Goal: Information Seeking & Learning: Find specific fact

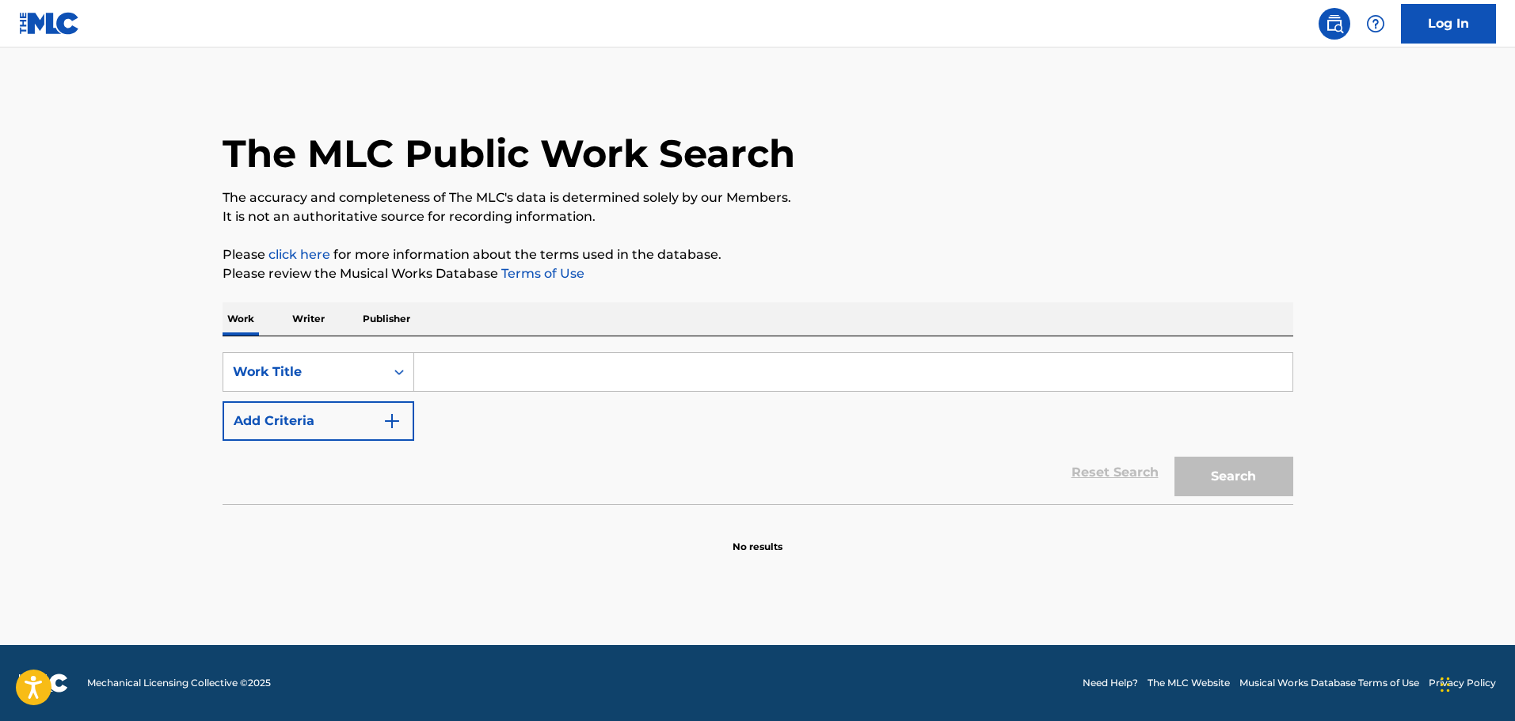
click at [1444, 24] on link "Log In" at bounding box center [1448, 24] width 95 height 40
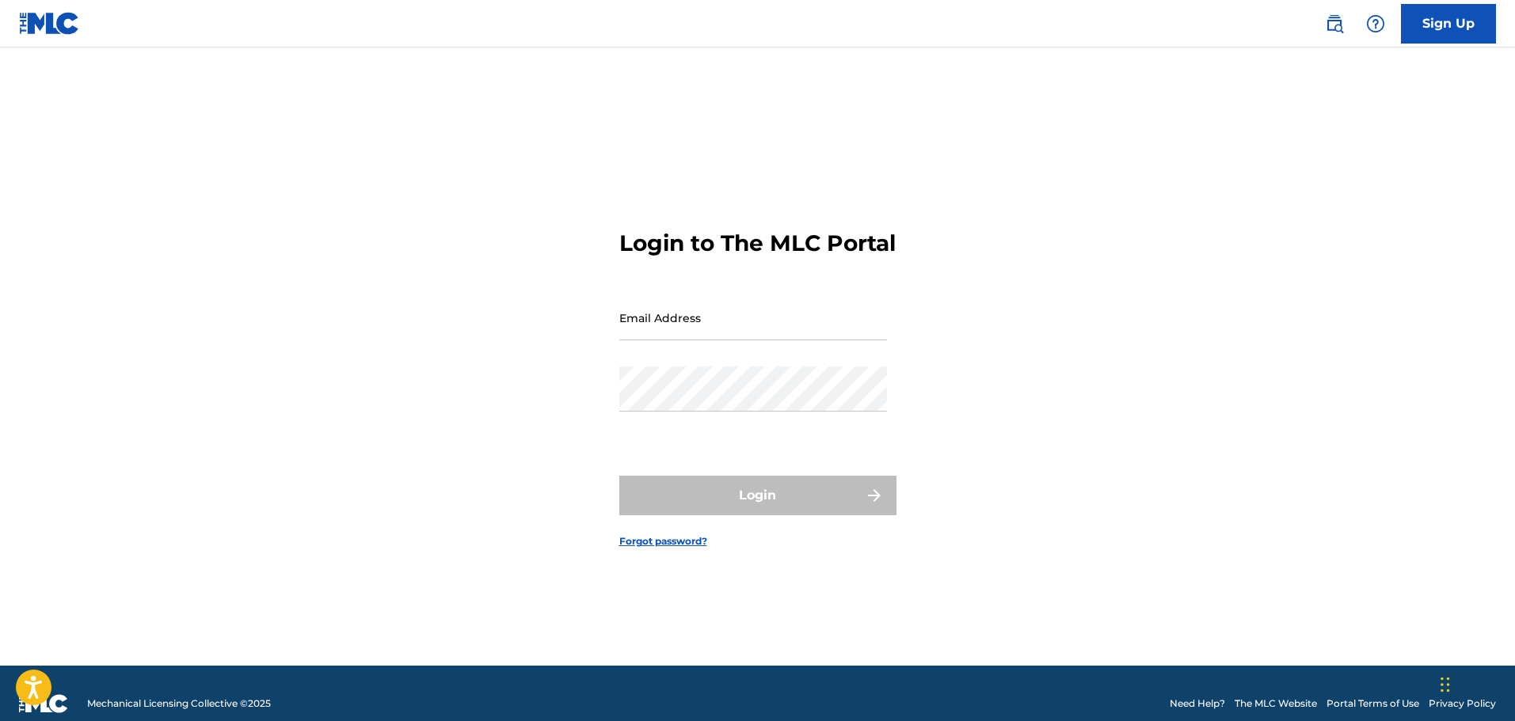
click at [685, 334] on input "Email Address" at bounding box center [753, 317] width 268 height 45
type input "[EMAIL_ADDRESS][DOMAIN_NAME]"
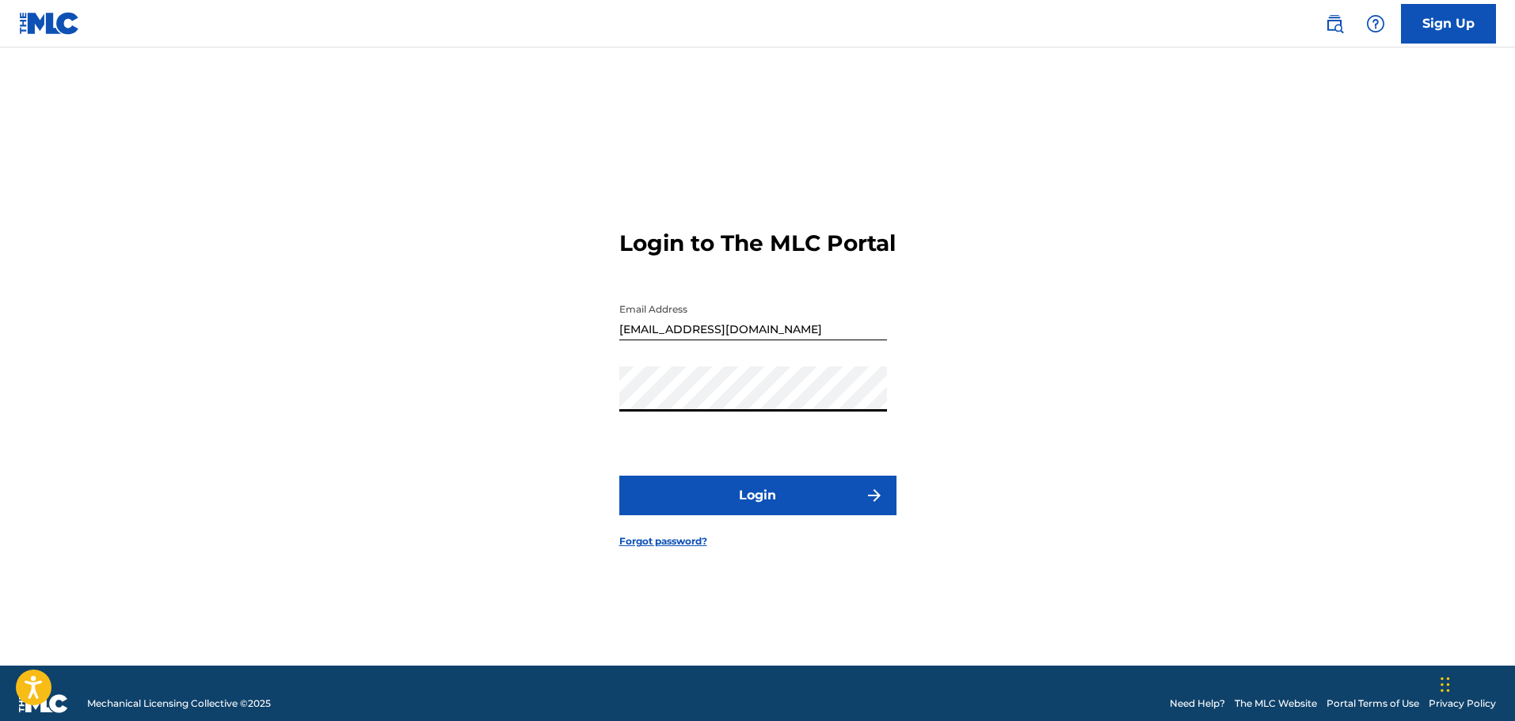
click at [748, 512] on button "Login" at bounding box center [757, 496] width 277 height 40
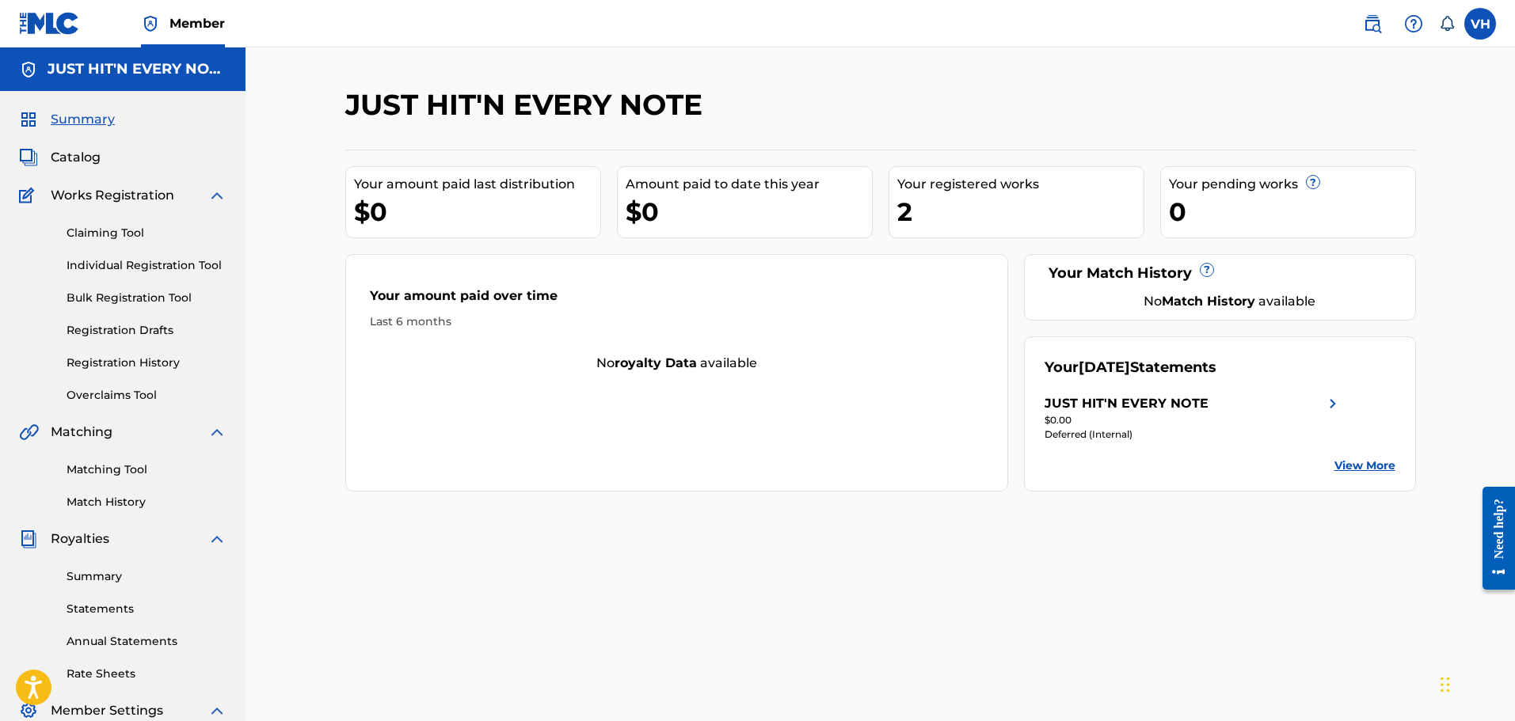
click at [70, 145] on div "Summary Catalog Works Registration Claiming Tool Individual Registration Tool B…" at bounding box center [123, 482] width 246 height 782
click at [67, 158] on span "Catalog" at bounding box center [76, 157] width 50 height 19
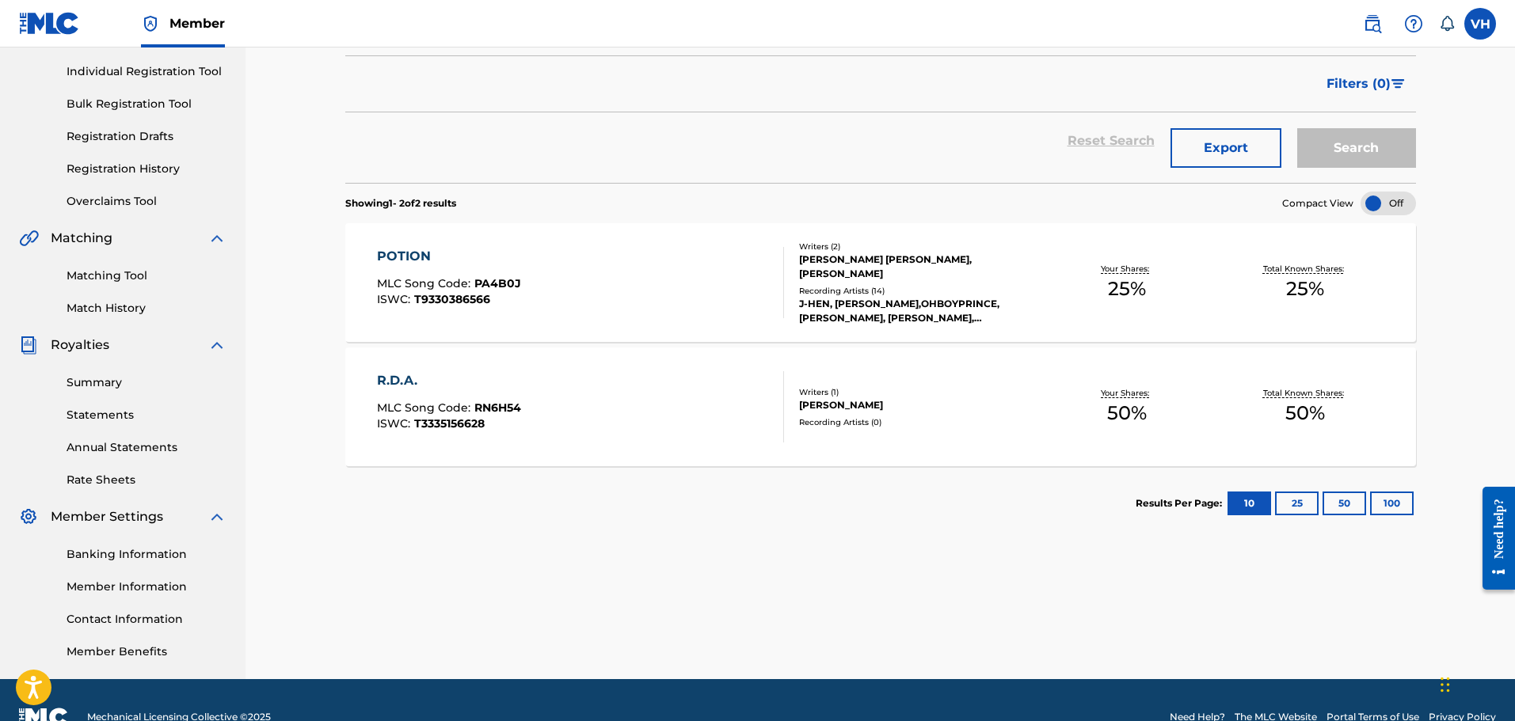
scroll to position [228, 0]
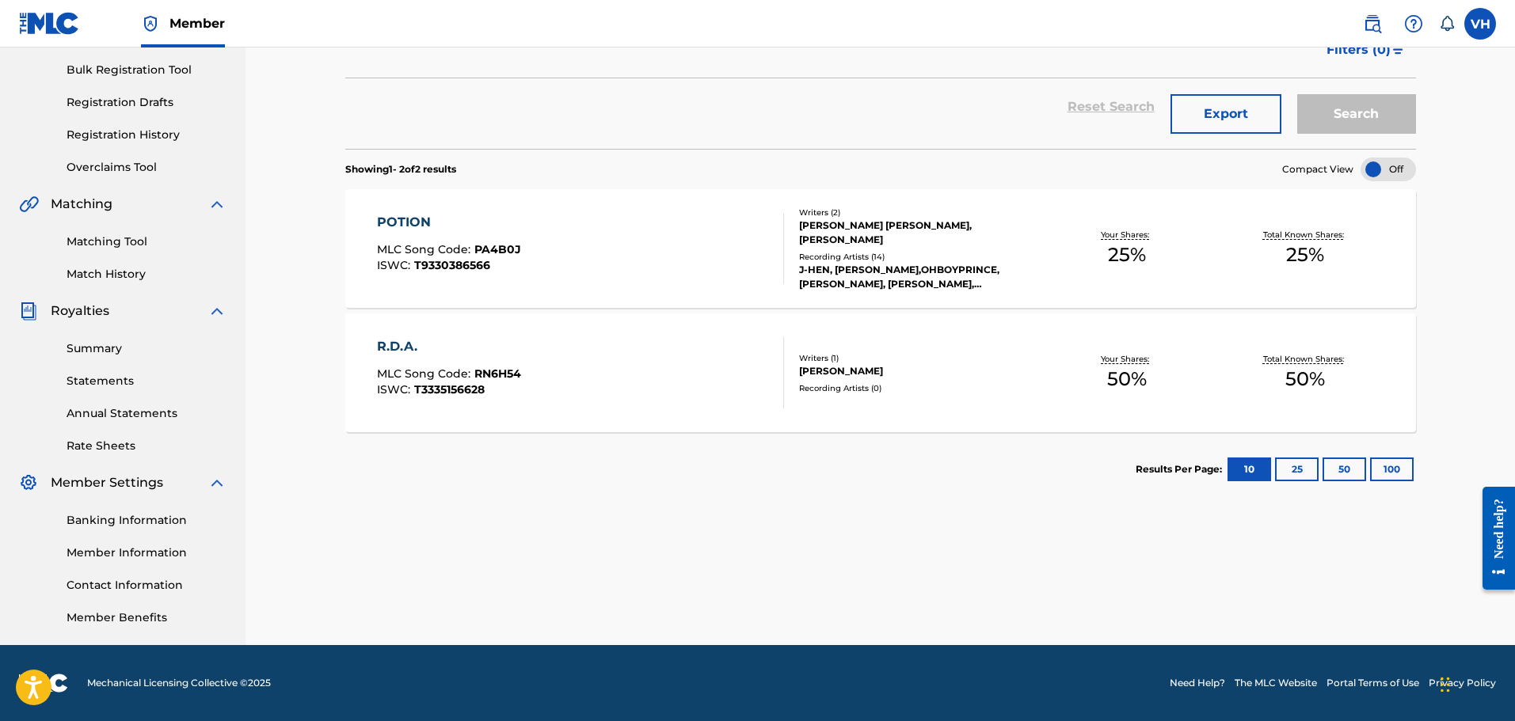
click at [394, 344] on div "R.D.A." at bounding box center [449, 346] width 144 height 19
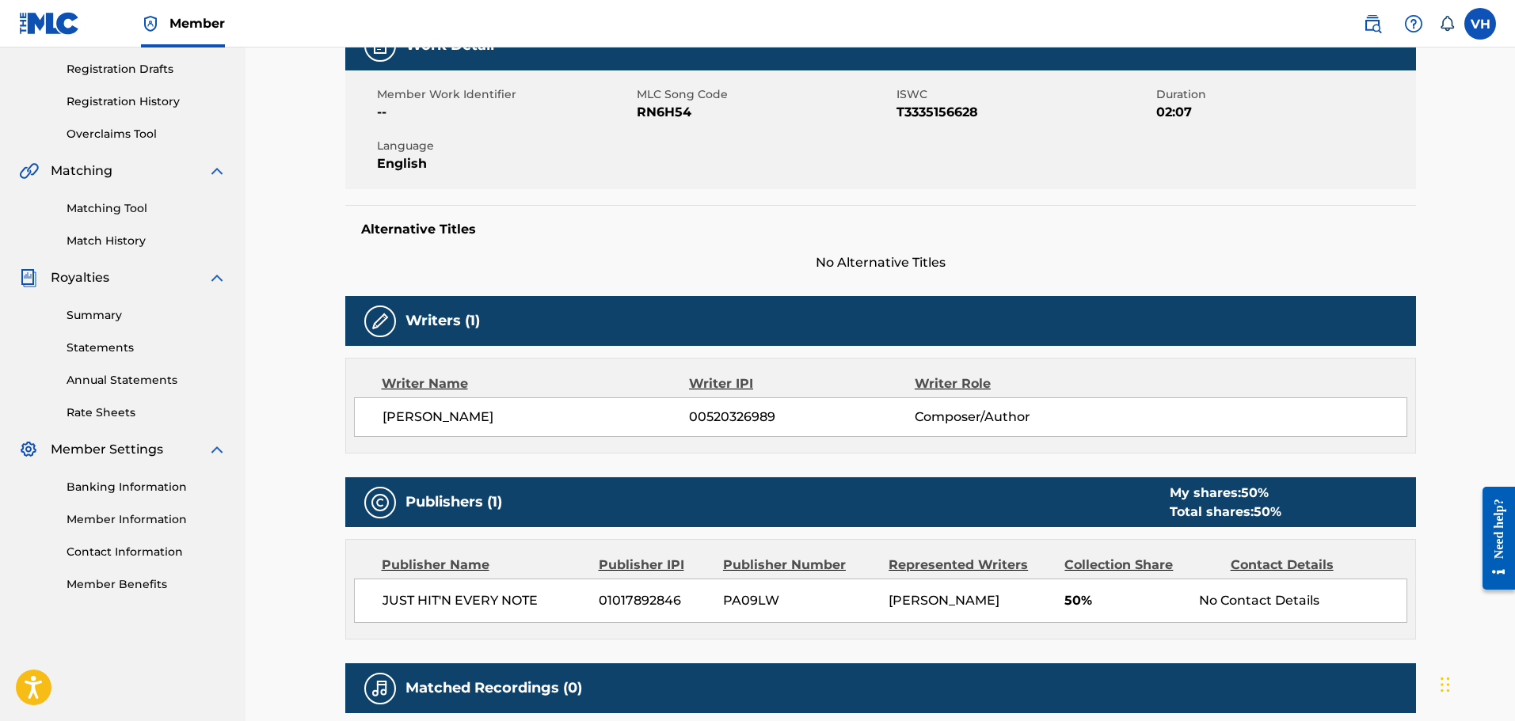
scroll to position [280, 0]
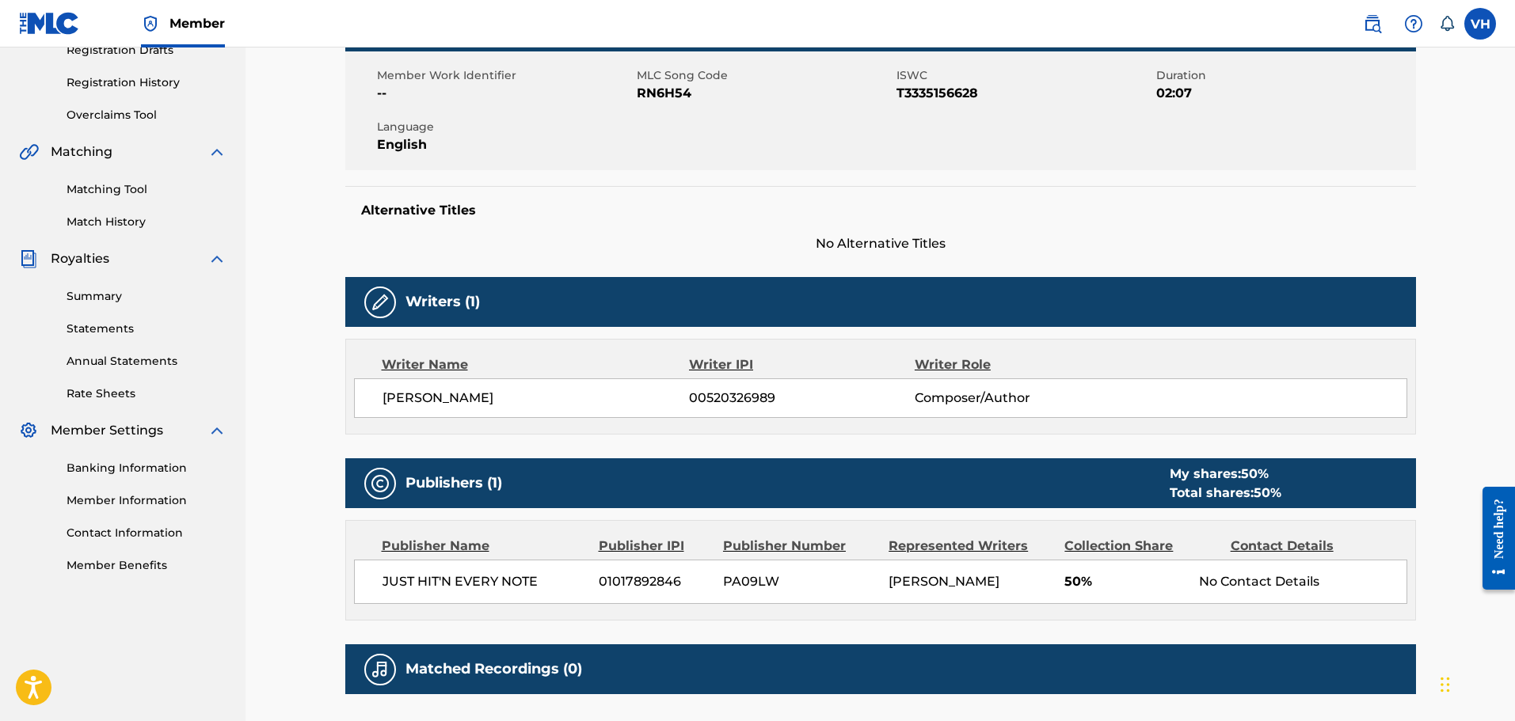
click at [371, 299] on img at bounding box center [380, 302] width 19 height 19
click at [374, 300] on img at bounding box center [380, 302] width 19 height 19
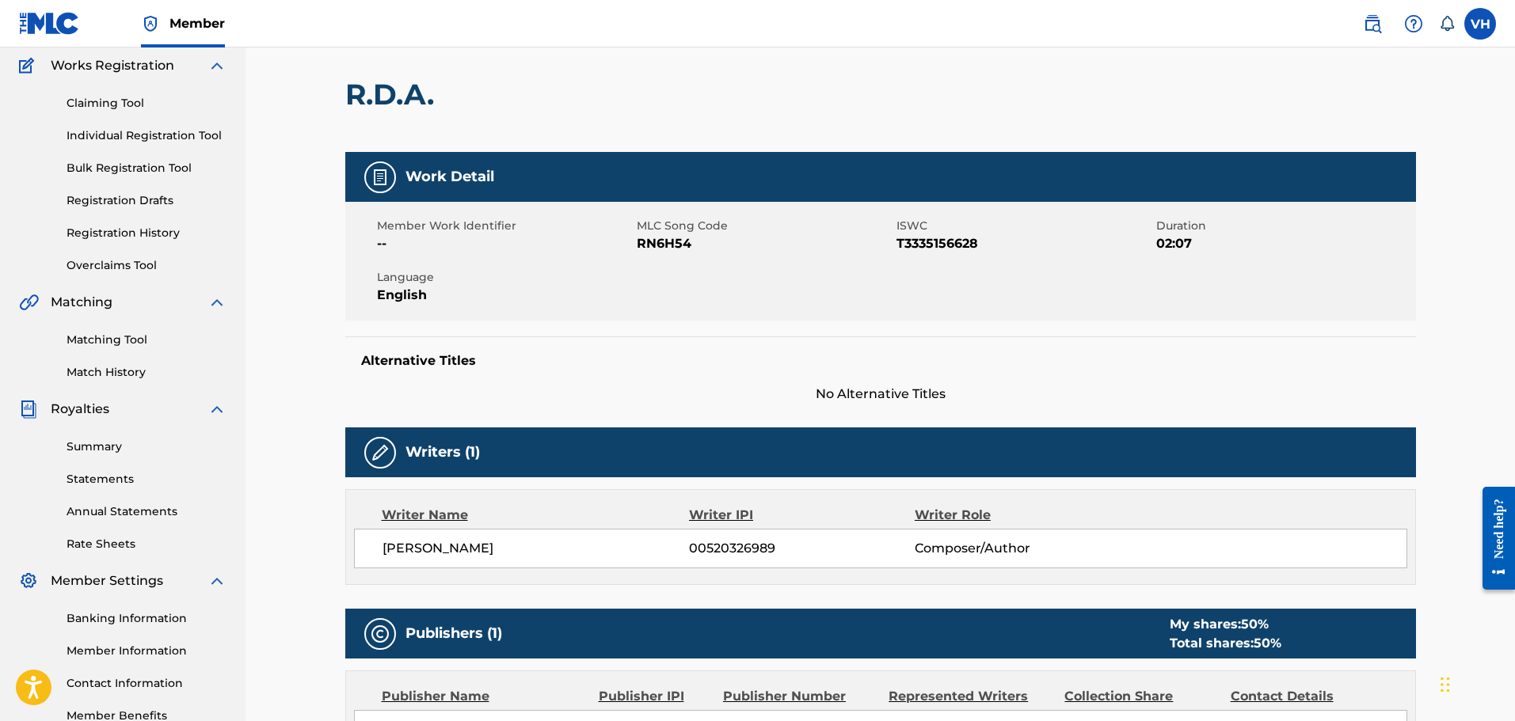
scroll to position [0, 0]
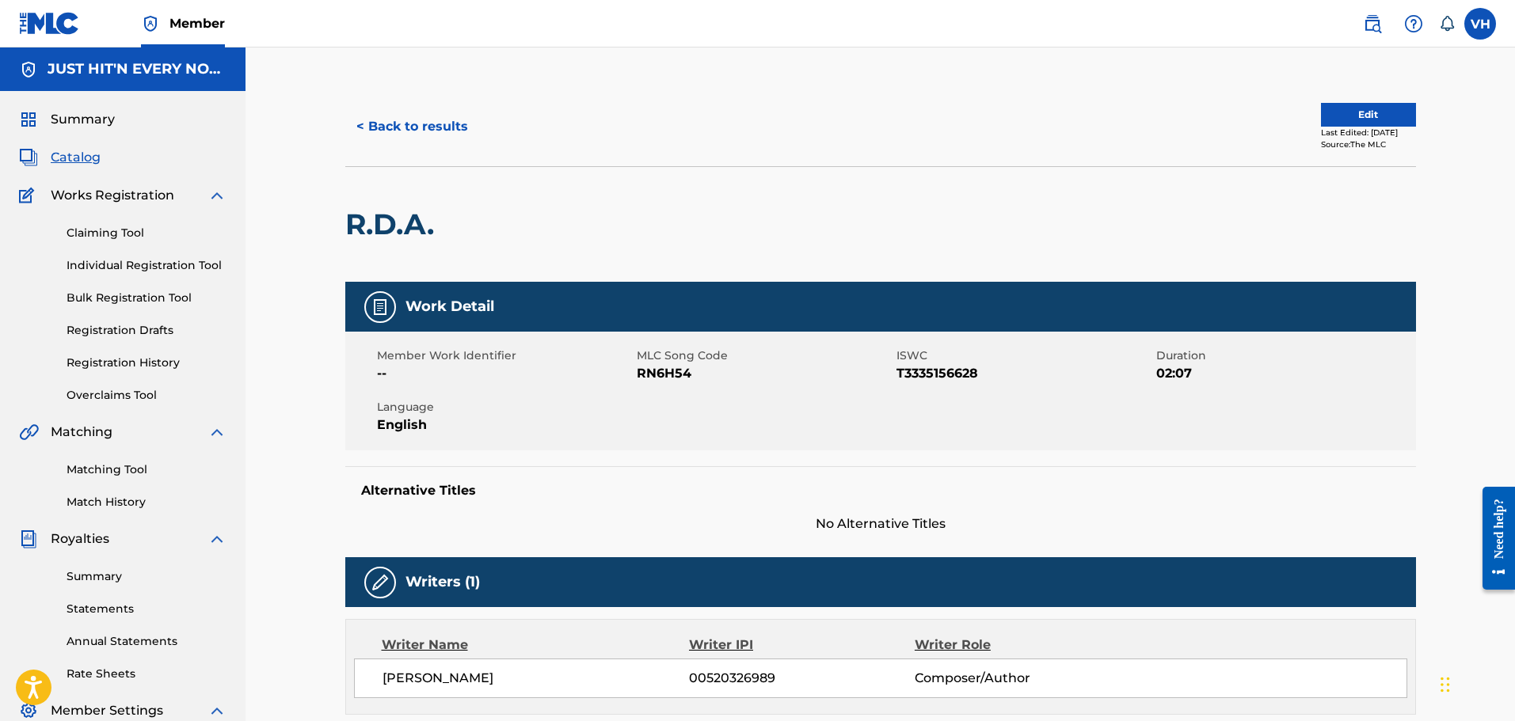
click at [1343, 112] on button "Edit" at bounding box center [1368, 115] width 95 height 24
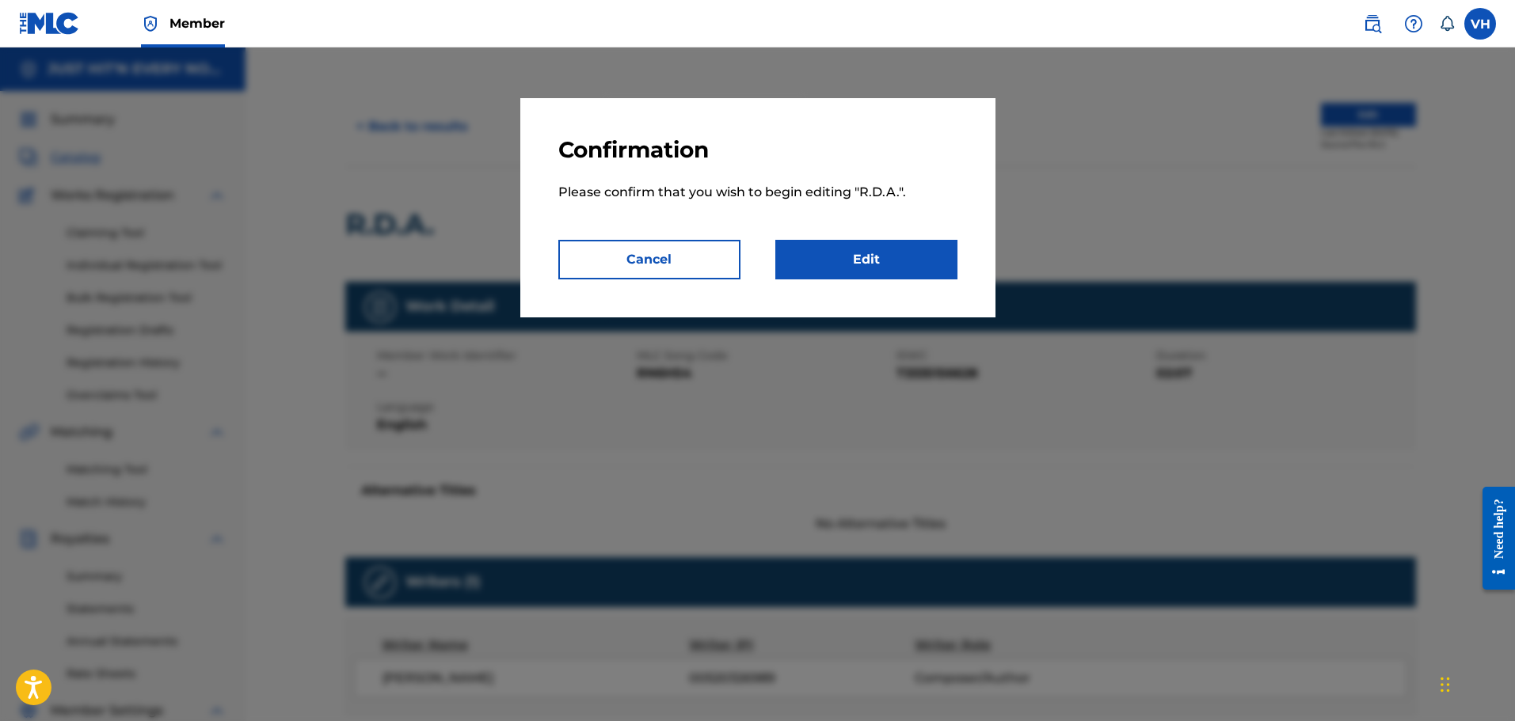
click at [657, 251] on button "Cancel" at bounding box center [649, 260] width 182 height 40
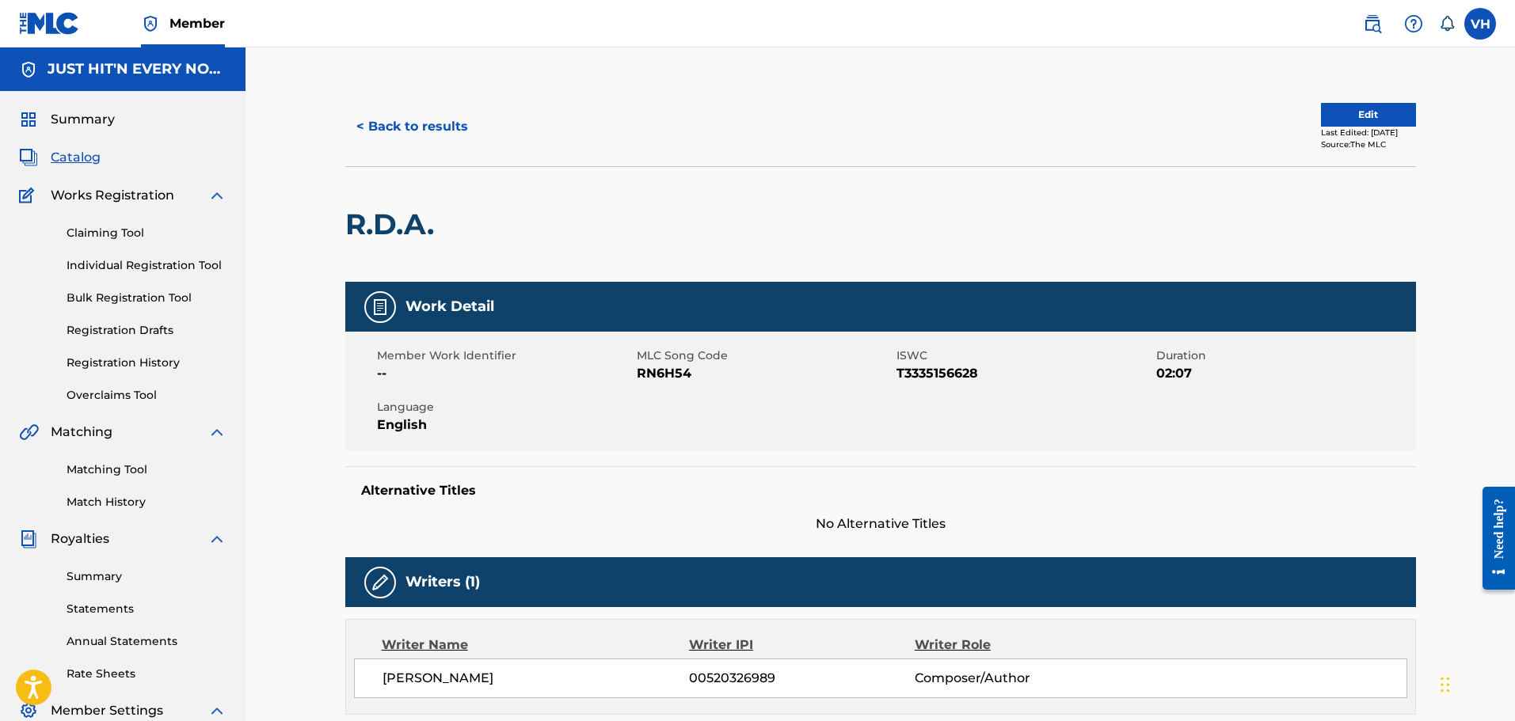
click at [122, 394] on link "Overclaims Tool" at bounding box center [147, 395] width 160 height 17
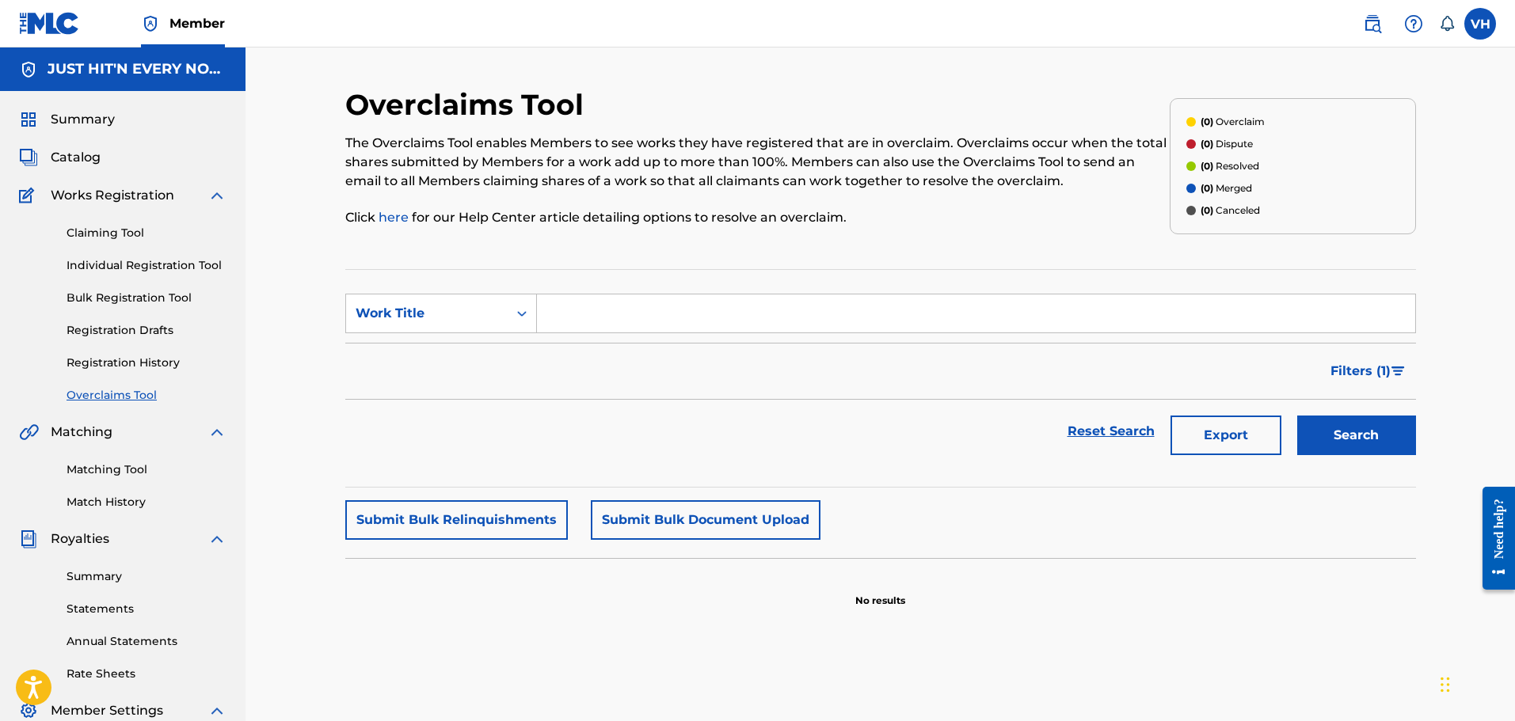
click at [103, 460] on div "Matching Tool Match History" at bounding box center [122, 476] width 207 height 69
click at [106, 478] on div "Matching Tool Match History" at bounding box center [122, 476] width 207 height 69
click at [109, 463] on link "Matching Tool" at bounding box center [147, 470] width 160 height 17
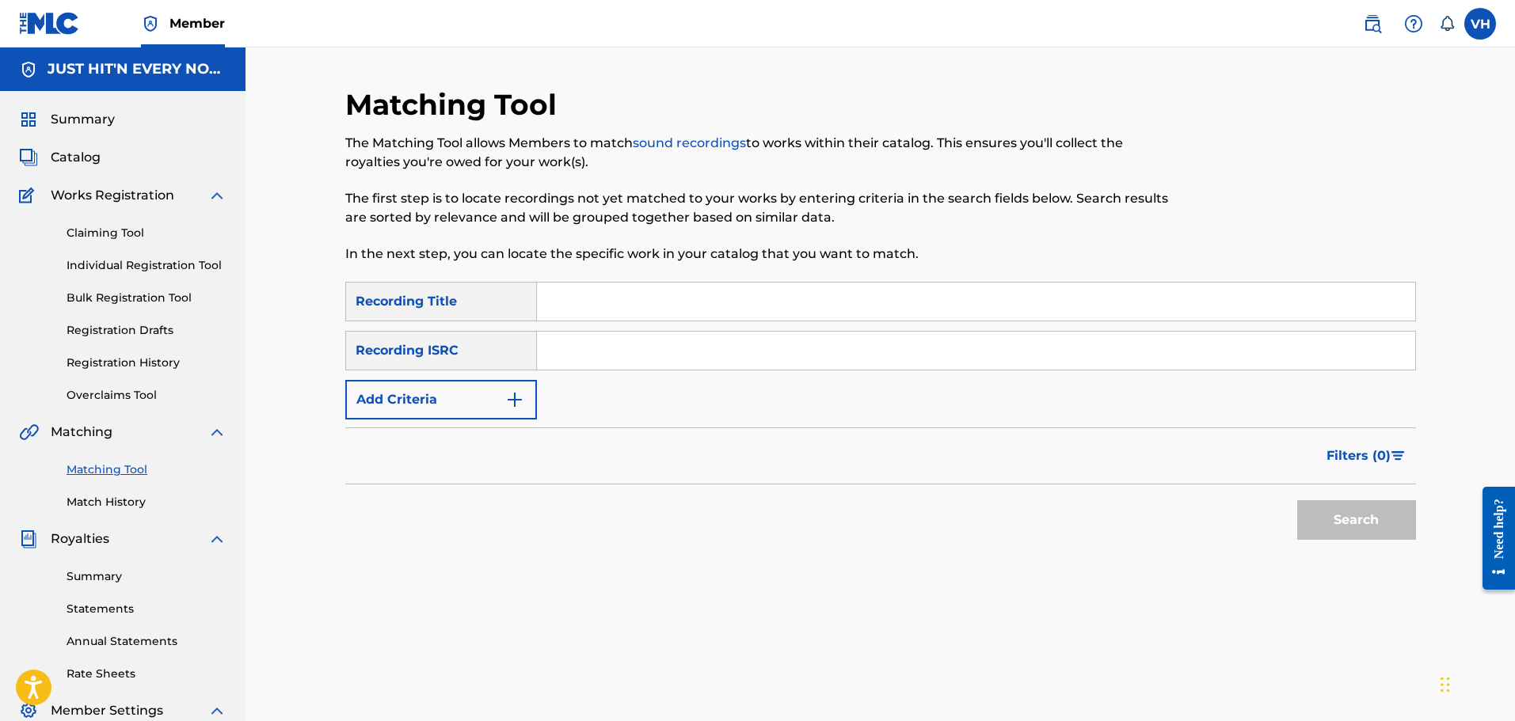
click at [115, 501] on link "Match History" at bounding box center [147, 502] width 160 height 17
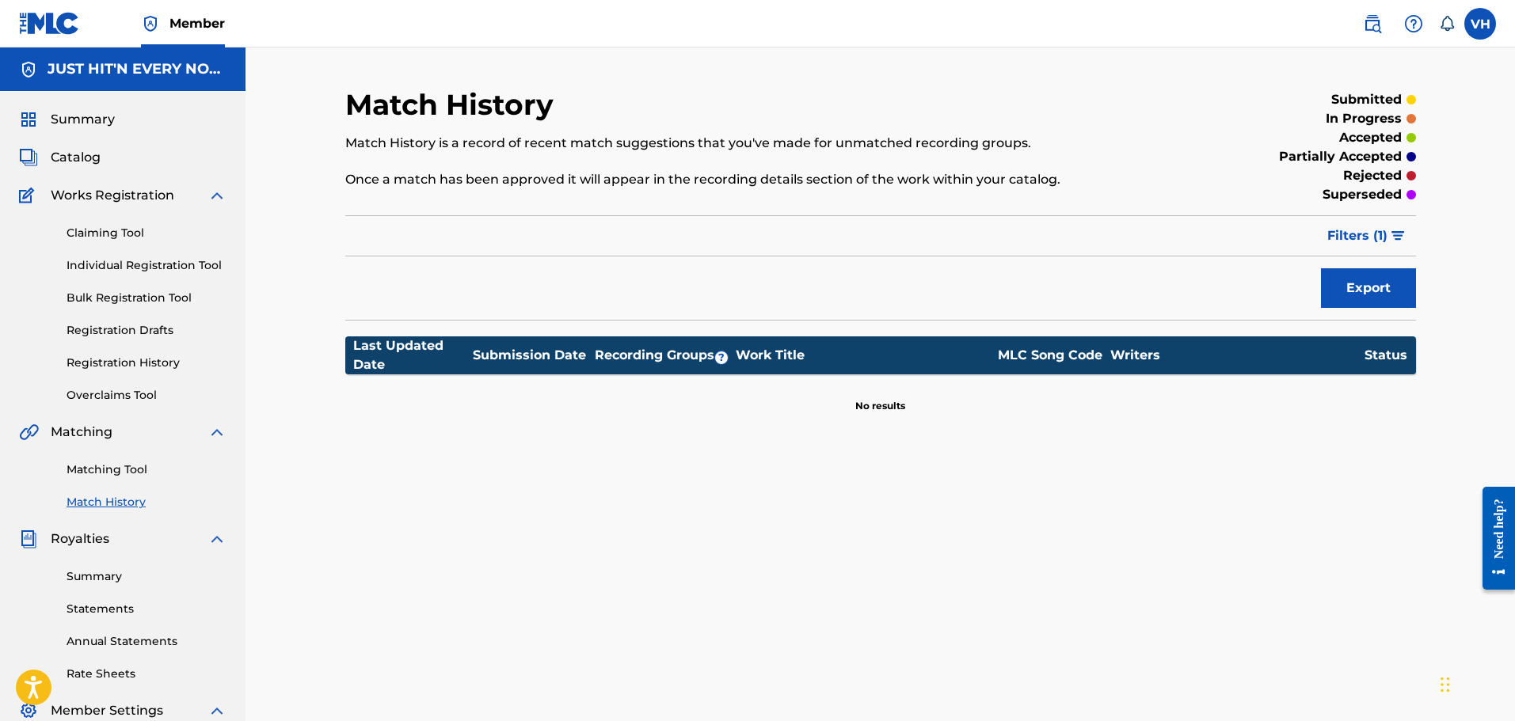
click at [102, 463] on link "Matching Tool" at bounding box center [147, 470] width 160 height 17
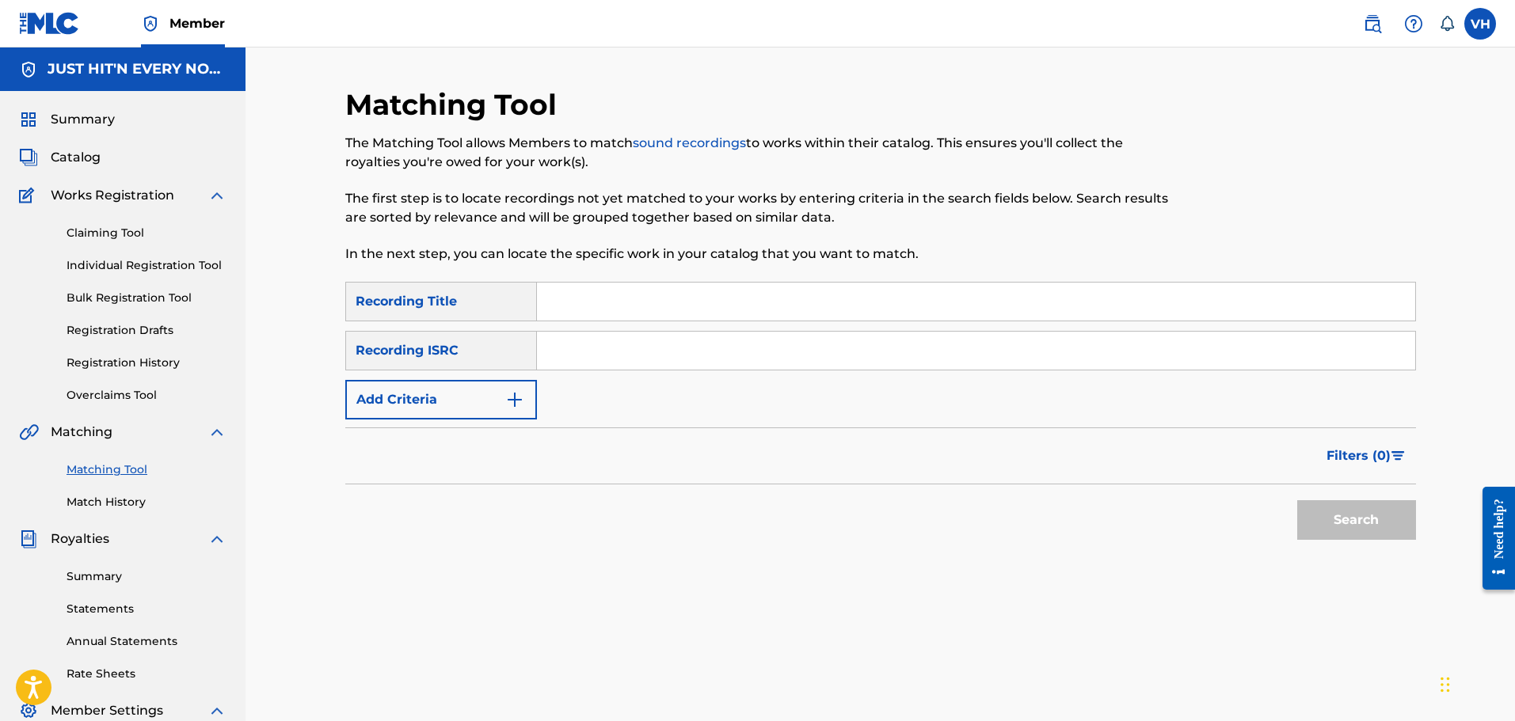
click at [588, 305] on input "Search Form" at bounding box center [976, 302] width 878 height 38
type input "B"
type input "Why Do I Love"
click at [1393, 535] on button "Search" at bounding box center [1356, 521] width 119 height 40
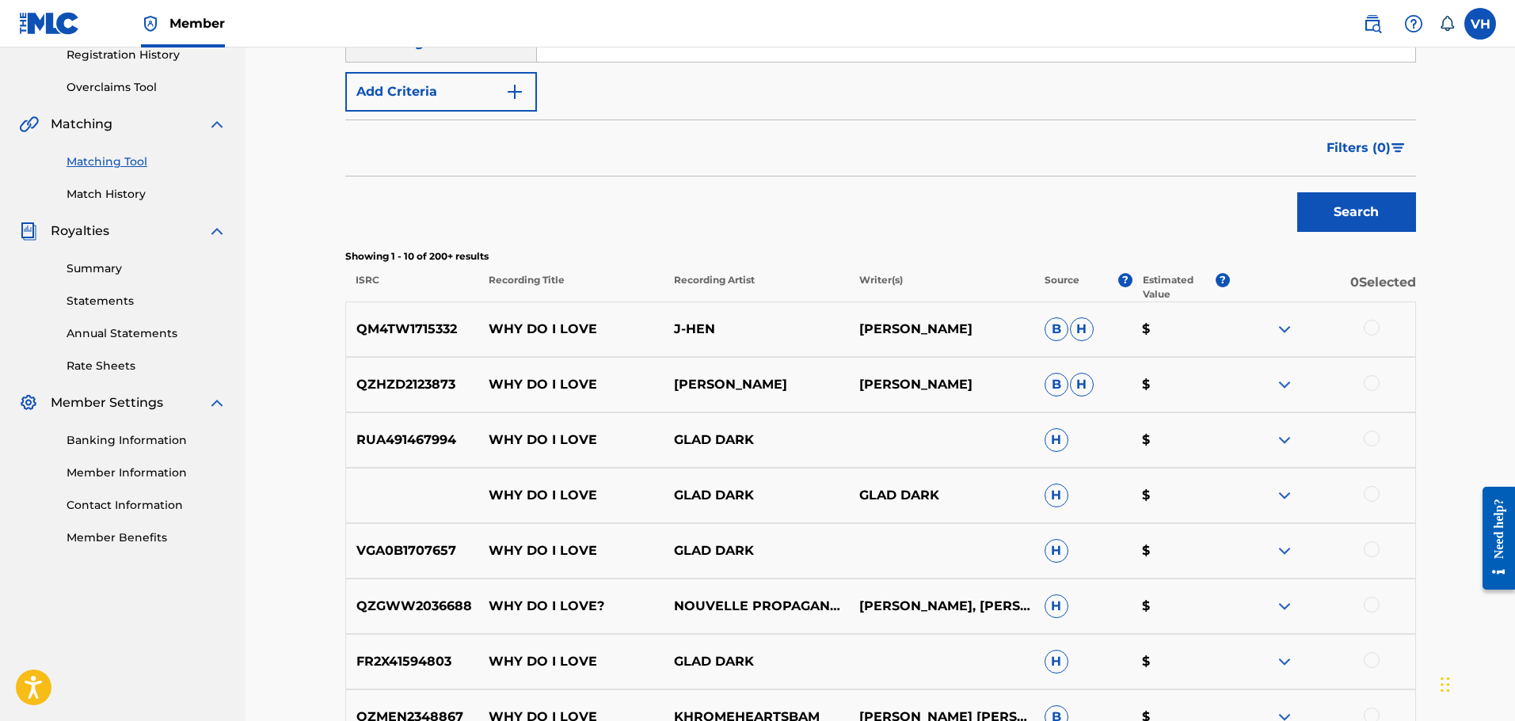
scroll to position [312, 0]
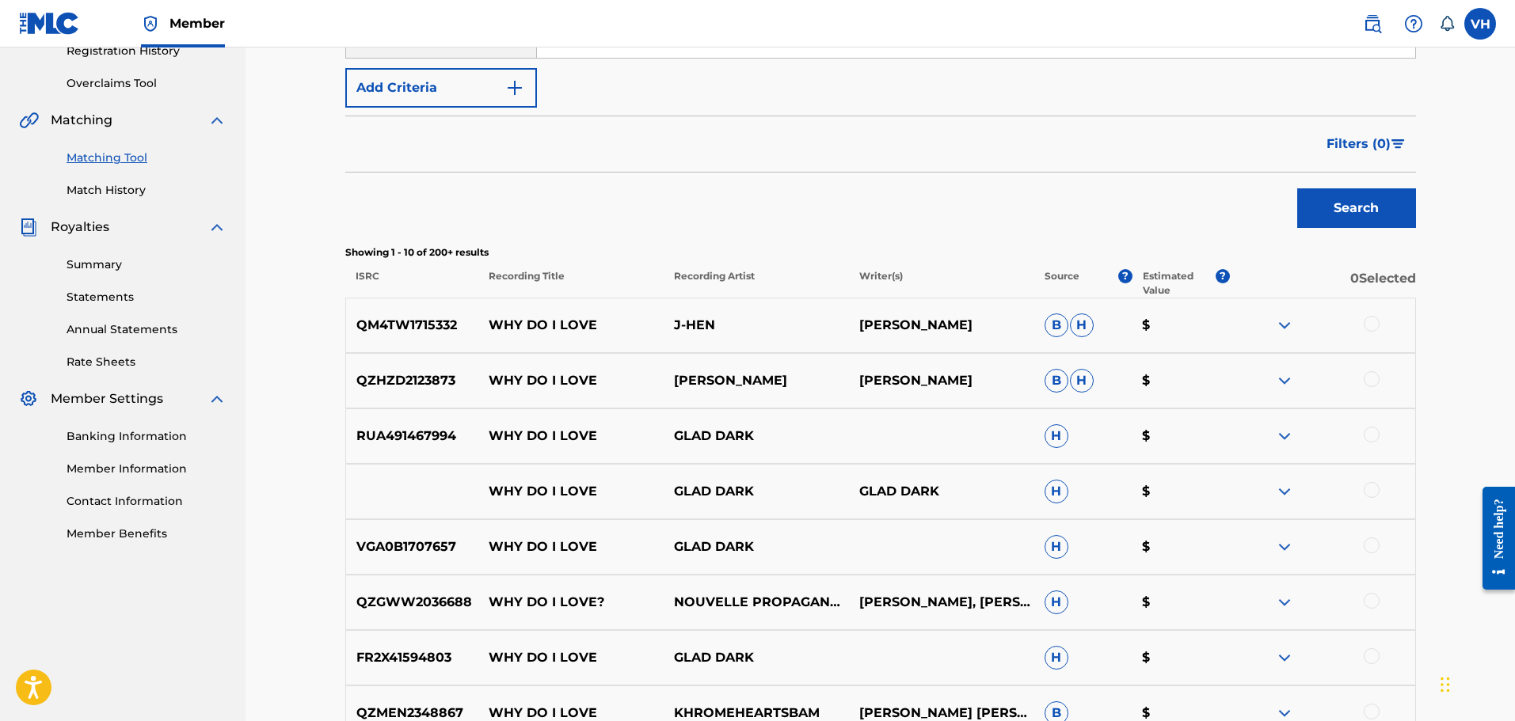
click at [1373, 321] on div at bounding box center [1372, 324] width 16 height 16
click at [1078, 589] on button "Match 1 Group" at bounding box center [1113, 593] width 175 height 40
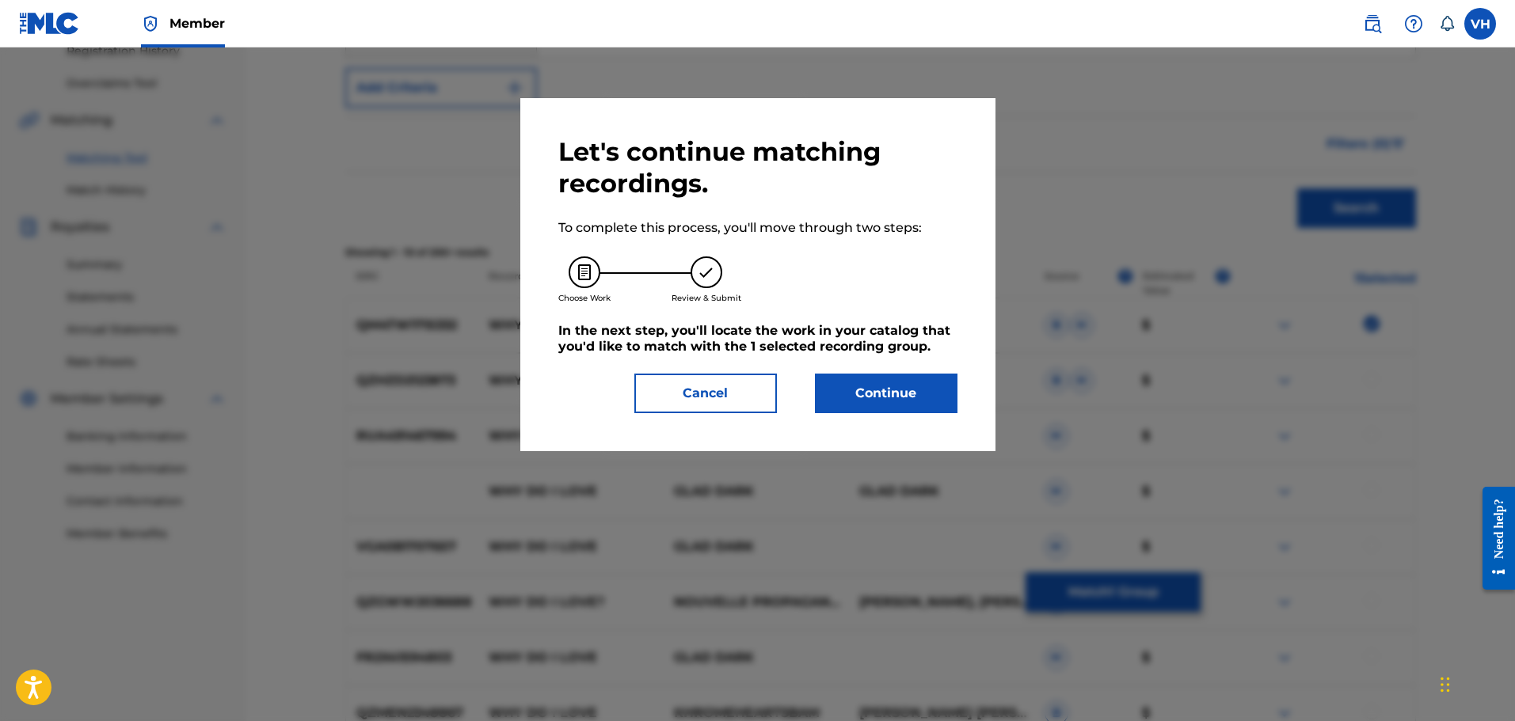
click at [901, 389] on button "Continue" at bounding box center [886, 394] width 143 height 40
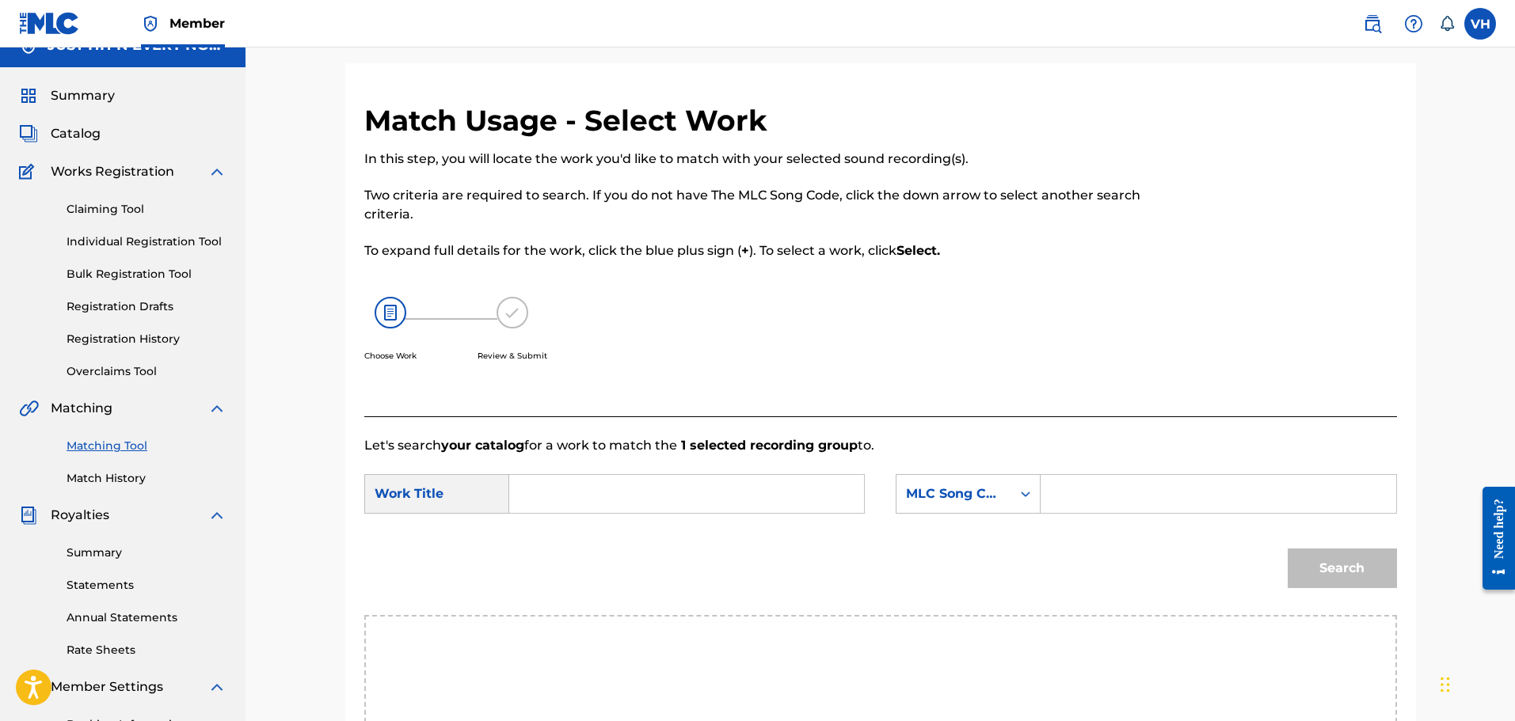
scroll to position [0, 0]
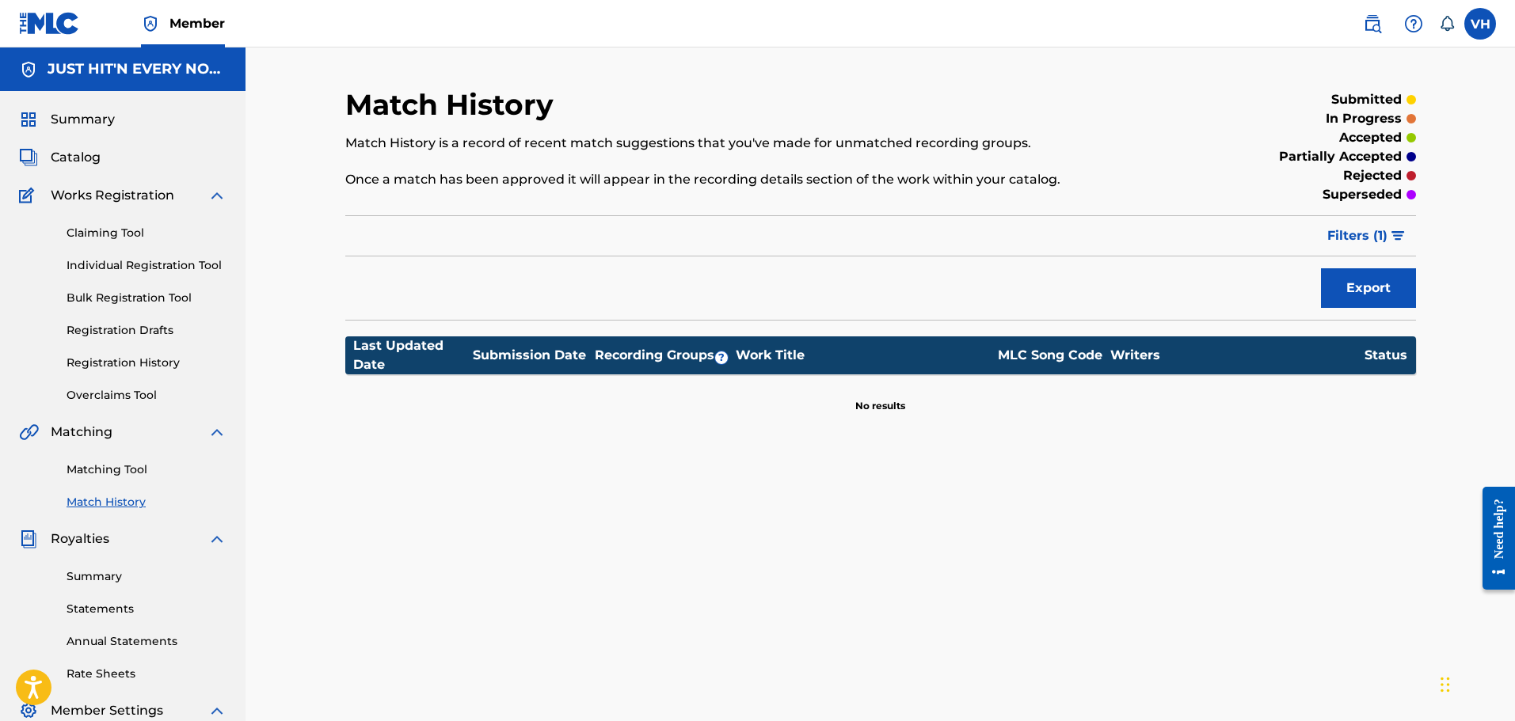
click at [108, 465] on link "Matching Tool" at bounding box center [147, 470] width 160 height 17
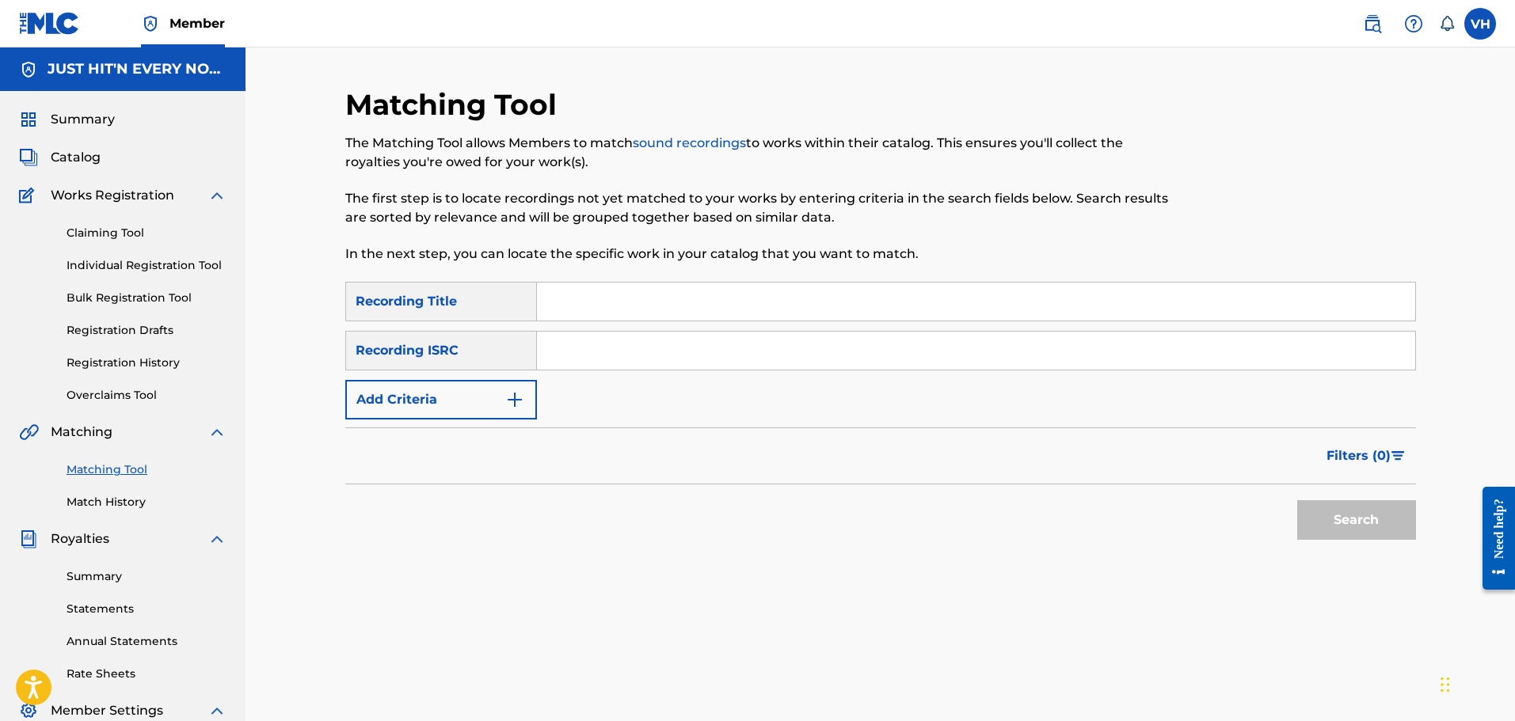
click at [623, 287] on input "Search Form" at bounding box center [976, 302] width 878 height 38
click at [1297, 501] on button "Search" at bounding box center [1356, 521] width 119 height 40
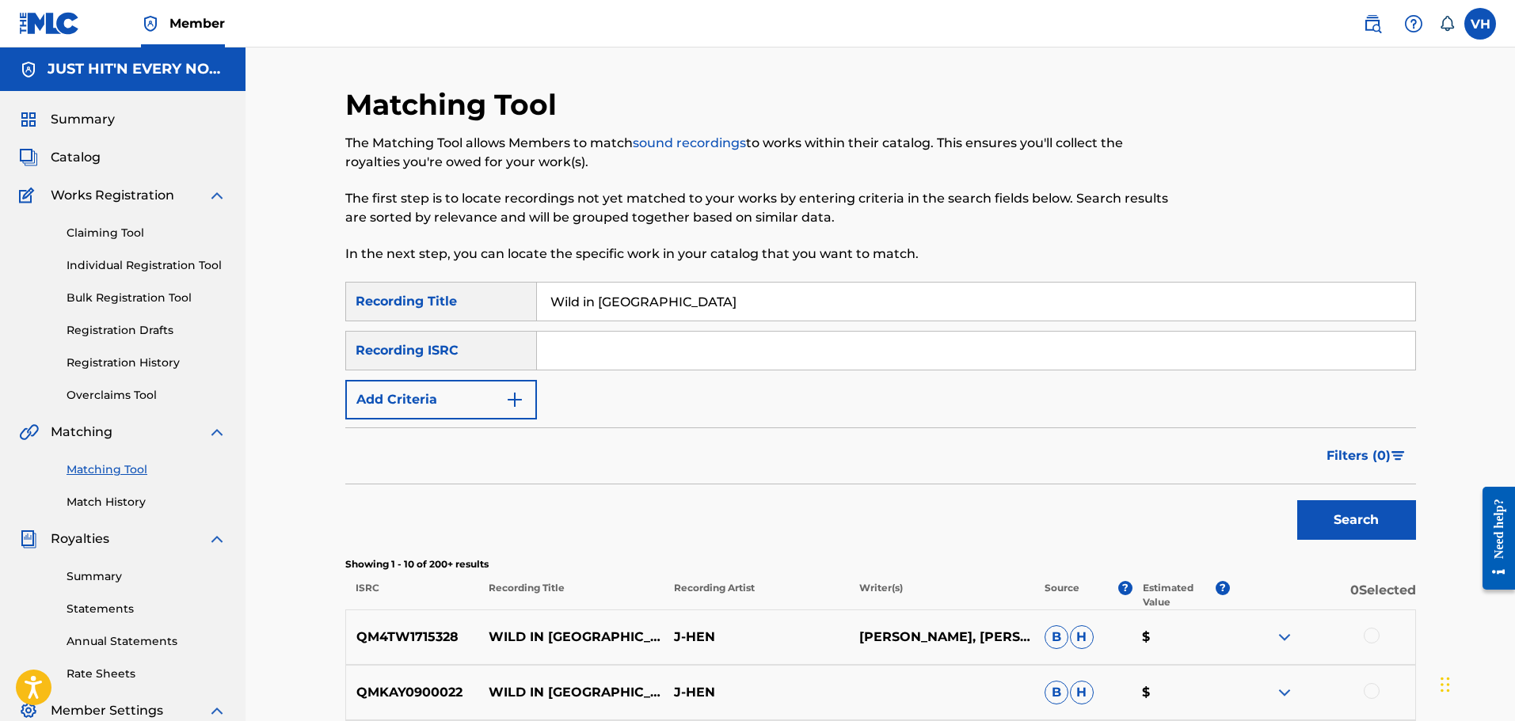
drag, startPoint x: 664, startPoint y: 304, endPoint x: 432, endPoint y: 264, distance: 234.8
click at [425, 259] on div "Matching Tool The Matching Tool allows Members to match sound recordings to wor…" at bounding box center [880, 685] width 1071 height 1196
type input "ice cold"
click at [1297, 501] on button "Search" at bounding box center [1356, 521] width 119 height 40
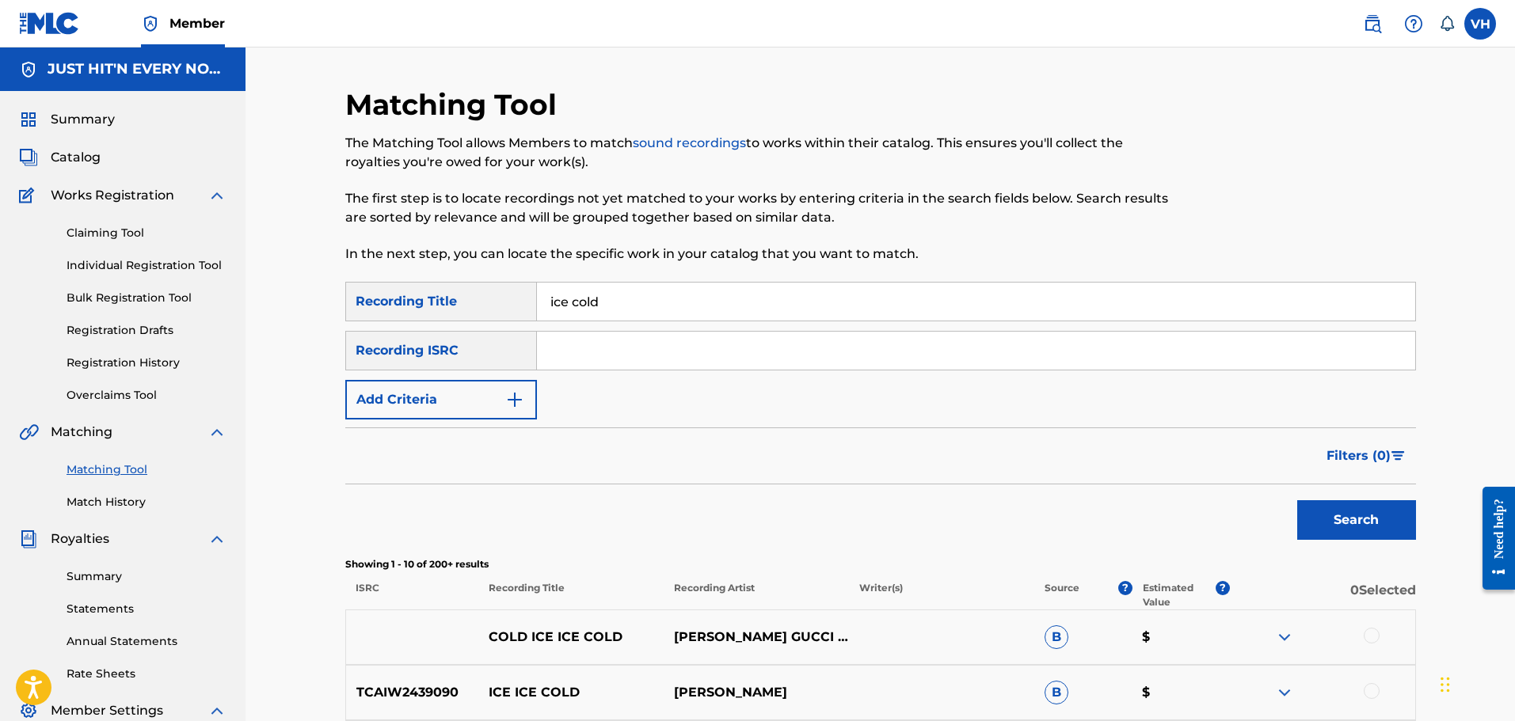
click at [493, 355] on div "Recording ISRC" at bounding box center [441, 351] width 192 height 40
click at [483, 399] on button "Add Criteria" at bounding box center [441, 400] width 192 height 40
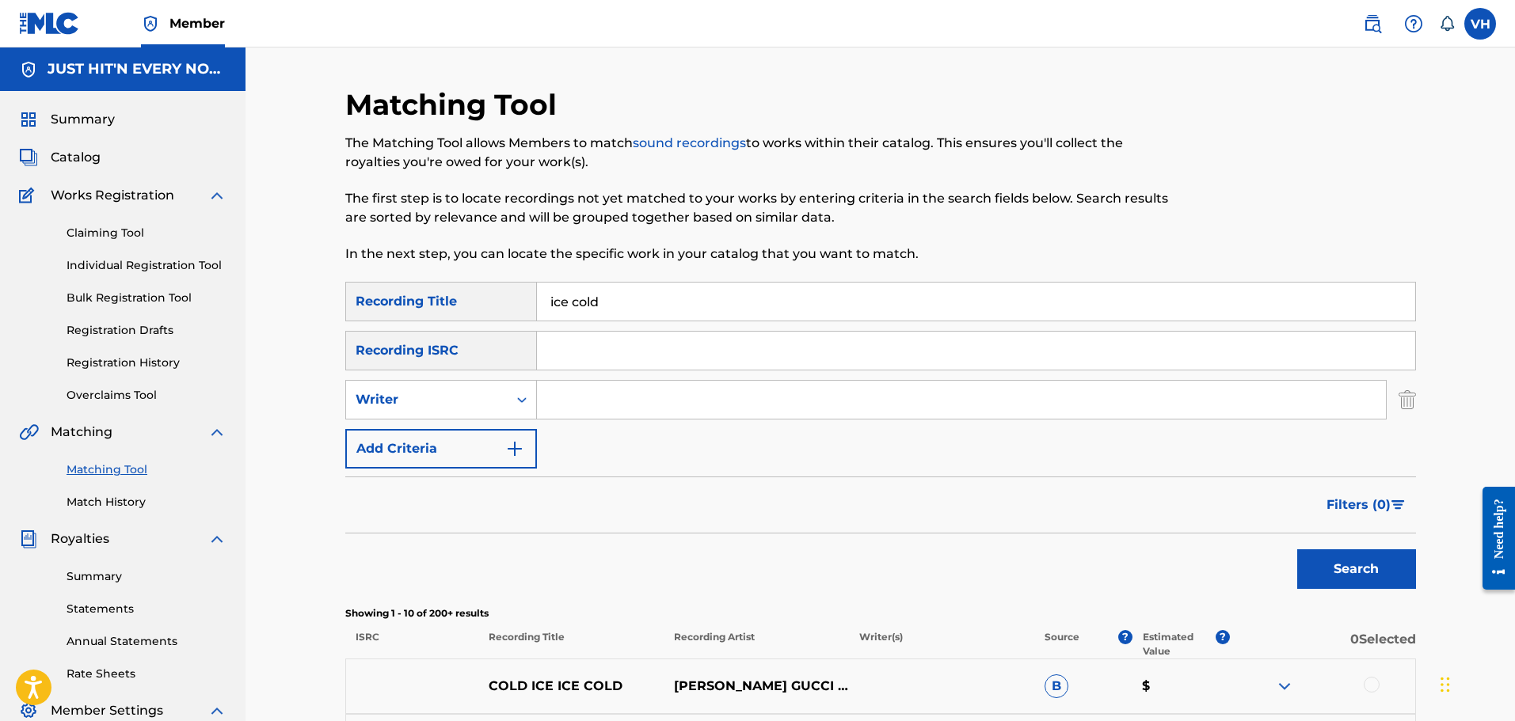
click at [564, 404] on input "Search Form" at bounding box center [961, 400] width 849 height 38
type input "[PERSON_NAME]"
click at [1355, 550] on button "Search" at bounding box center [1356, 570] width 119 height 40
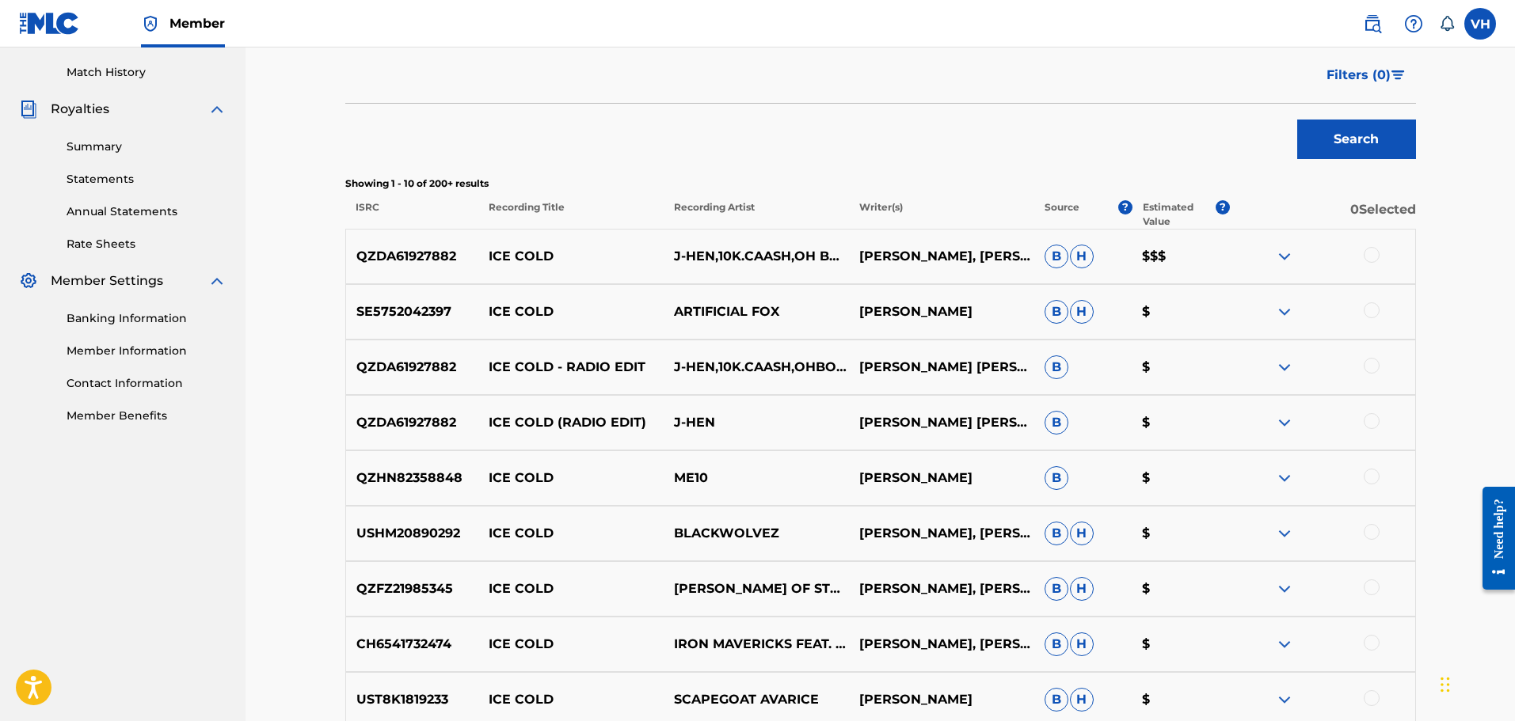
scroll to position [442, 0]
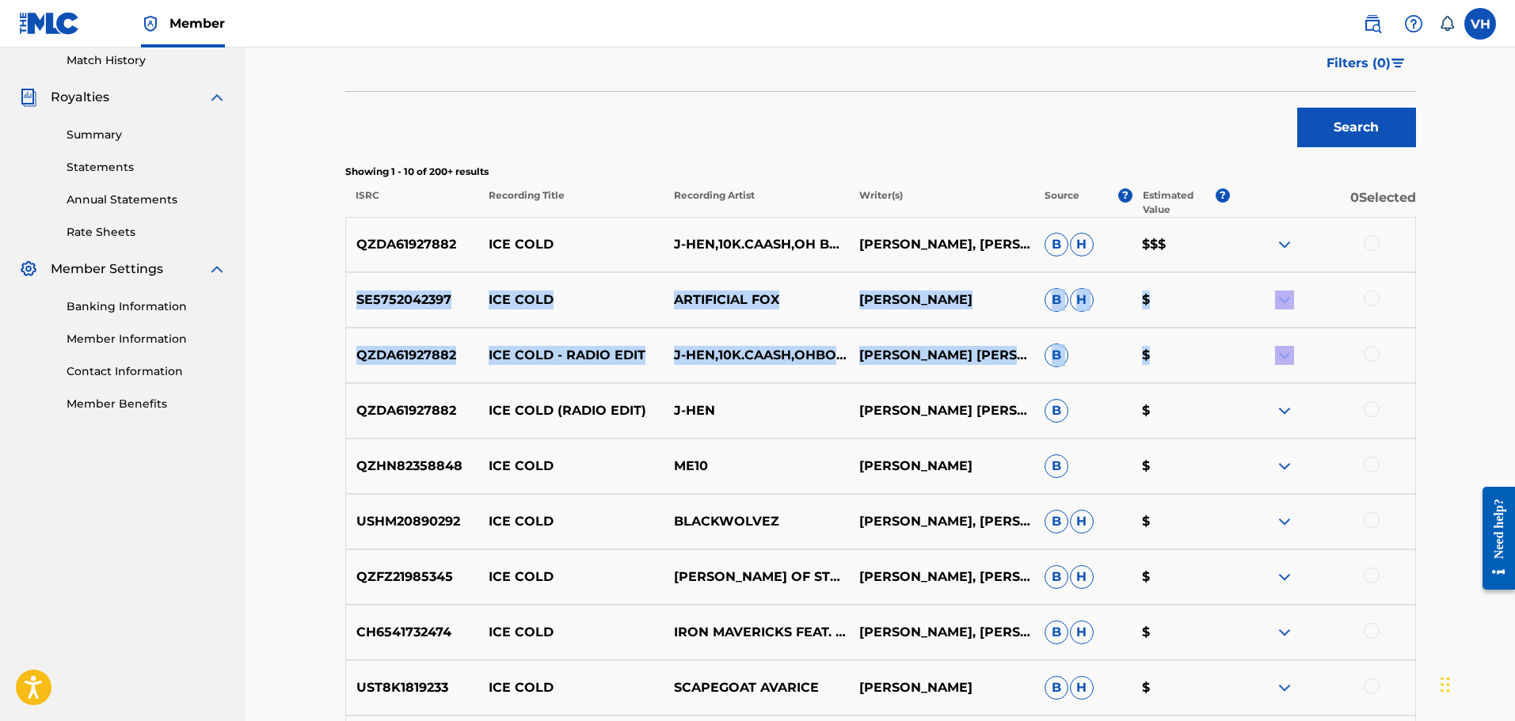
drag, startPoint x: 1514, startPoint y: 234, endPoint x: 1491, endPoint y: 331, distance: 99.3
click at [1491, 331] on div "Matching Tool The Matching Tool allows Members to match sound recordings to wor…" at bounding box center [881, 248] width 1270 height 1285
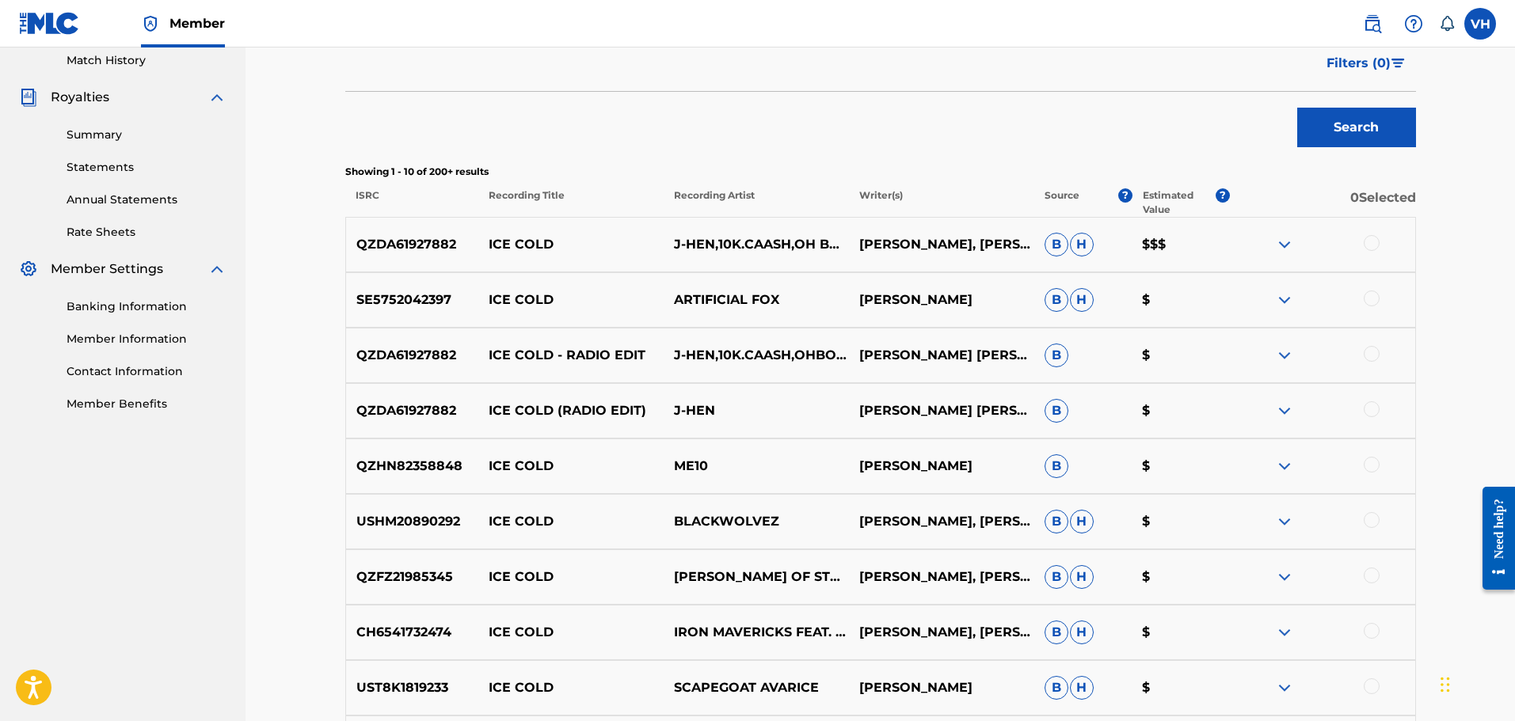
click at [1120, 103] on div "Search" at bounding box center [880, 123] width 1071 height 63
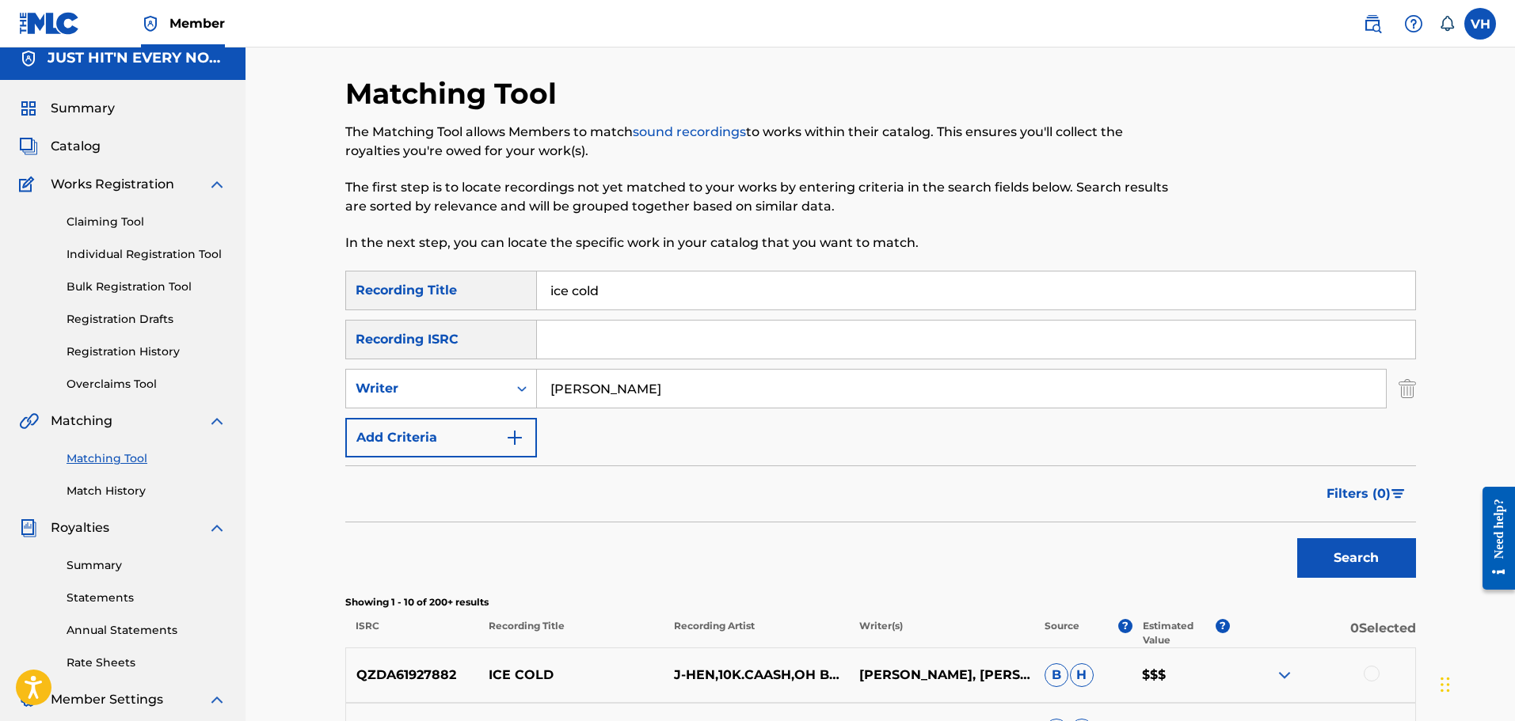
scroll to position [0, 0]
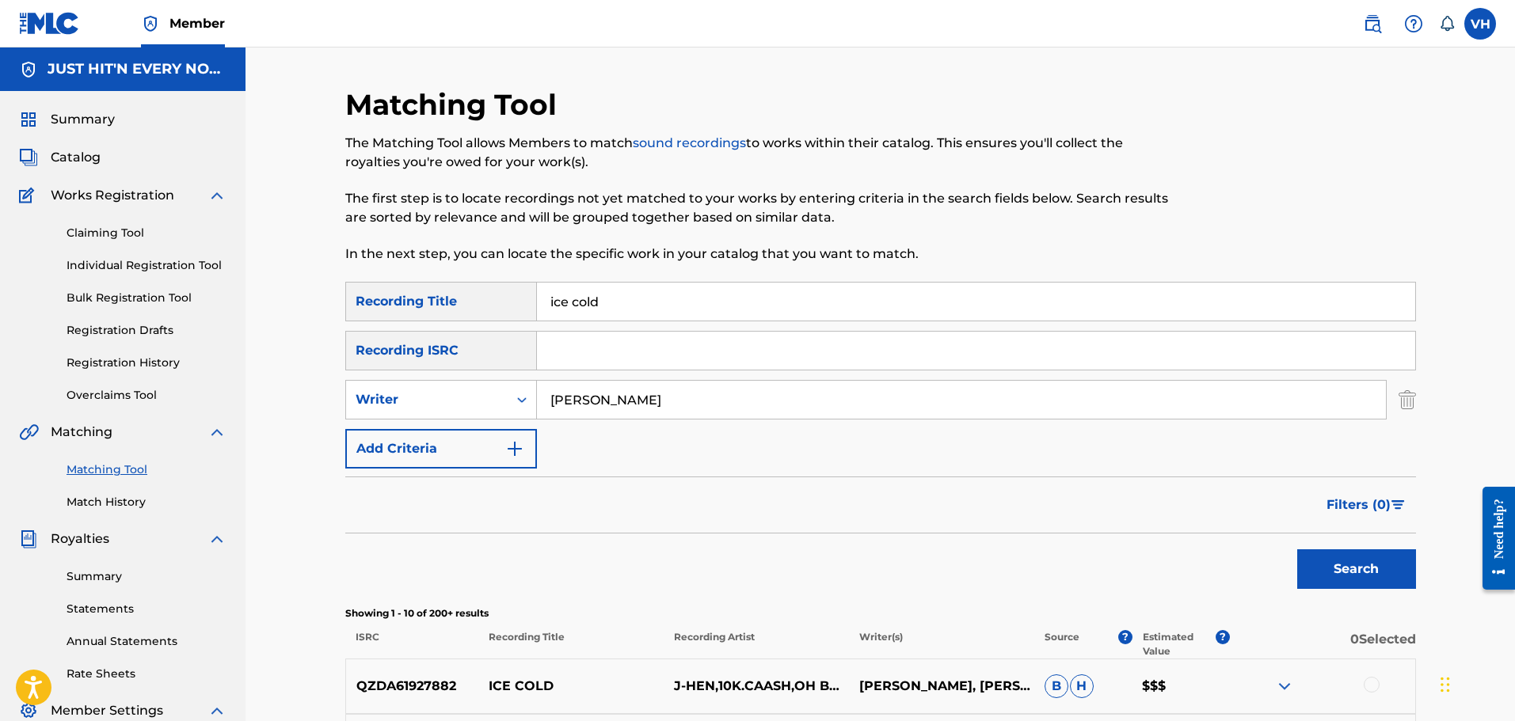
drag, startPoint x: 550, startPoint y: 311, endPoint x: 494, endPoint y: 314, distance: 56.3
click at [494, 314] on div "SearchWithCriteria5c65f4b1-fb41-43b9-993c-9aedd43ea91a Recording Title ice cold" at bounding box center [880, 302] width 1071 height 40
click at [1338, 564] on button "Search" at bounding box center [1356, 570] width 119 height 40
drag, startPoint x: 681, startPoint y: 297, endPoint x: 469, endPoint y: 280, distance: 213.0
click at [470, 280] on div "Matching Tool The Matching Tool allows Members to match sound recordings to wor…" at bounding box center [880, 709] width 1071 height 1245
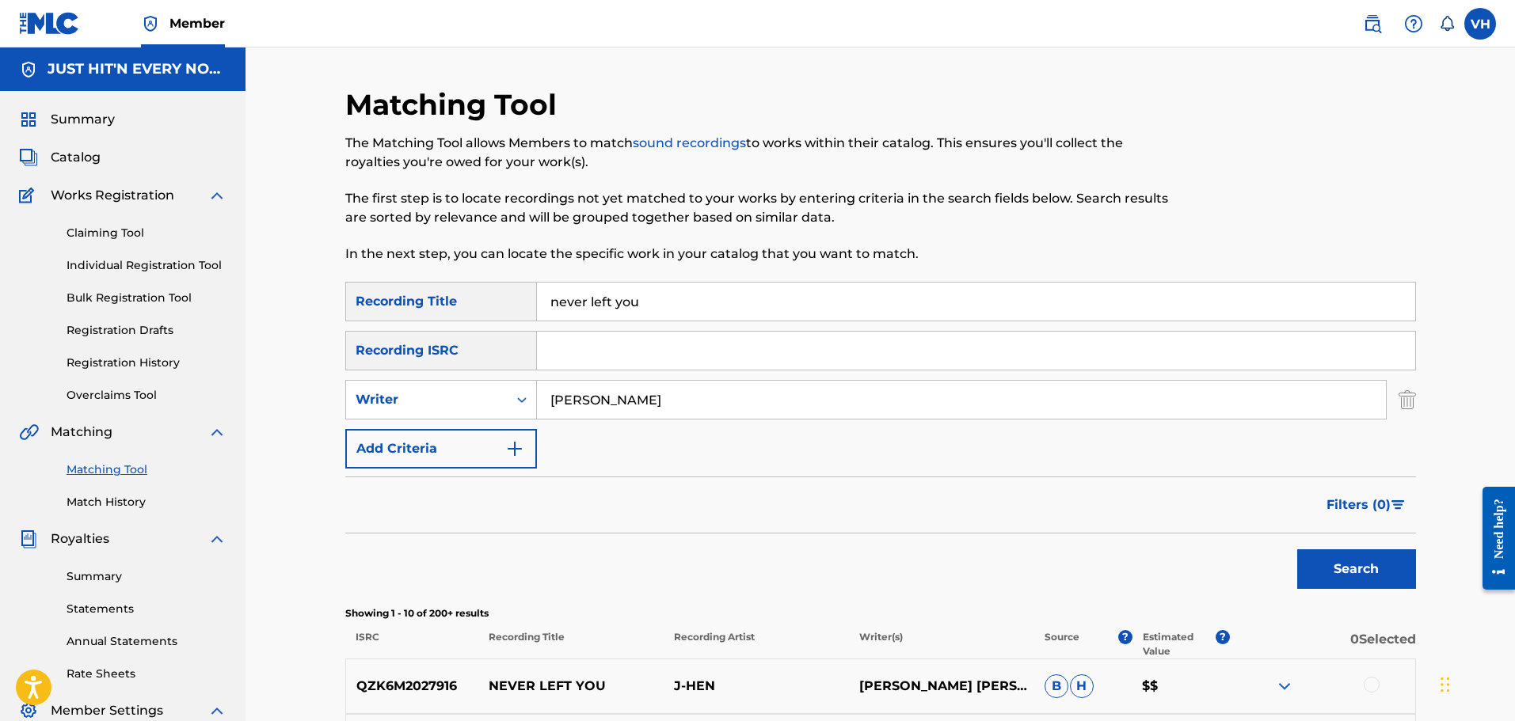
type input "v"
click at [1369, 563] on button "Search" at bounding box center [1356, 570] width 119 height 40
drag, startPoint x: 1514, startPoint y: 233, endPoint x: 1506, endPoint y: 307, distance: 74.9
click at [1506, 307] on div "Matching Tool The Matching Tool allows Members to match sound recordings to wor…" at bounding box center [881, 690] width 1270 height 1285
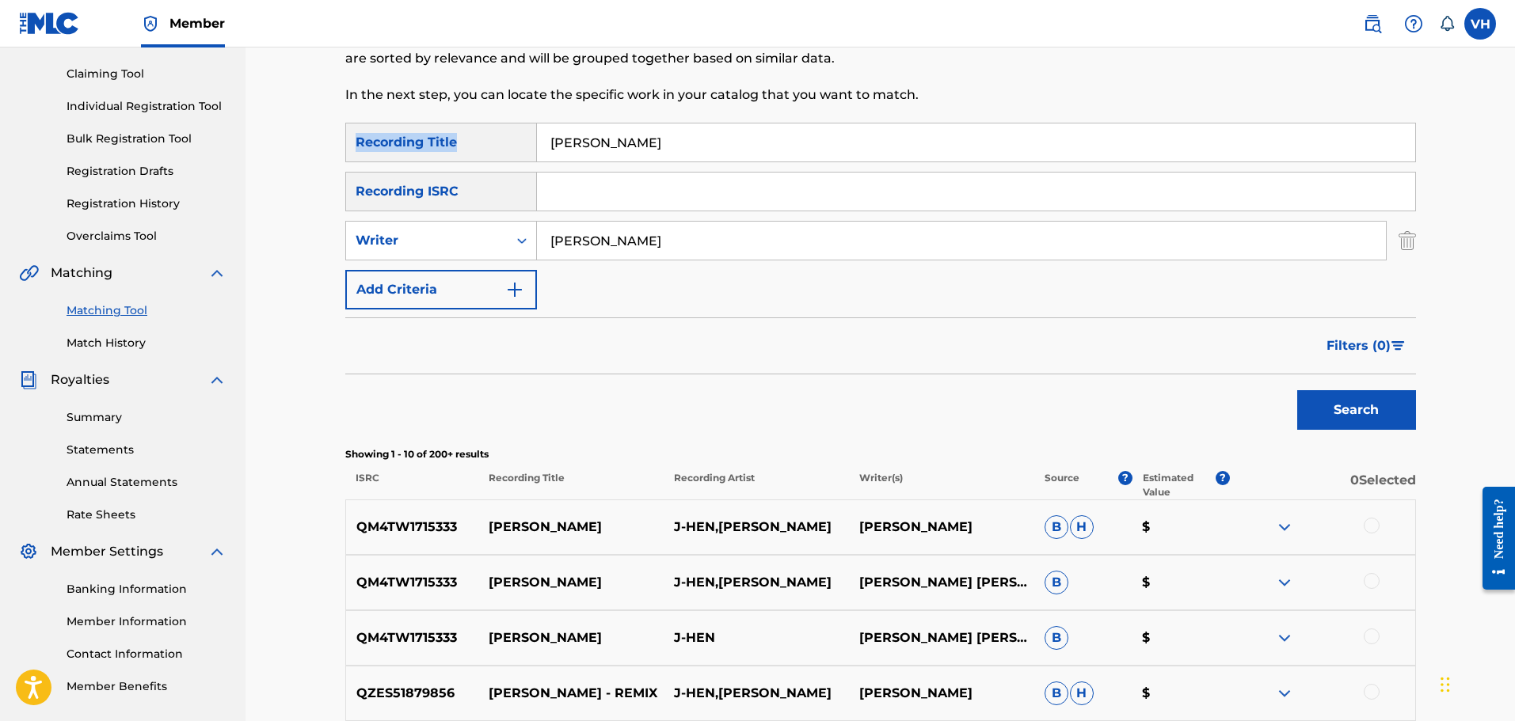
scroll to position [182, 0]
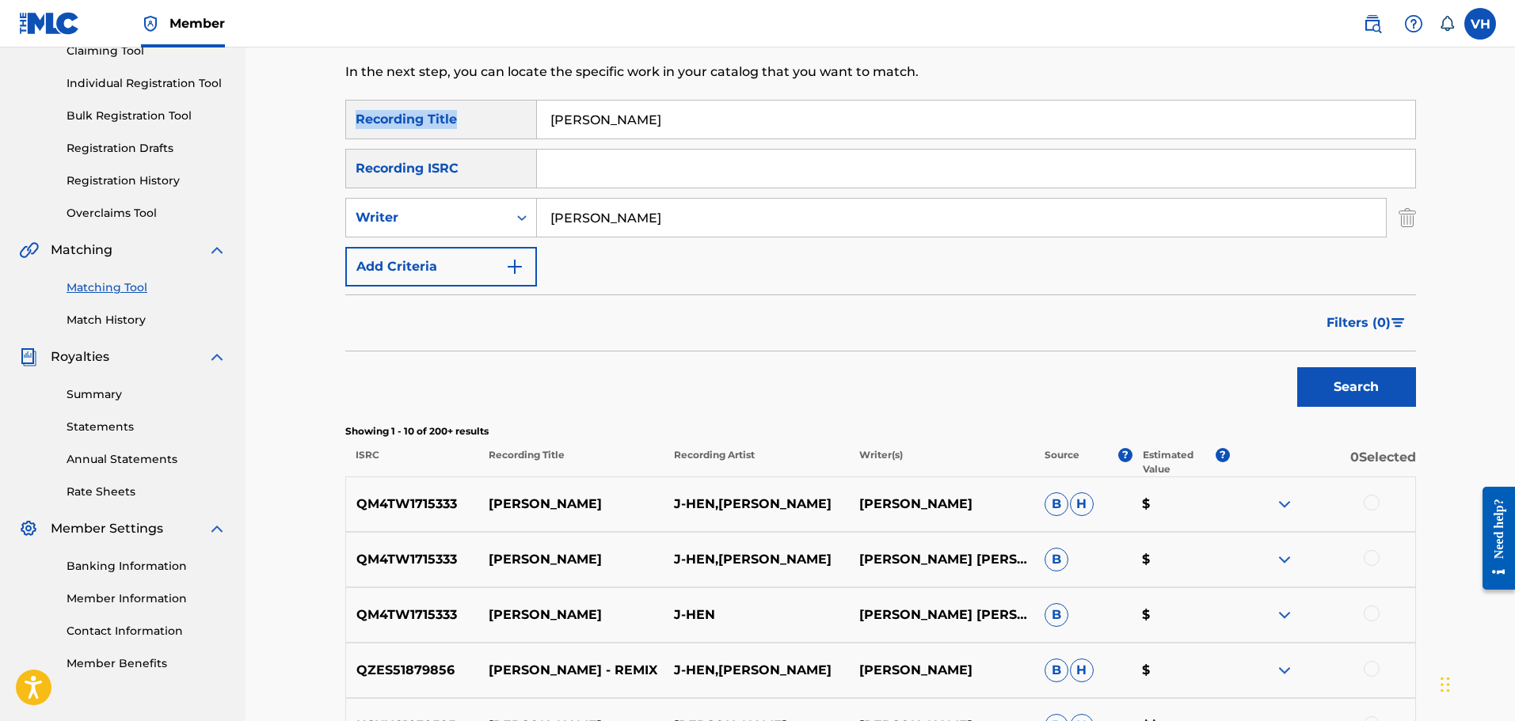
click at [639, 111] on input "[PERSON_NAME]" at bounding box center [976, 120] width 878 height 38
drag, startPoint x: 655, startPoint y: 121, endPoint x: 512, endPoint y: 97, distance: 144.5
click at [514, 97] on div "Matching Tool The Matching Tool allows Members to match sound recordings to wor…" at bounding box center [880, 527] width 1071 height 1245
click at [1381, 379] on button "Search" at bounding box center [1356, 387] width 119 height 40
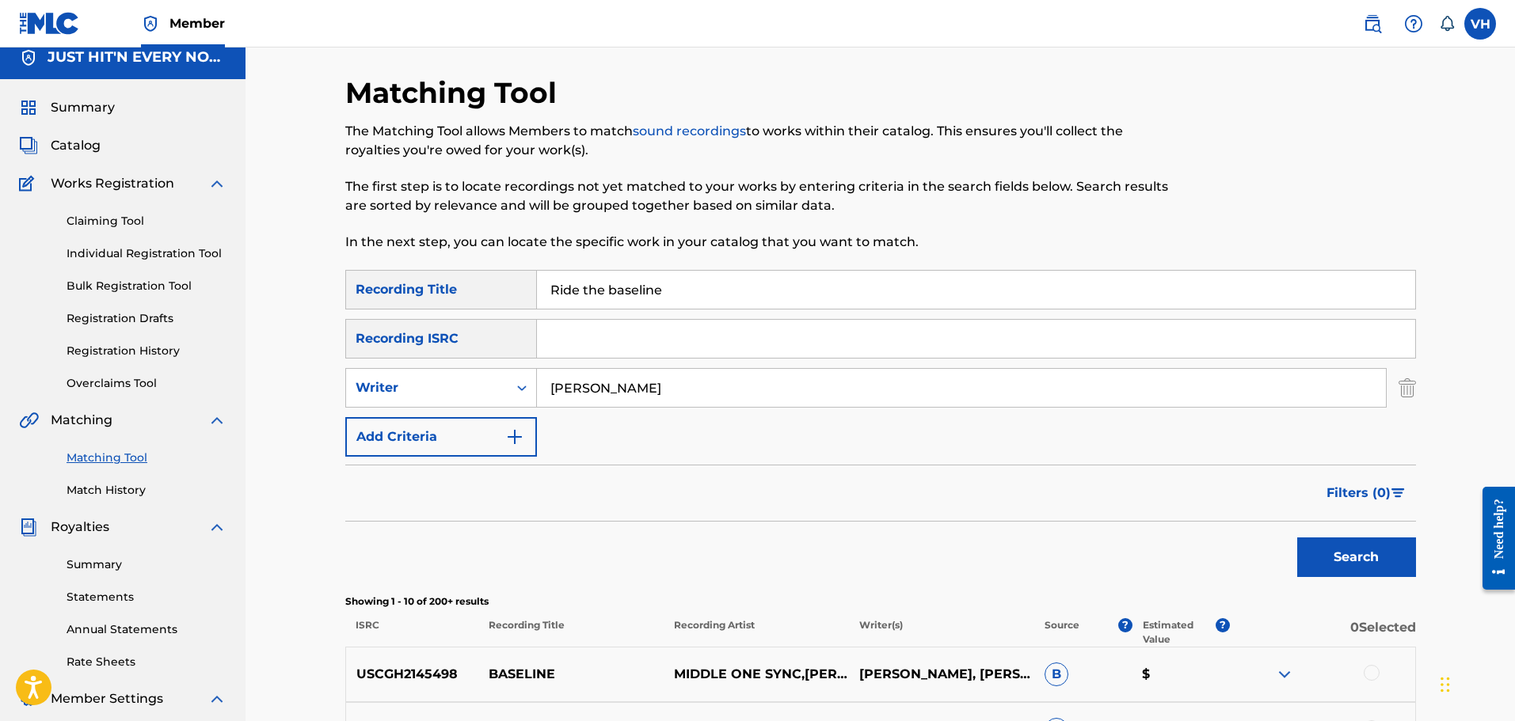
scroll to position [0, 0]
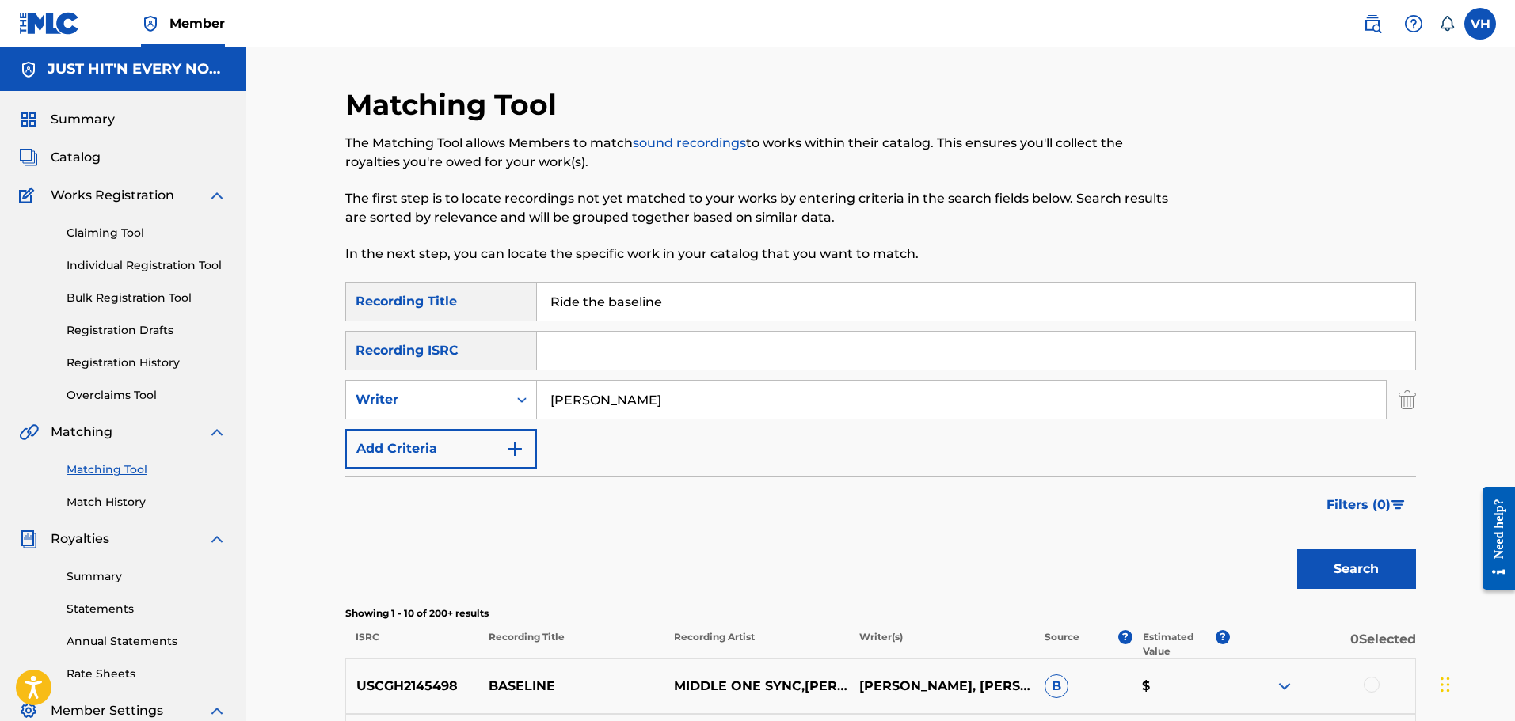
drag, startPoint x: 691, startPoint y: 302, endPoint x: 470, endPoint y: 282, distance: 221.1
click at [463, 274] on div "Matching Tool The Matching Tool allows Members to match sound recordings to wor…" at bounding box center [880, 709] width 1071 height 1245
click at [1360, 566] on button "Search" at bounding box center [1356, 570] width 119 height 40
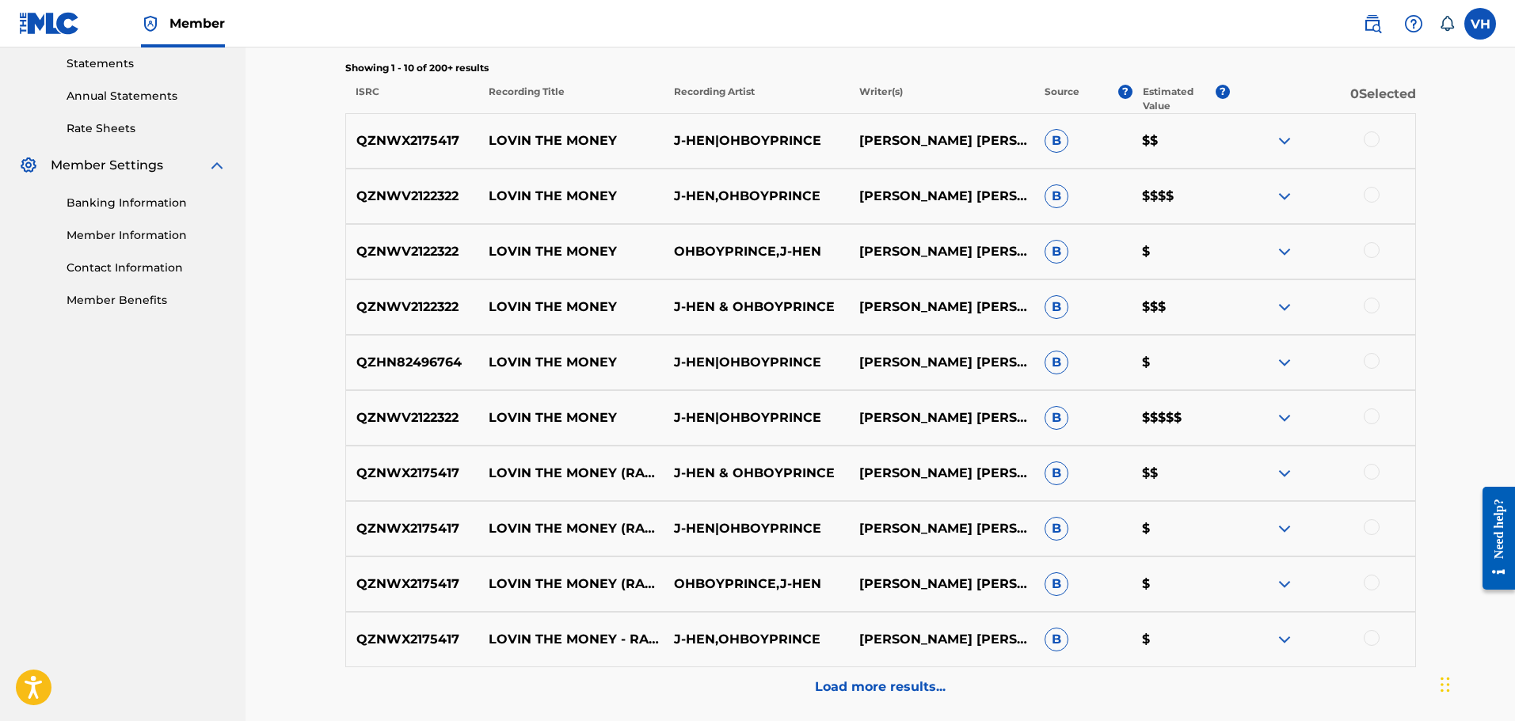
scroll to position [539, 0]
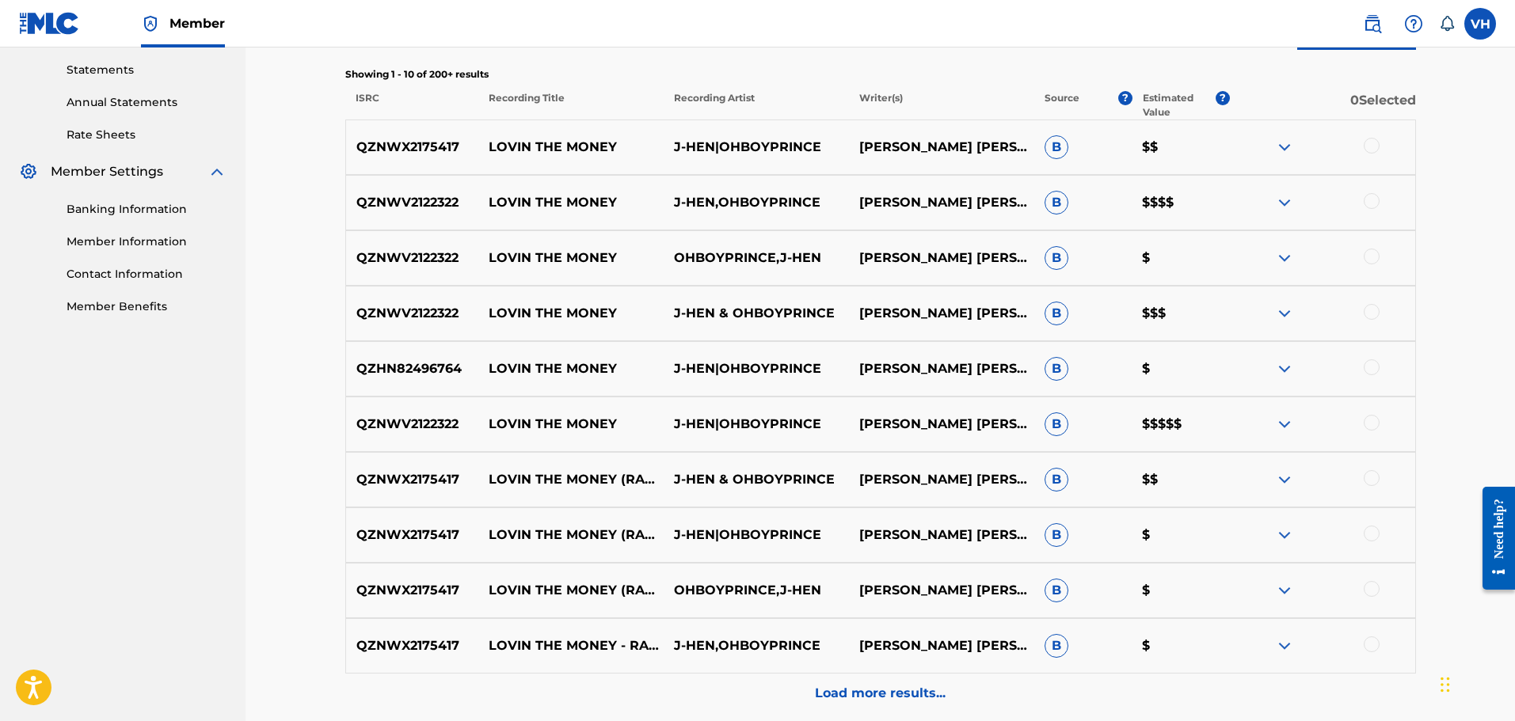
click at [839, 695] on p "Load more results..." at bounding box center [880, 693] width 131 height 19
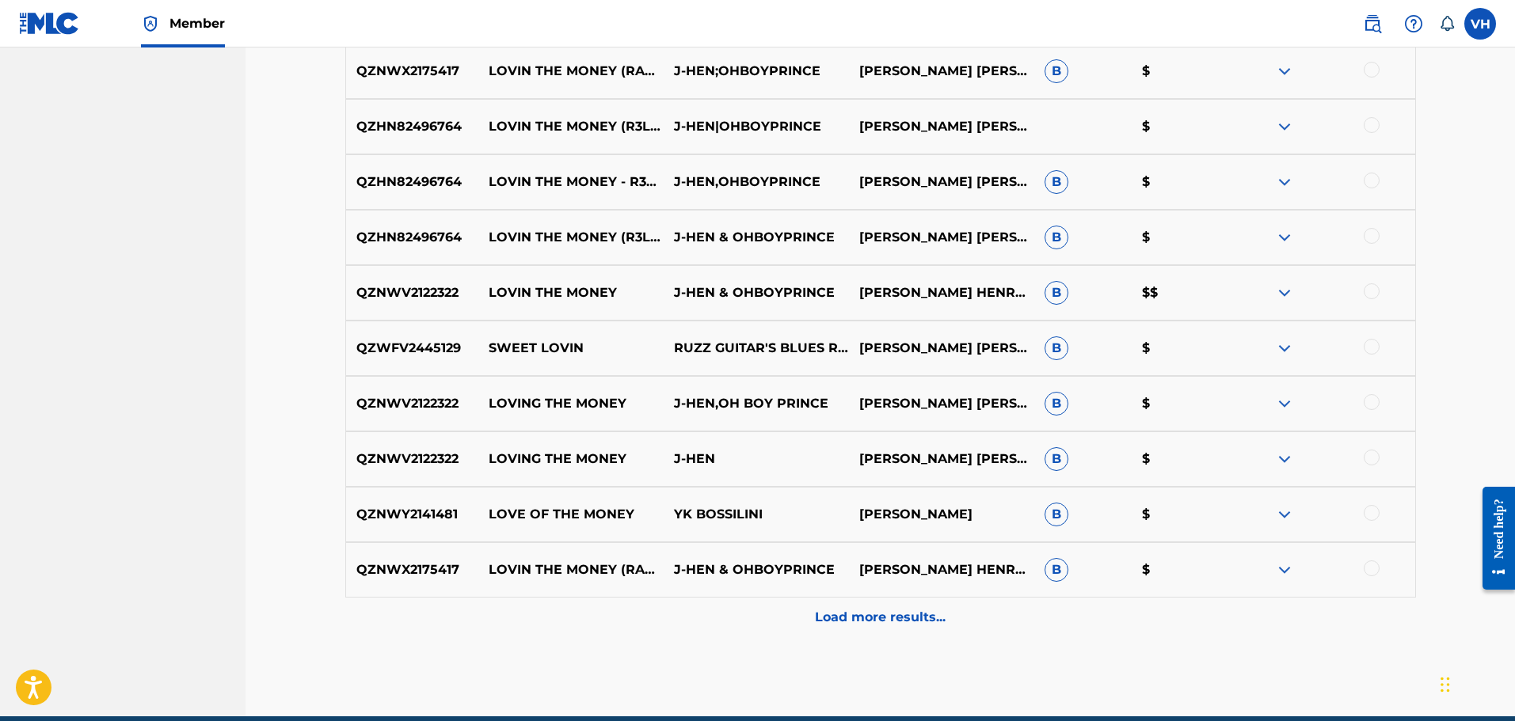
scroll to position [1183, 0]
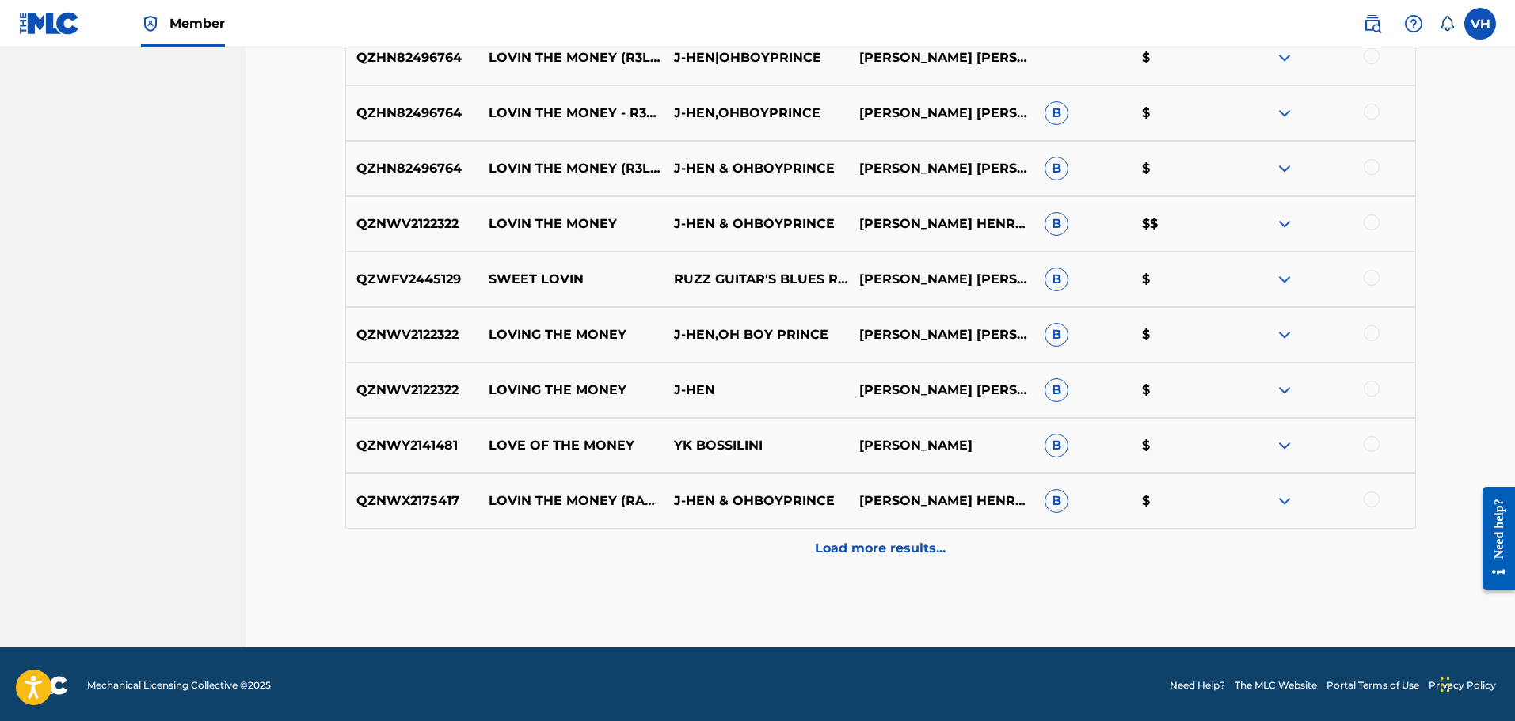
click at [935, 549] on p "Load more results..." at bounding box center [880, 548] width 131 height 19
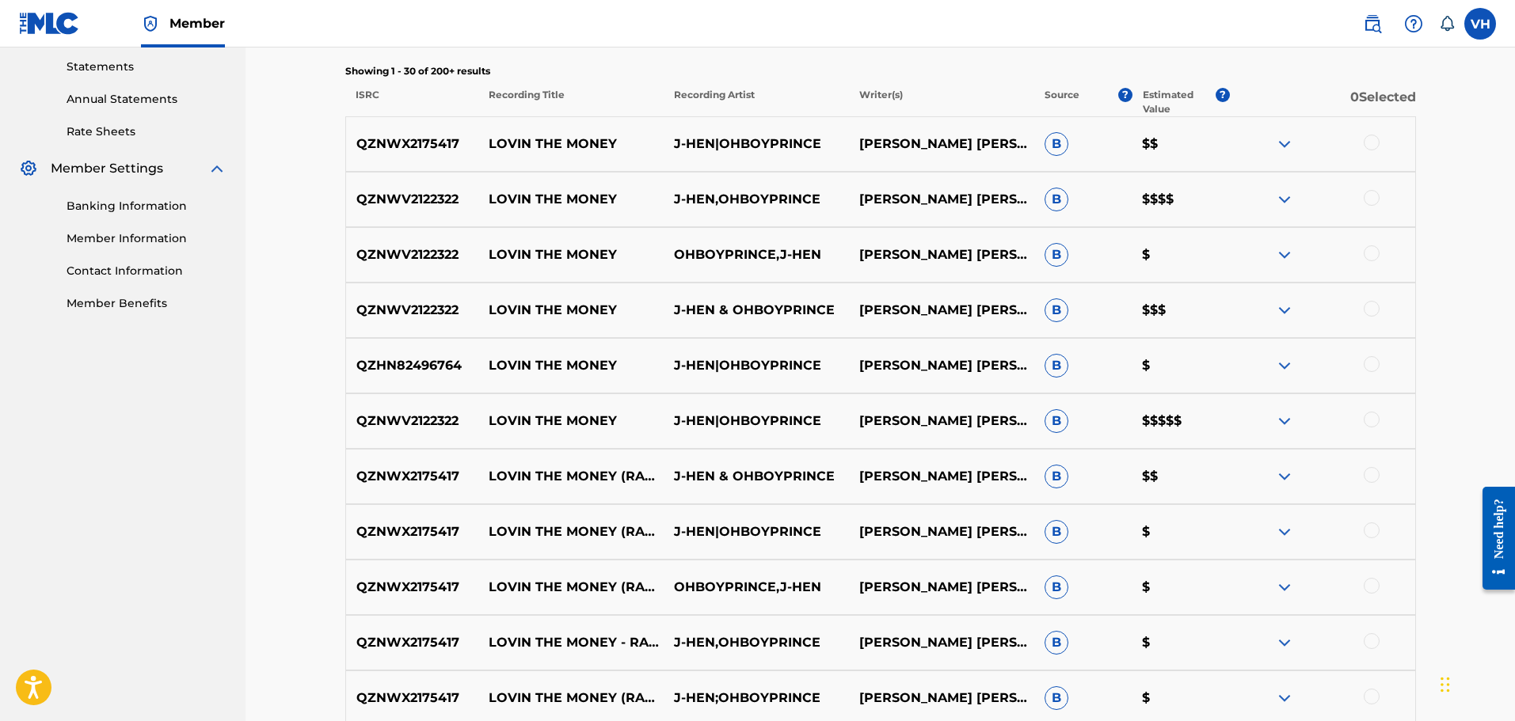
scroll to position [550, 0]
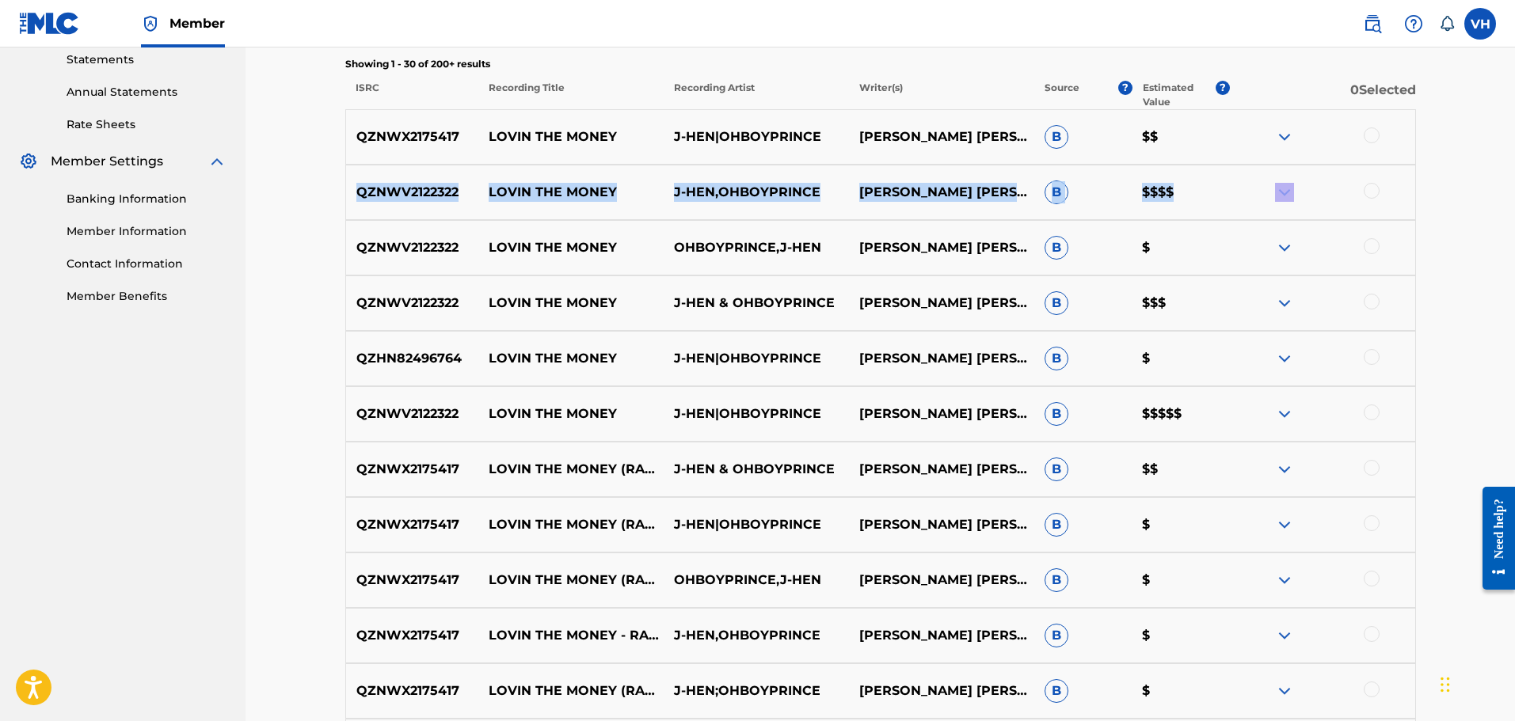
drag, startPoint x: 1514, startPoint y: 212, endPoint x: 1520, endPoint y: 116, distance: 96.0
click at [1479, 129] on div "Matching Tool The Matching Tool allows Members to match sound recordings to wor…" at bounding box center [881, 694] width 1270 height 2393
click at [1468, 173] on div "Matching Tool The Matching Tool allows Members to match sound recordings to wor…" at bounding box center [881, 694] width 1270 height 2393
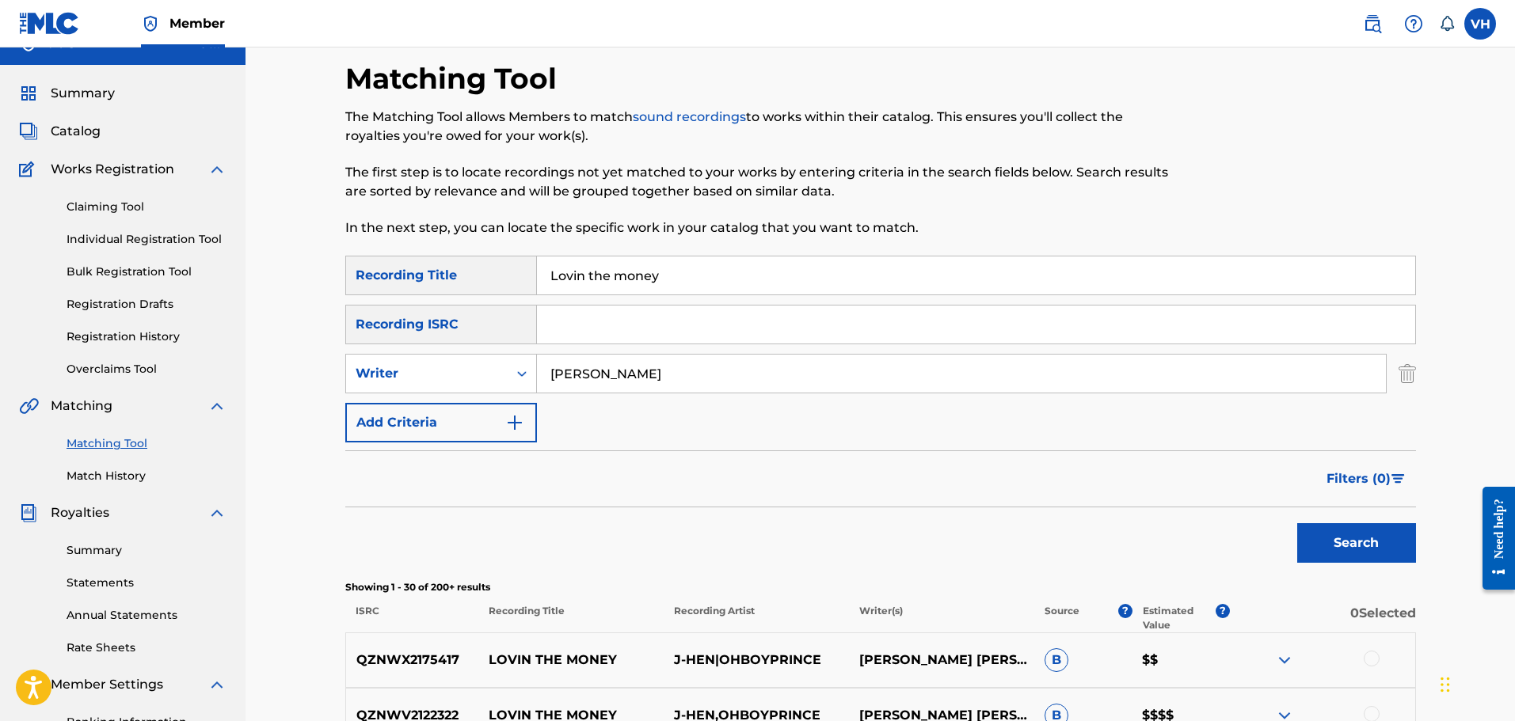
scroll to position [0, 0]
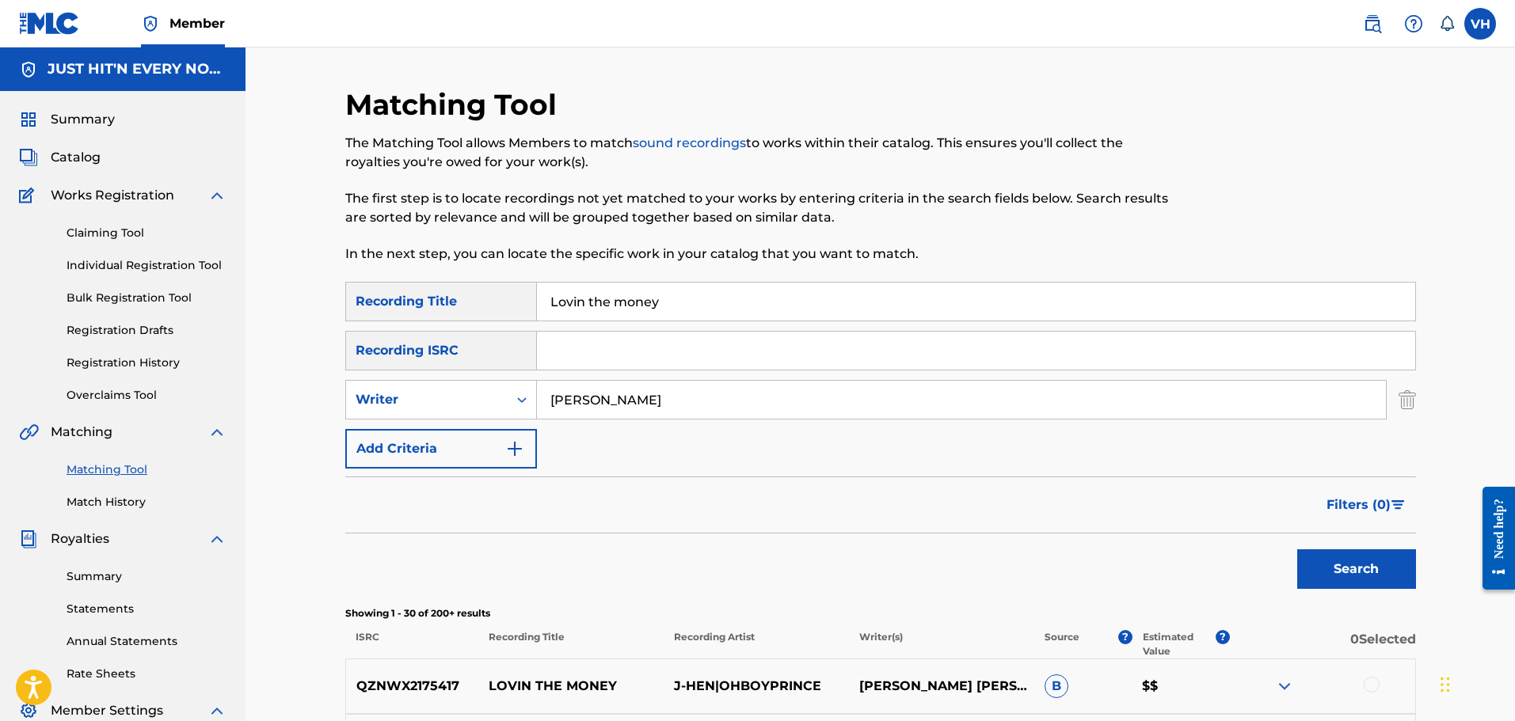
drag, startPoint x: 695, startPoint y: 304, endPoint x: 495, endPoint y: 327, distance: 200.9
click at [495, 327] on div "SearchWithCriteria5c65f4b1-fb41-43b9-993c-9aedd43ea91a Recording Title Lovin th…" at bounding box center [880, 375] width 1071 height 187
click at [1376, 569] on button "Search" at bounding box center [1356, 570] width 119 height 40
drag, startPoint x: 702, startPoint y: 298, endPoint x: 459, endPoint y: 298, distance: 243.1
click at [459, 298] on div "SearchWithCriteria5c65f4b1-fb41-43b9-993c-9aedd43ea91a Recording Title Don't Ac…" at bounding box center [880, 302] width 1071 height 40
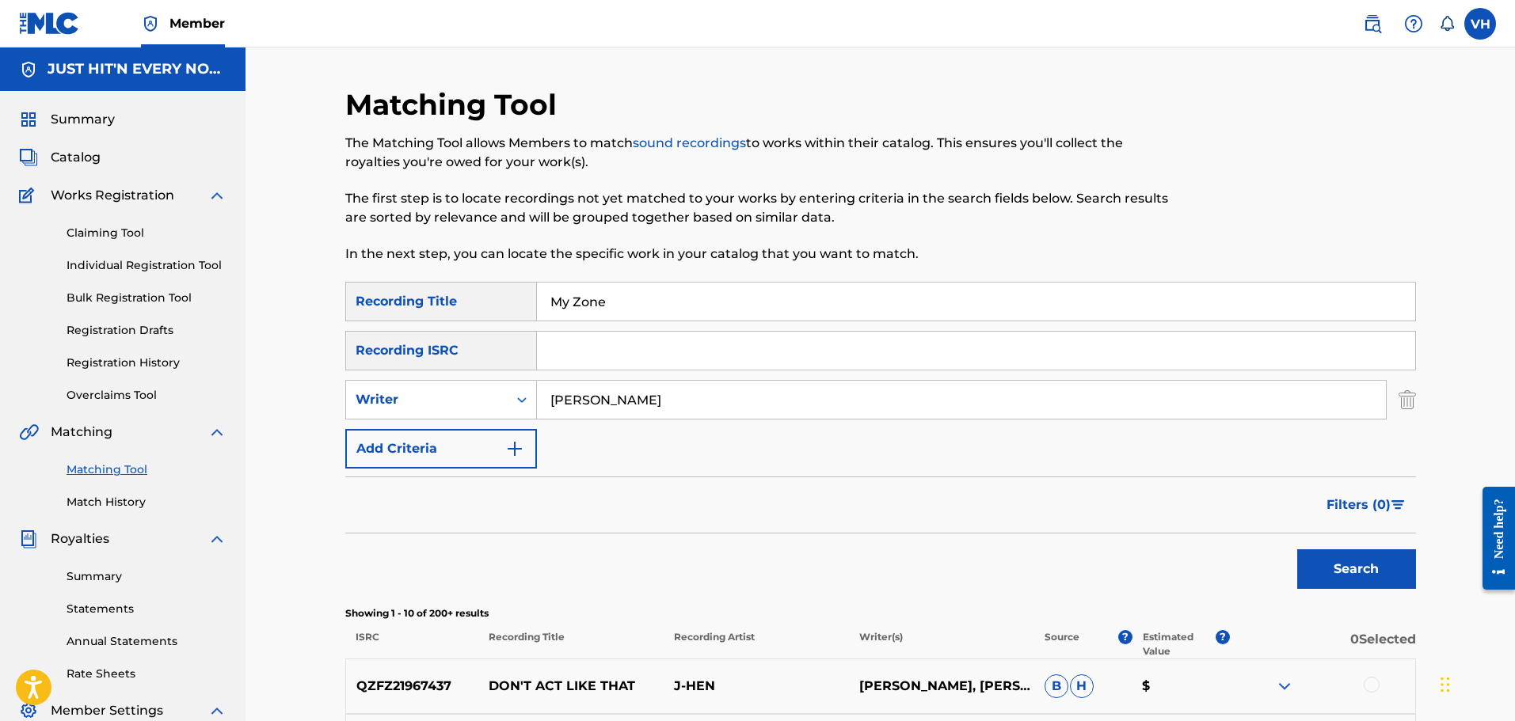
click at [1393, 570] on button "Search" at bounding box center [1356, 570] width 119 height 40
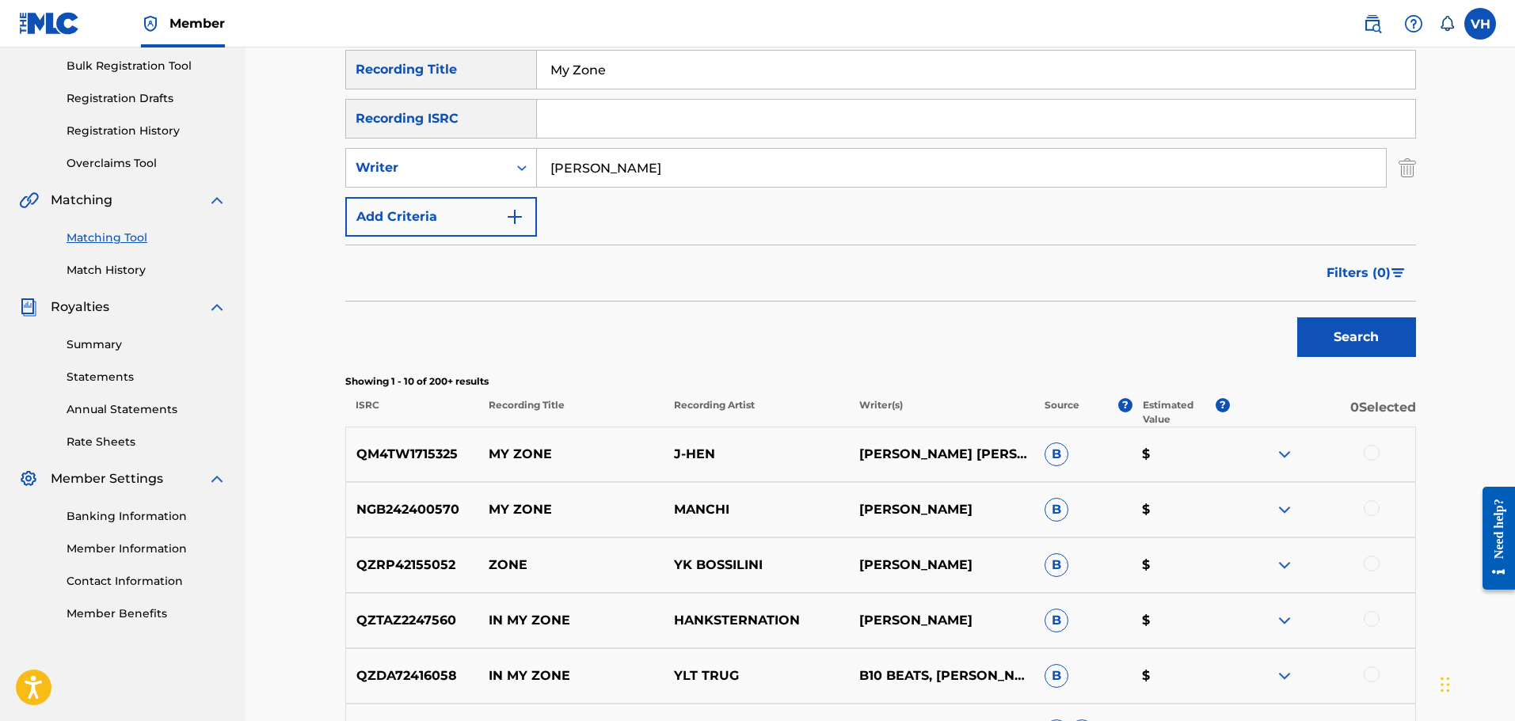
scroll to position [219, 0]
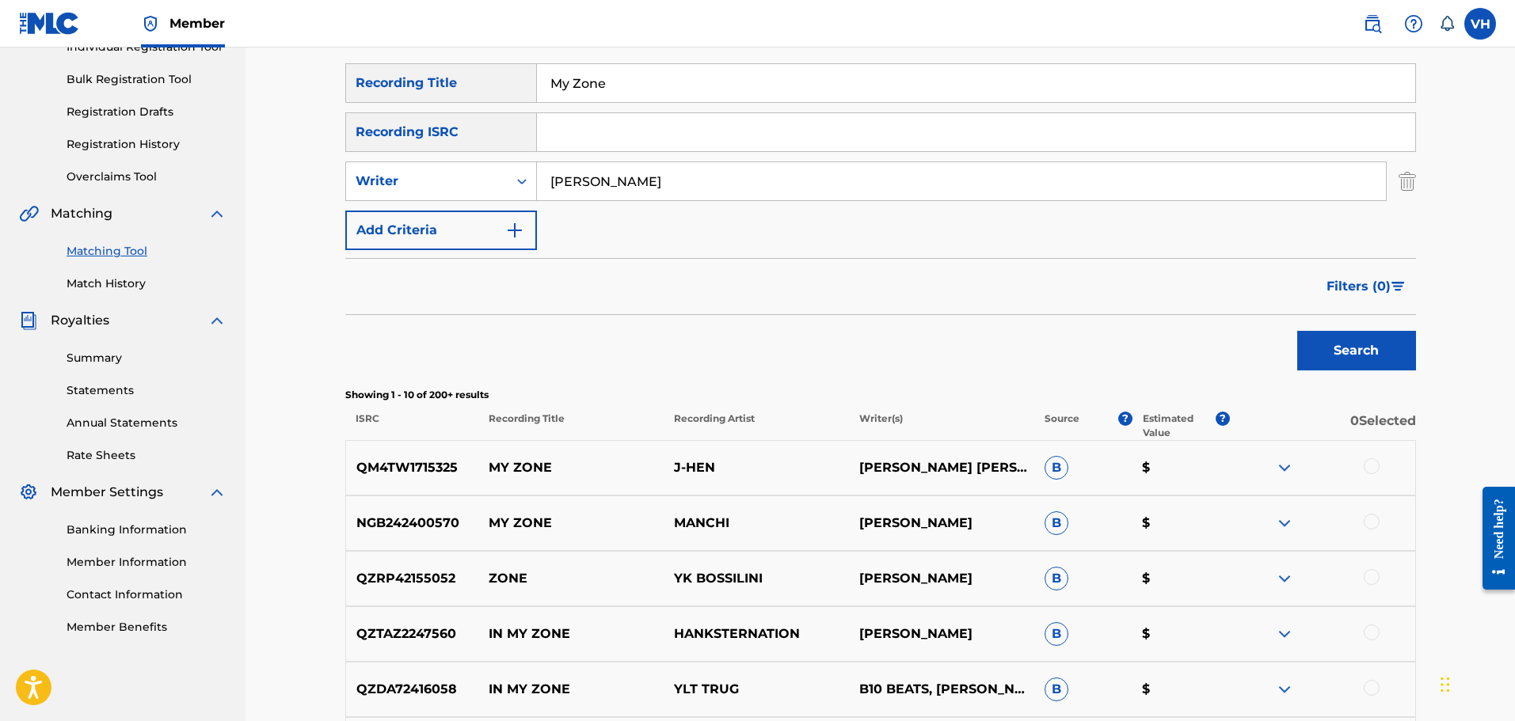
drag, startPoint x: 628, startPoint y: 84, endPoint x: 495, endPoint y: 56, distance: 135.9
click at [495, 56] on div "Matching Tool The Matching Tool allows Members to match sound recordings to wor…" at bounding box center [880, 491] width 1071 height 1245
click at [1332, 344] on button "Search" at bounding box center [1356, 351] width 119 height 40
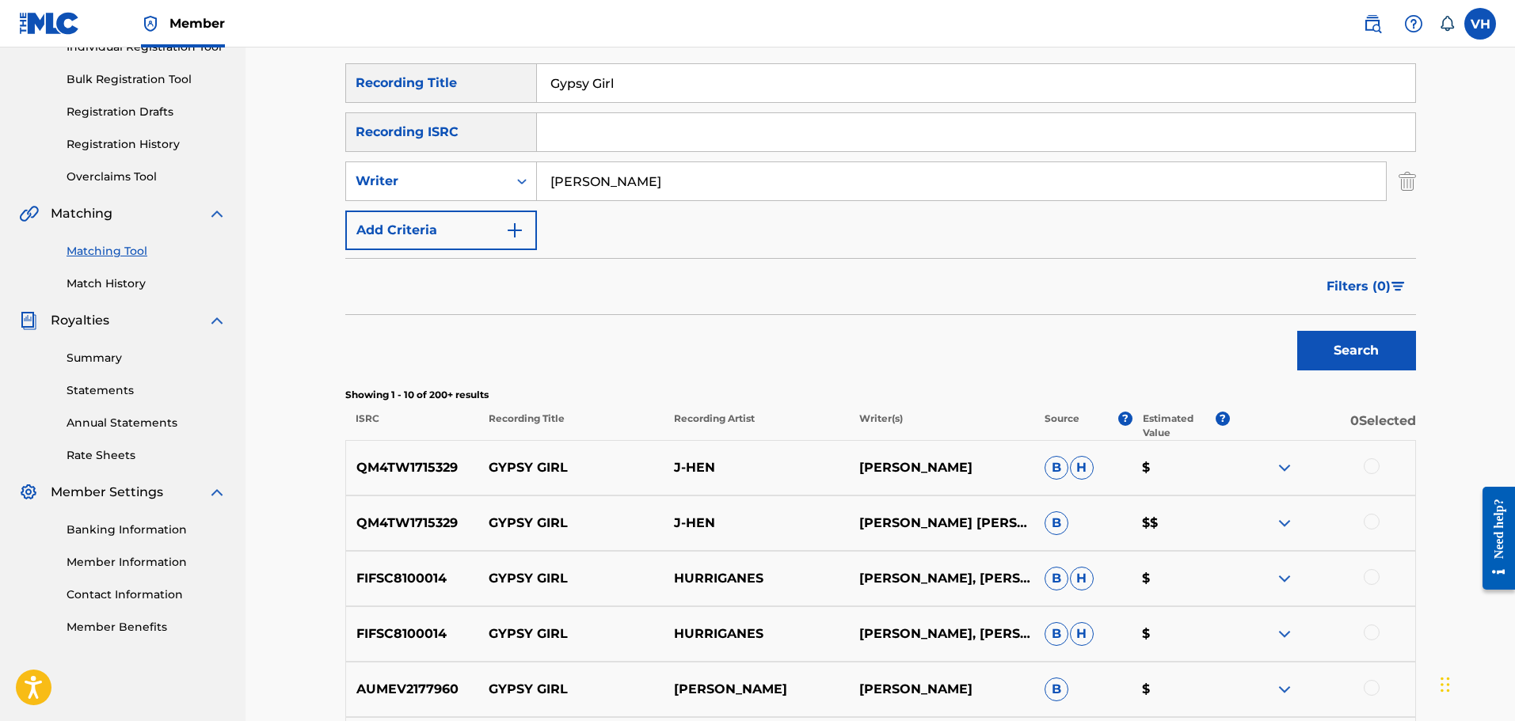
drag, startPoint x: 682, startPoint y: 78, endPoint x: 512, endPoint y: 79, distance: 169.5
click at [512, 78] on div "SearchWithCriteria5c65f4b1-fb41-43b9-993c-9aedd43ea91a Recording Title Gypsy Gi…" at bounding box center [880, 83] width 1071 height 40
click at [1348, 354] on button "Search" at bounding box center [1356, 351] width 119 height 40
drag, startPoint x: 658, startPoint y: 78, endPoint x: 459, endPoint y: 79, distance: 199.6
click at [459, 79] on div "SearchWithCriteria5c65f4b1-fb41-43b9-993c-9aedd43ea91a Recording Title who are …" at bounding box center [880, 83] width 1071 height 40
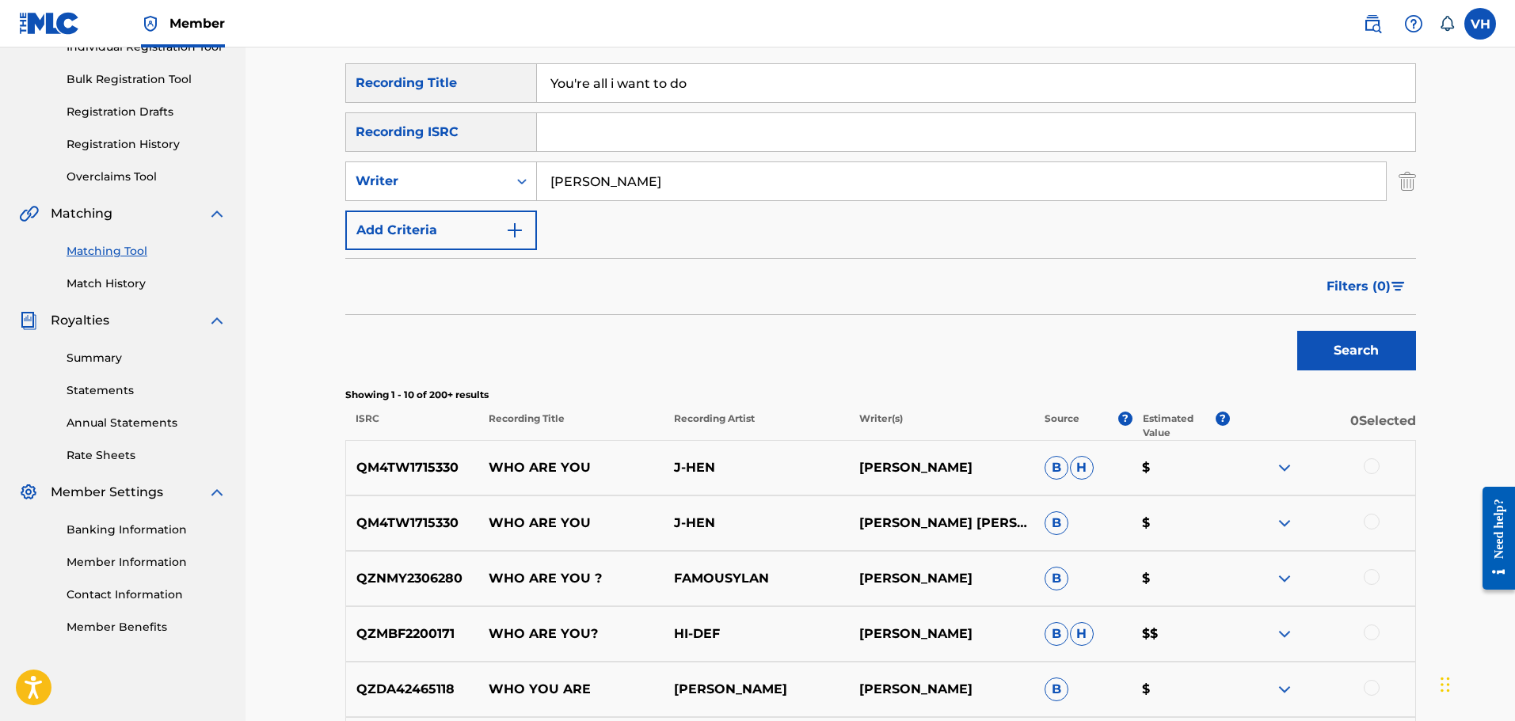
click at [1333, 359] on button "Search" at bounding box center [1356, 351] width 119 height 40
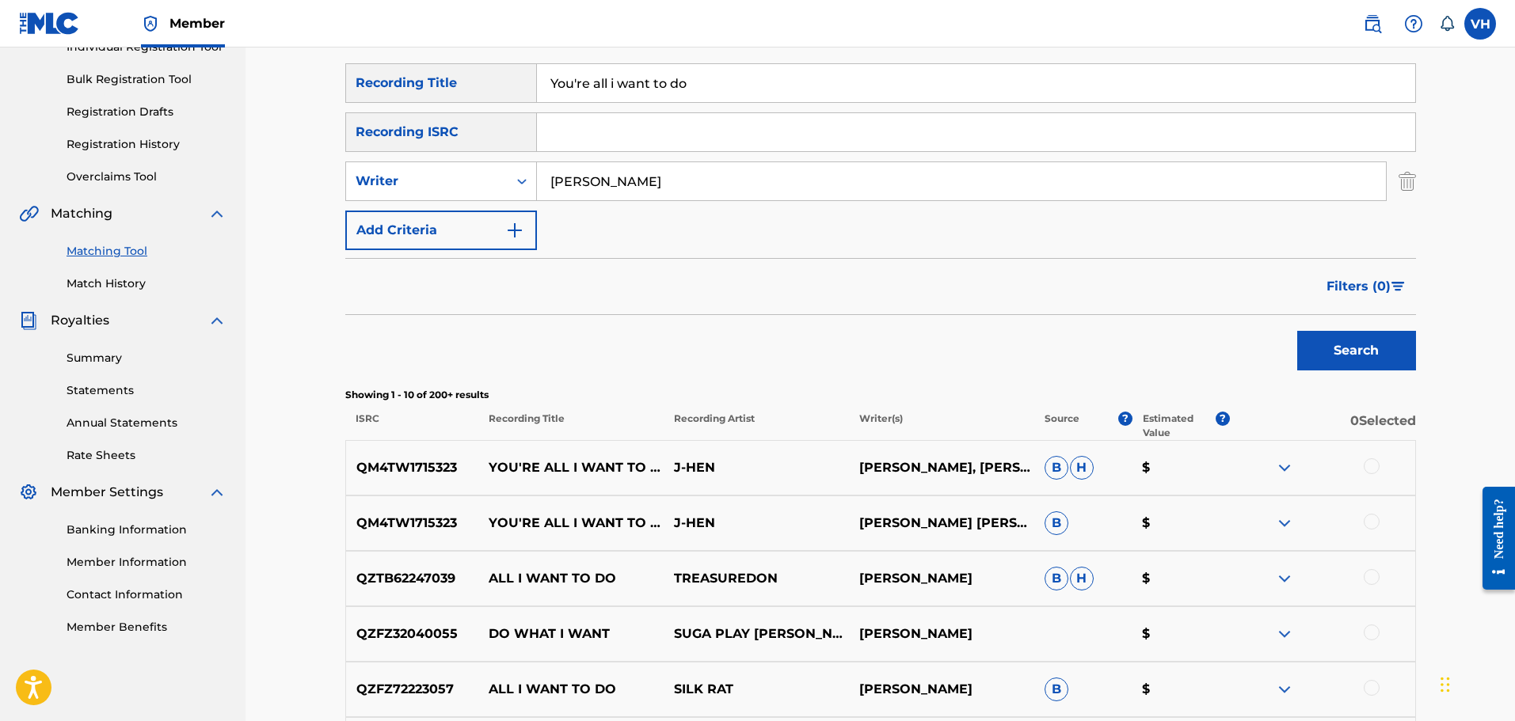
drag, startPoint x: 721, startPoint y: 82, endPoint x: 454, endPoint y: 59, distance: 267.9
click at [454, 56] on div "Matching Tool The Matching Tool allows Members to match sound recordings to wor…" at bounding box center [880, 491] width 1071 height 1245
click at [1347, 348] on button "Search" at bounding box center [1356, 351] width 119 height 40
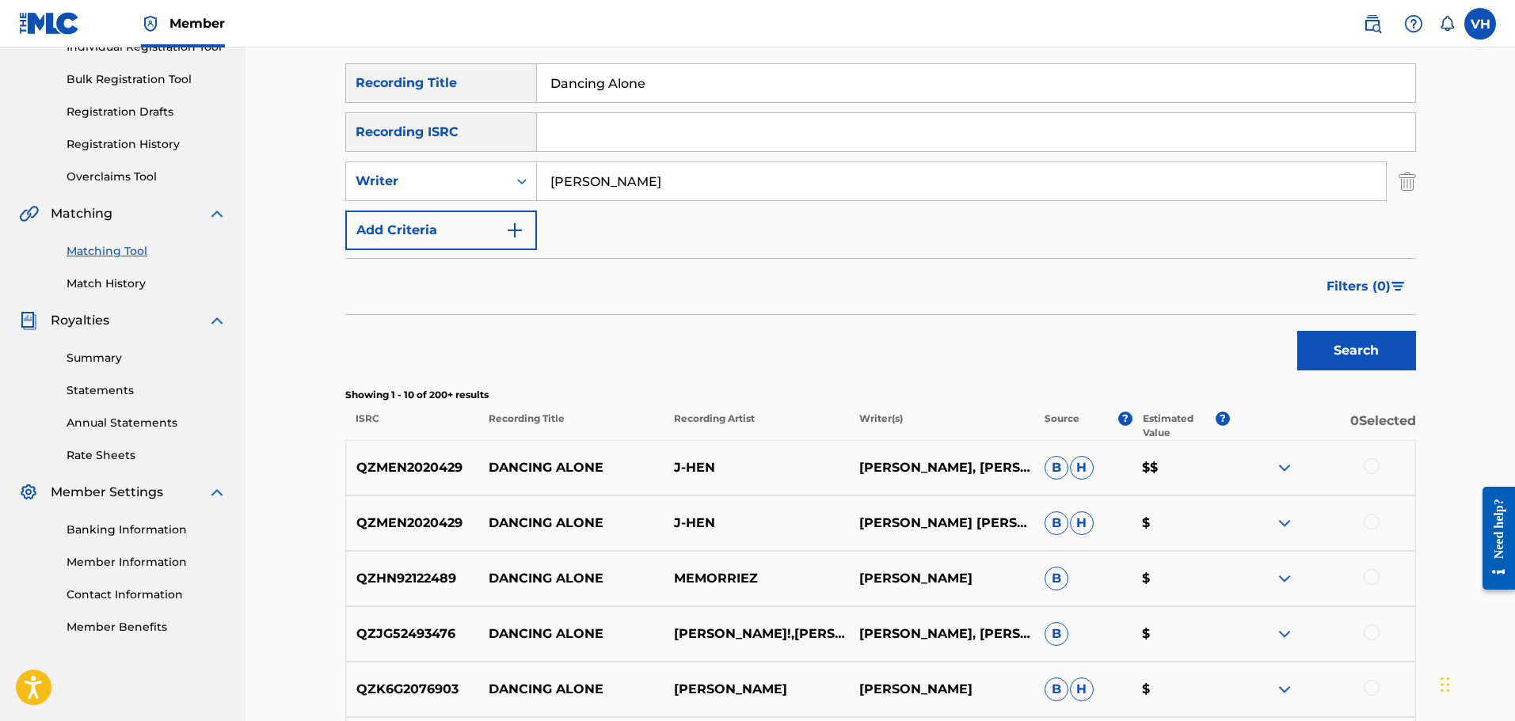
drag, startPoint x: 672, startPoint y: 83, endPoint x: 463, endPoint y: 48, distance: 212.0
click at [463, 48] on div "Matching Tool The Matching Tool allows Members to match sound recordings to wor…" at bounding box center [880, 491] width 1071 height 1245
click at [1366, 333] on button "Search" at bounding box center [1356, 351] width 119 height 40
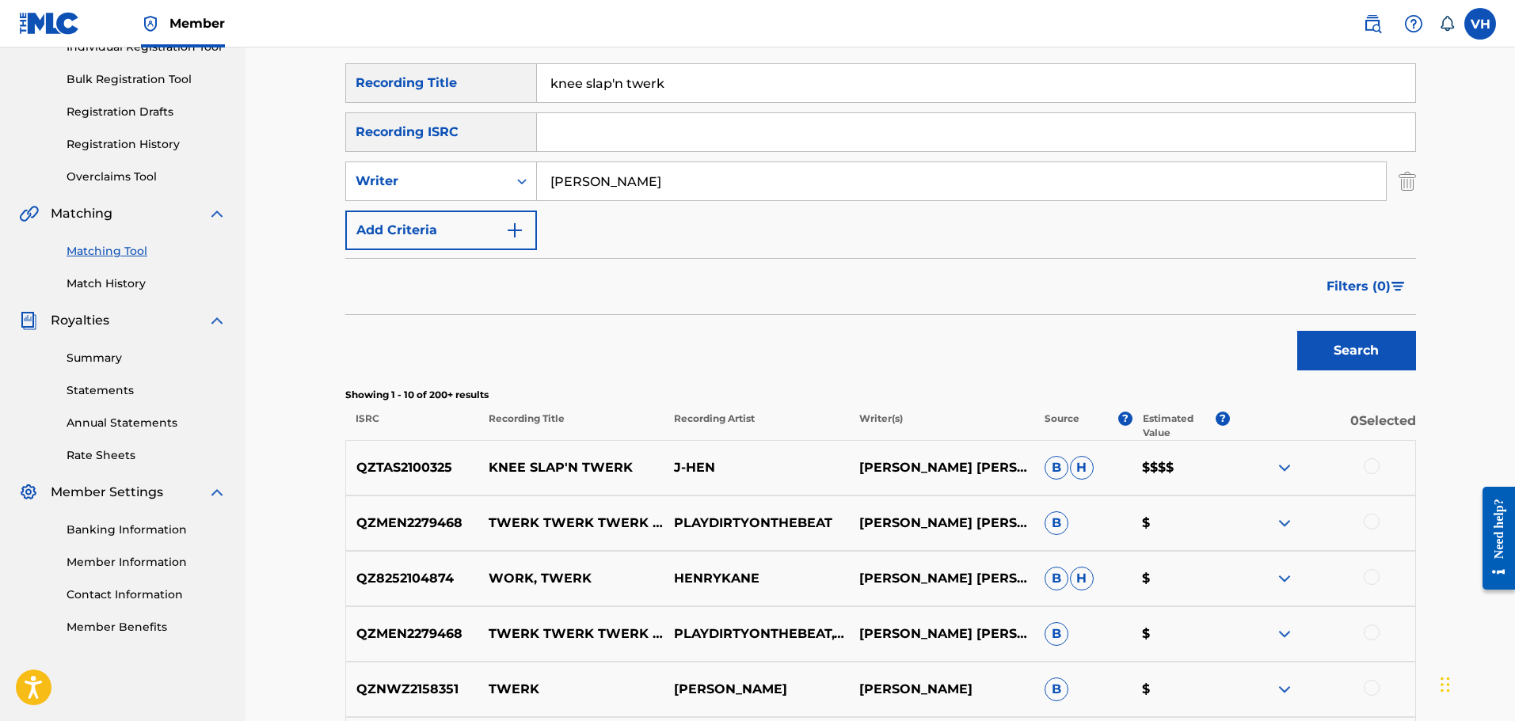
drag, startPoint x: 680, startPoint y: 93, endPoint x: 497, endPoint y: 79, distance: 182.7
click at [497, 79] on div "SearchWithCriteria5c65f4b1-fb41-43b9-993c-9aedd43ea91a Recording Title knee sla…" at bounding box center [880, 83] width 1071 height 40
type input "sex instructor"
click at [1367, 353] on button "Search" at bounding box center [1356, 351] width 119 height 40
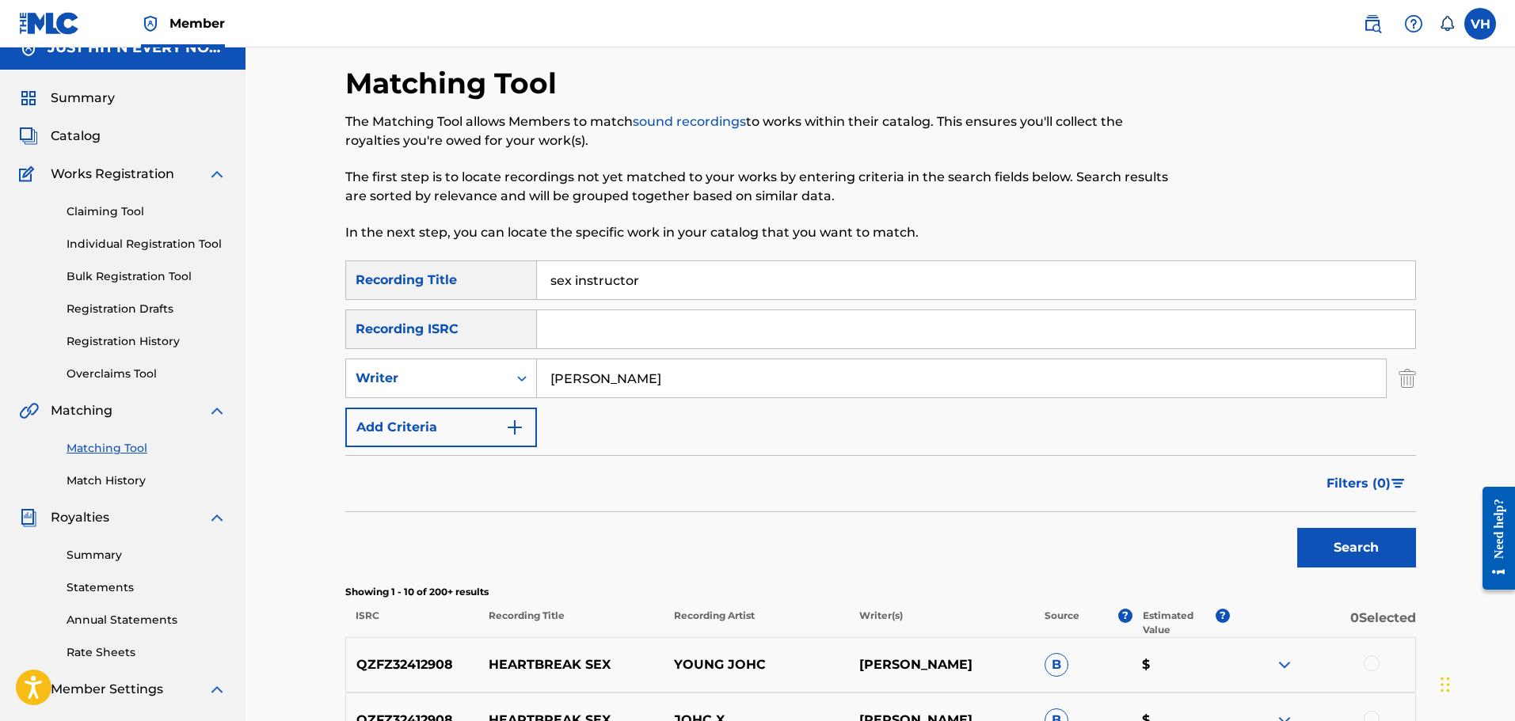
scroll to position [0, 0]
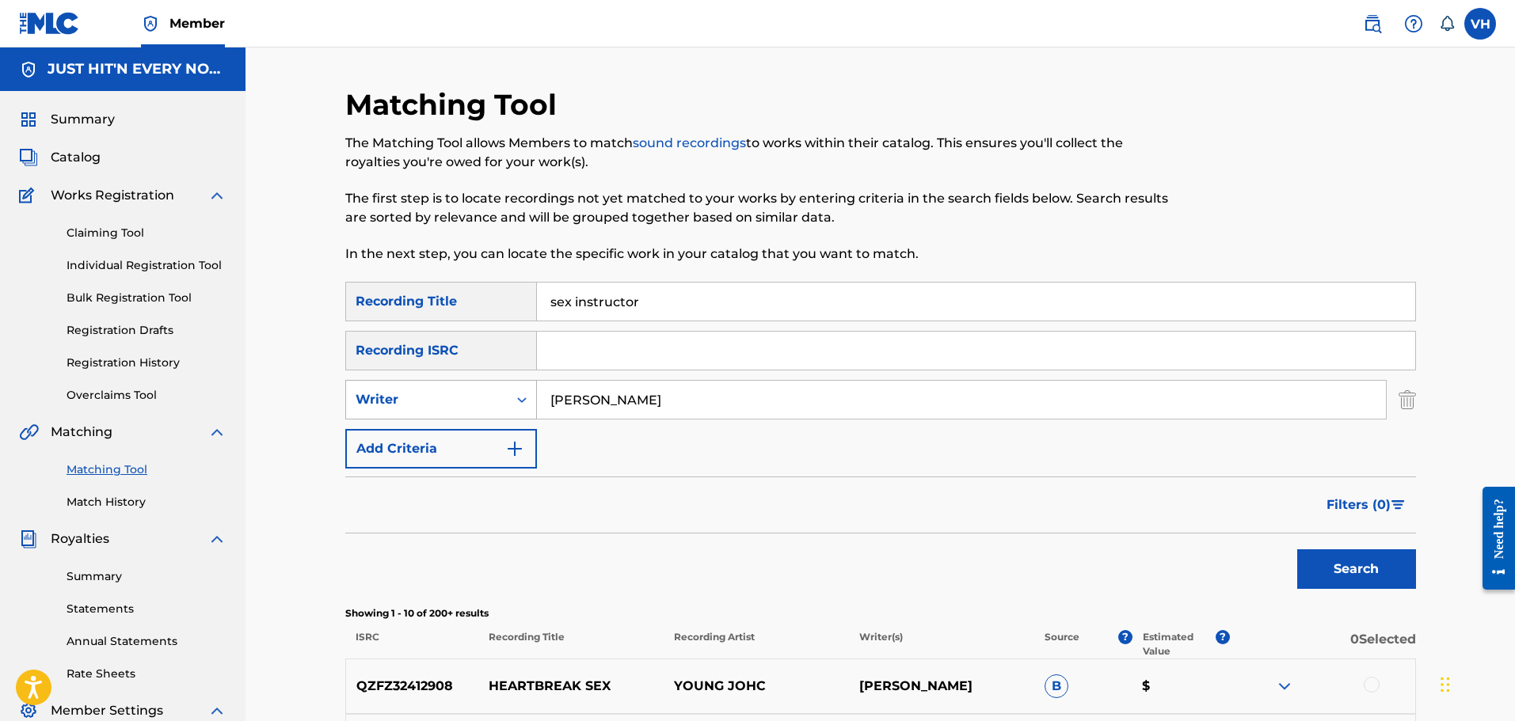
drag, startPoint x: 646, startPoint y: 402, endPoint x: 512, endPoint y: 398, distance: 133.9
click at [512, 398] on div "SearchWithCriteriad3b9752f-f574-4d6a-bb13-6fe5b5596485 Writer [PERSON_NAME]" at bounding box center [880, 400] width 1071 height 40
click at [1331, 566] on button "Search" at bounding box center [1356, 570] width 119 height 40
drag, startPoint x: 1514, startPoint y: 284, endPoint x: 1511, endPoint y: 339, distance: 54.7
click at [1511, 339] on div "Matching Tool The Matching Tool allows Members to match sound recordings to wor…" at bounding box center [881, 690] width 1270 height 1285
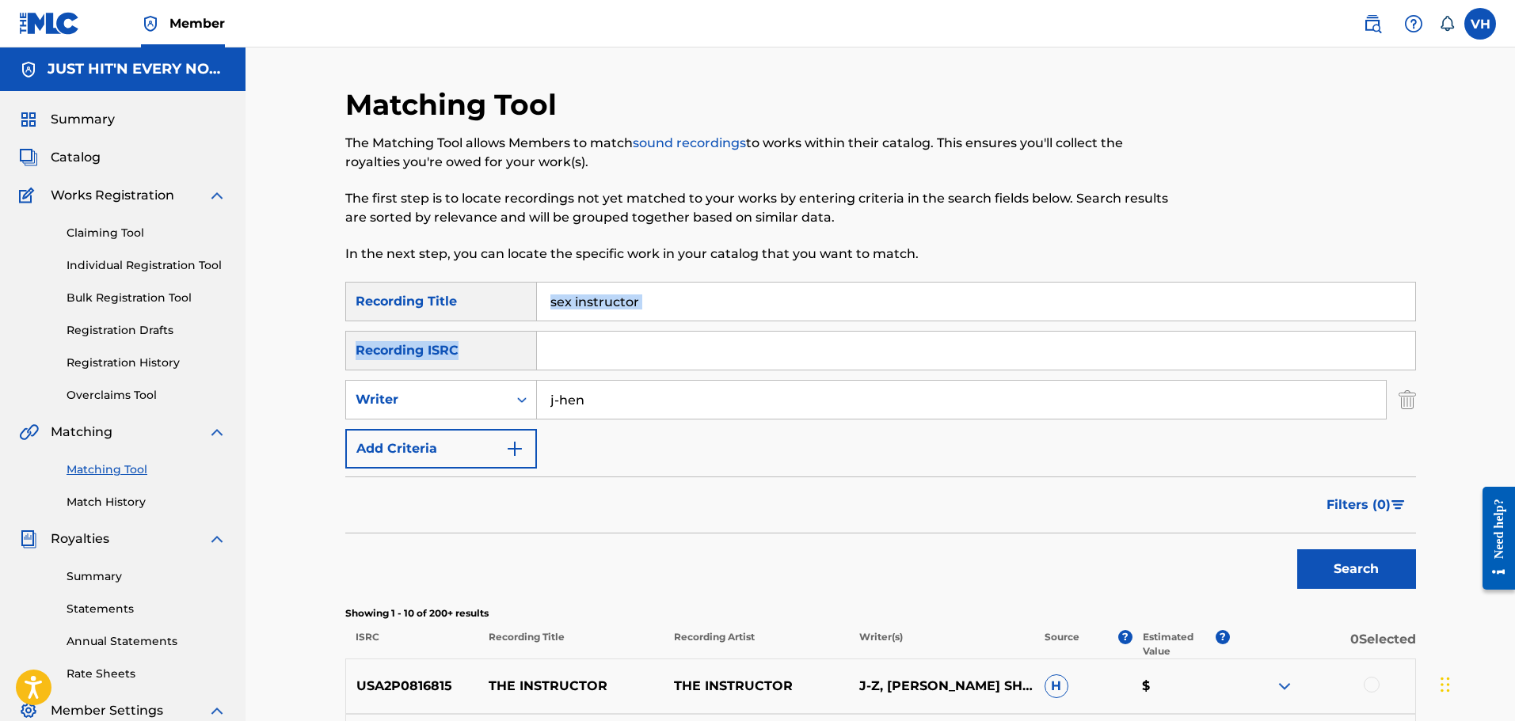
click at [1193, 341] on input "Search Form" at bounding box center [976, 351] width 878 height 38
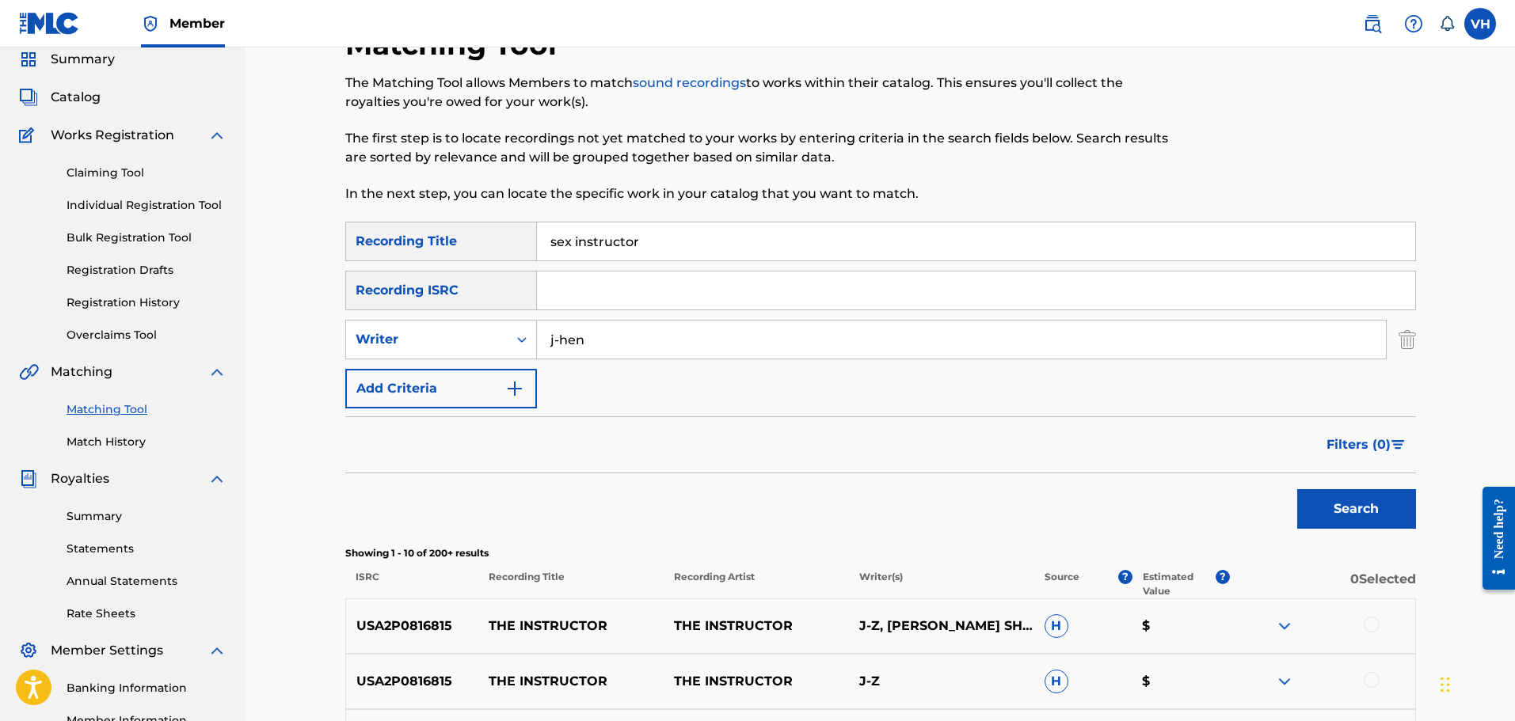
scroll to position [32, 0]
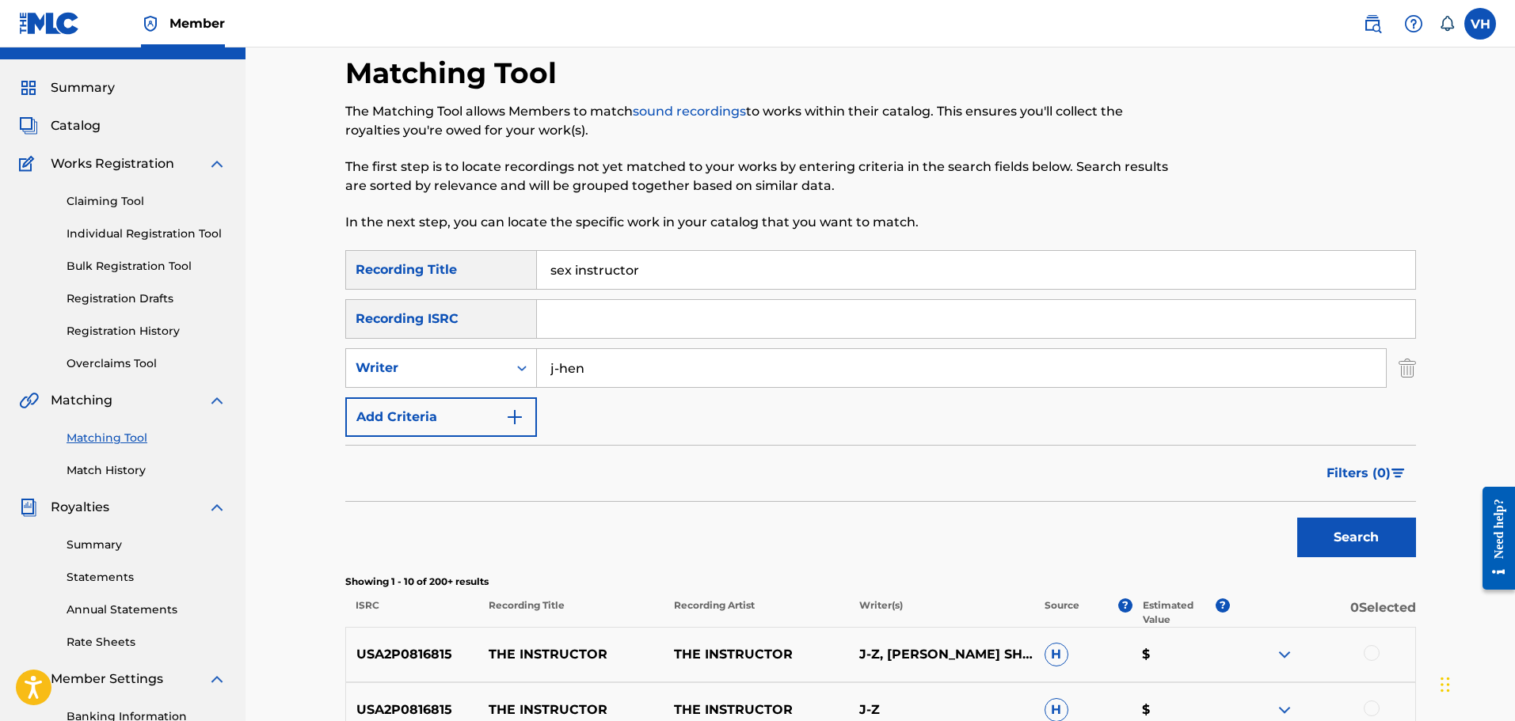
drag, startPoint x: 603, startPoint y: 365, endPoint x: 482, endPoint y: 389, distance: 122.7
click at [482, 389] on div "SearchWithCriteria5c65f4b1-fb41-43b9-993c-9aedd43ea91a Recording Title sex inst…" at bounding box center [880, 343] width 1071 height 187
click at [1352, 526] on button "Search" at bounding box center [1356, 538] width 119 height 40
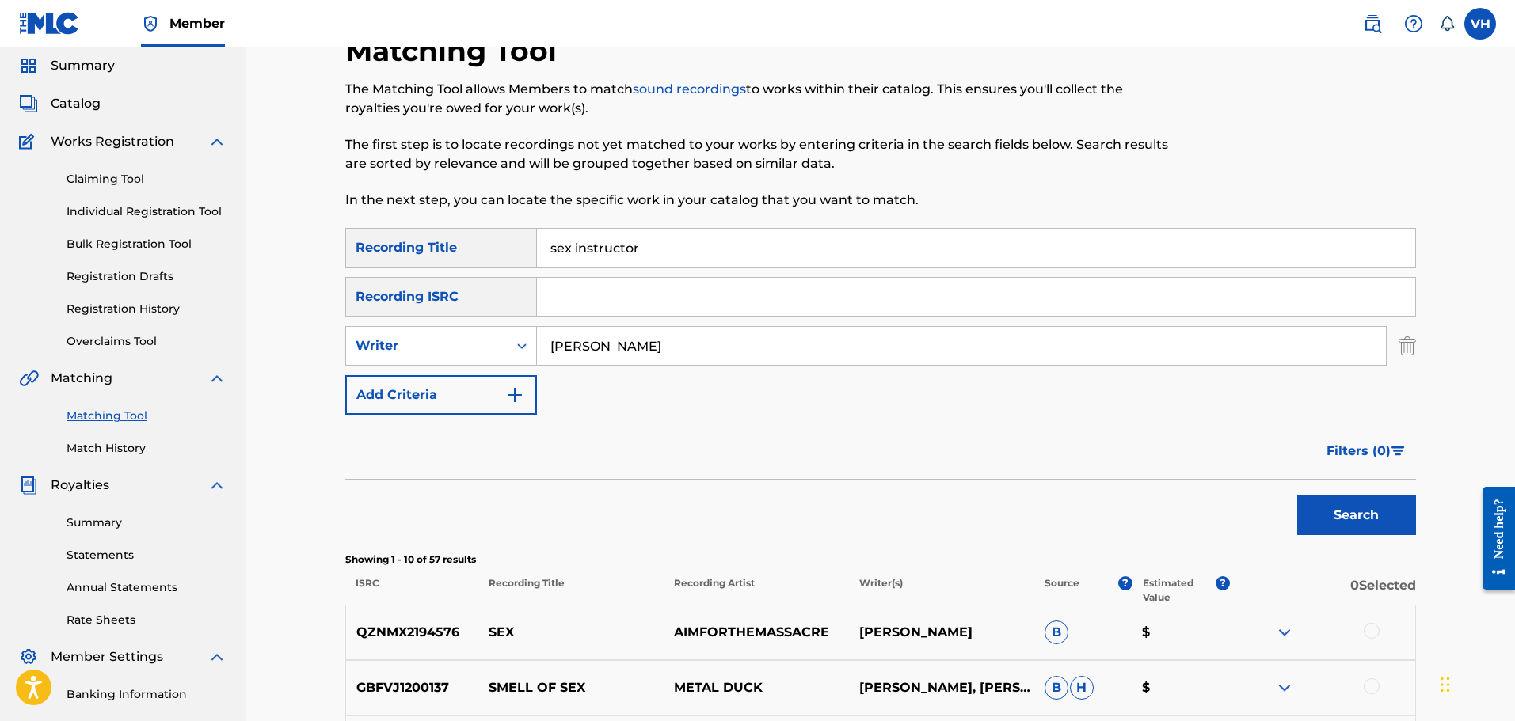
scroll to position [0, 0]
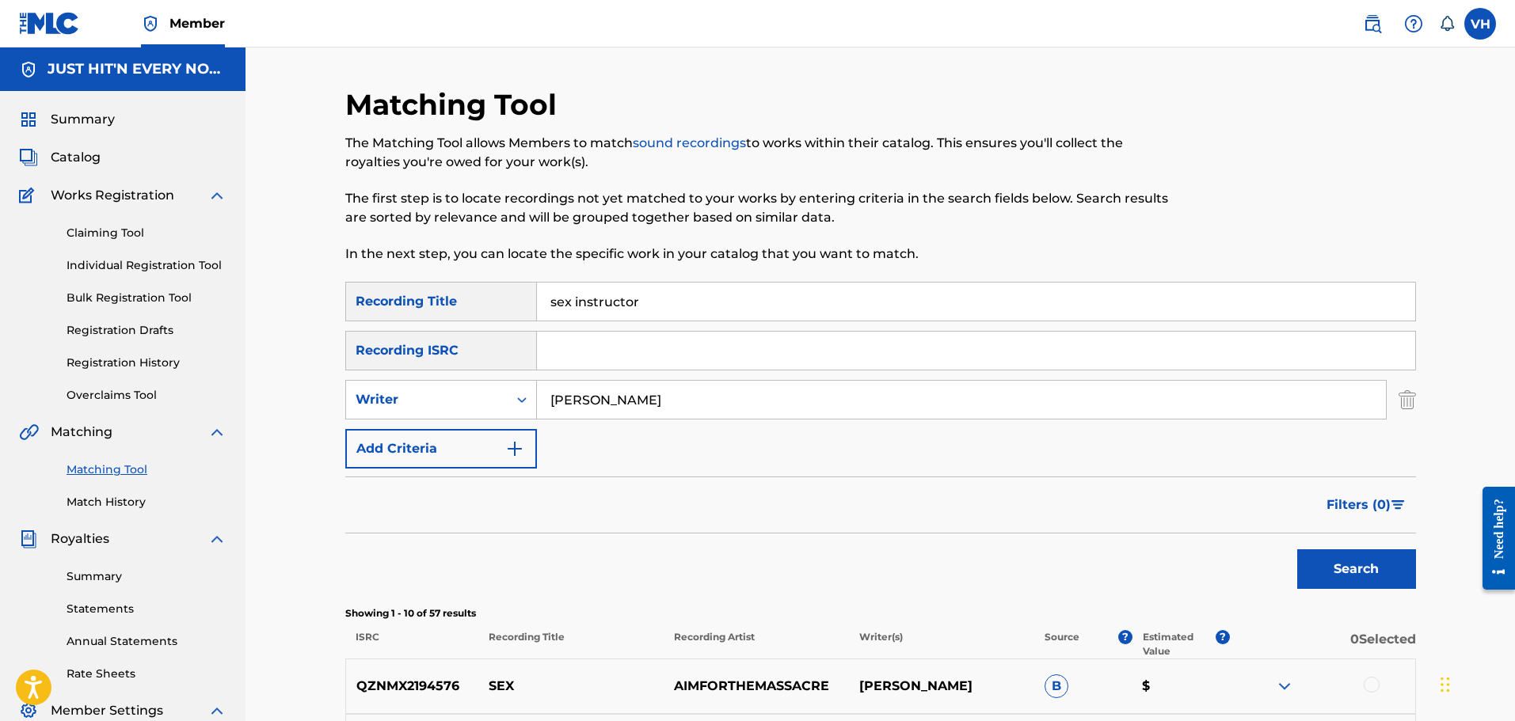
drag, startPoint x: 630, startPoint y: 405, endPoint x: 553, endPoint y: 405, distance: 76.8
click at [553, 405] on input "[PERSON_NAME]" at bounding box center [961, 400] width 849 height 38
click at [1327, 573] on button "Search" at bounding box center [1356, 570] width 119 height 40
click at [726, 408] on input "[PERSON_NAME]" at bounding box center [961, 400] width 849 height 38
click at [1334, 569] on button "Search" at bounding box center [1356, 570] width 119 height 40
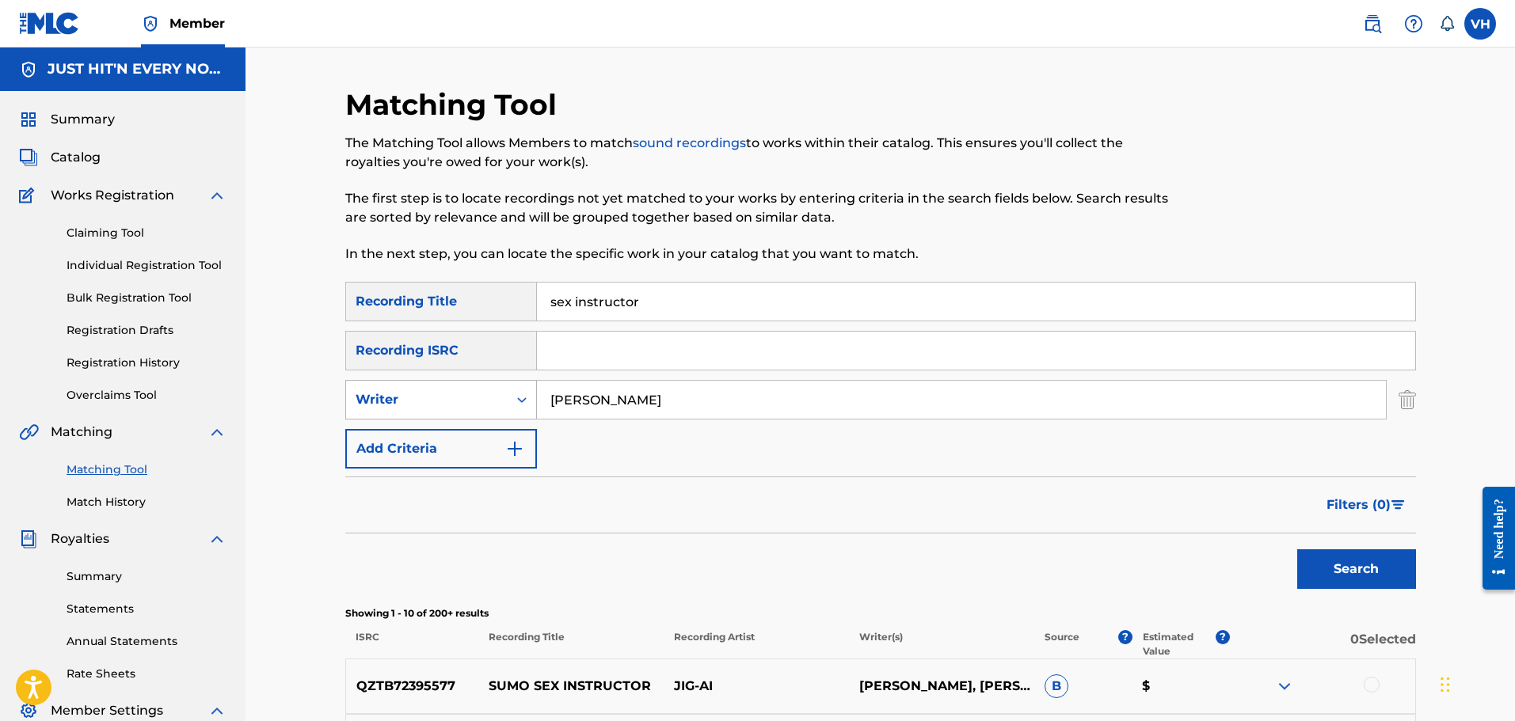
drag, startPoint x: 653, startPoint y: 405, endPoint x: 493, endPoint y: 390, distance: 160.7
click at [493, 390] on div "SearchWithCriteriad3b9752f-f574-4d6a-bb13-6fe5b5596485 Writer [PERSON_NAME]" at bounding box center [880, 400] width 1071 height 40
type input "[PERSON_NAME]"
click at [1351, 565] on button "Search" at bounding box center [1356, 570] width 119 height 40
drag, startPoint x: 664, startPoint y: 403, endPoint x: 546, endPoint y: 402, distance: 118.0
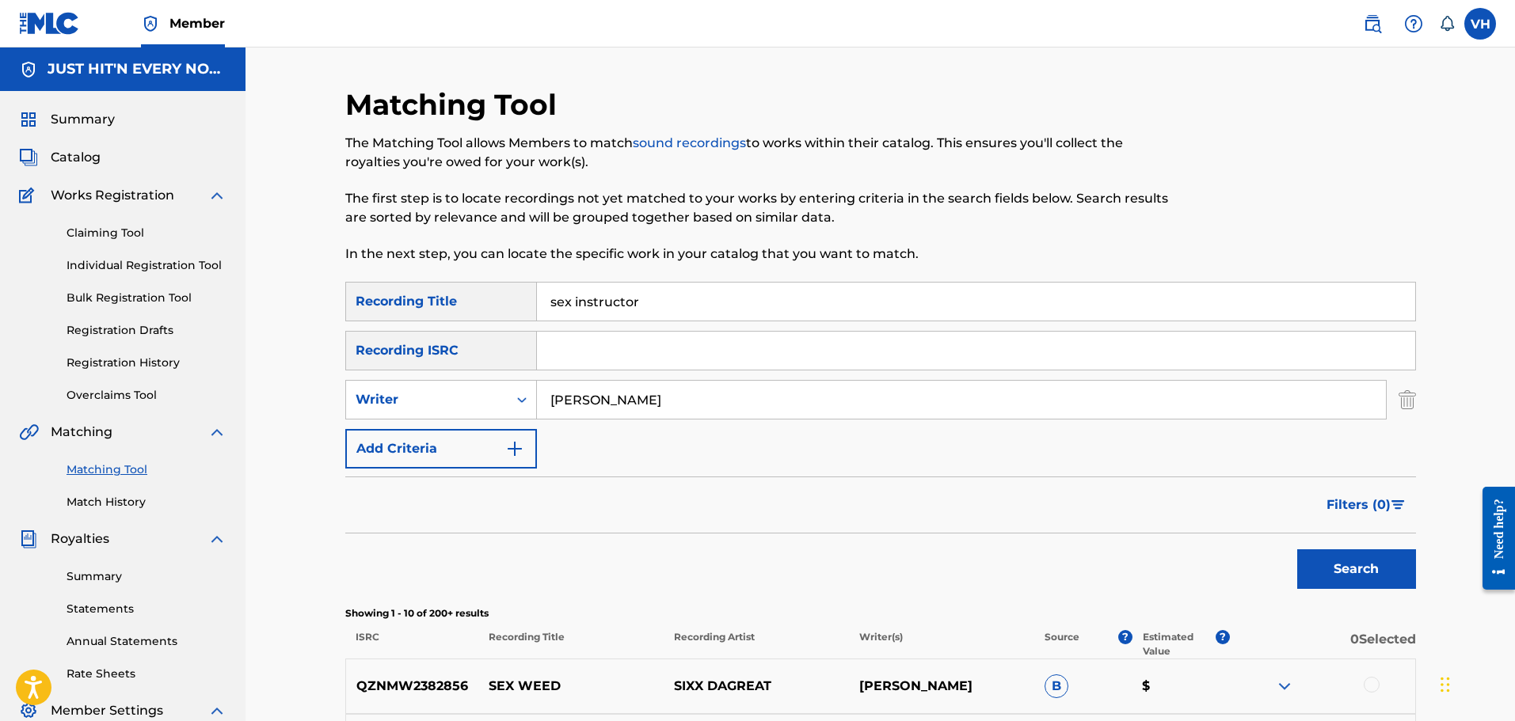
click at [546, 402] on input "[PERSON_NAME]" at bounding box center [961, 400] width 849 height 38
click at [1391, 562] on button "Search" at bounding box center [1356, 570] width 119 height 40
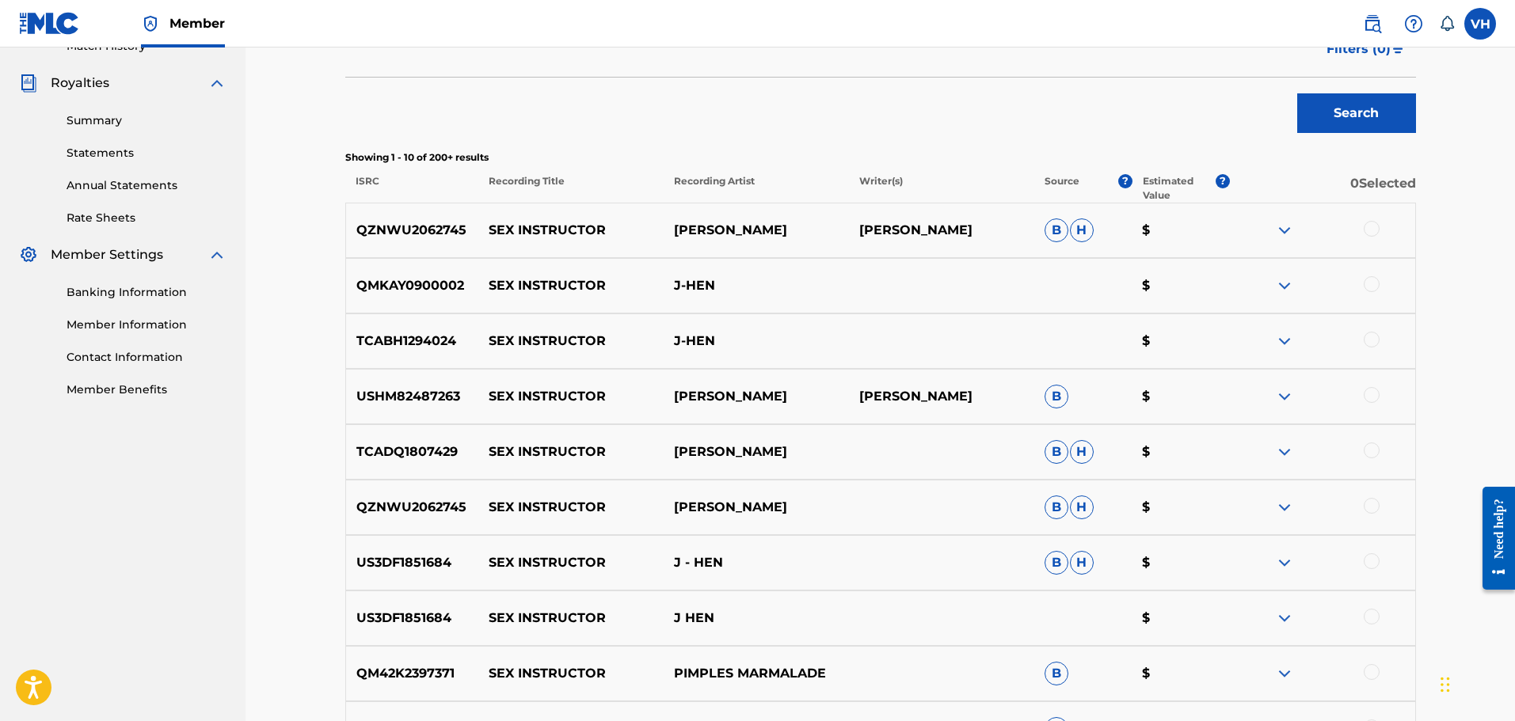
scroll to position [451, 0]
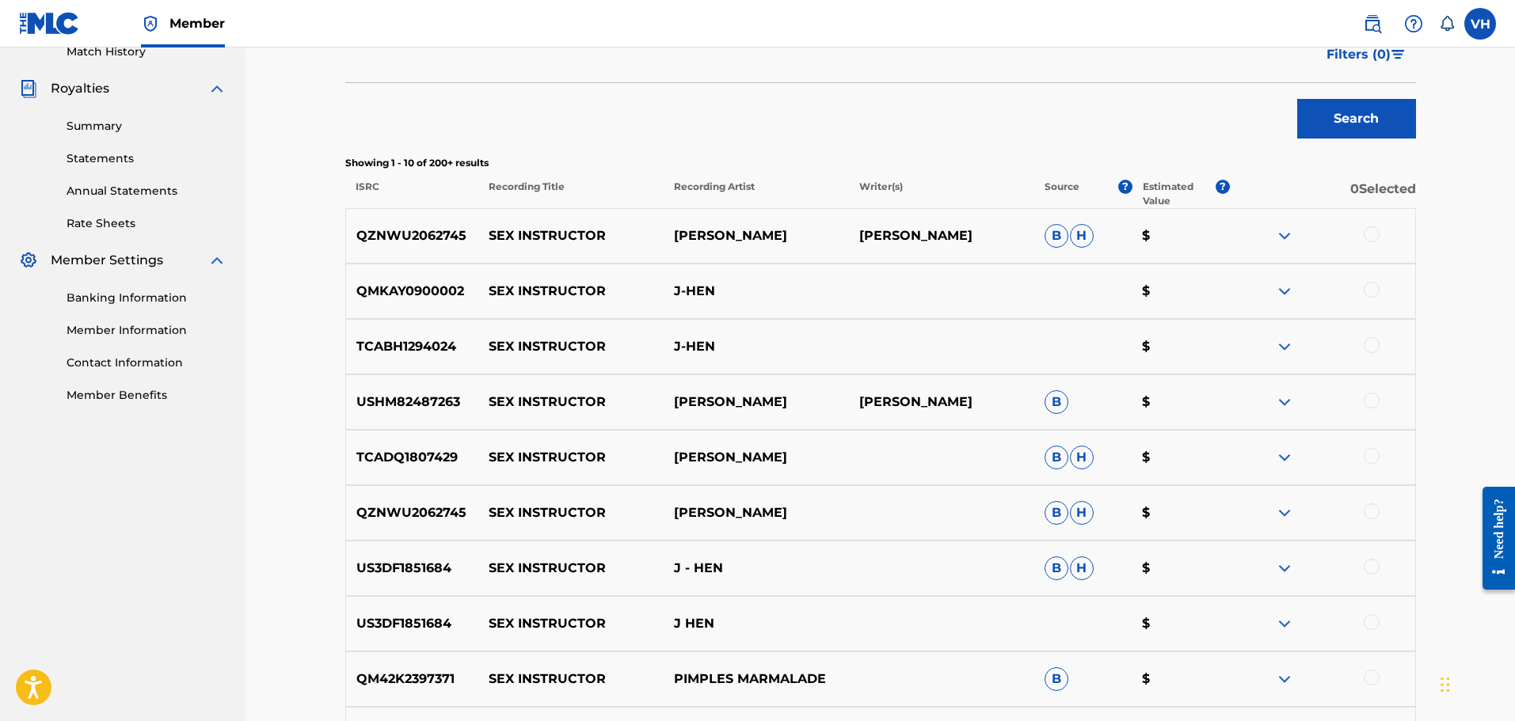
click at [1286, 294] on img at bounding box center [1284, 291] width 19 height 19
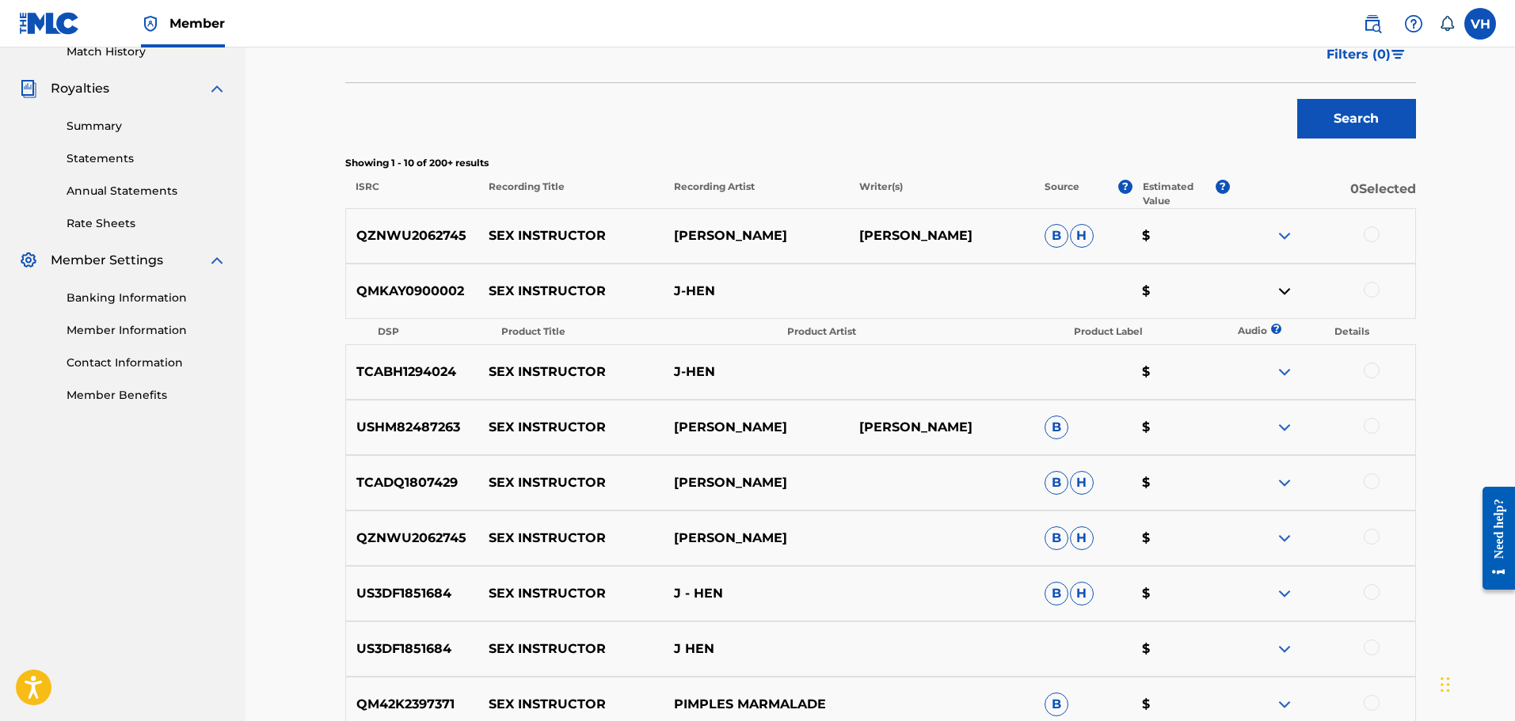
click at [1286, 294] on img at bounding box center [1284, 291] width 19 height 19
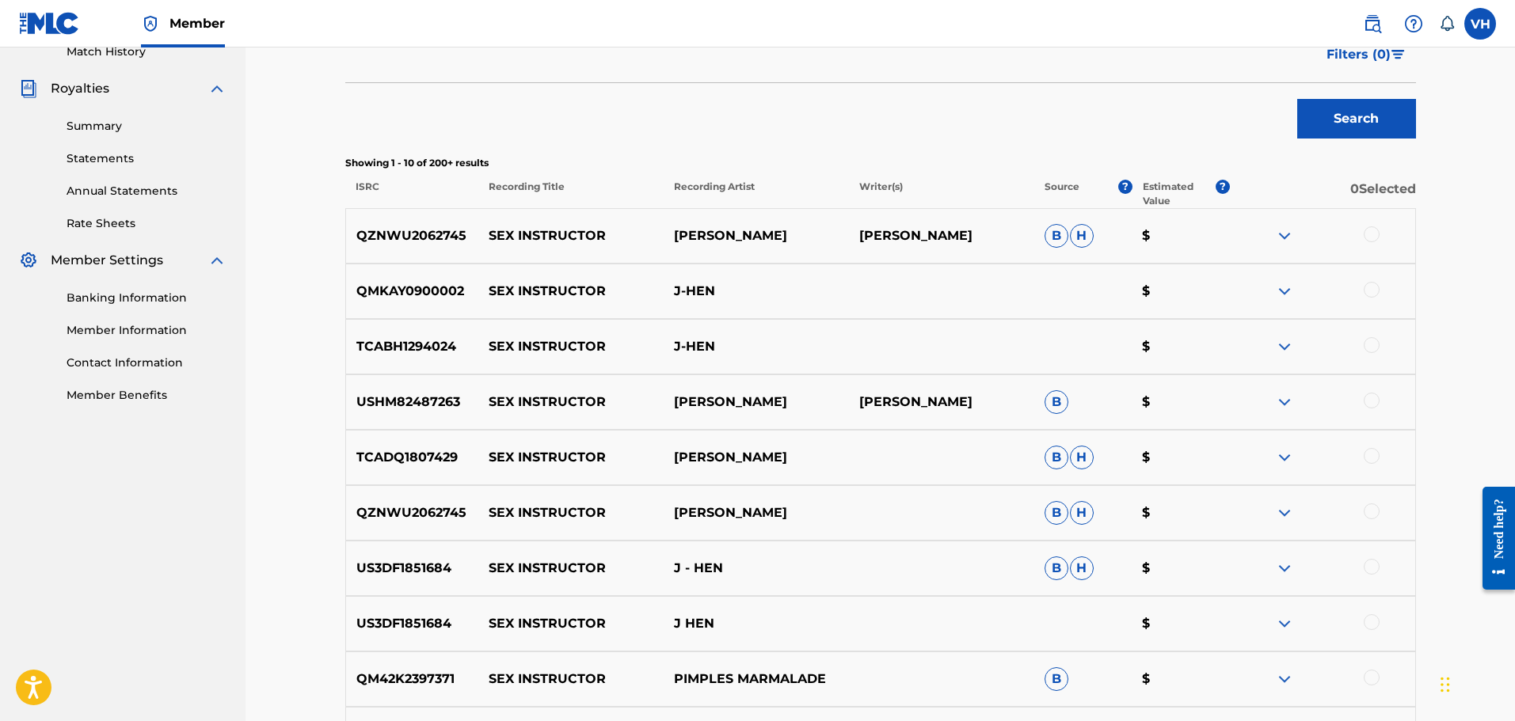
click at [1279, 292] on img at bounding box center [1284, 291] width 19 height 19
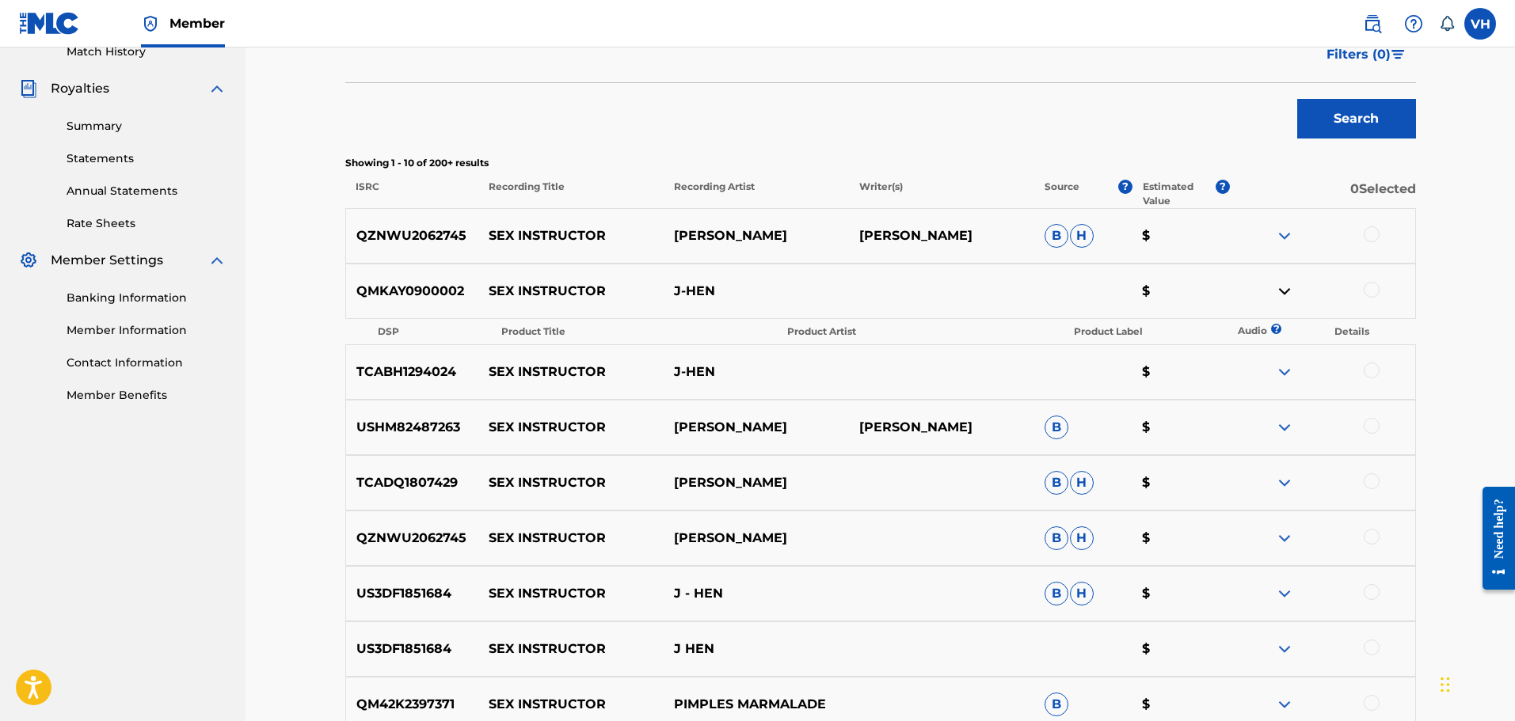
click at [1278, 288] on img at bounding box center [1284, 291] width 19 height 19
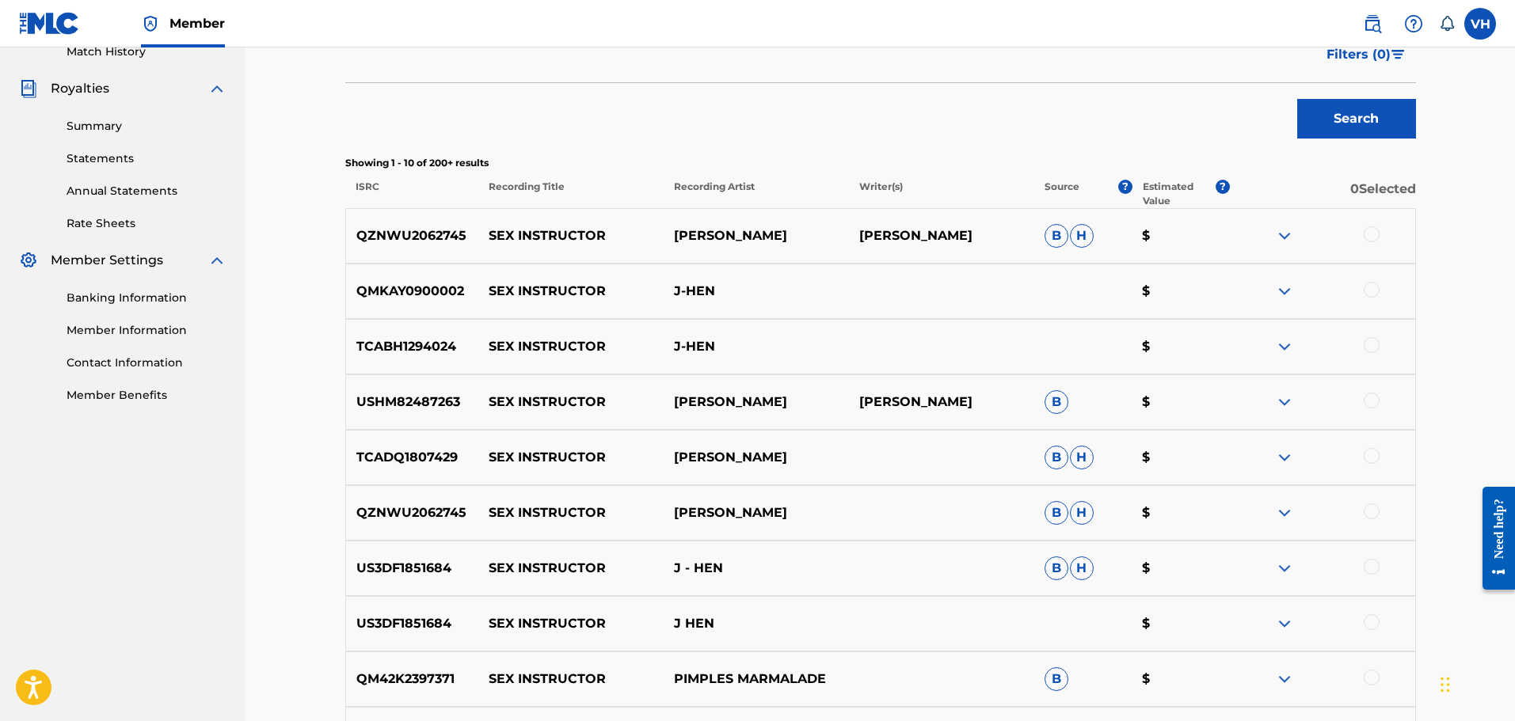
click at [1288, 348] on img at bounding box center [1284, 346] width 19 height 19
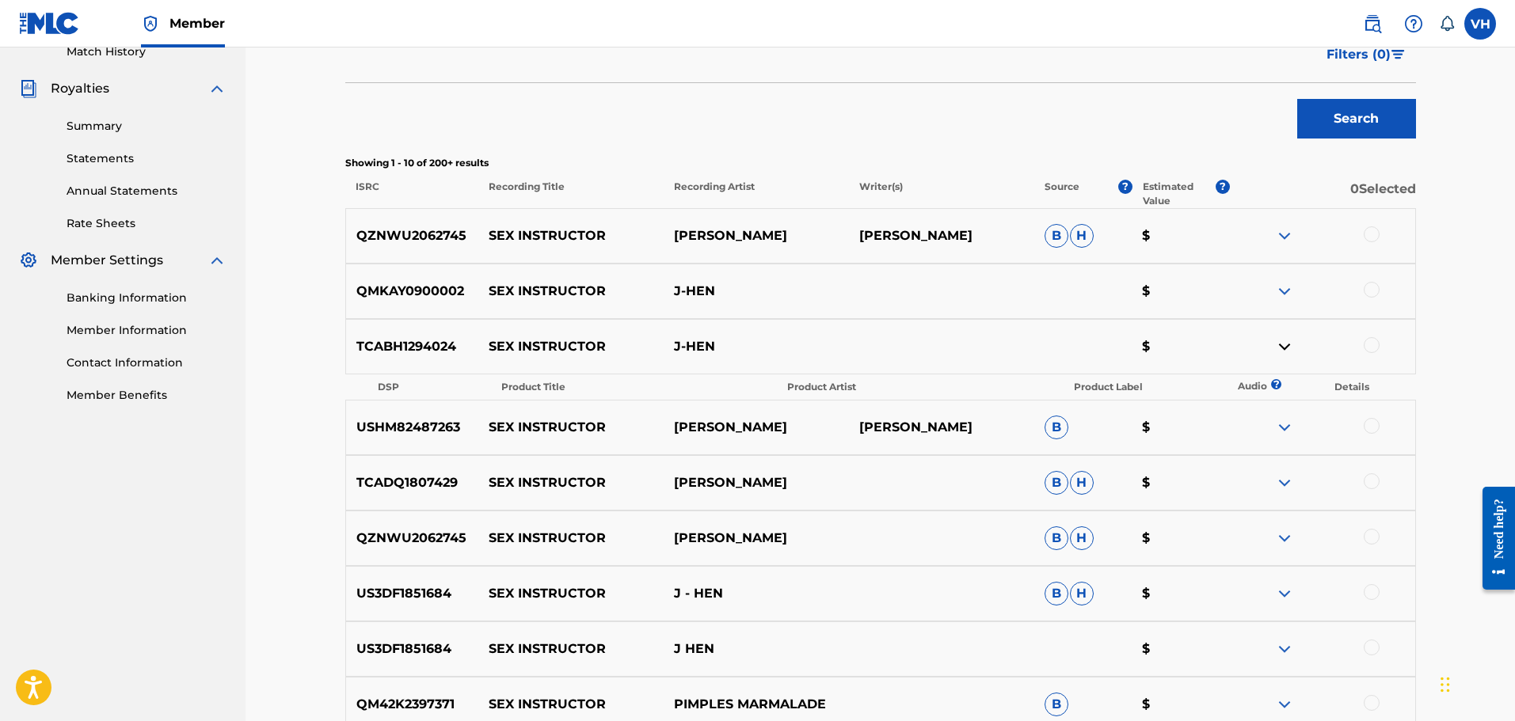
click at [1287, 342] on img at bounding box center [1284, 346] width 19 height 19
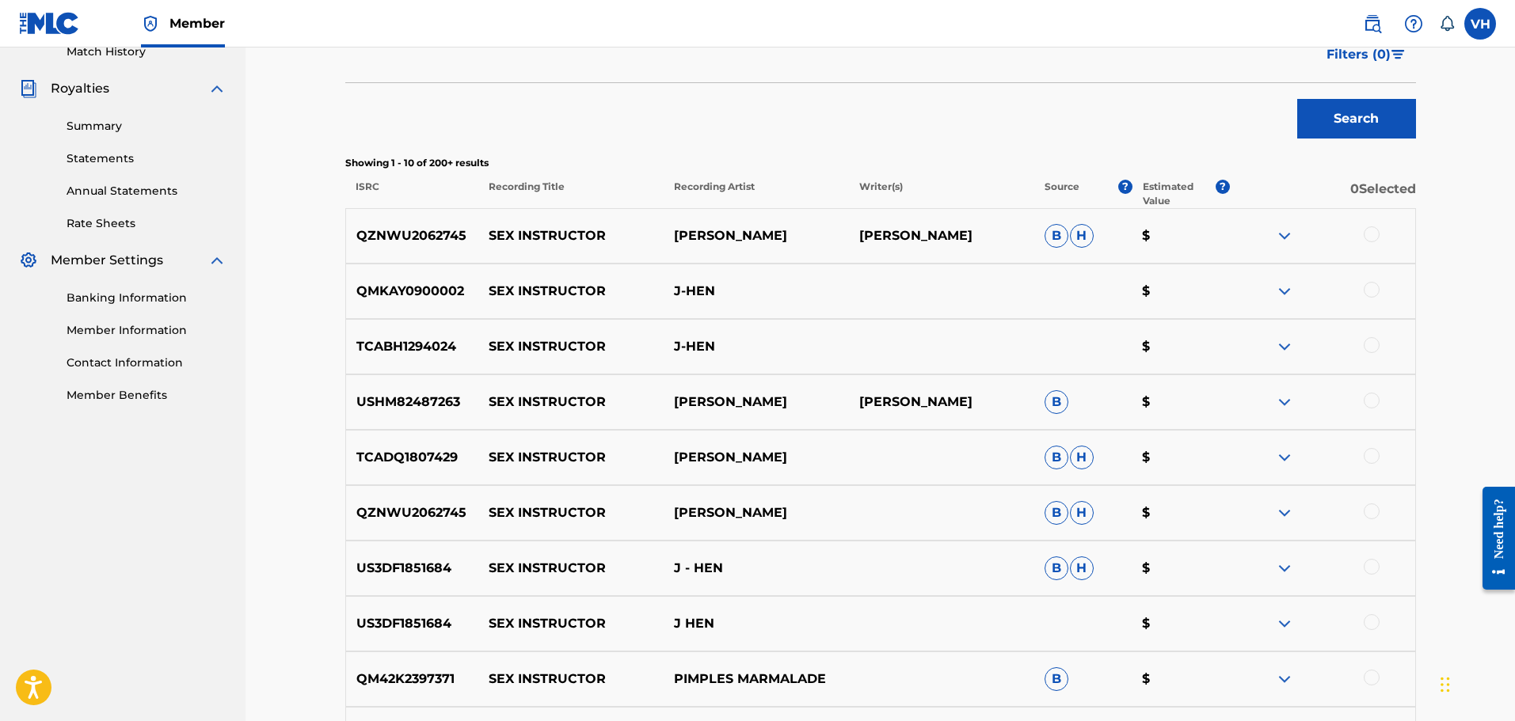
click at [1277, 622] on img at bounding box center [1284, 624] width 19 height 19
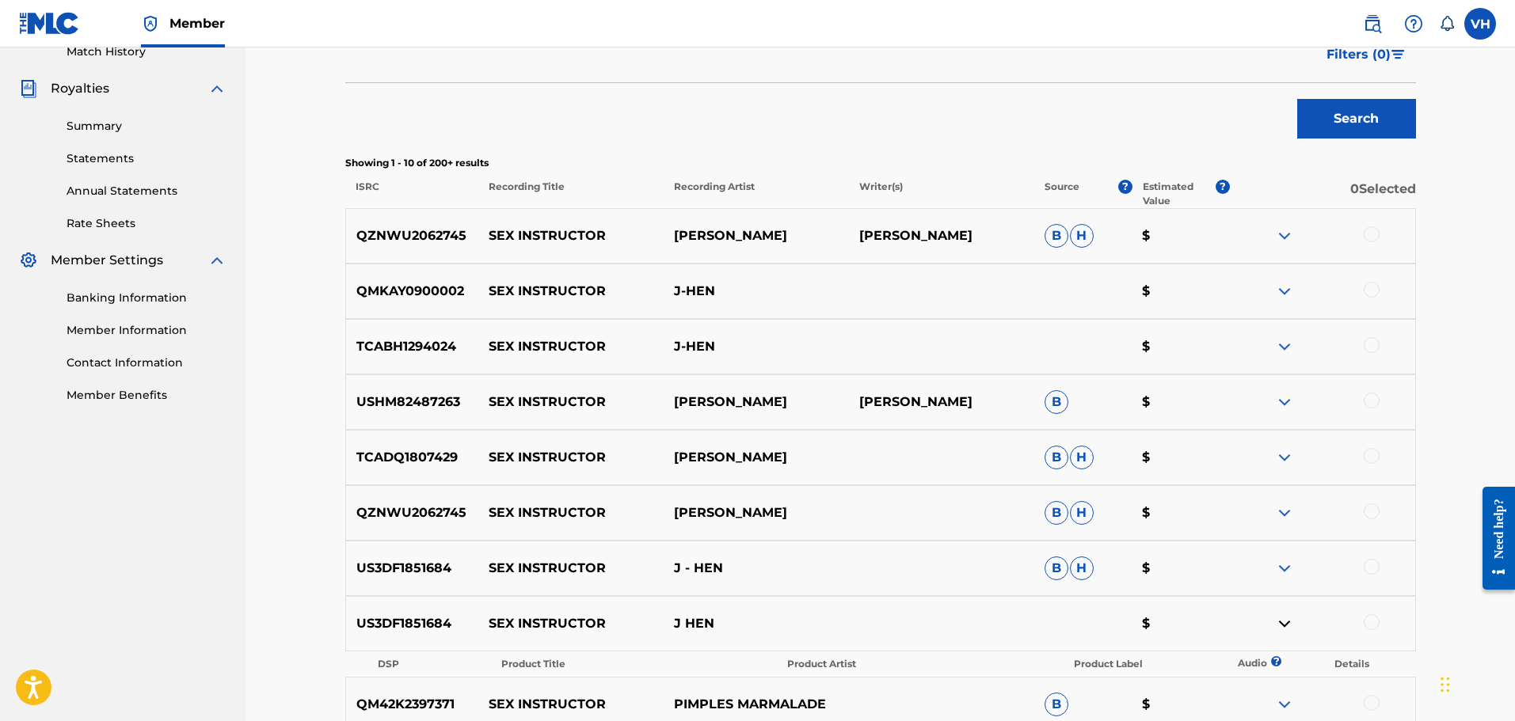
click at [1277, 622] on img at bounding box center [1284, 624] width 19 height 19
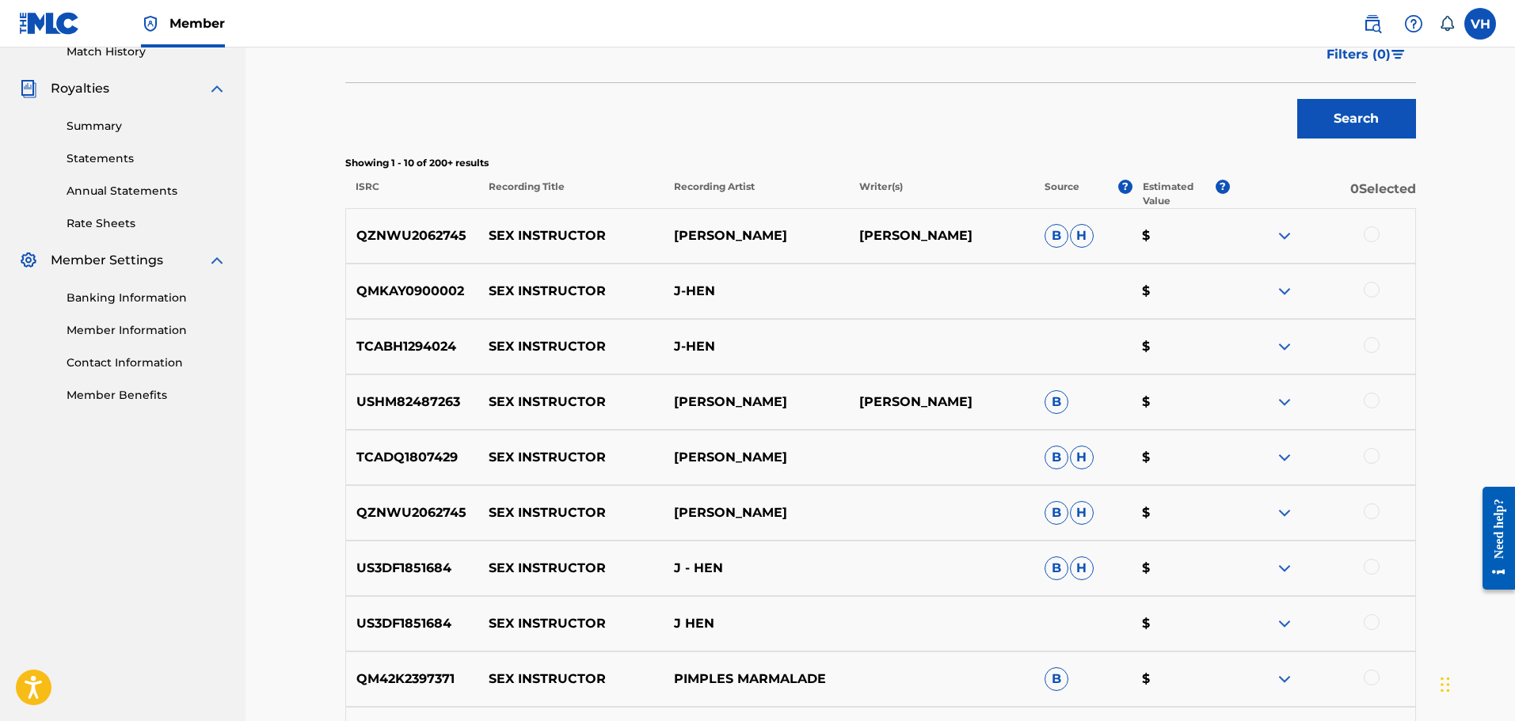
click at [1281, 562] on img at bounding box center [1284, 568] width 19 height 19
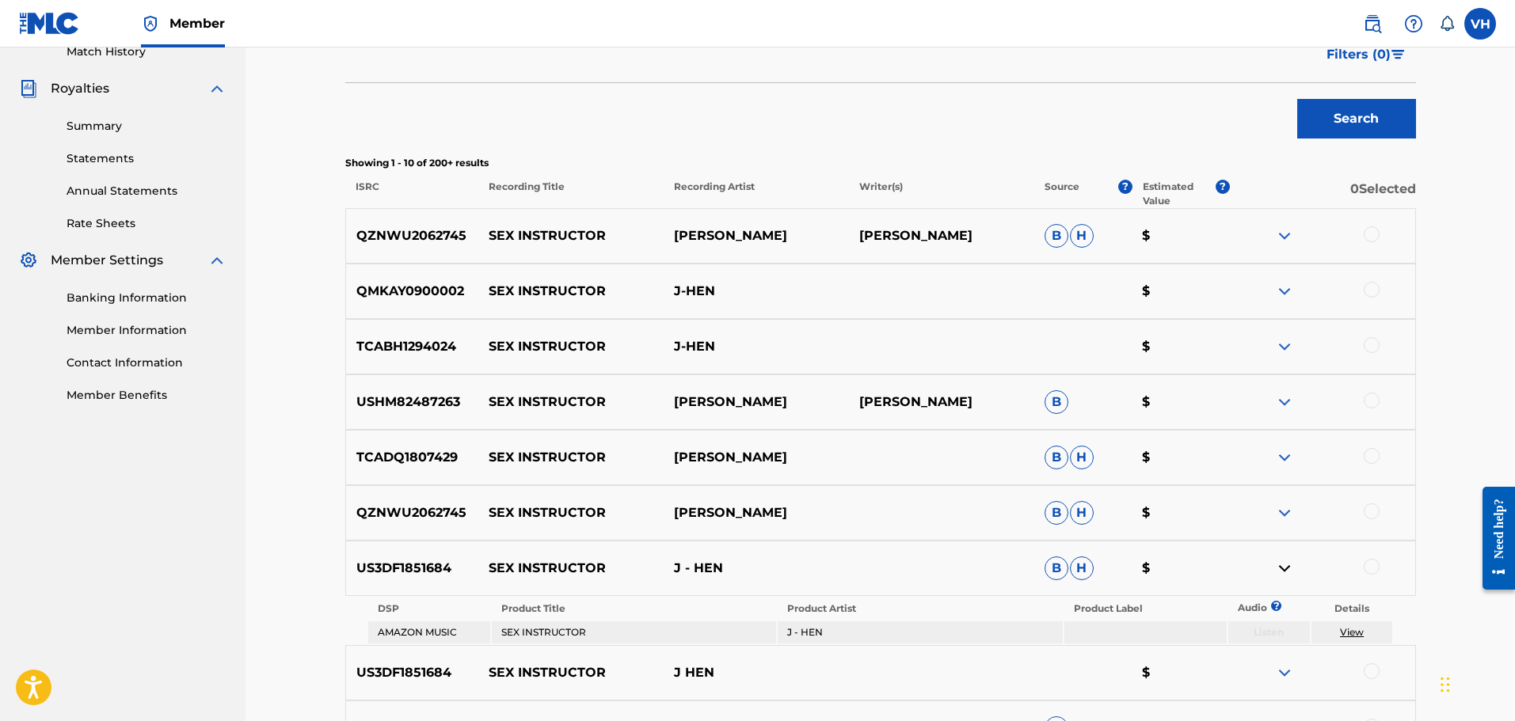
click at [1353, 631] on link "View" at bounding box center [1352, 632] width 24 height 12
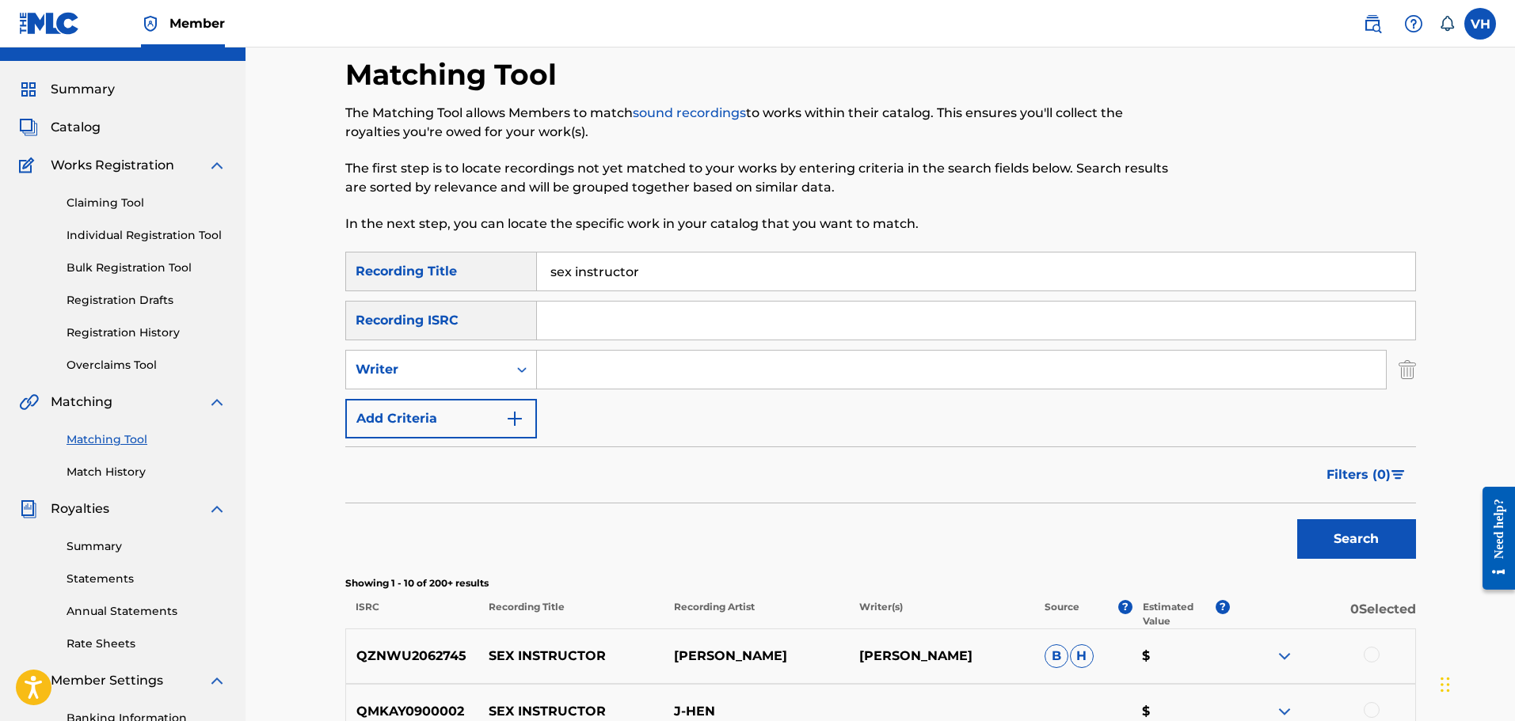
scroll to position [0, 0]
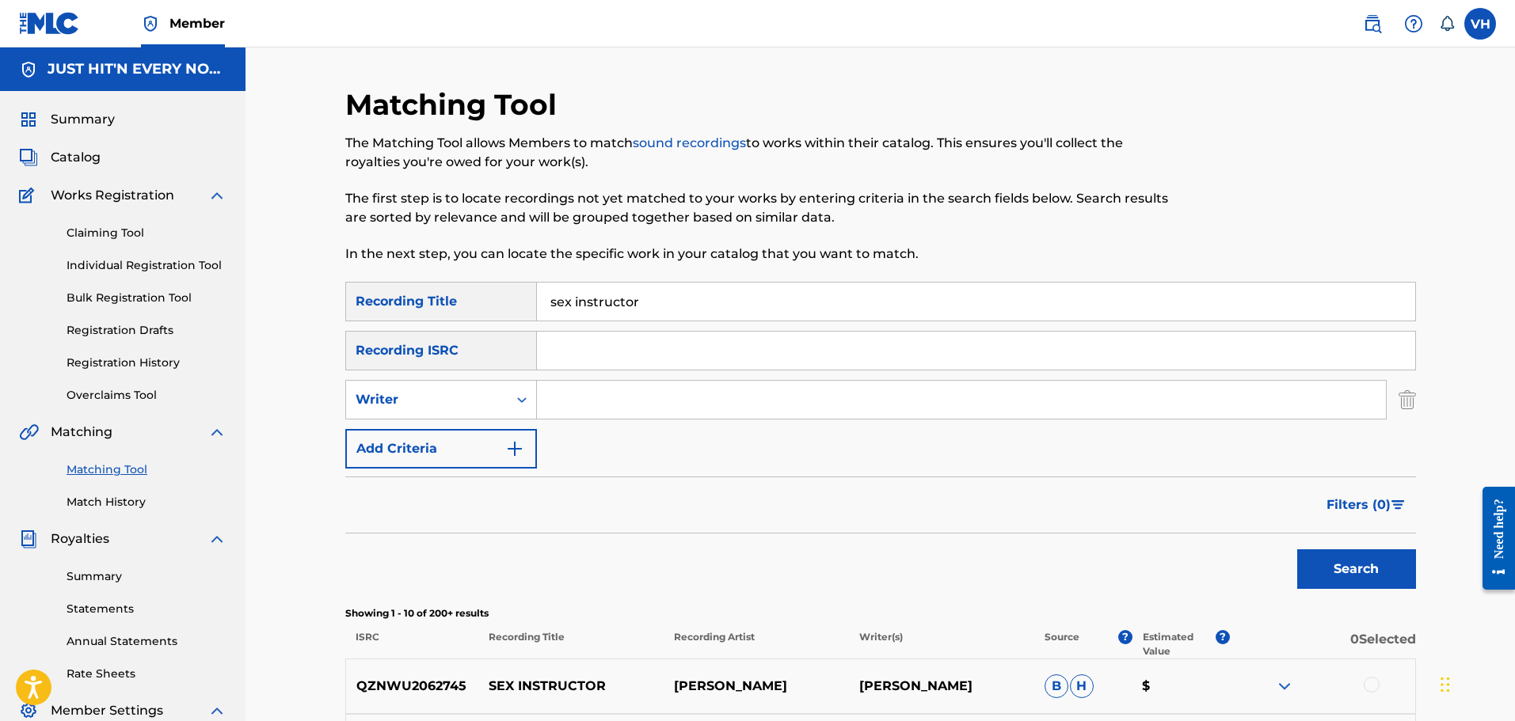
drag, startPoint x: 718, startPoint y: 298, endPoint x: 524, endPoint y: 298, distance: 193.2
click at [524, 298] on div "SearchWithCriteria5c65f4b1-fb41-43b9-993c-9aedd43ea91a Recording Title sex inst…" at bounding box center [880, 302] width 1071 height 40
type input "oh"
click at [592, 343] on input "Search Form" at bounding box center [976, 351] width 878 height 38
click at [568, 400] on input "Search Form" at bounding box center [961, 400] width 849 height 38
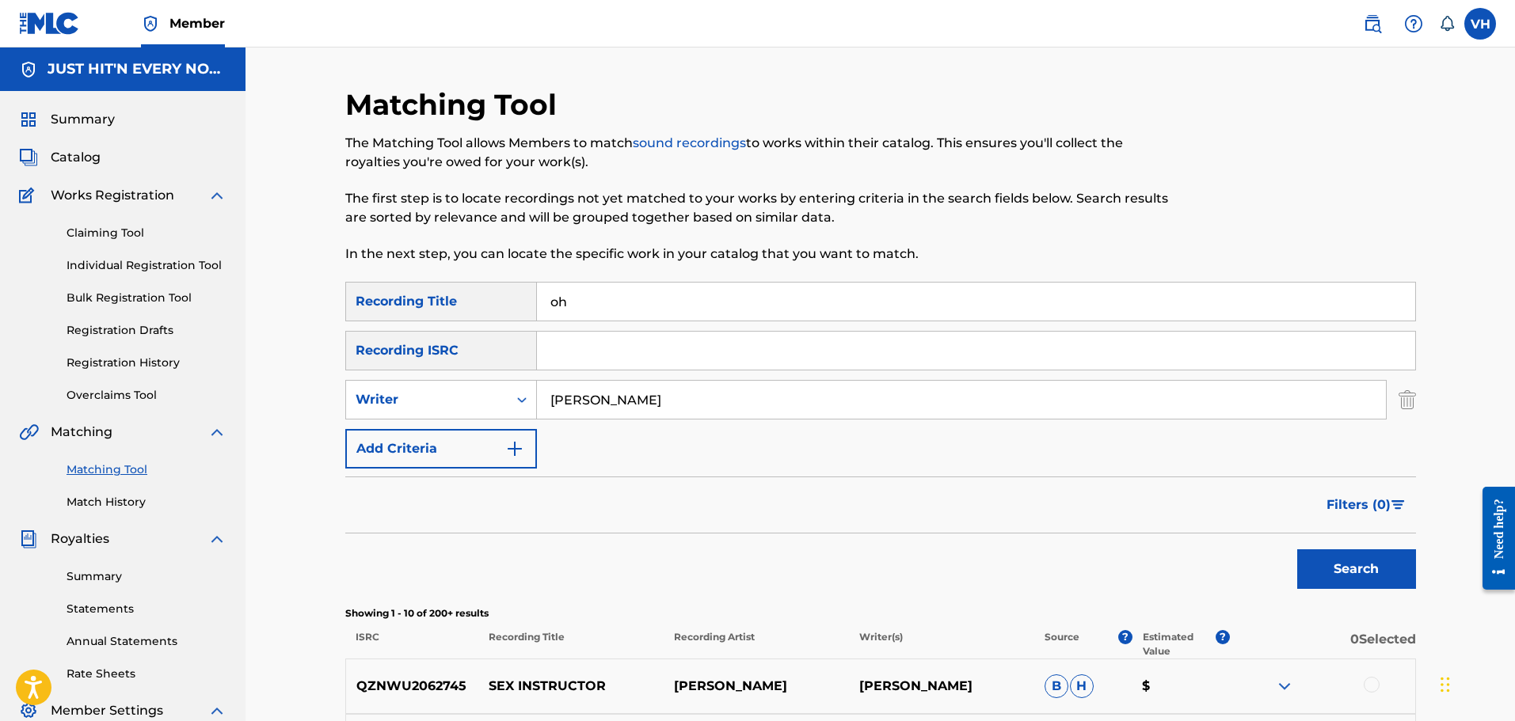
click at [1314, 570] on button "Search" at bounding box center [1356, 570] width 119 height 40
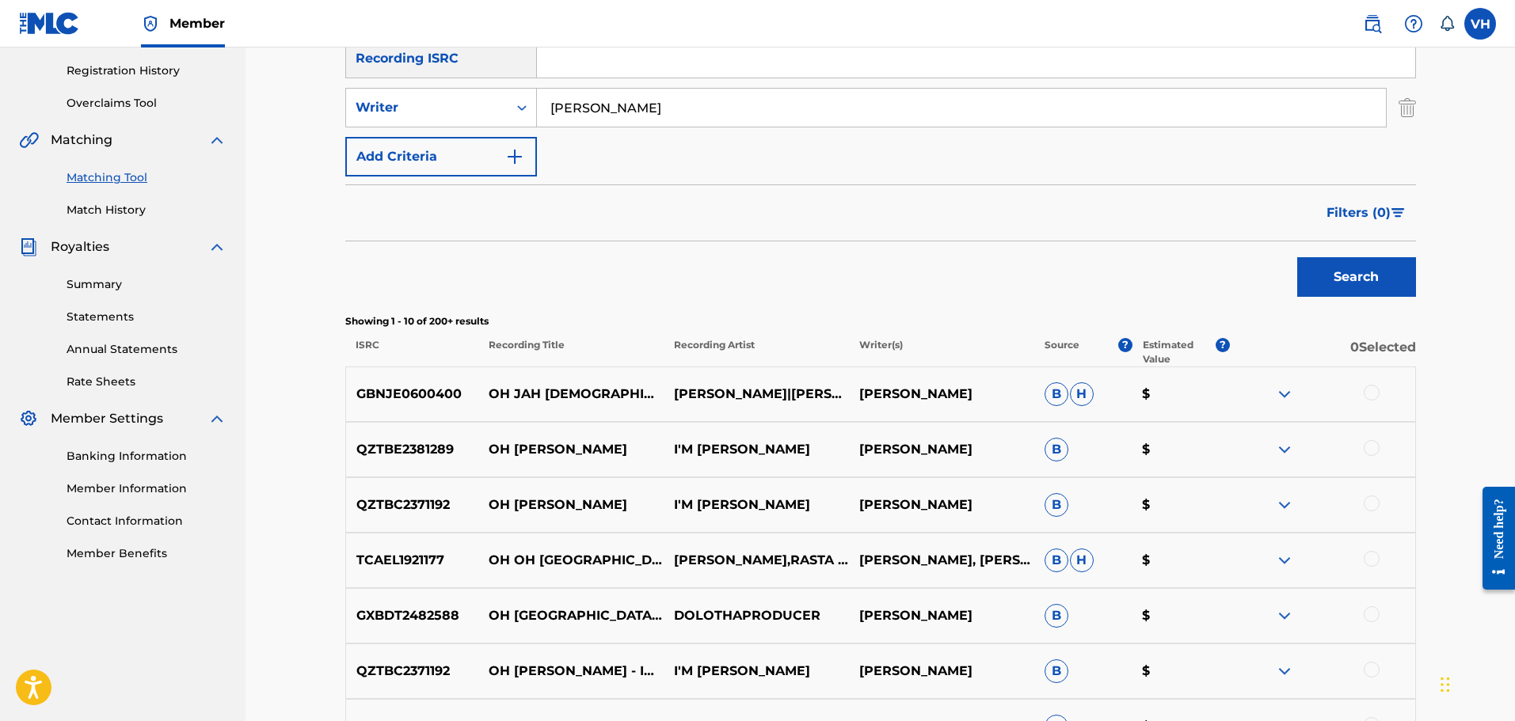
scroll to position [67, 0]
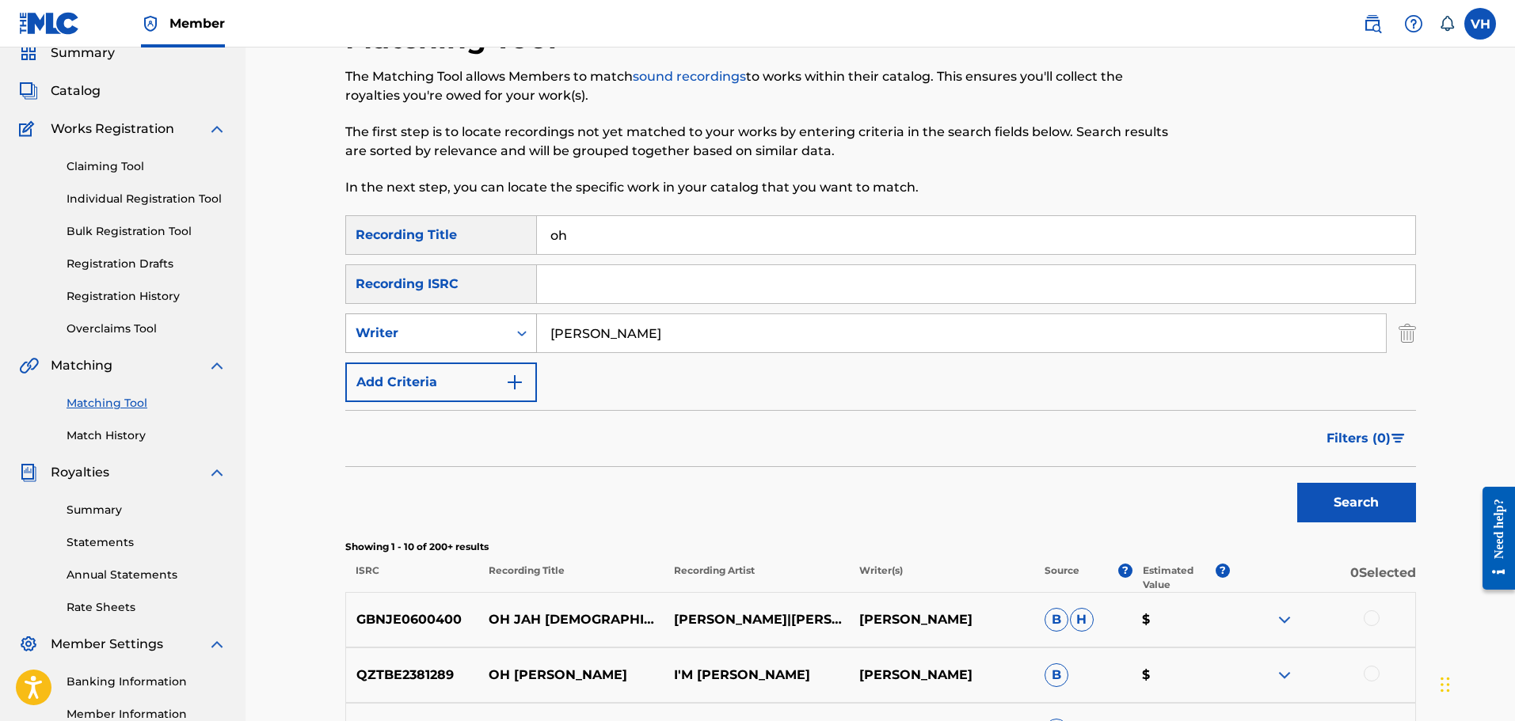
drag, startPoint x: 670, startPoint y: 332, endPoint x: 502, endPoint y: 329, distance: 167.9
click at [502, 329] on div "SearchWithCriteriad3b9752f-f574-4d6a-bb13-6fe5b5596485 Writer [PERSON_NAME]" at bounding box center [880, 334] width 1071 height 40
type input "[PERSON_NAME]"
click at [1377, 492] on button "Search" at bounding box center [1356, 503] width 119 height 40
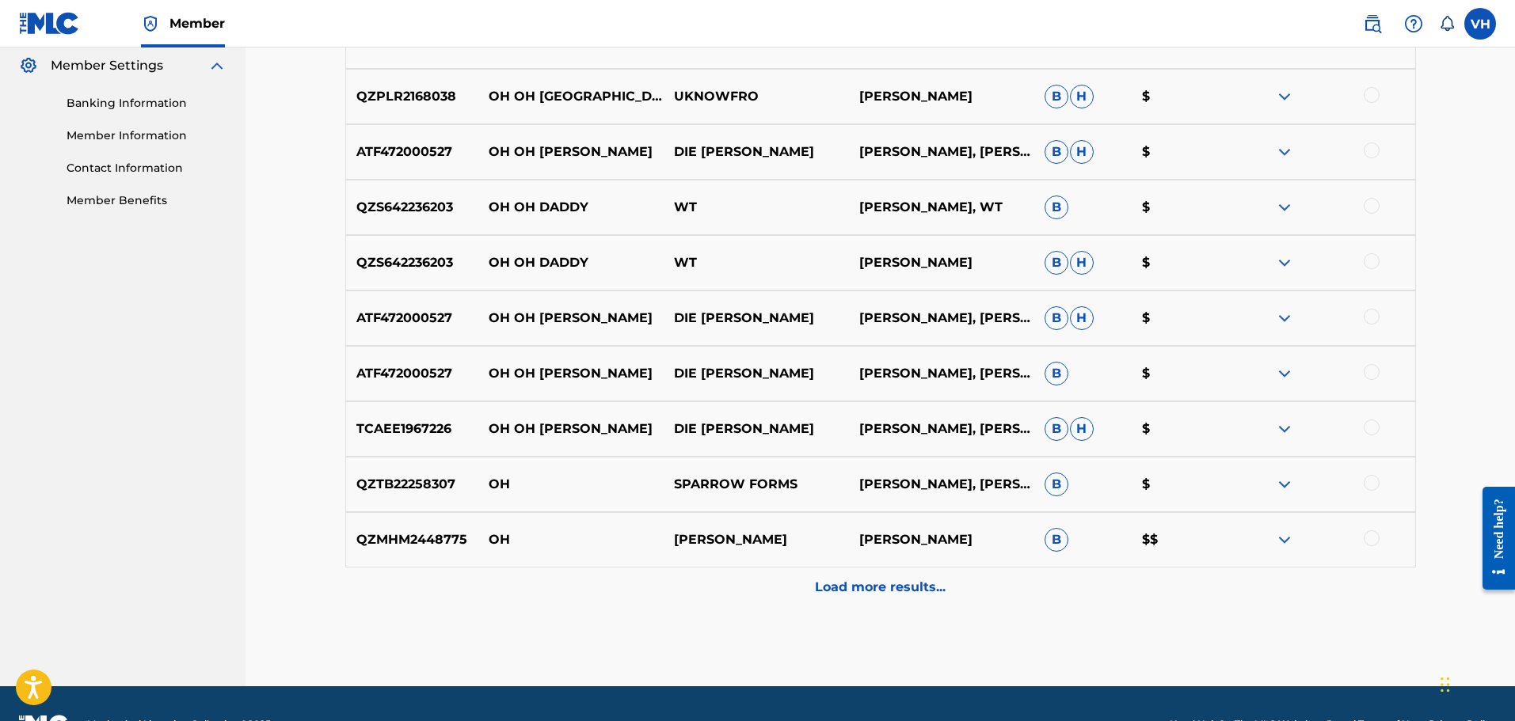
scroll to position [648, 0]
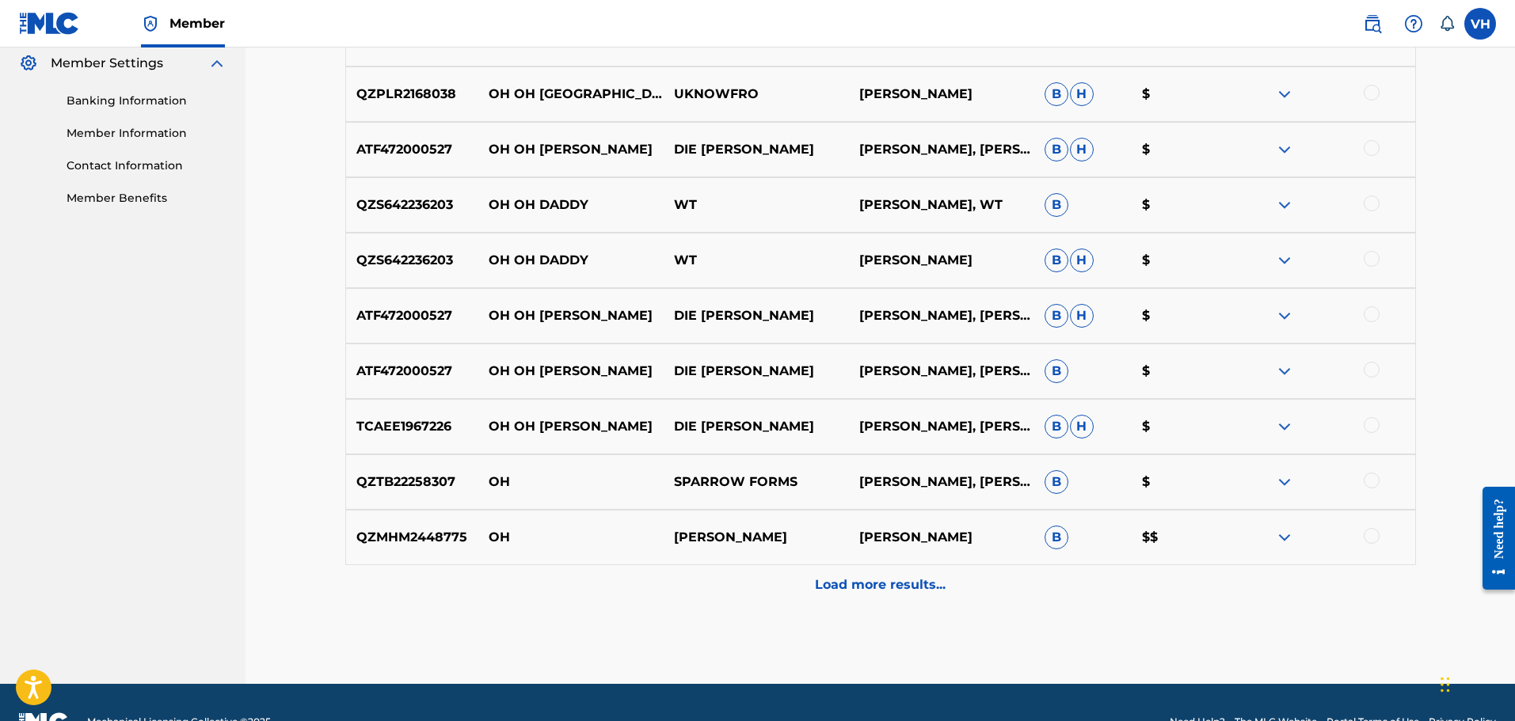
click at [903, 589] on p "Load more results..." at bounding box center [880, 585] width 131 height 19
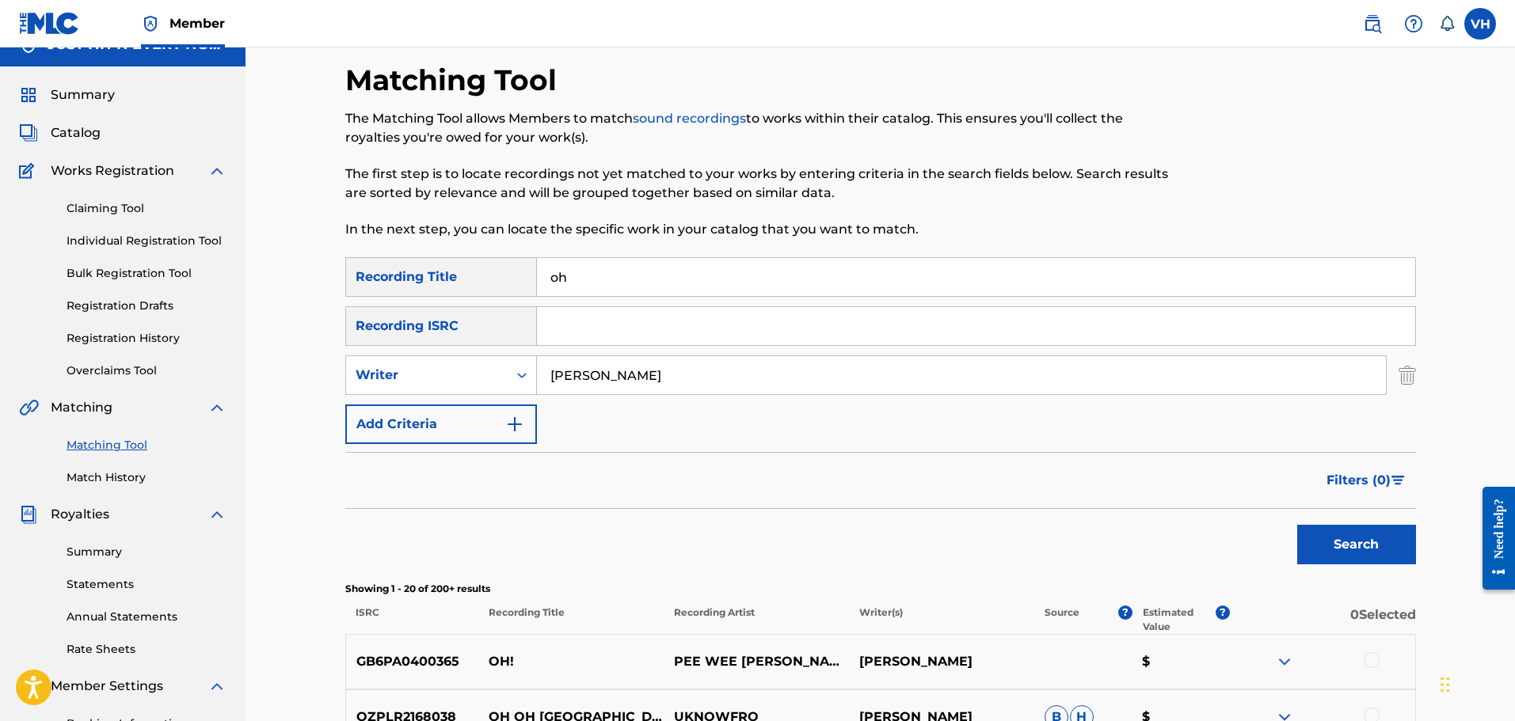
scroll to position [0, 0]
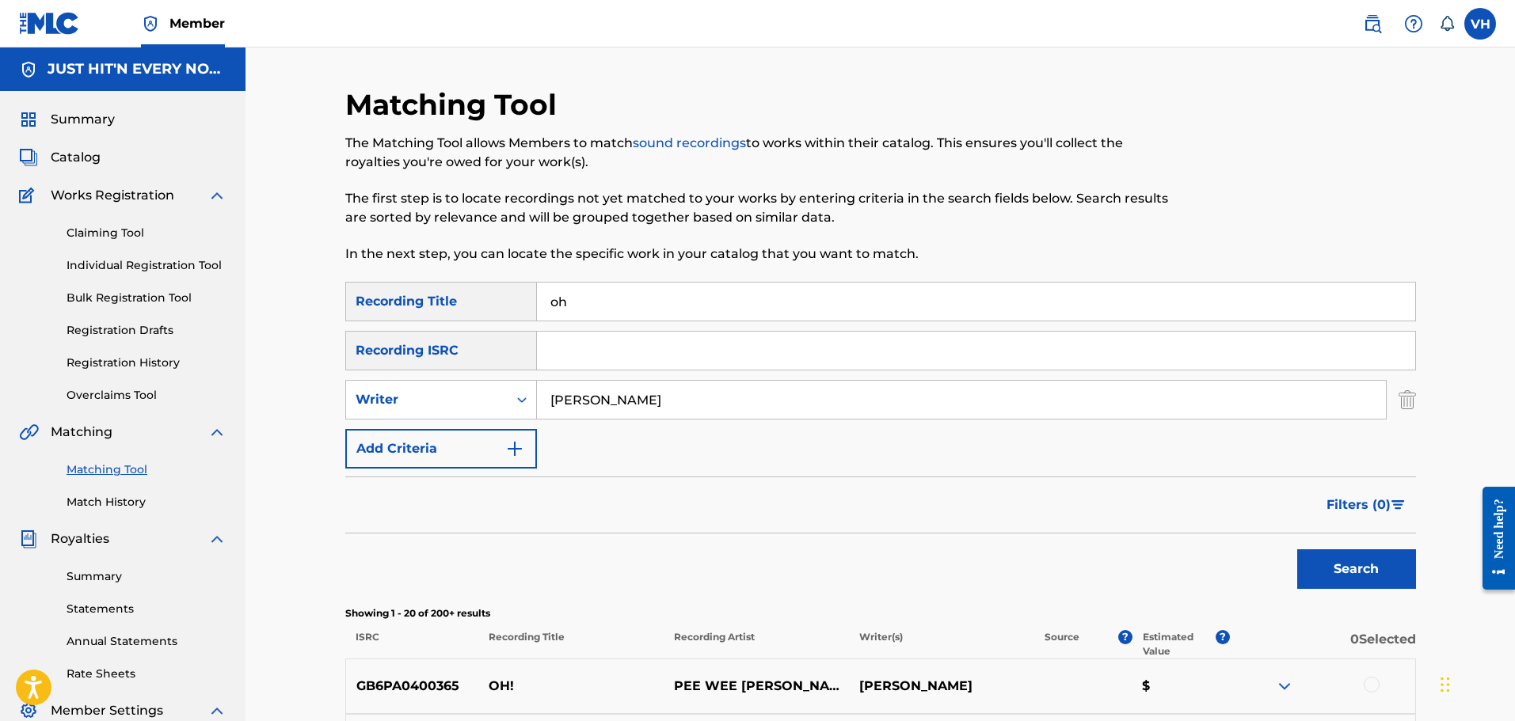
drag, startPoint x: 684, startPoint y: 400, endPoint x: 541, endPoint y: 395, distance: 143.4
click at [541, 395] on input "[PERSON_NAME]" at bounding box center [961, 400] width 849 height 38
click at [493, 450] on button "Add Criteria" at bounding box center [441, 449] width 192 height 40
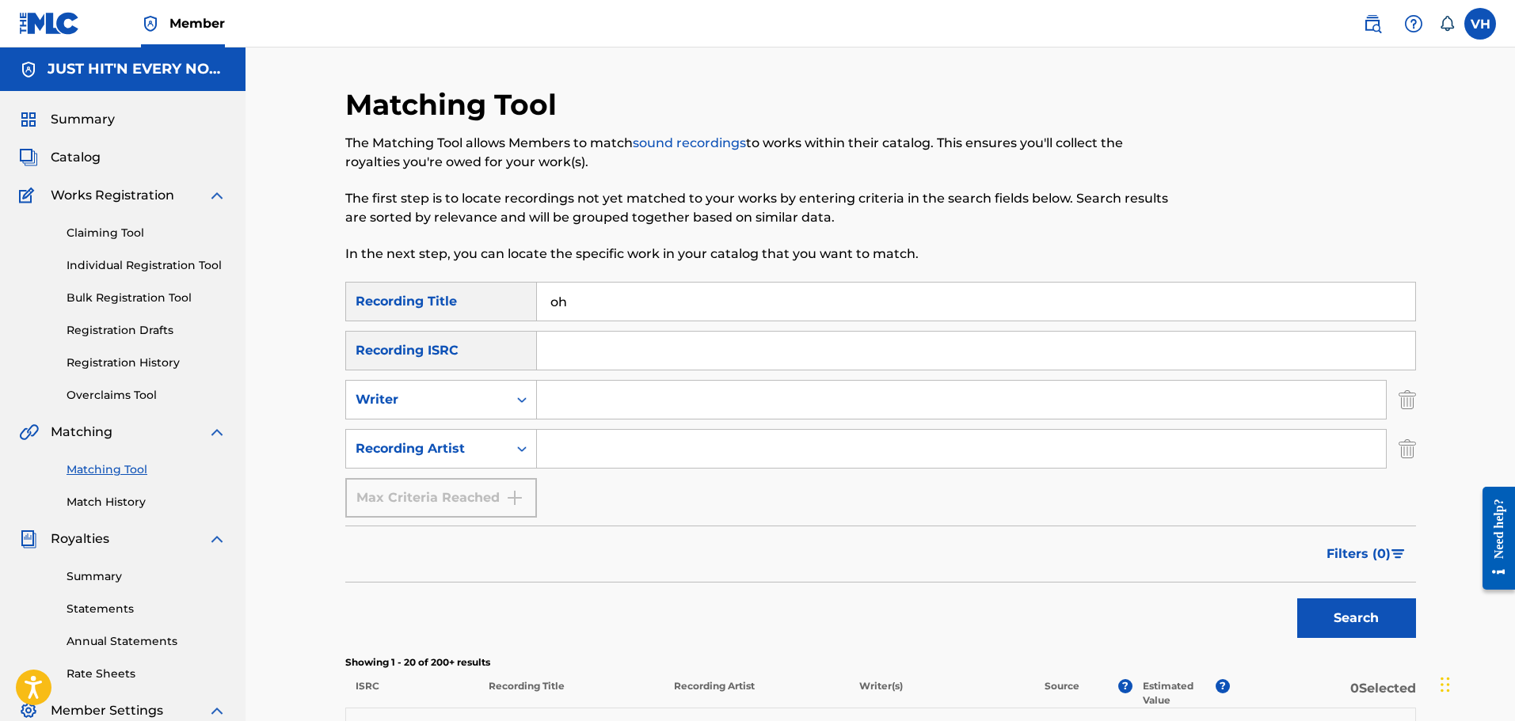
click at [596, 453] on input "Search Form" at bounding box center [961, 449] width 849 height 38
type input "J-Hen"
click at [1346, 614] on button "Search" at bounding box center [1356, 619] width 119 height 40
click at [1364, 609] on button "Search" at bounding box center [1356, 619] width 119 height 40
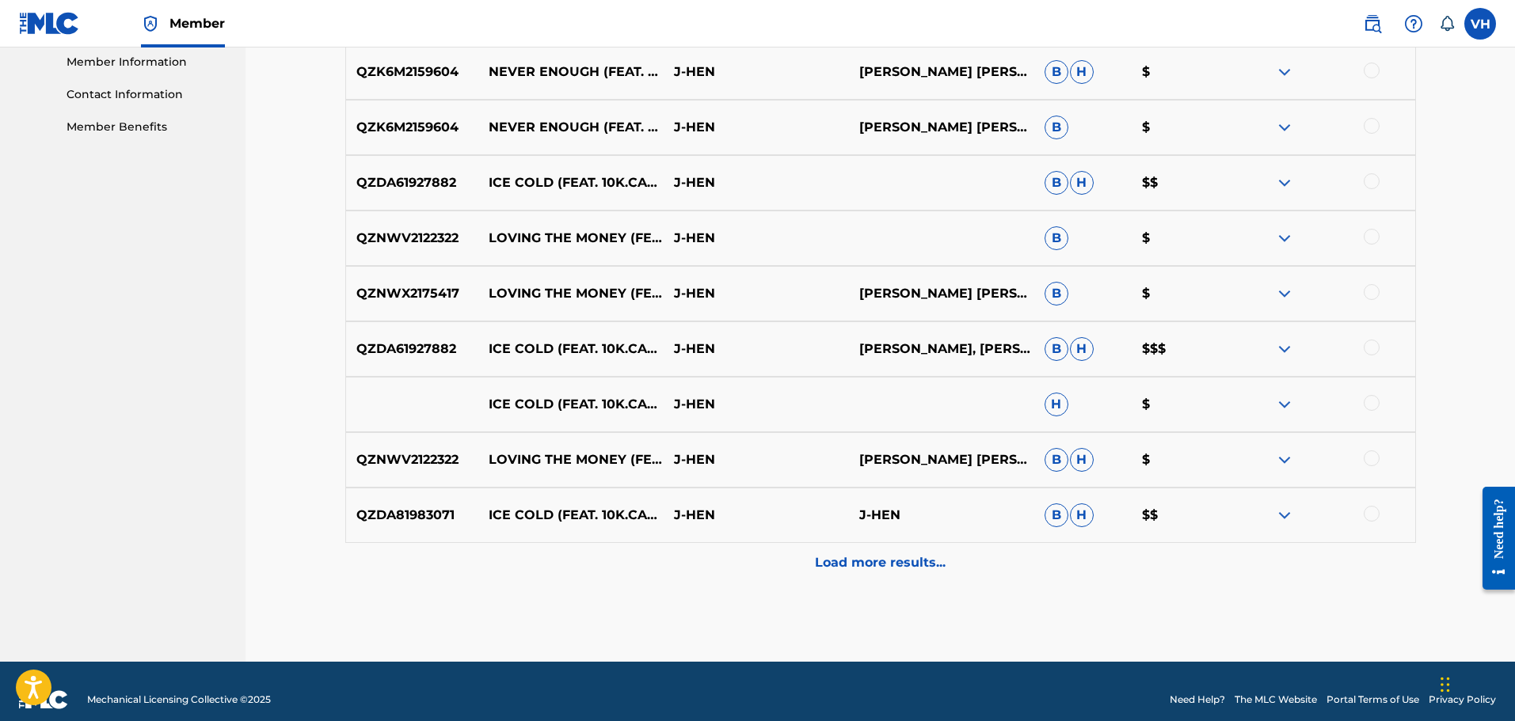
scroll to position [736, 0]
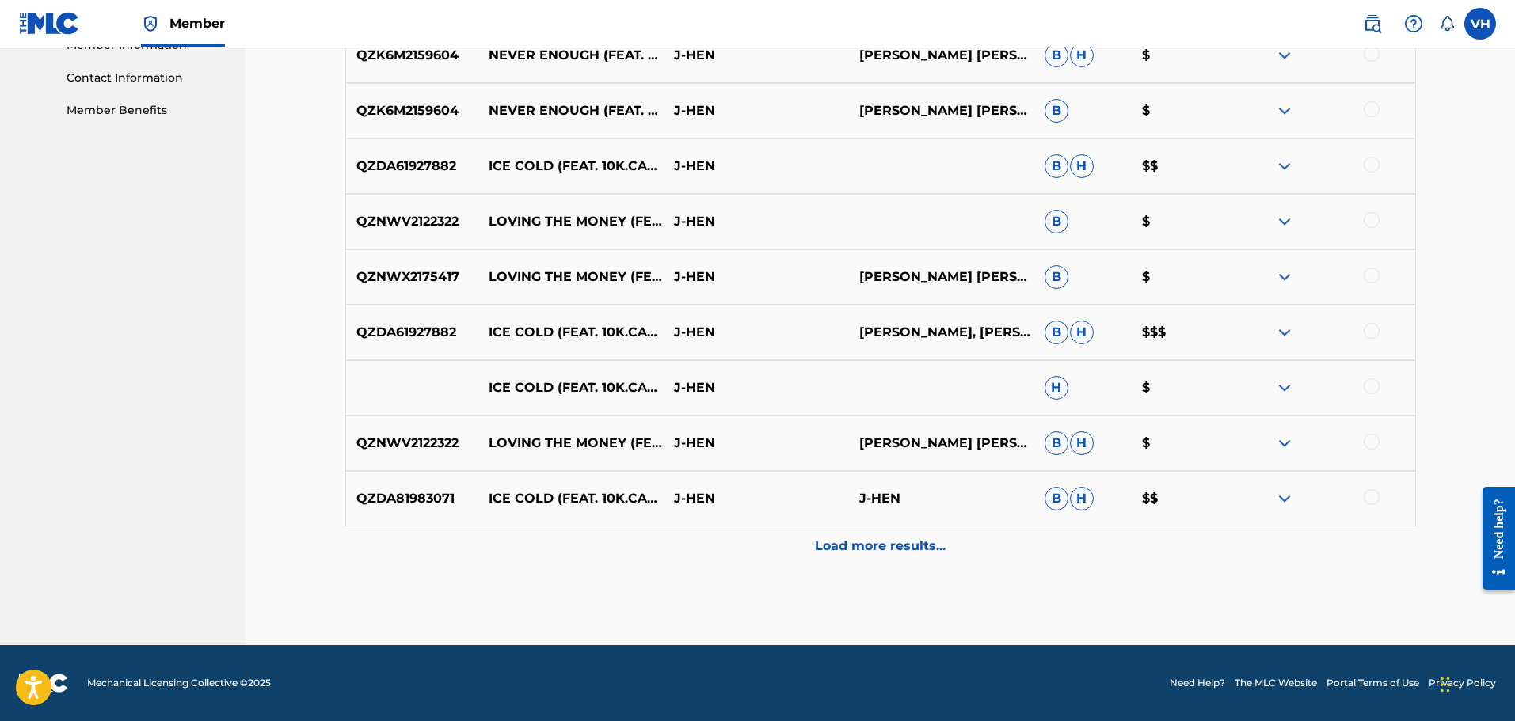
drag, startPoint x: 1517, startPoint y: 383, endPoint x: 24, endPoint y: 71, distance: 1525.1
click at [923, 539] on p "Load more results..." at bounding box center [880, 546] width 131 height 19
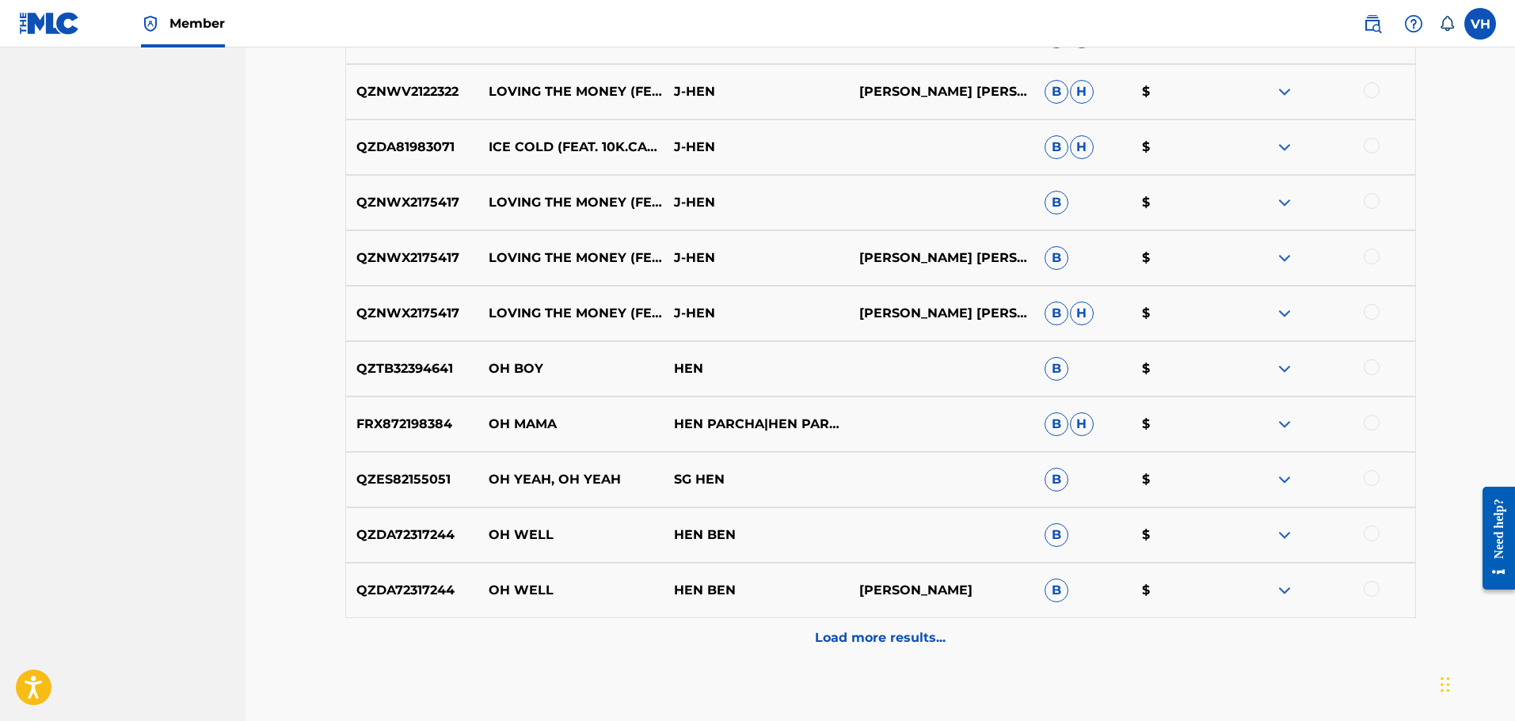
scroll to position [1201, 0]
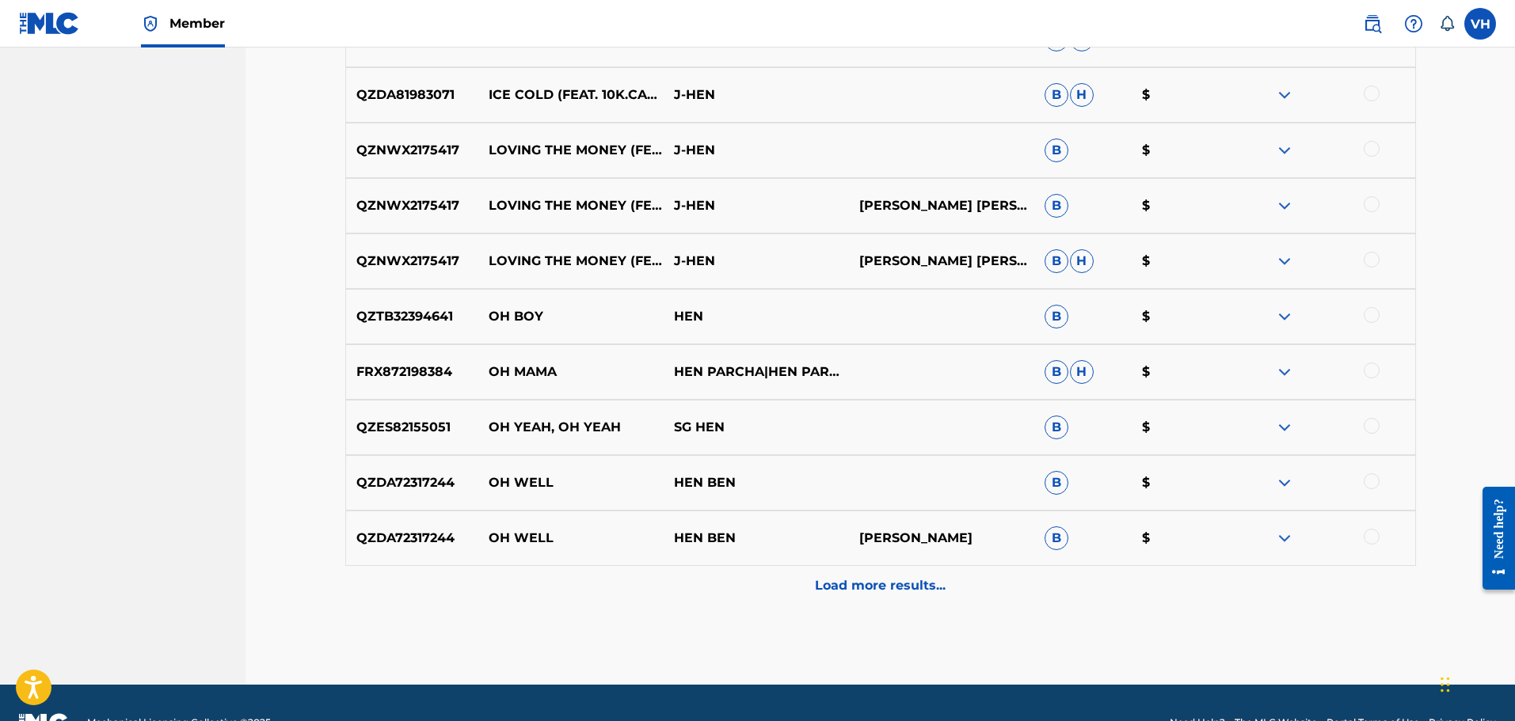
drag, startPoint x: 1516, startPoint y: 333, endPoint x: 33, endPoint y: 54, distance: 1508.6
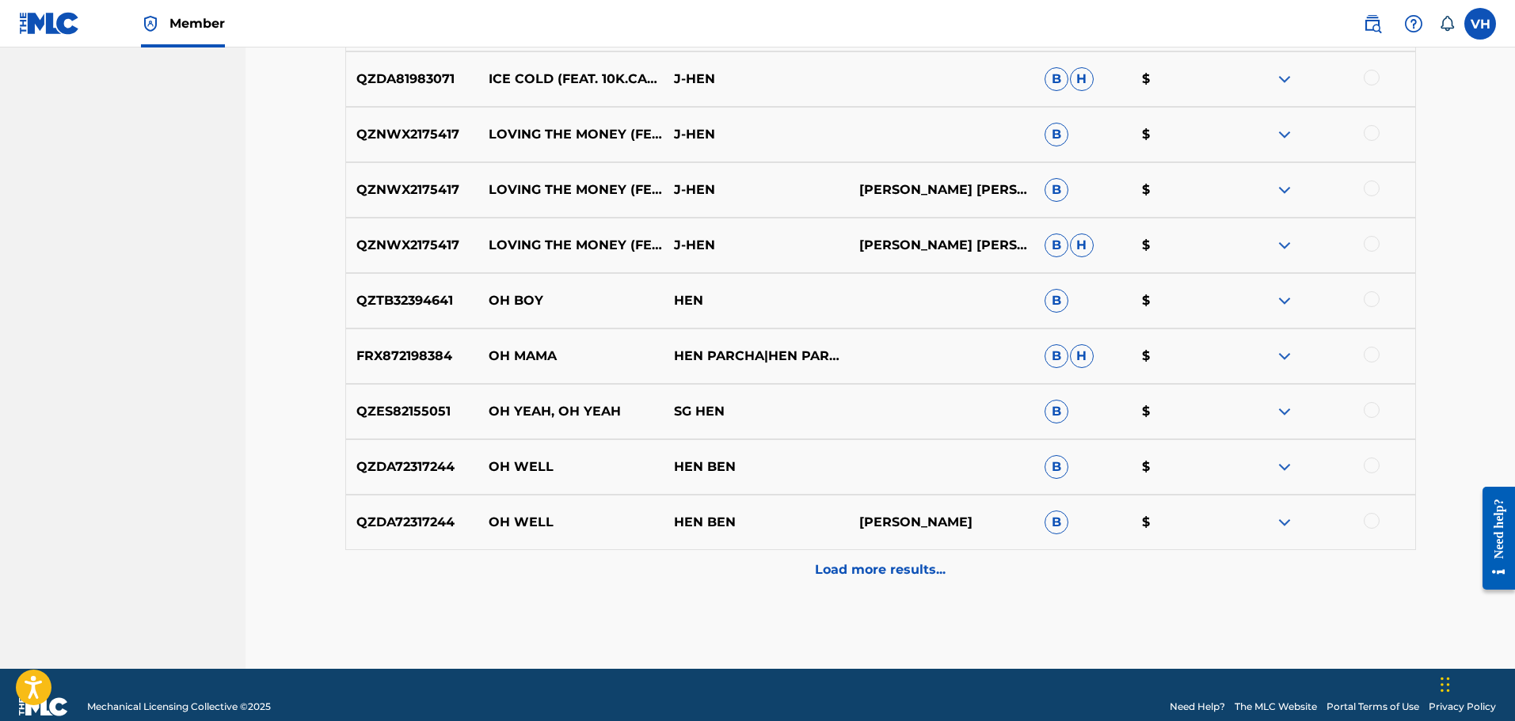
click at [935, 576] on p "Load more results..." at bounding box center [880, 570] width 131 height 19
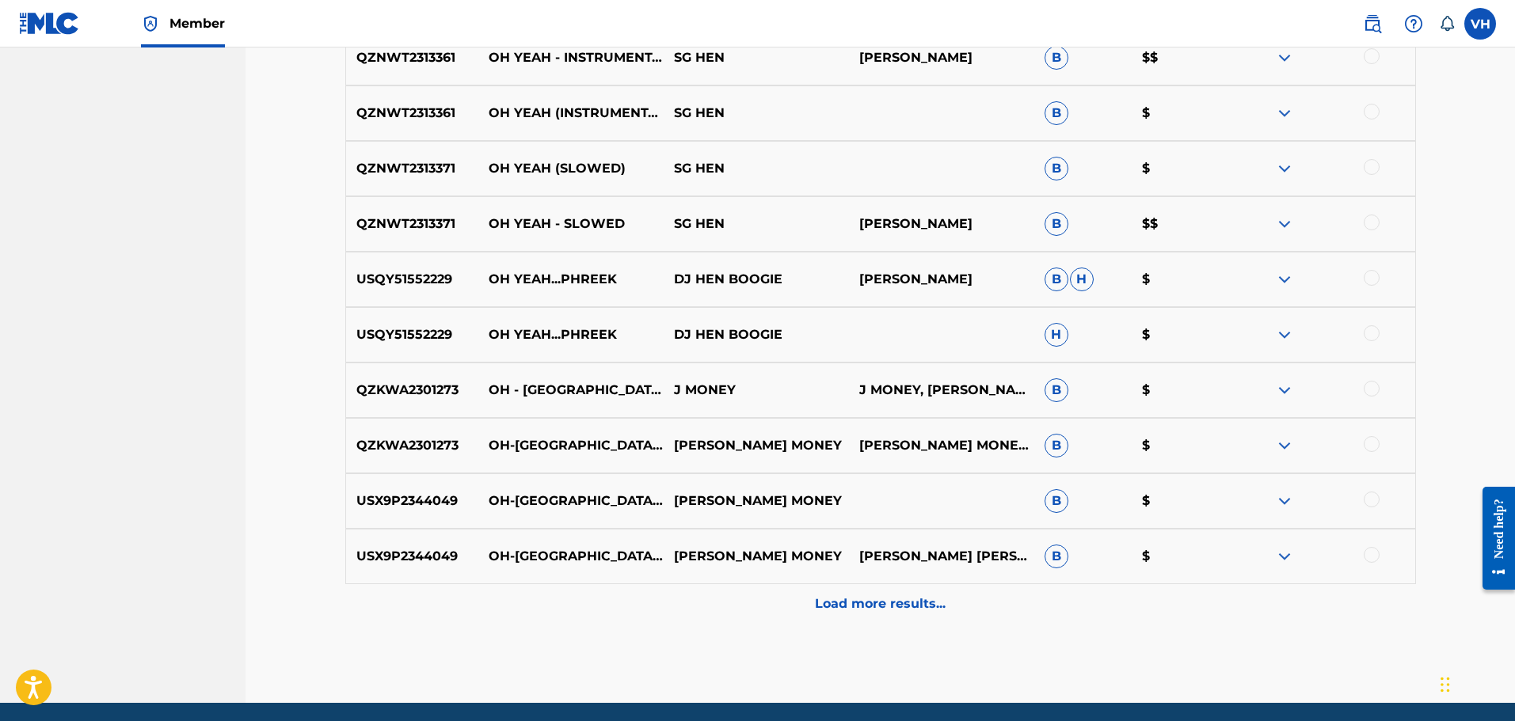
scroll to position [1792, 0]
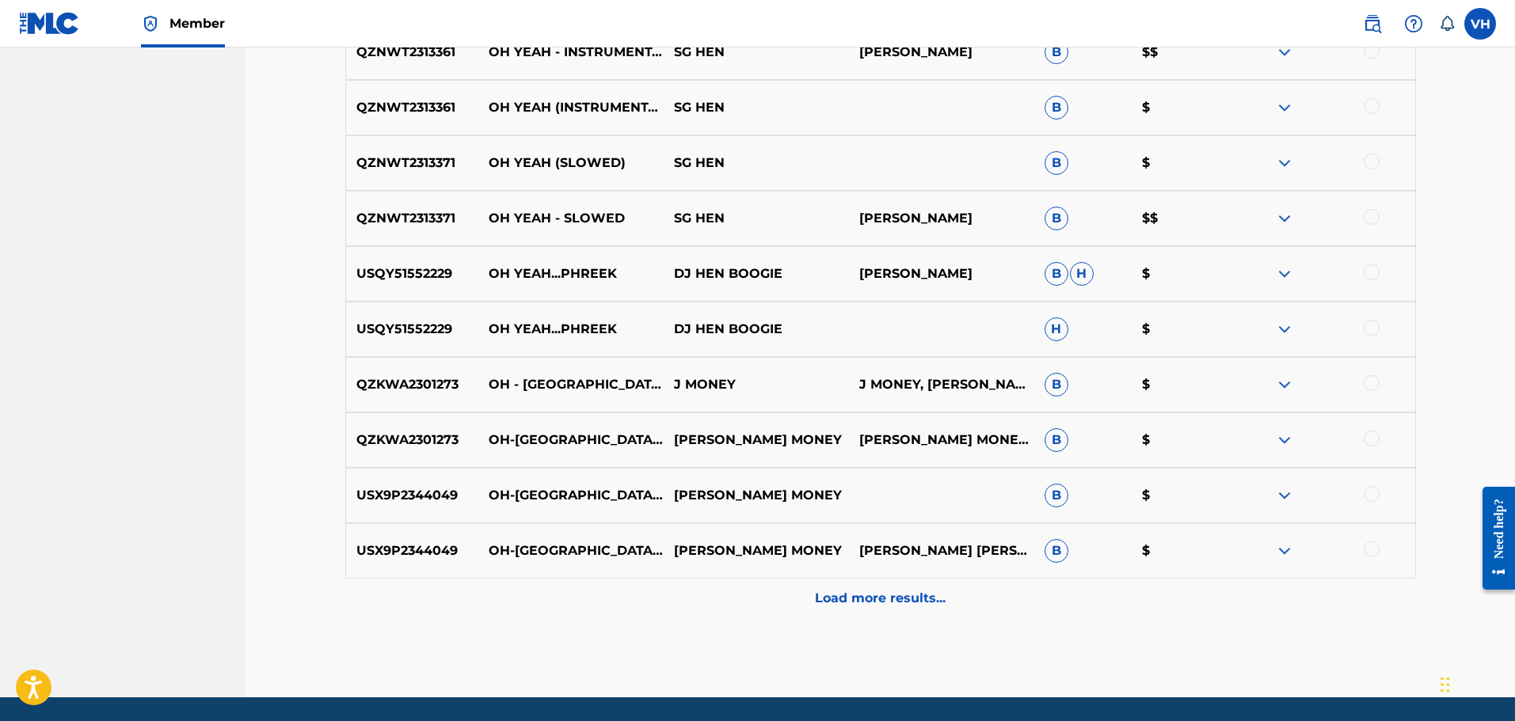
drag, startPoint x: 1515, startPoint y: 380, endPoint x: 29, endPoint y: 55, distance: 1521.7
click at [874, 592] on p "Load more results..." at bounding box center [880, 598] width 131 height 19
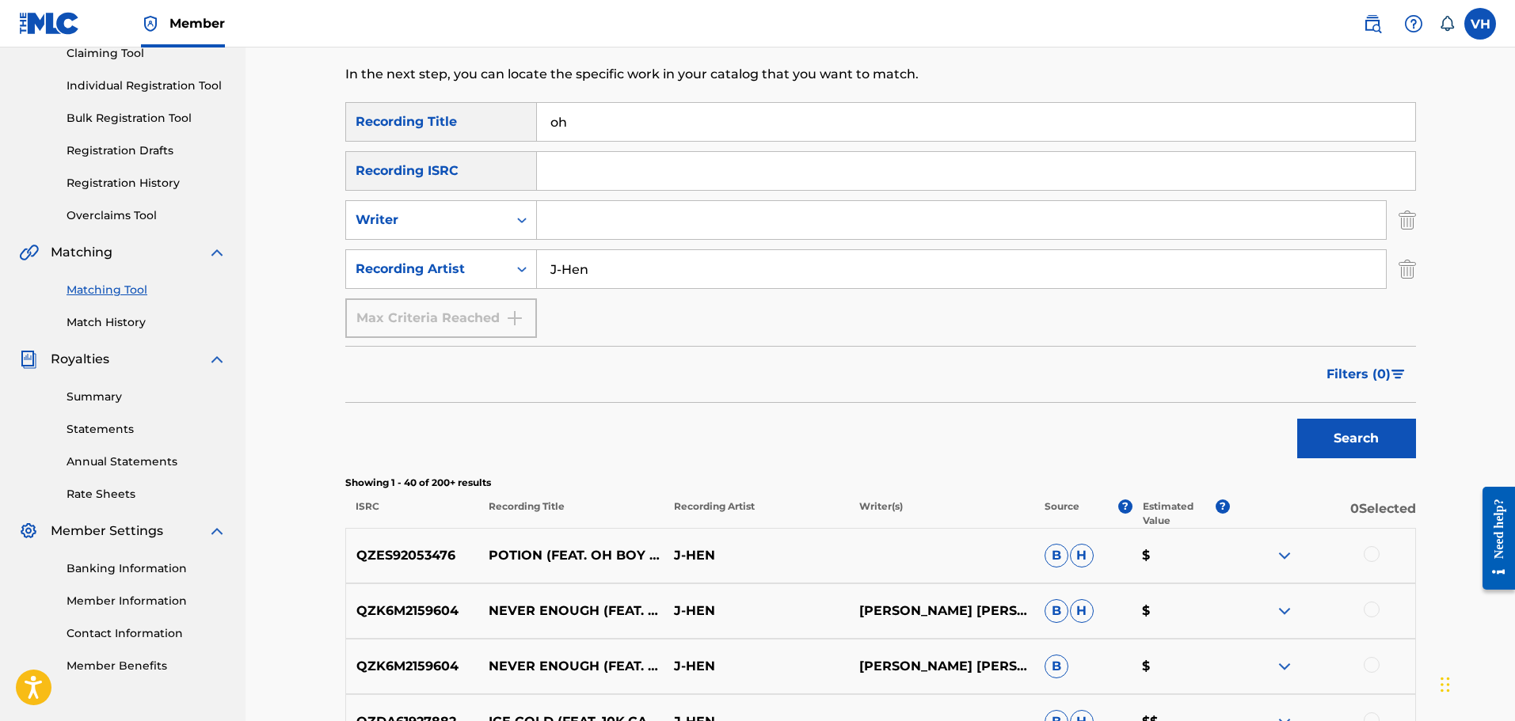
scroll to position [72, 0]
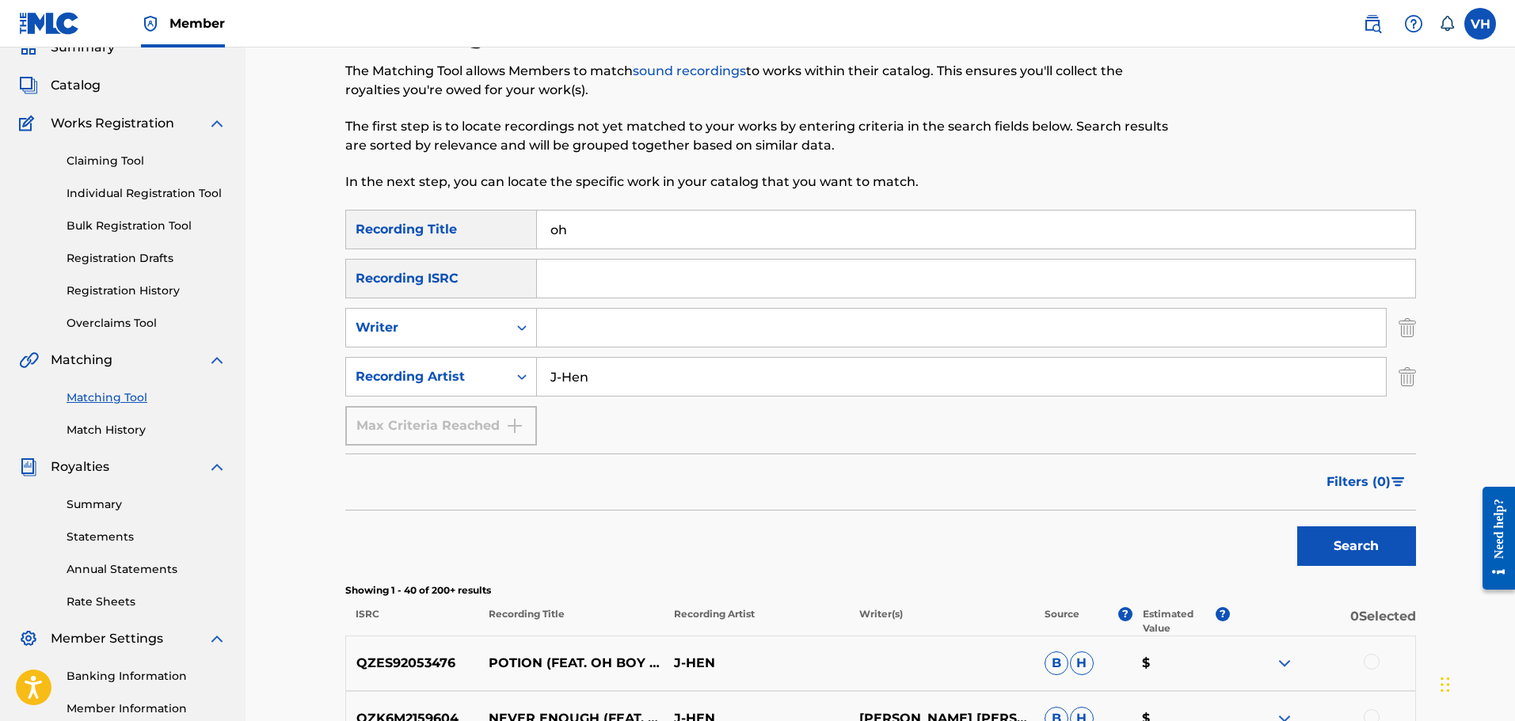
drag, startPoint x: 582, startPoint y: 228, endPoint x: 536, endPoint y: 242, distance: 48.1
click at [536, 242] on div "SearchWithCriteria5c65f4b1-fb41-43b9-993c-9aedd43ea91a Recording Title oh" at bounding box center [880, 230] width 1071 height 40
click at [1341, 545] on button "Search" at bounding box center [1356, 547] width 119 height 40
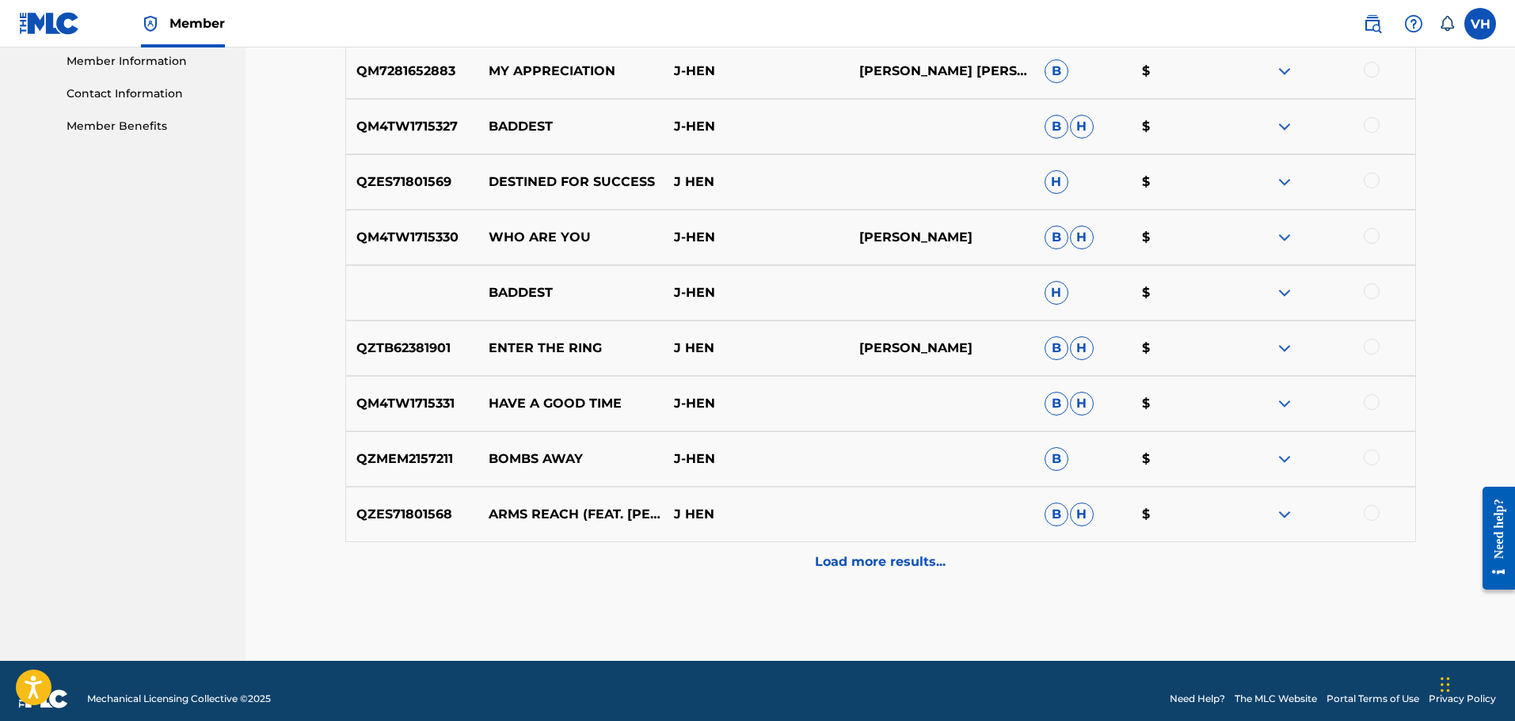
scroll to position [727, 0]
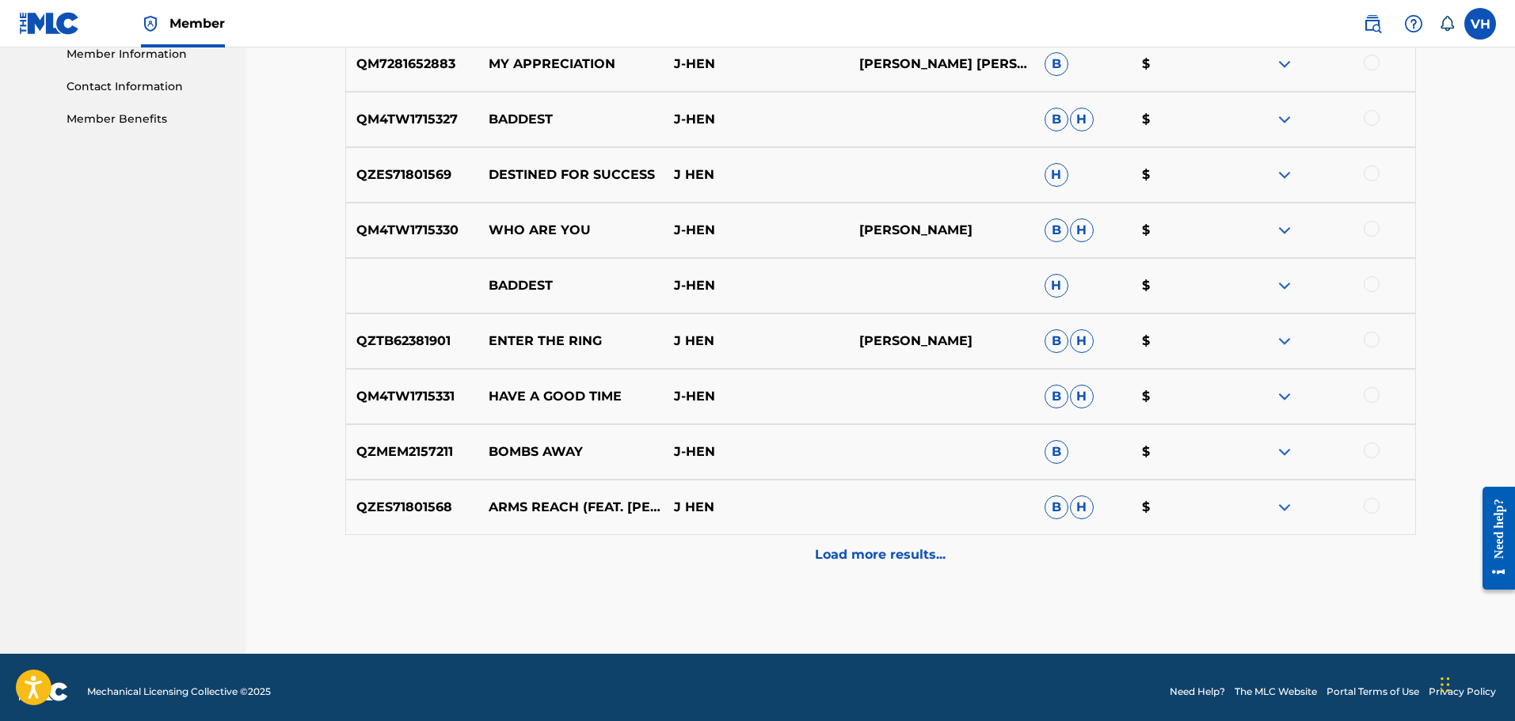
drag, startPoint x: 1518, startPoint y: 285, endPoint x: 5, endPoint y: 29, distance: 1535.1
click at [948, 556] on div "Load more results..." at bounding box center [880, 555] width 1071 height 40
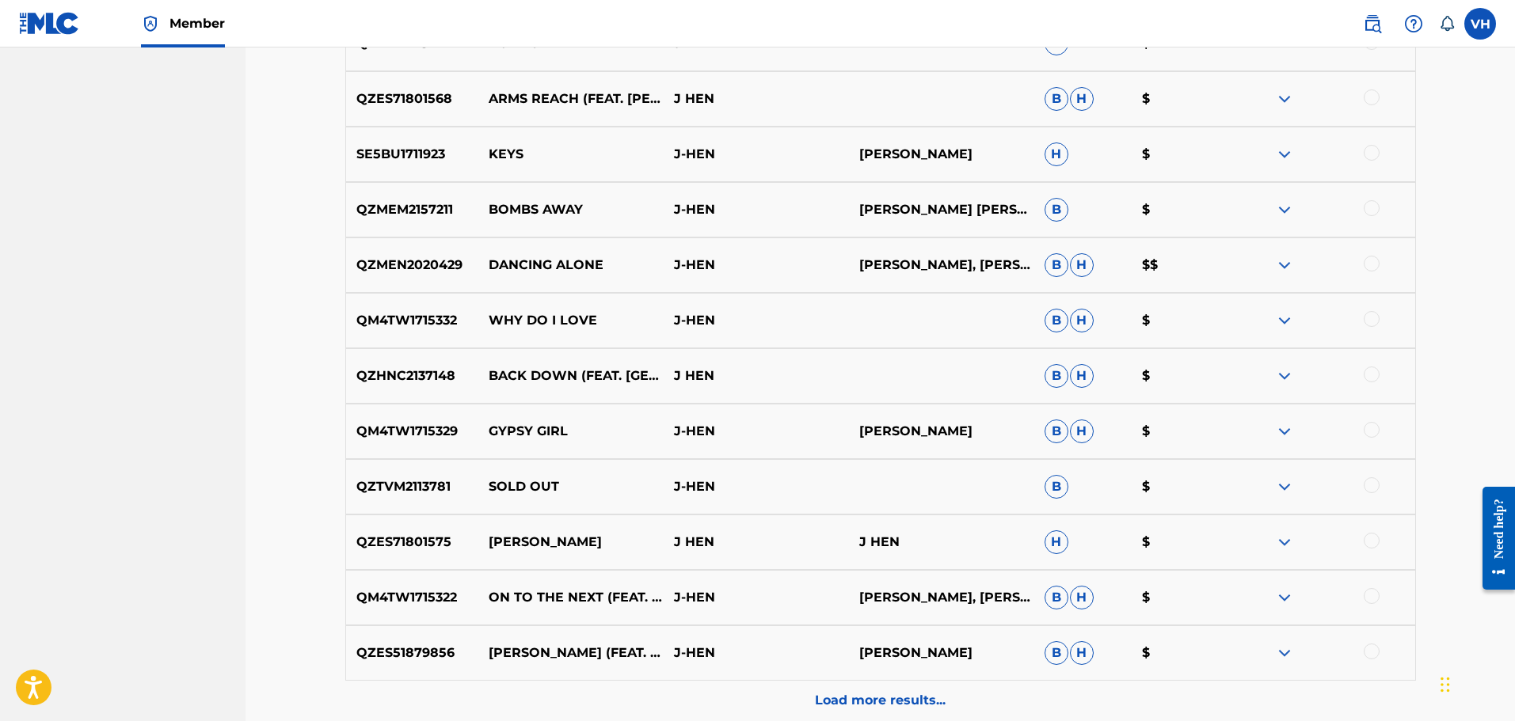
scroll to position [1139, 0]
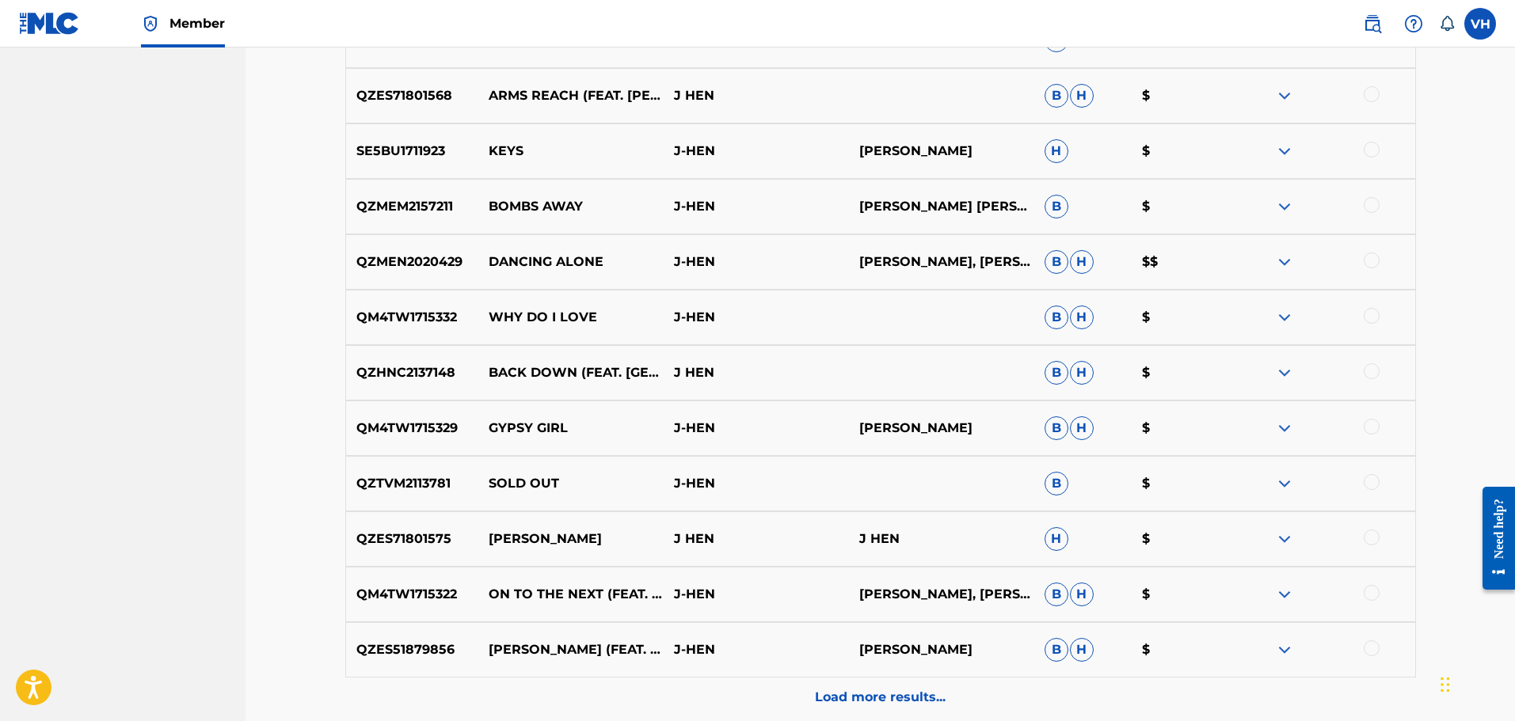
click at [1288, 371] on img at bounding box center [1284, 373] width 19 height 19
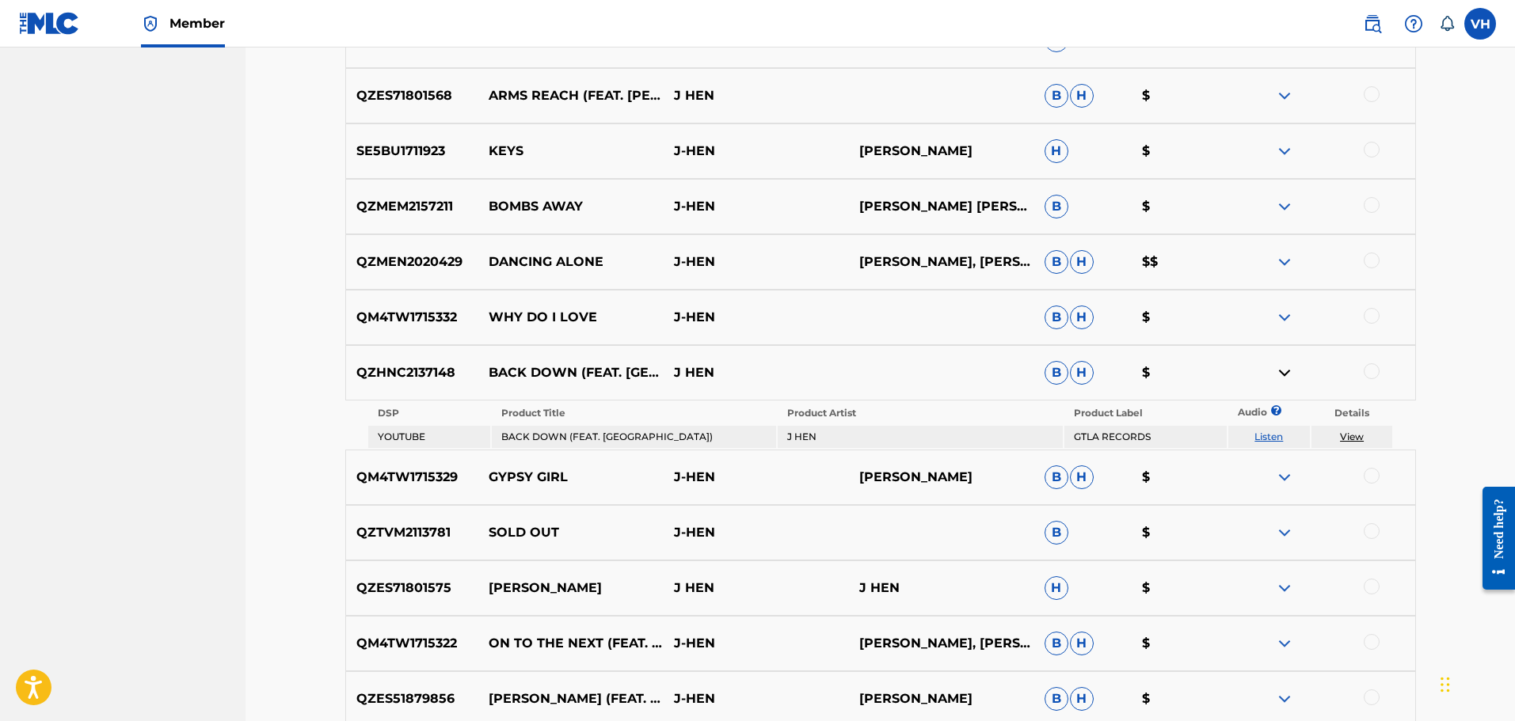
click at [1288, 371] on img at bounding box center [1284, 373] width 19 height 19
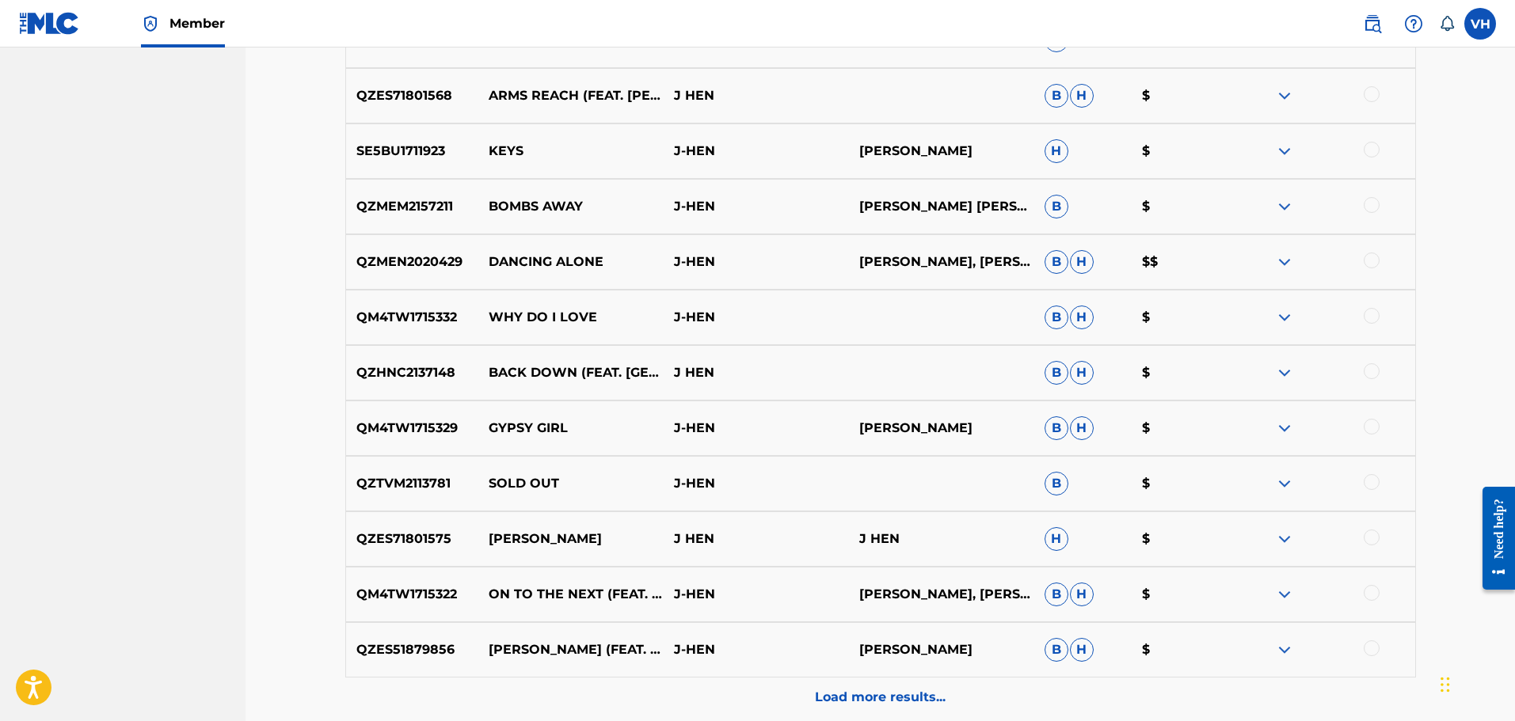
click at [1281, 314] on img at bounding box center [1284, 317] width 19 height 19
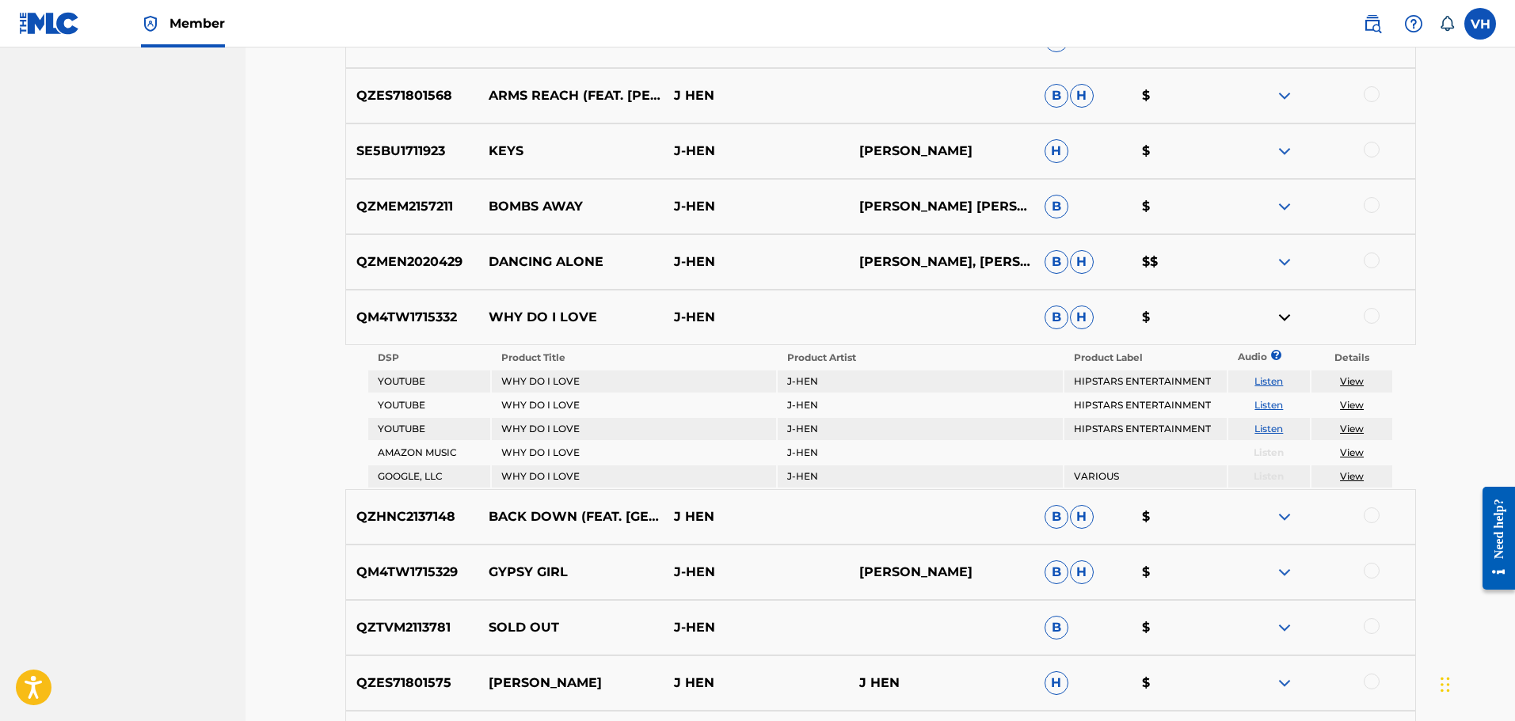
click at [1281, 314] on img at bounding box center [1284, 317] width 19 height 19
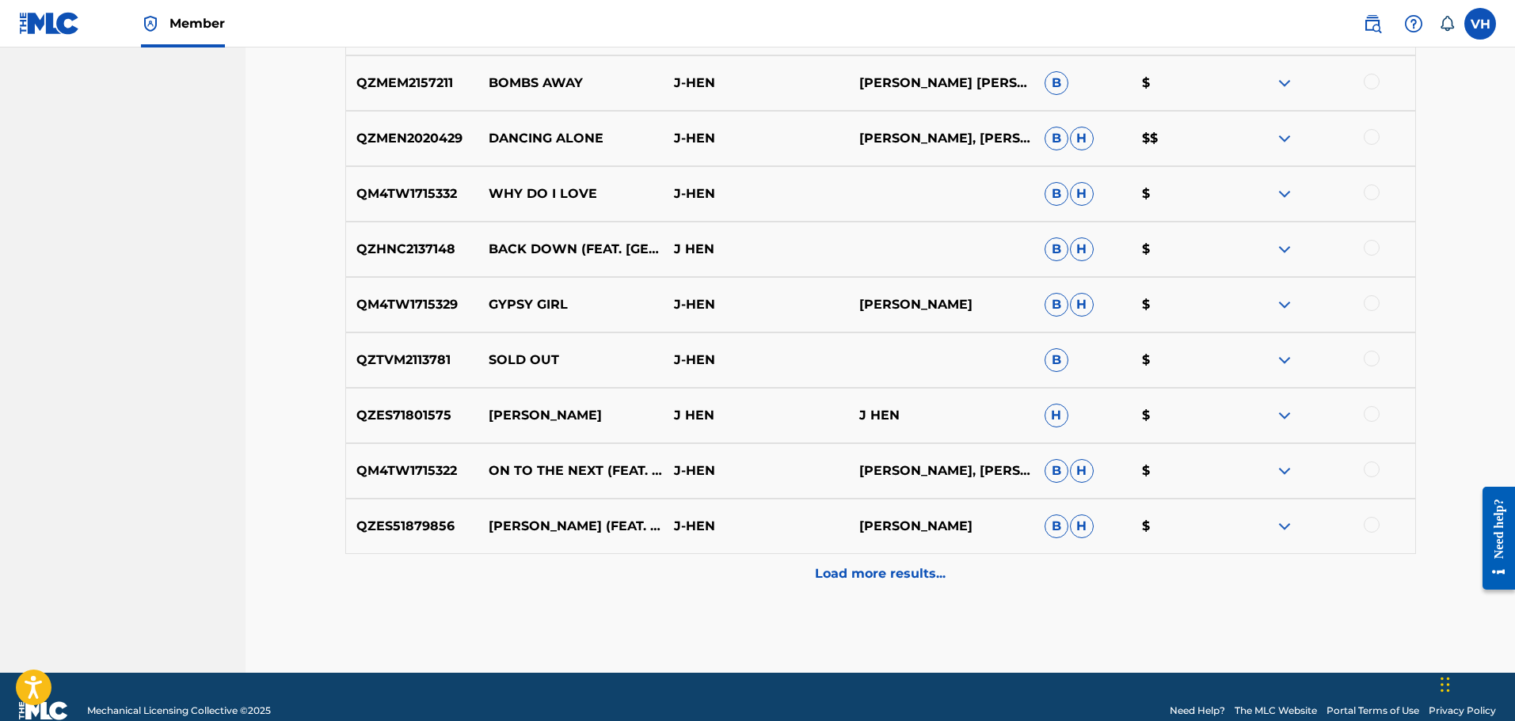
scroll to position [1290, 0]
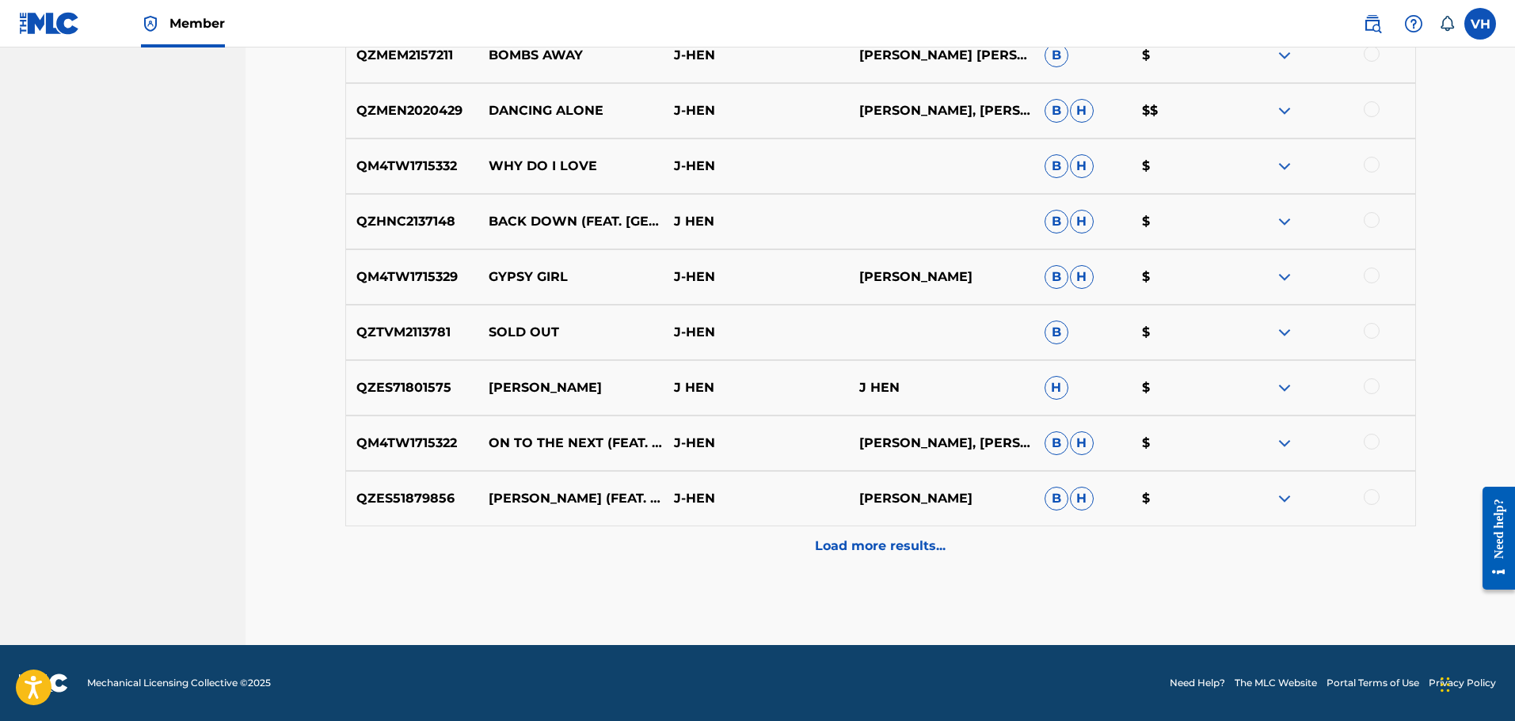
click at [1290, 438] on img at bounding box center [1284, 443] width 19 height 19
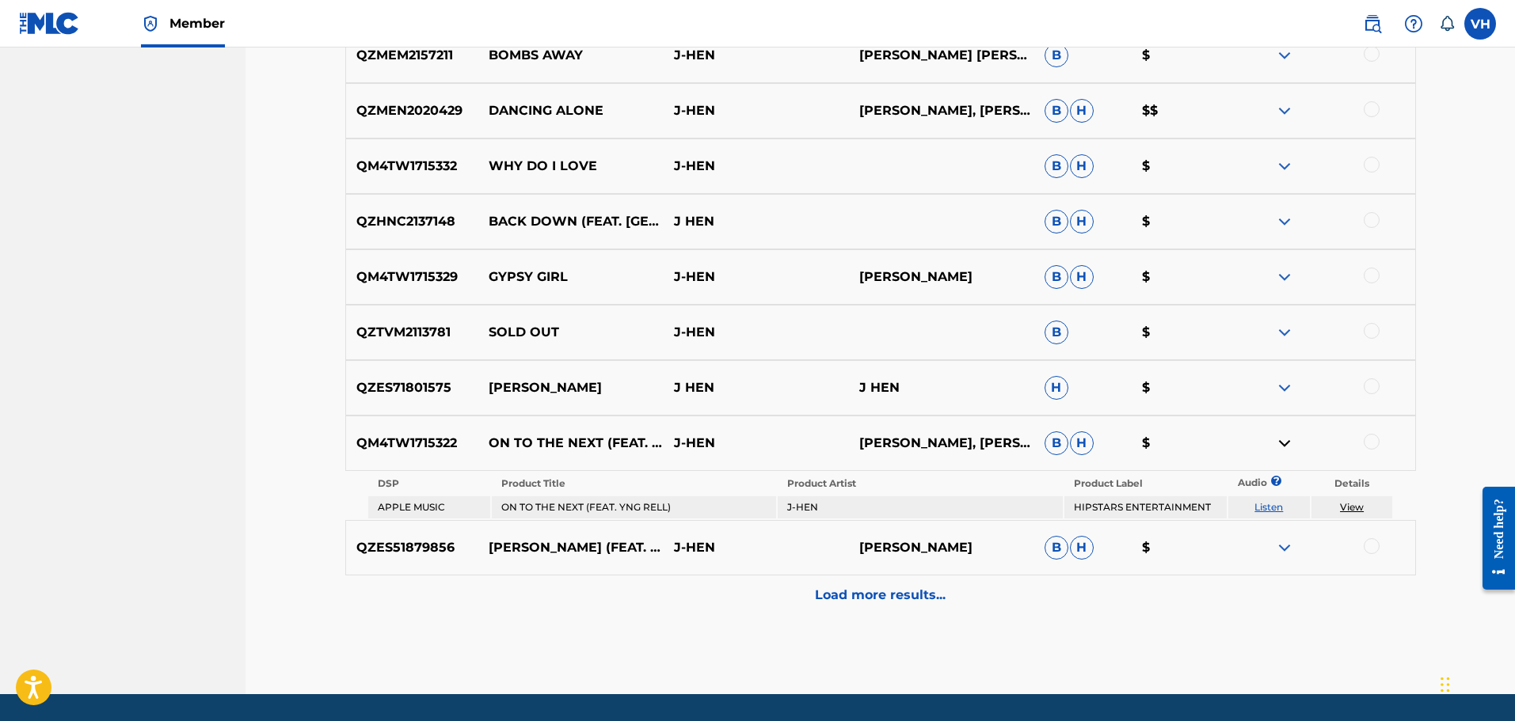
click at [1289, 437] on img at bounding box center [1284, 443] width 19 height 19
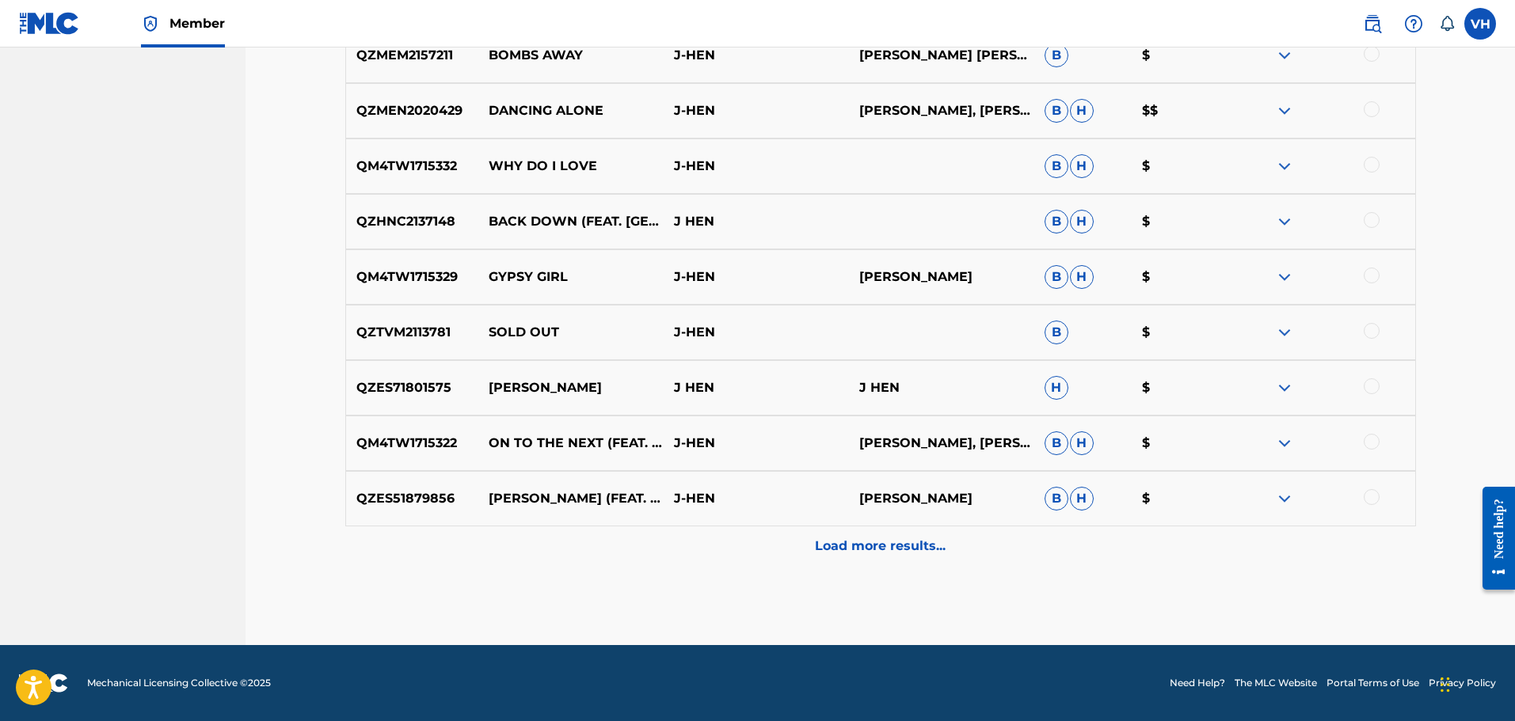
click at [911, 545] on p "Load more results..." at bounding box center [880, 546] width 131 height 19
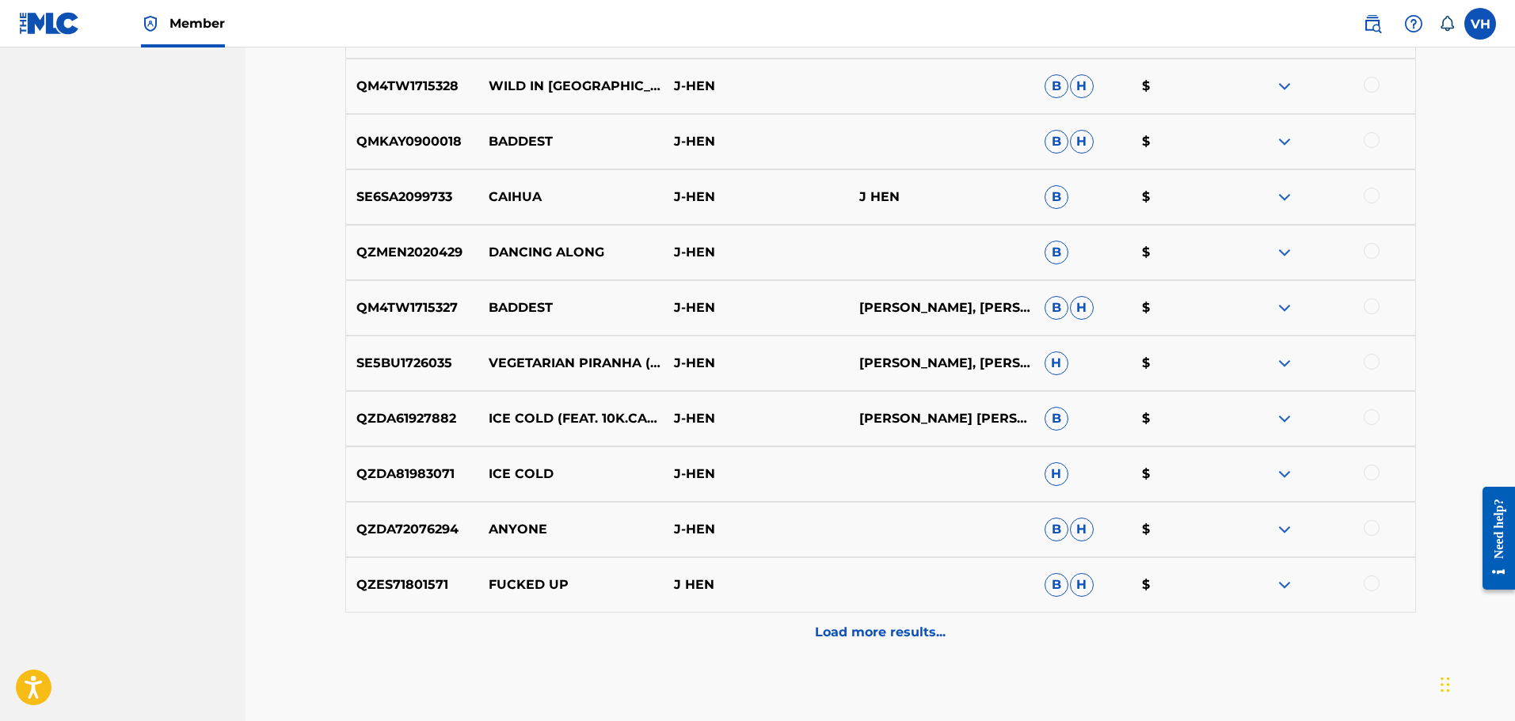
scroll to position [1845, 0]
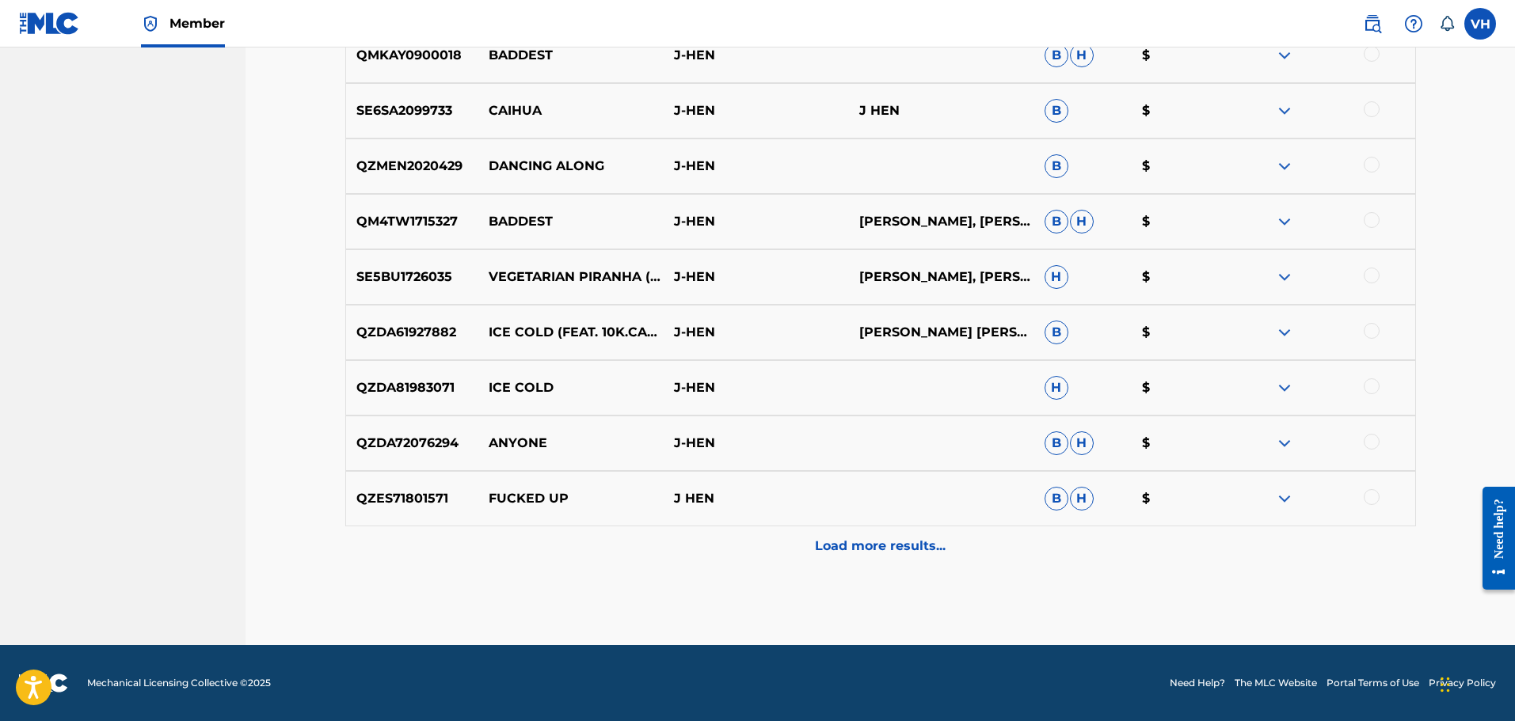
click at [930, 545] on p "Load more results..." at bounding box center [880, 546] width 131 height 19
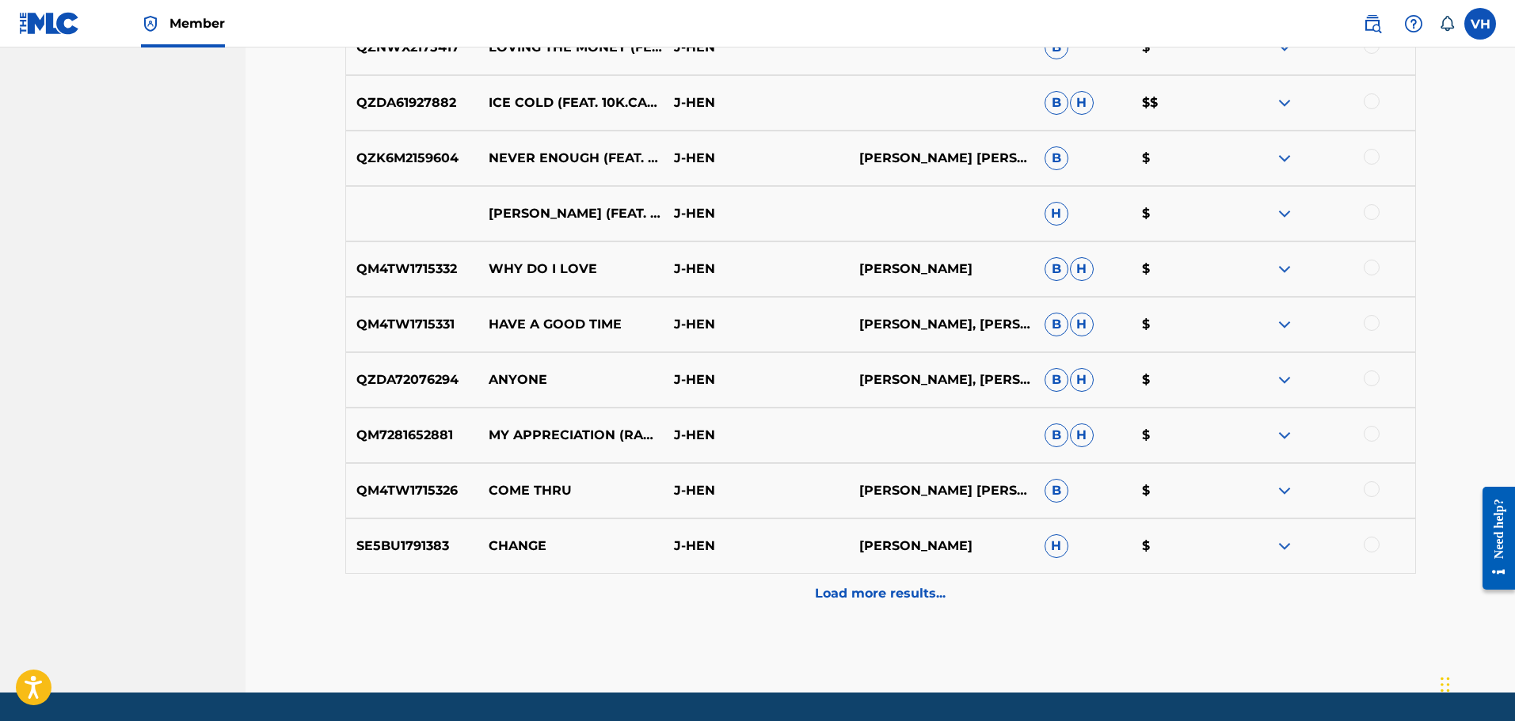
scroll to position [2383, 0]
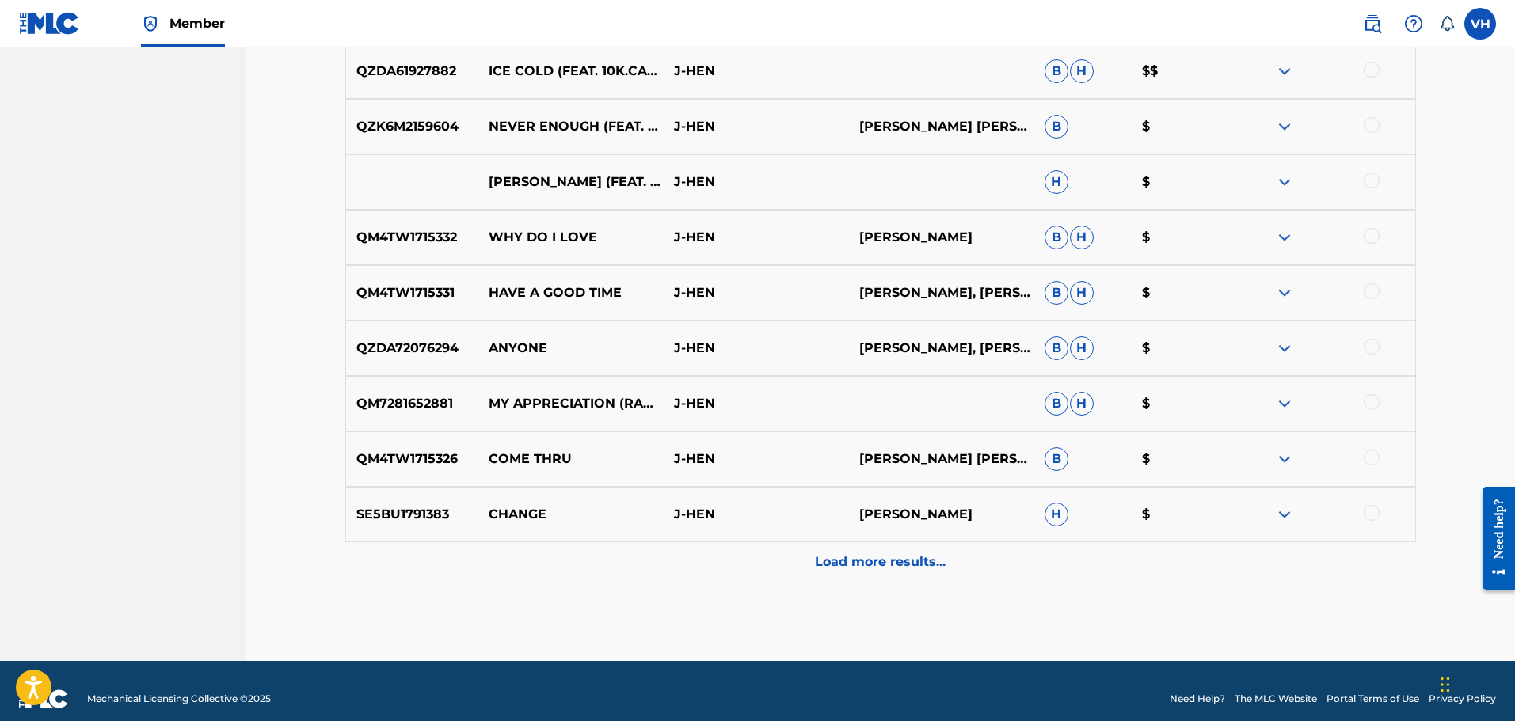
click at [1286, 454] on img at bounding box center [1284, 459] width 19 height 19
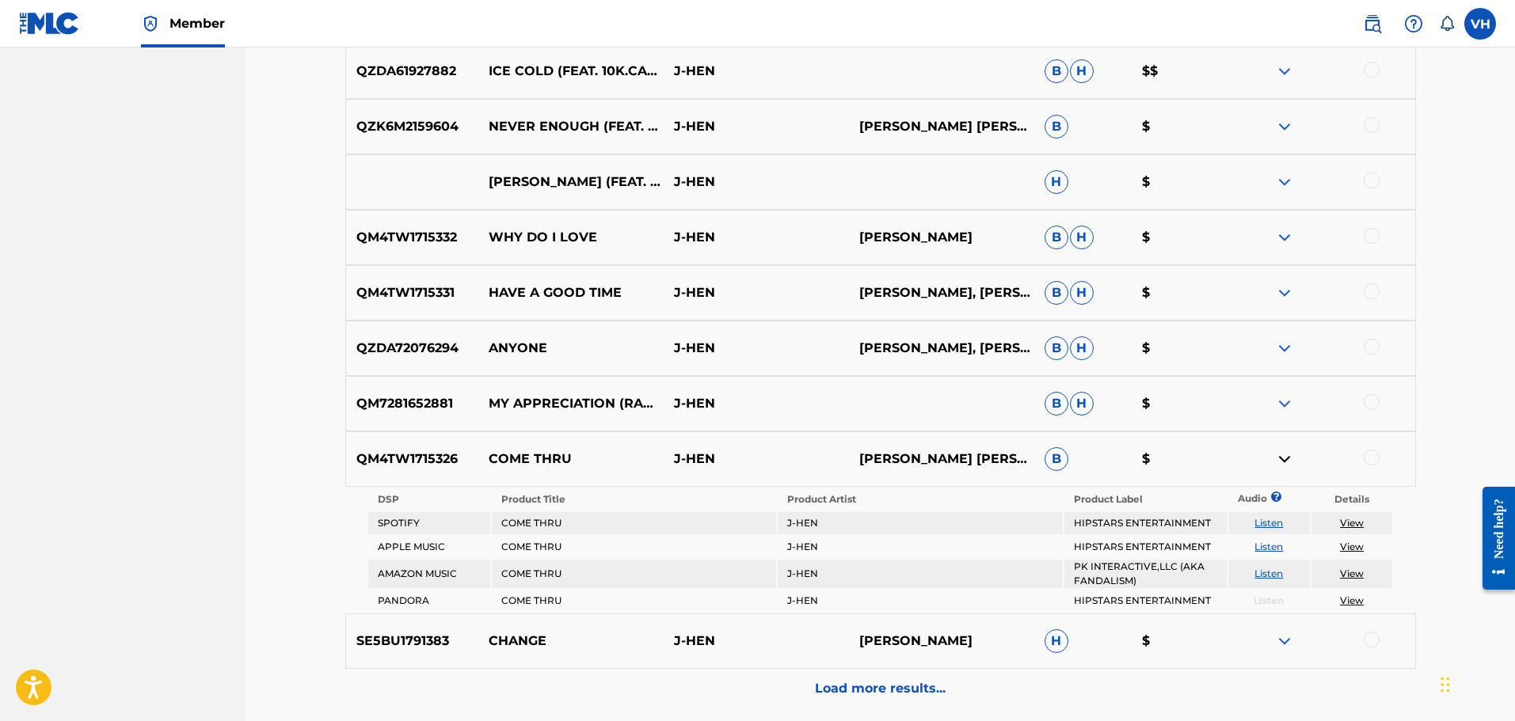
click at [1286, 454] on img at bounding box center [1284, 459] width 19 height 19
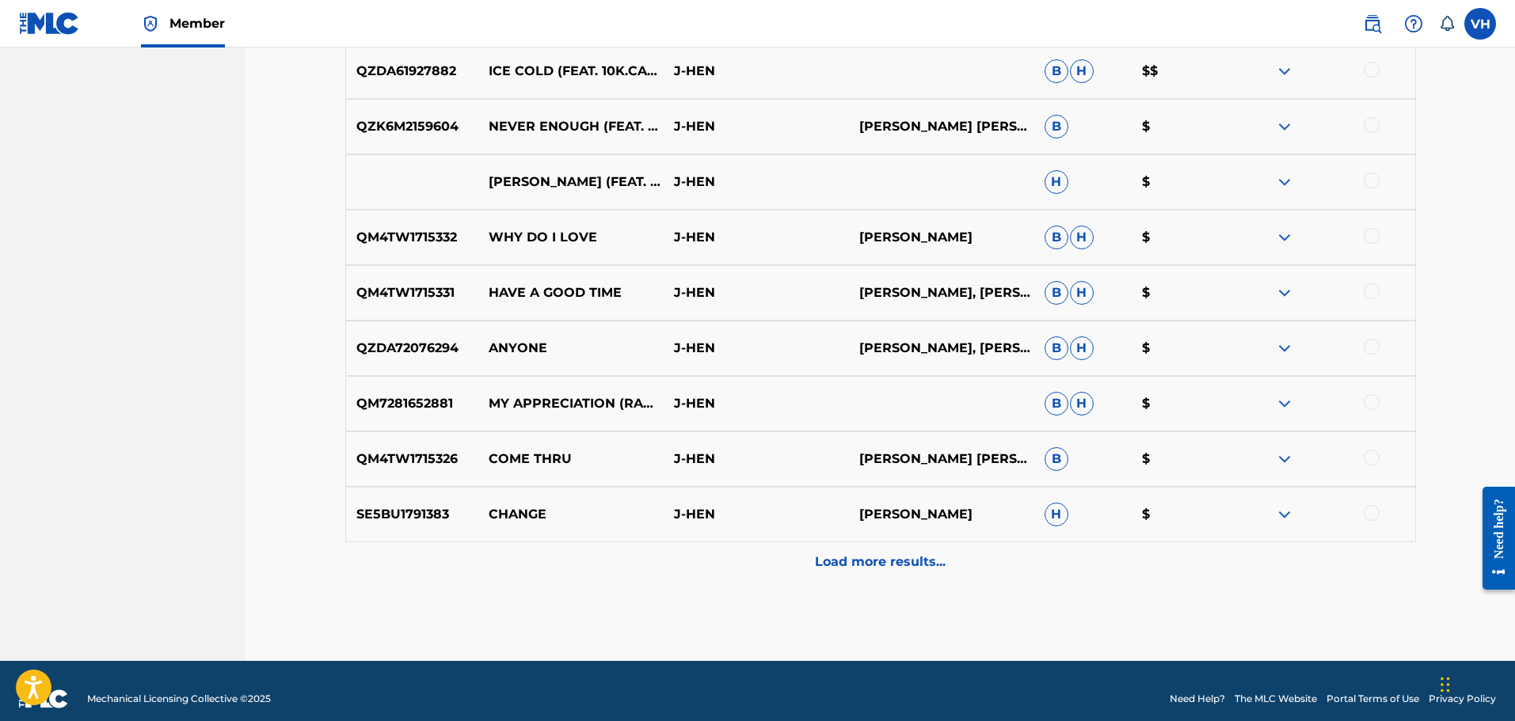
click at [931, 559] on p "Load more results..." at bounding box center [880, 562] width 131 height 19
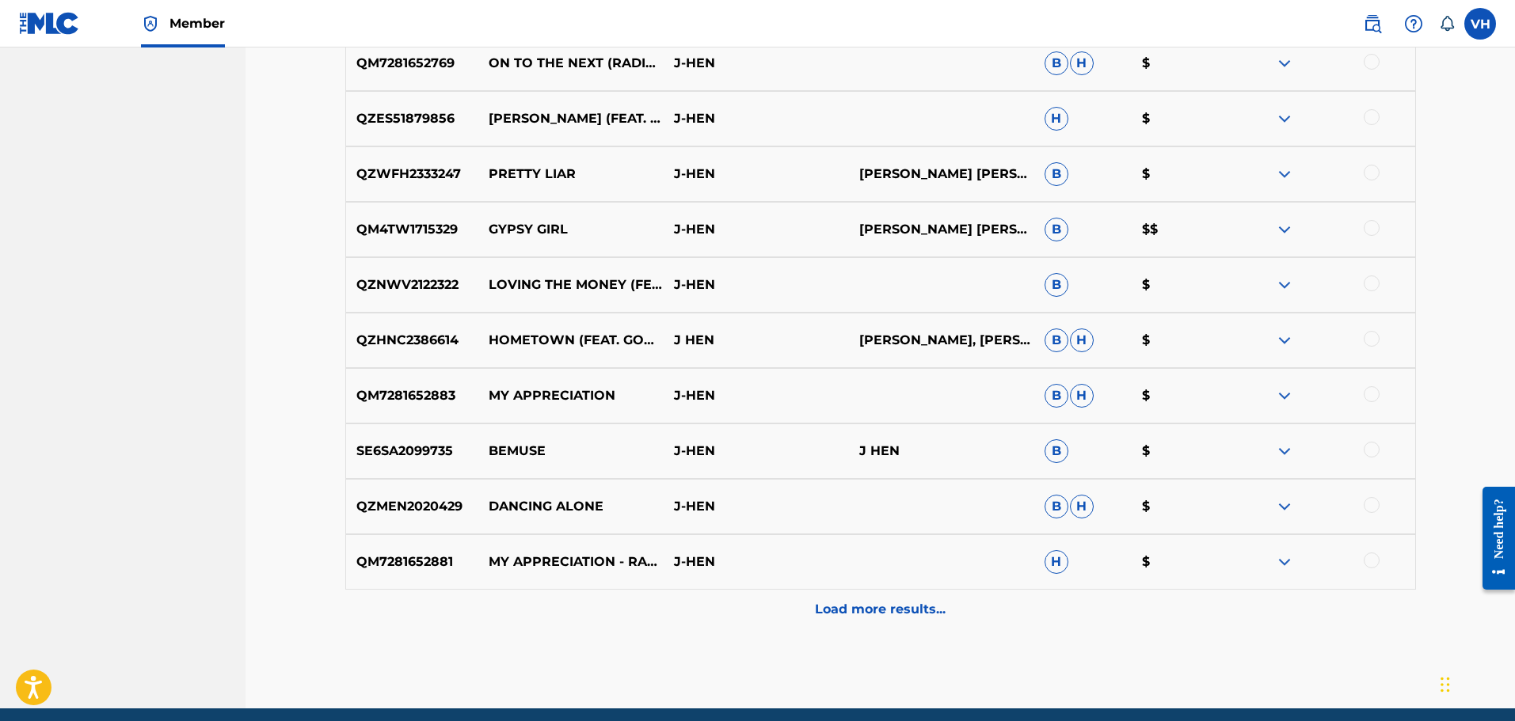
scroll to position [2922, 0]
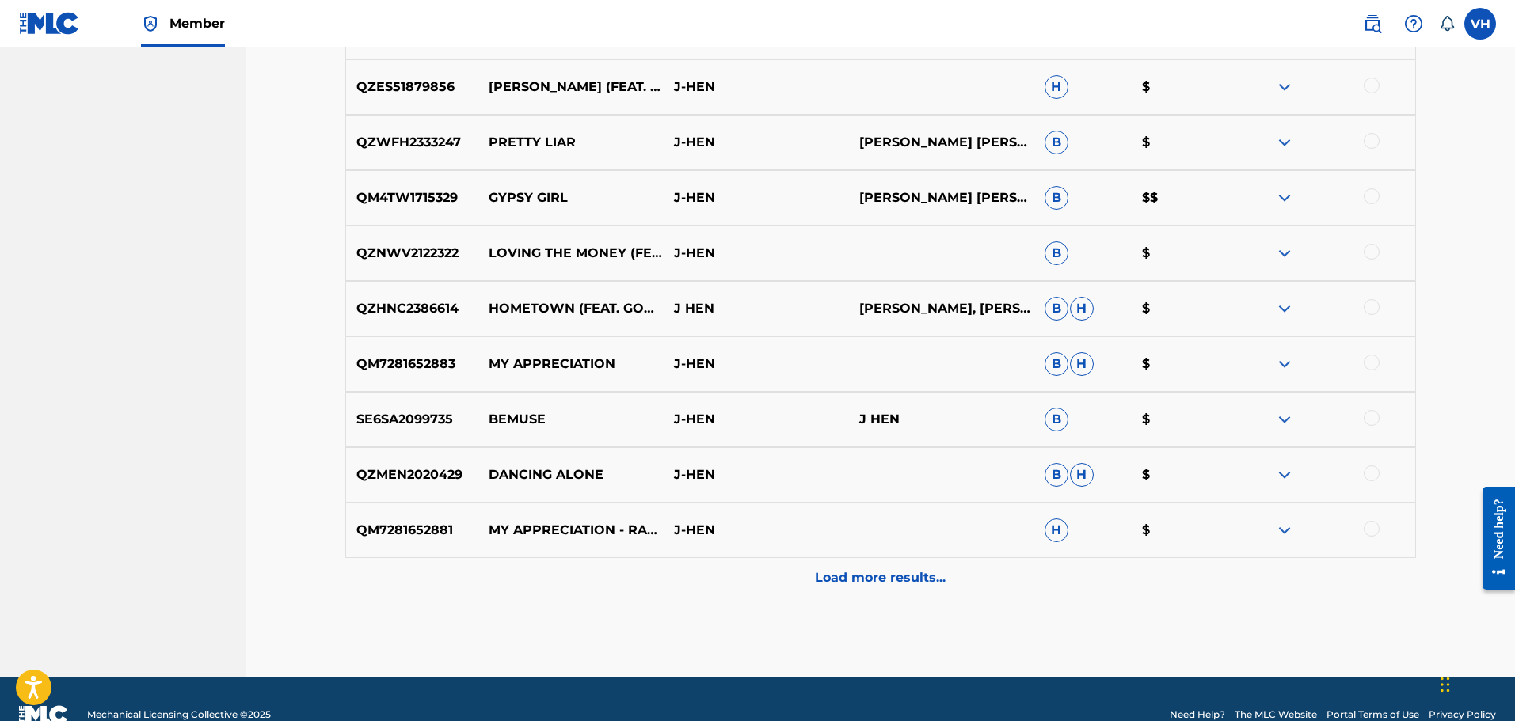
click at [925, 574] on p "Load more results..." at bounding box center [880, 578] width 131 height 19
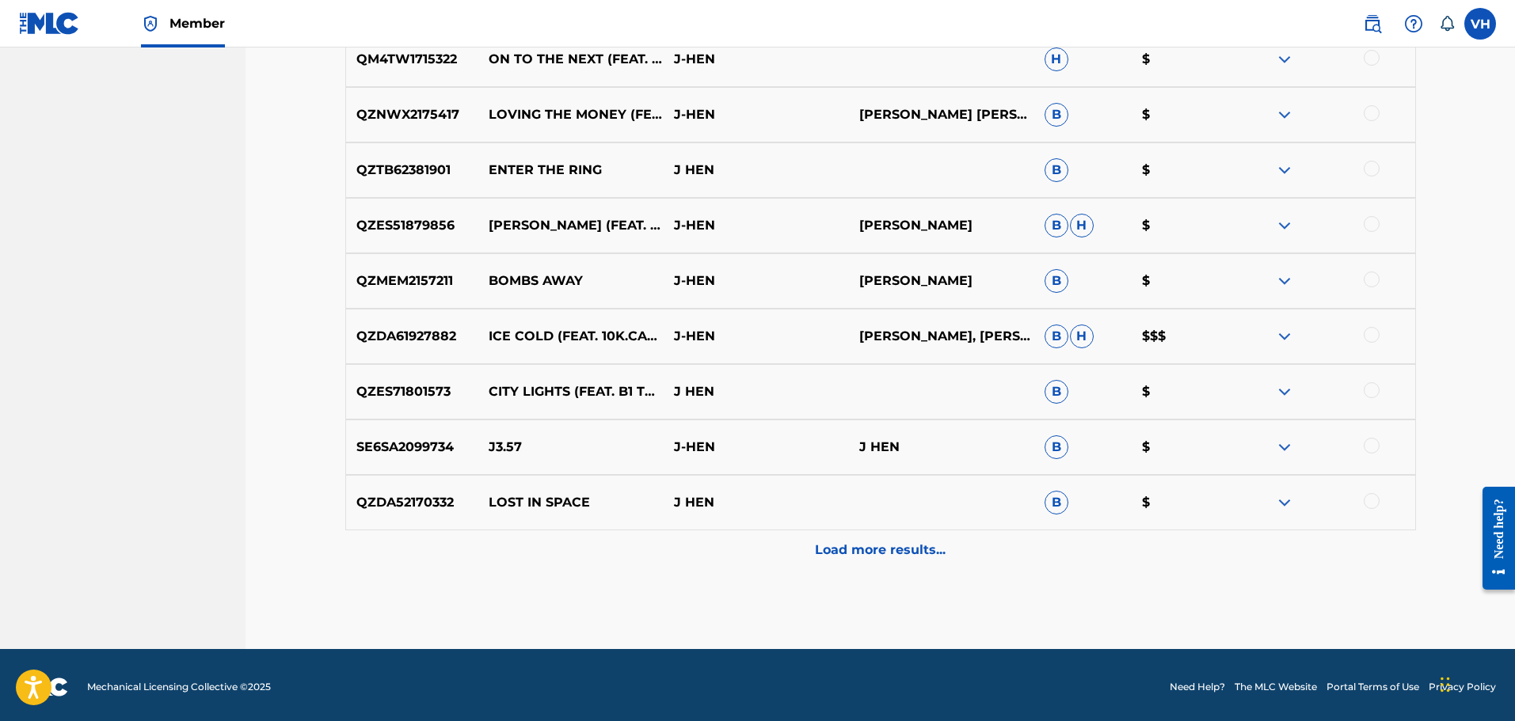
scroll to position [3508, 0]
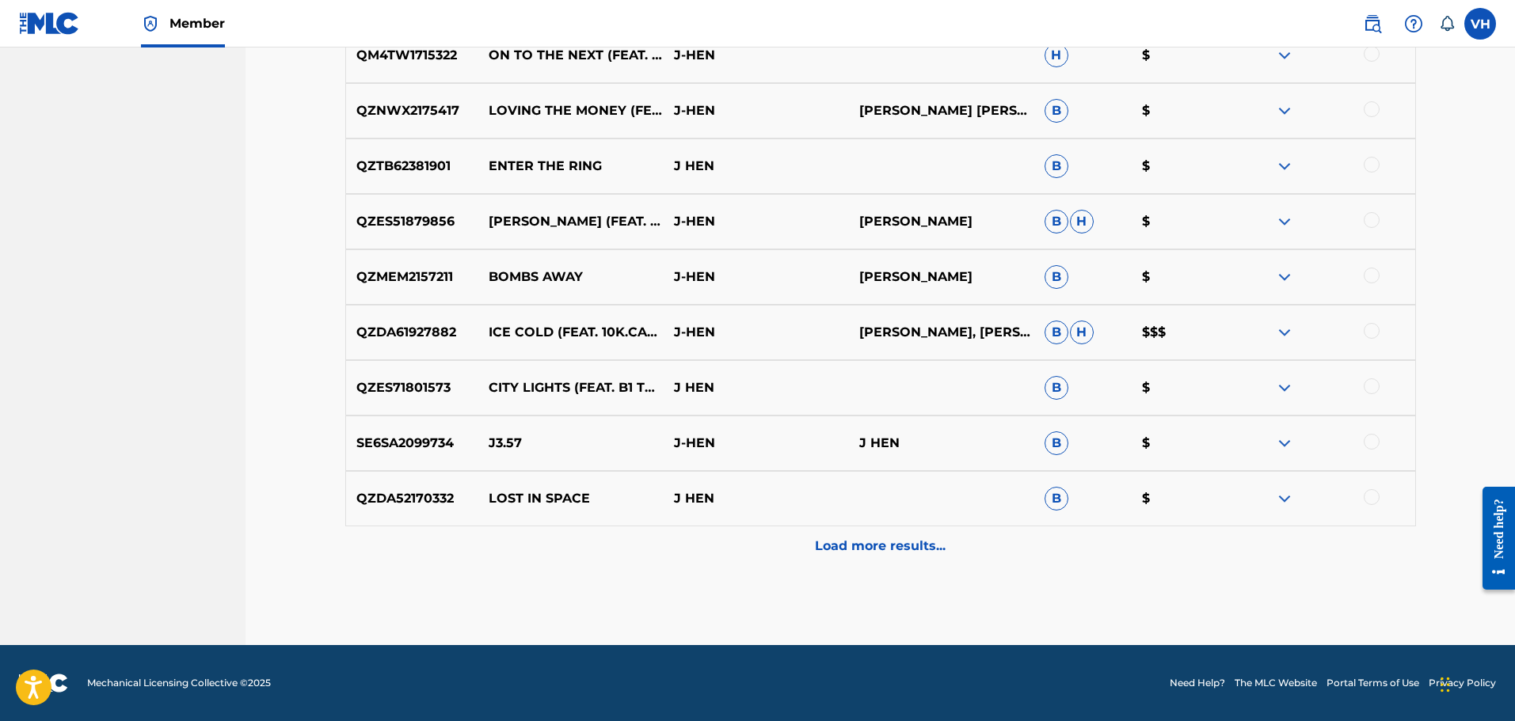
click at [895, 547] on p "Load more results..." at bounding box center [880, 546] width 131 height 19
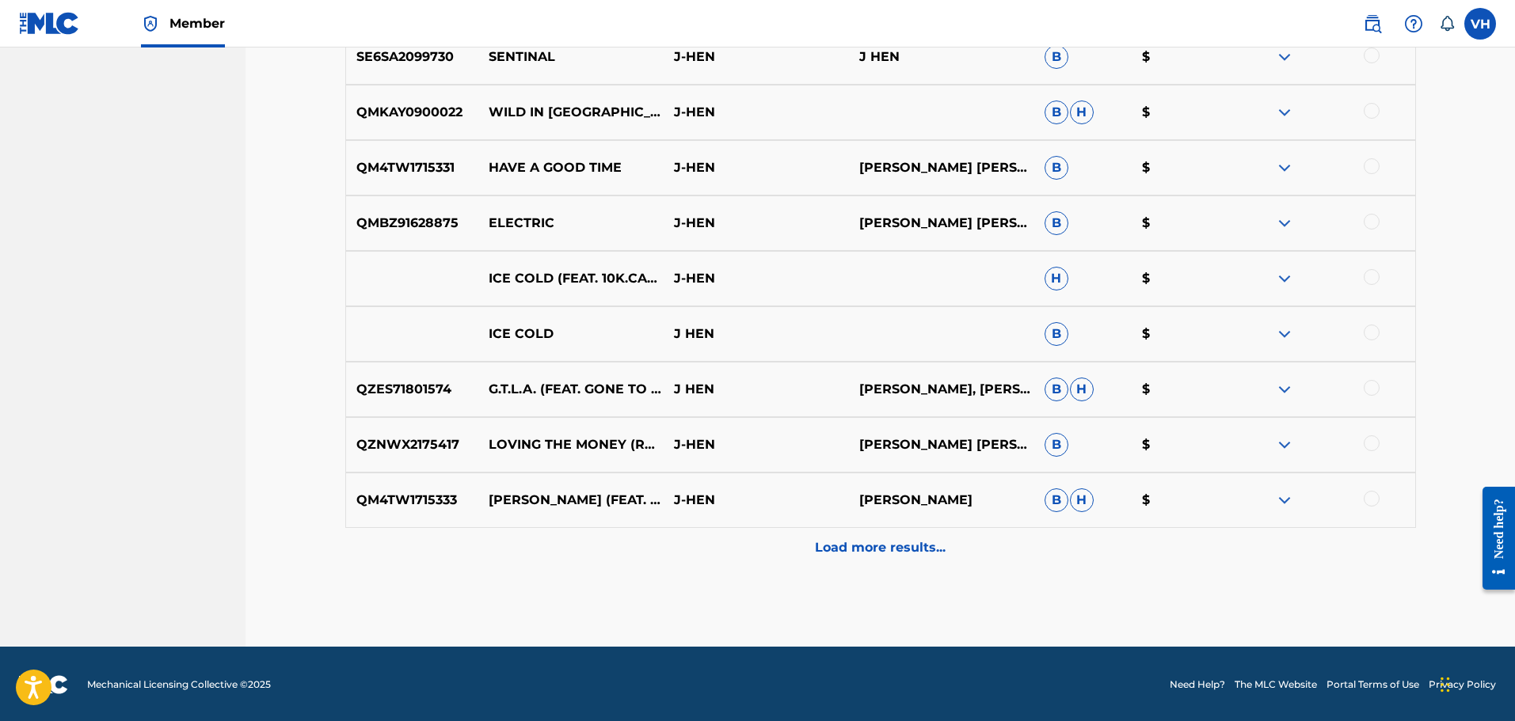
scroll to position [4062, 0]
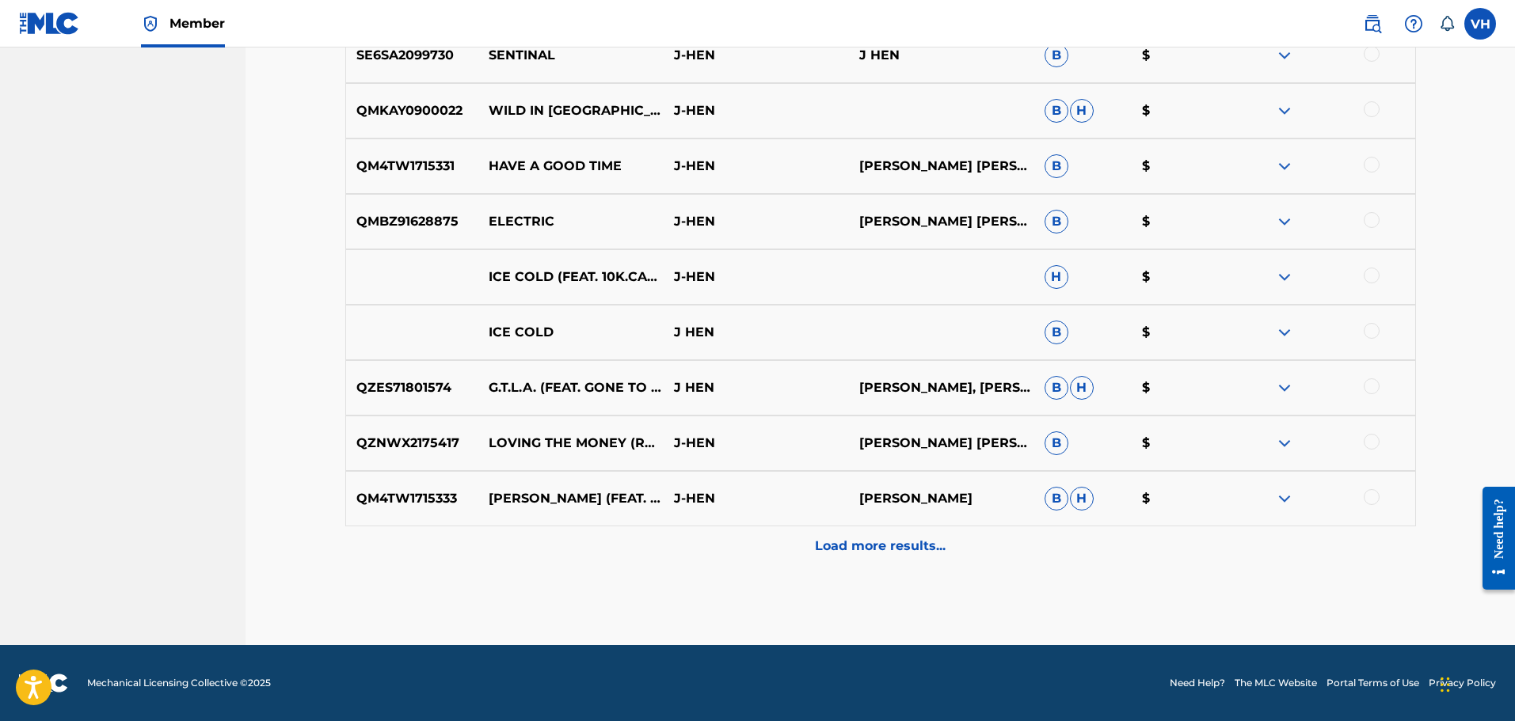
click at [895, 548] on p "Load more results..." at bounding box center [880, 546] width 131 height 19
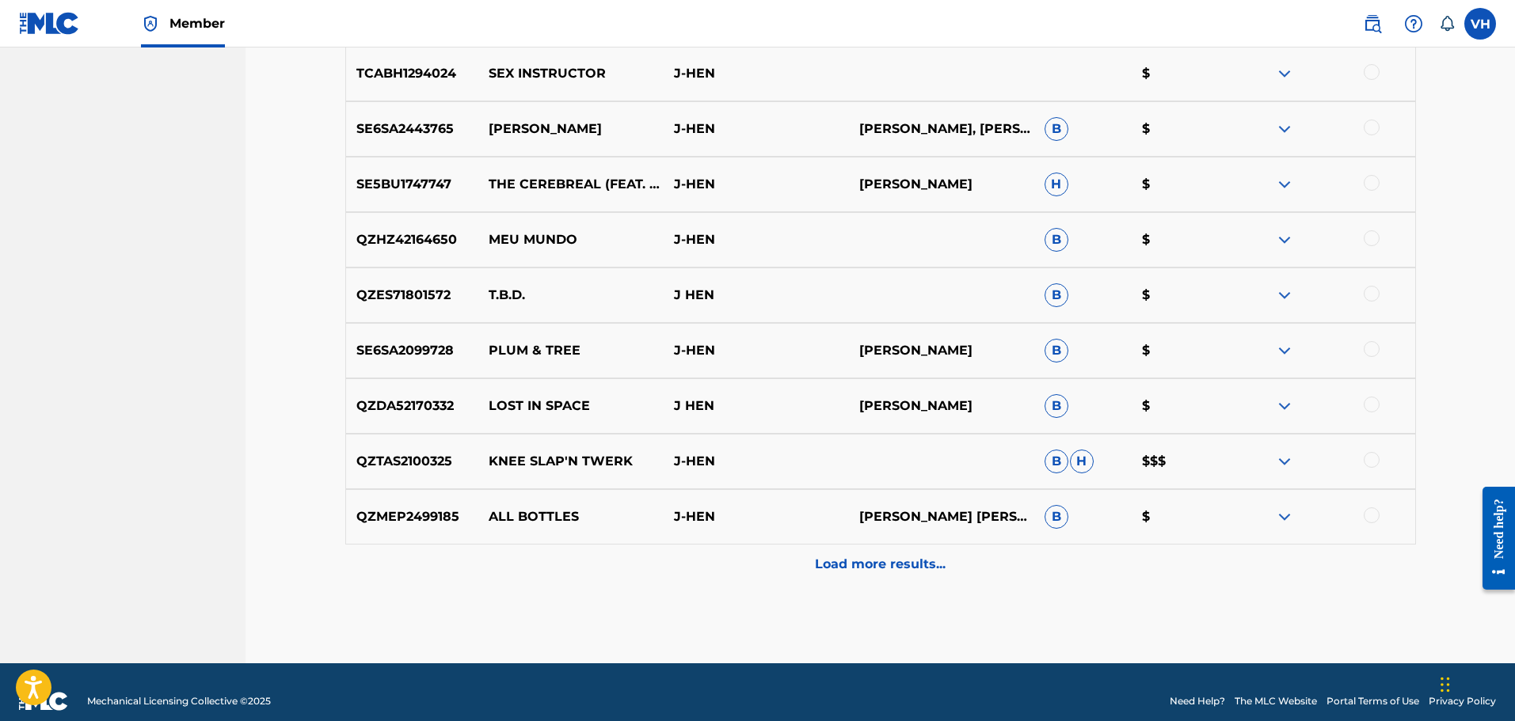
scroll to position [4601, 0]
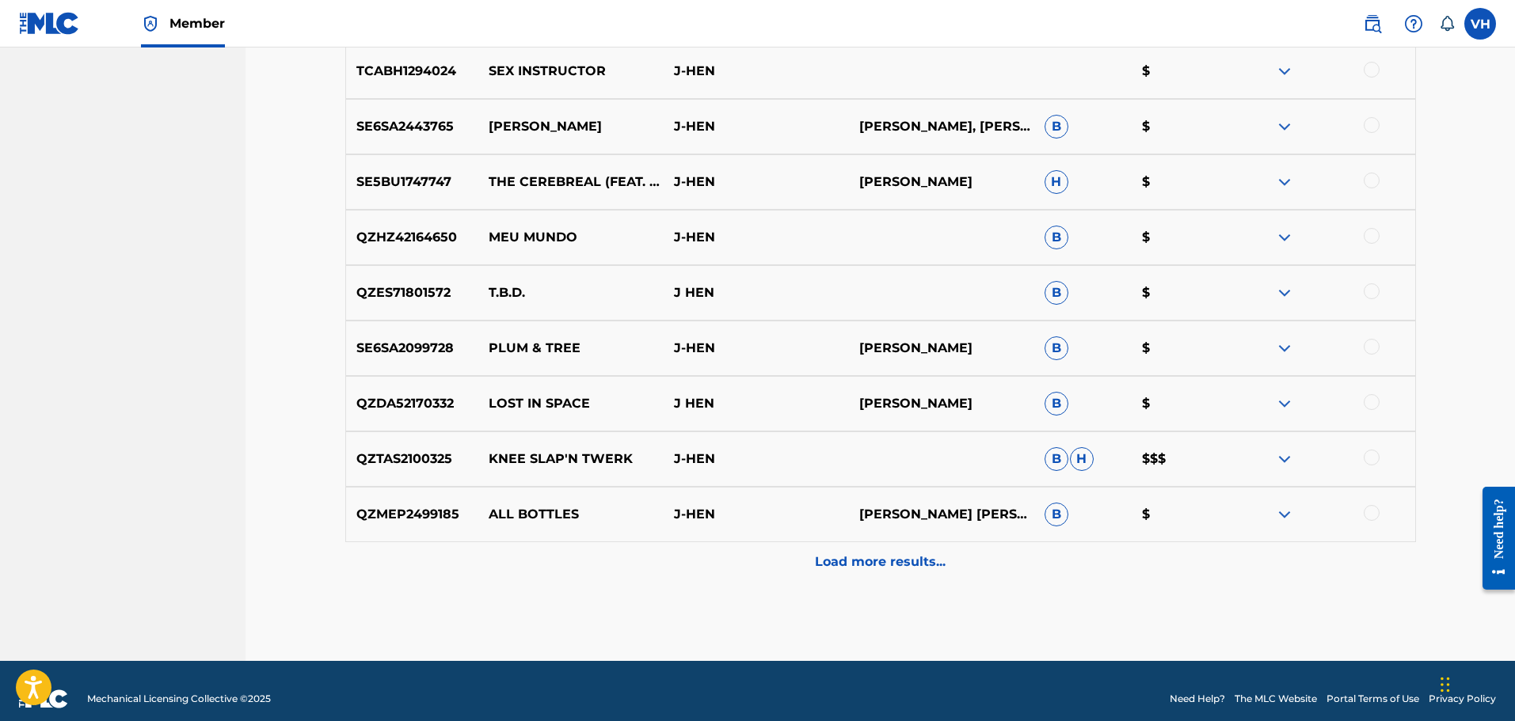
click at [1283, 457] on img at bounding box center [1284, 459] width 19 height 19
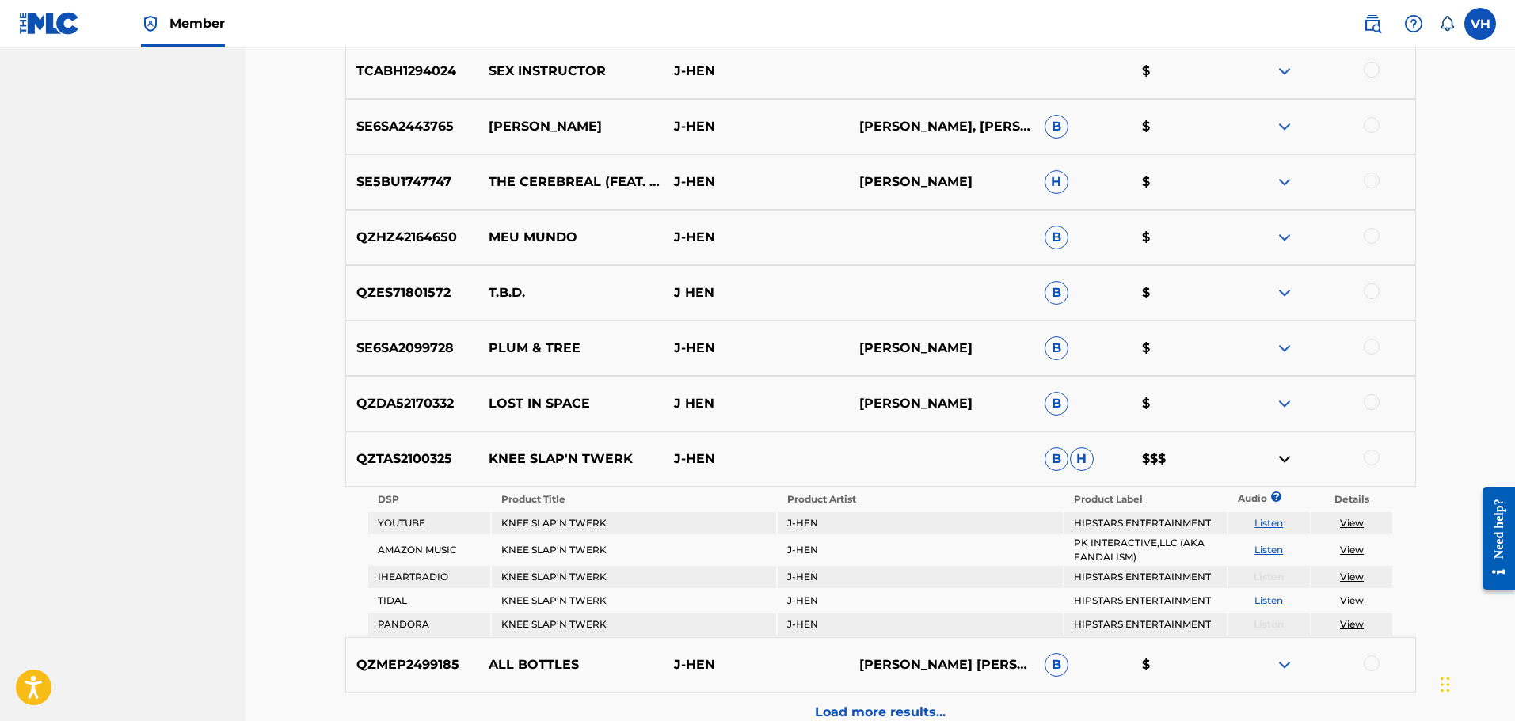
click at [1358, 543] on td "View" at bounding box center [1353, 550] width 82 height 29
click at [1352, 552] on link "View" at bounding box center [1352, 550] width 24 height 12
click at [1284, 455] on img at bounding box center [1284, 459] width 19 height 19
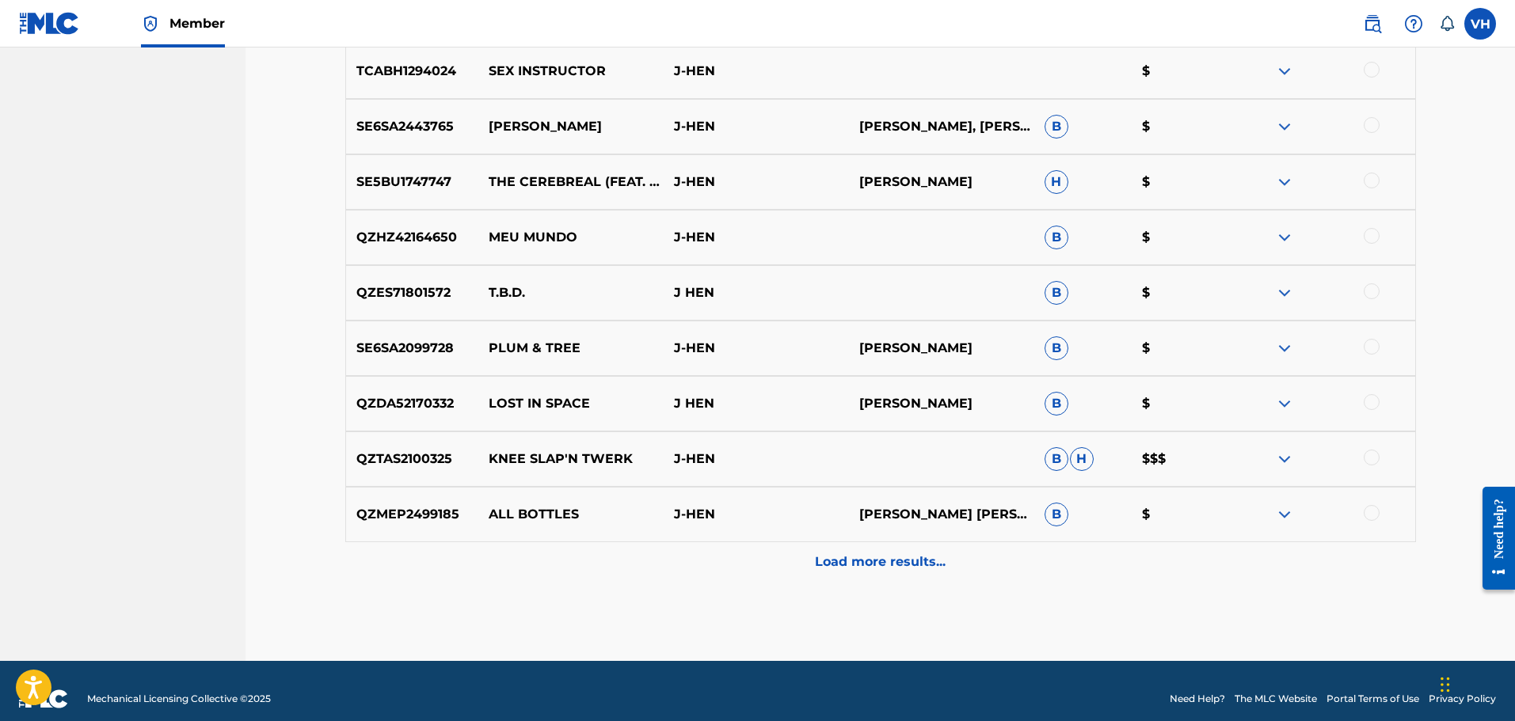
click at [900, 562] on p "Load more results..." at bounding box center [880, 562] width 131 height 19
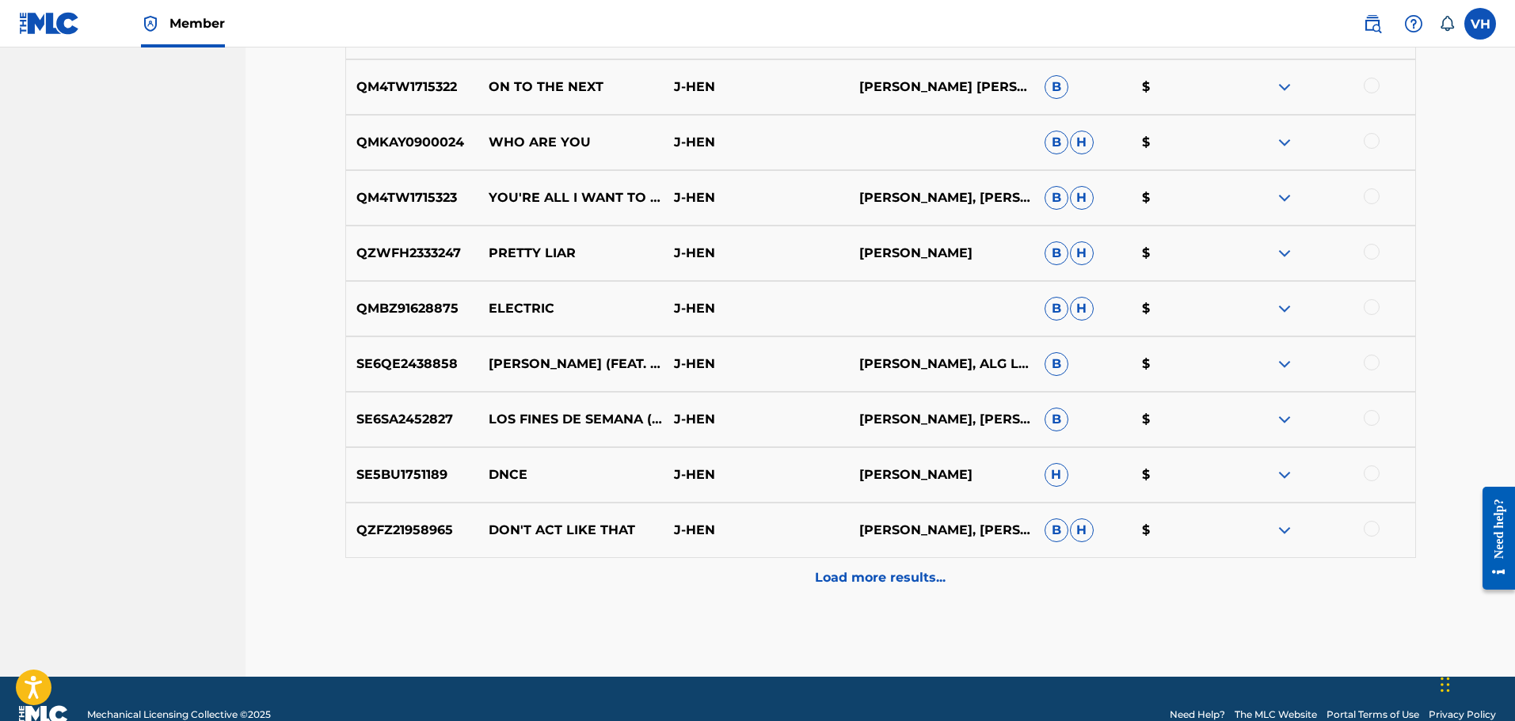
scroll to position [5171, 0]
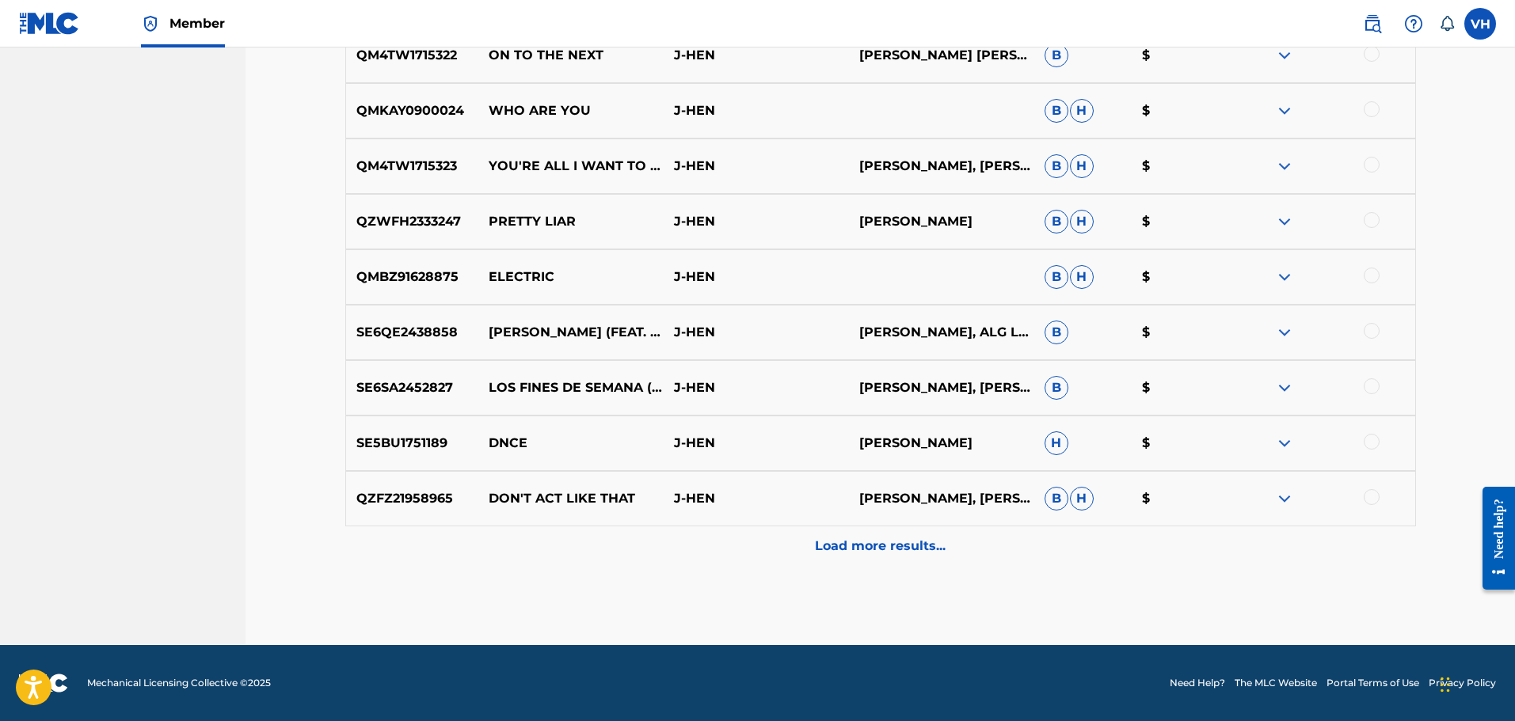
click at [904, 551] on p "Load more results..." at bounding box center [880, 546] width 131 height 19
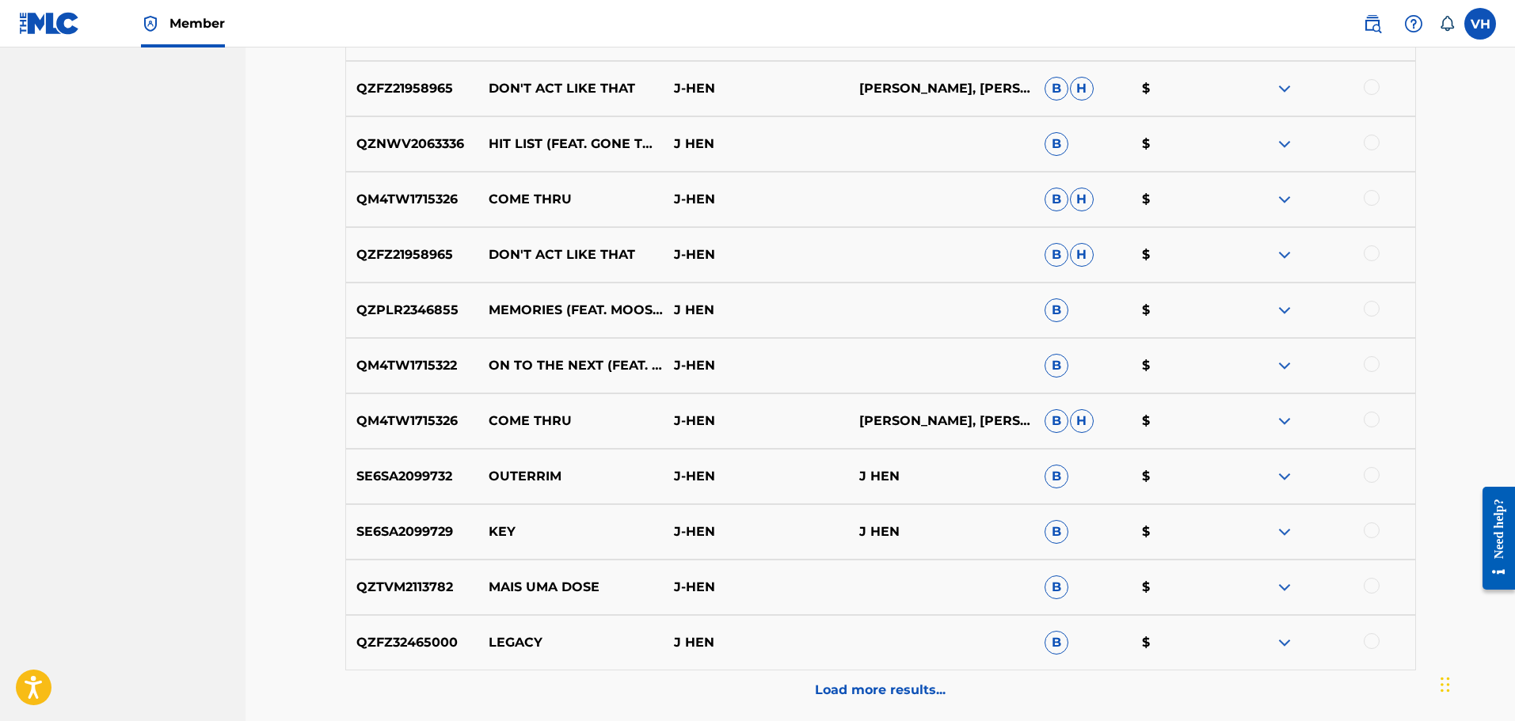
scroll to position [5583, 0]
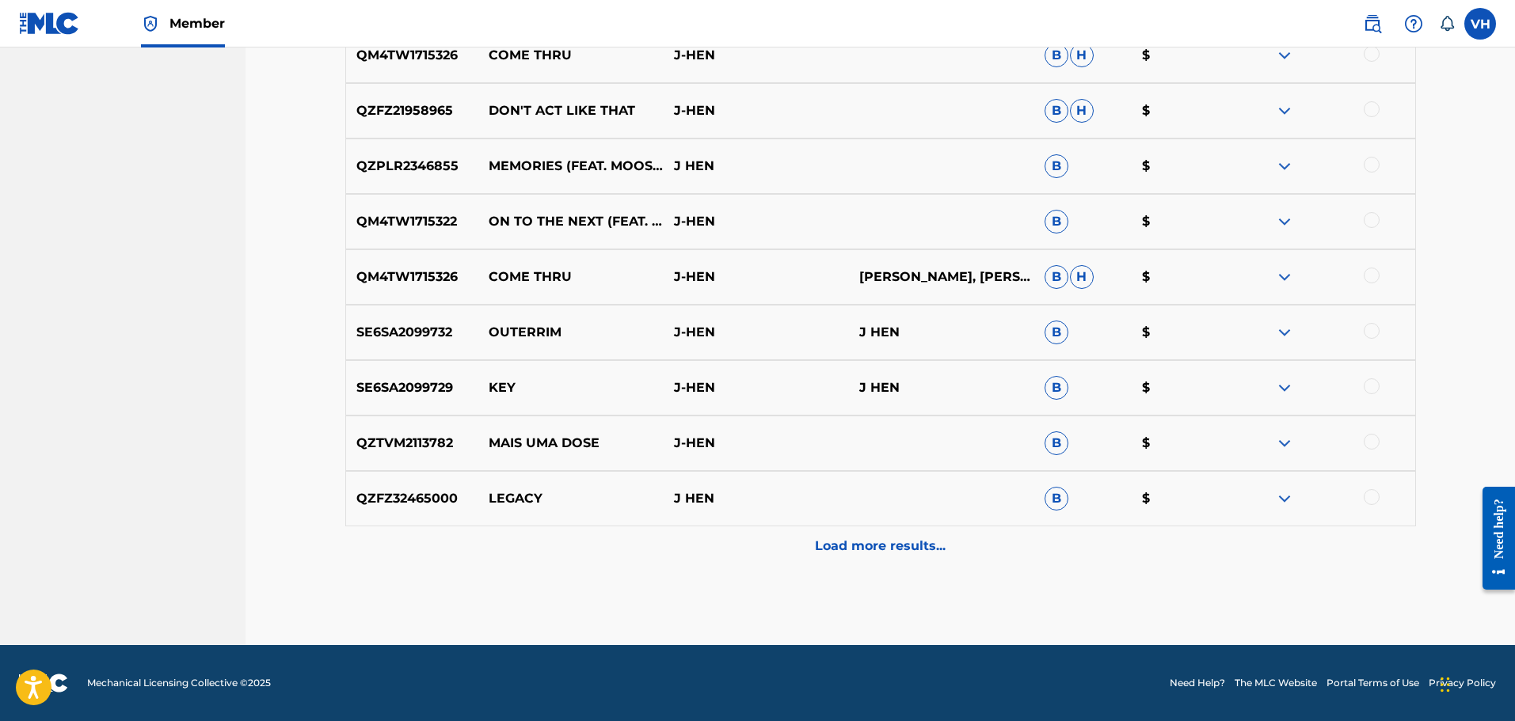
click at [904, 551] on p "Load more results..." at bounding box center [880, 546] width 131 height 19
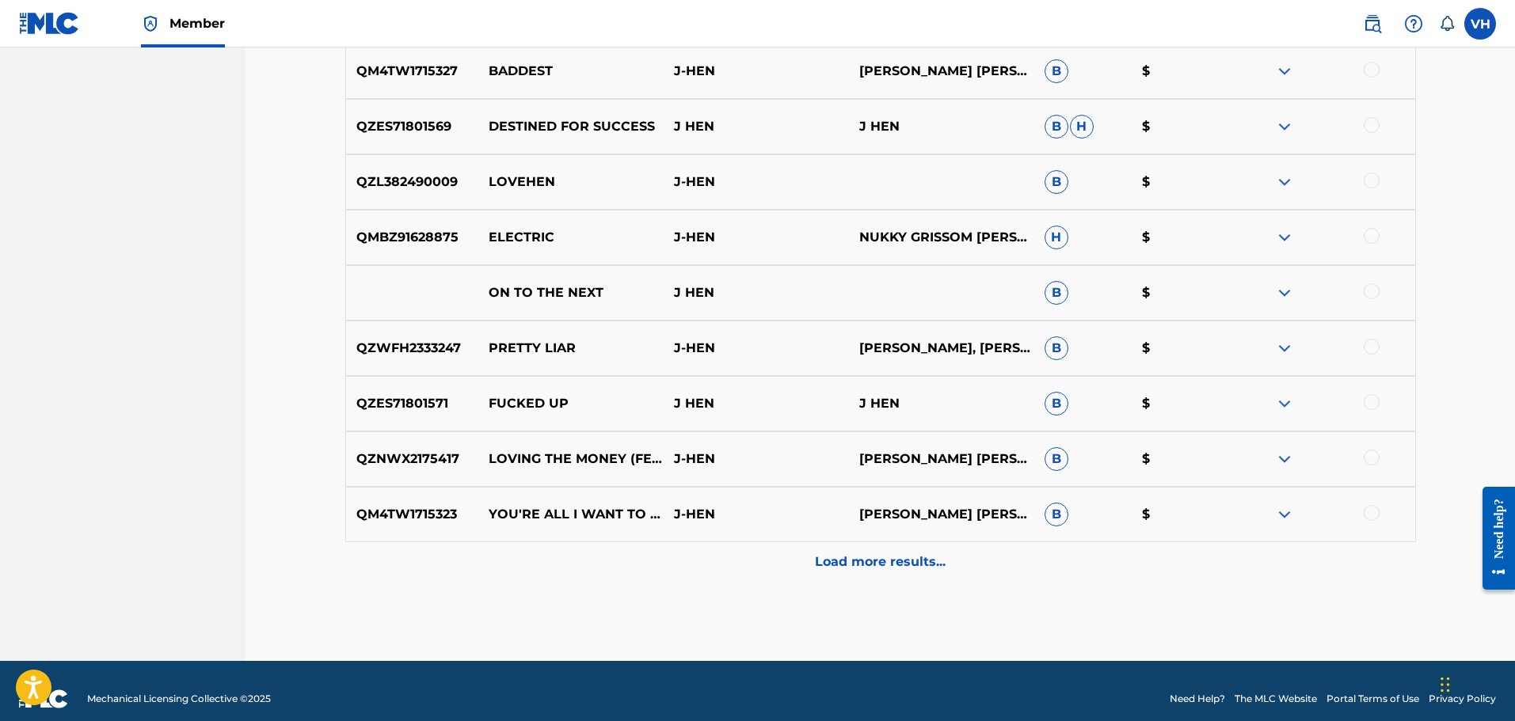
scroll to position [6280, 0]
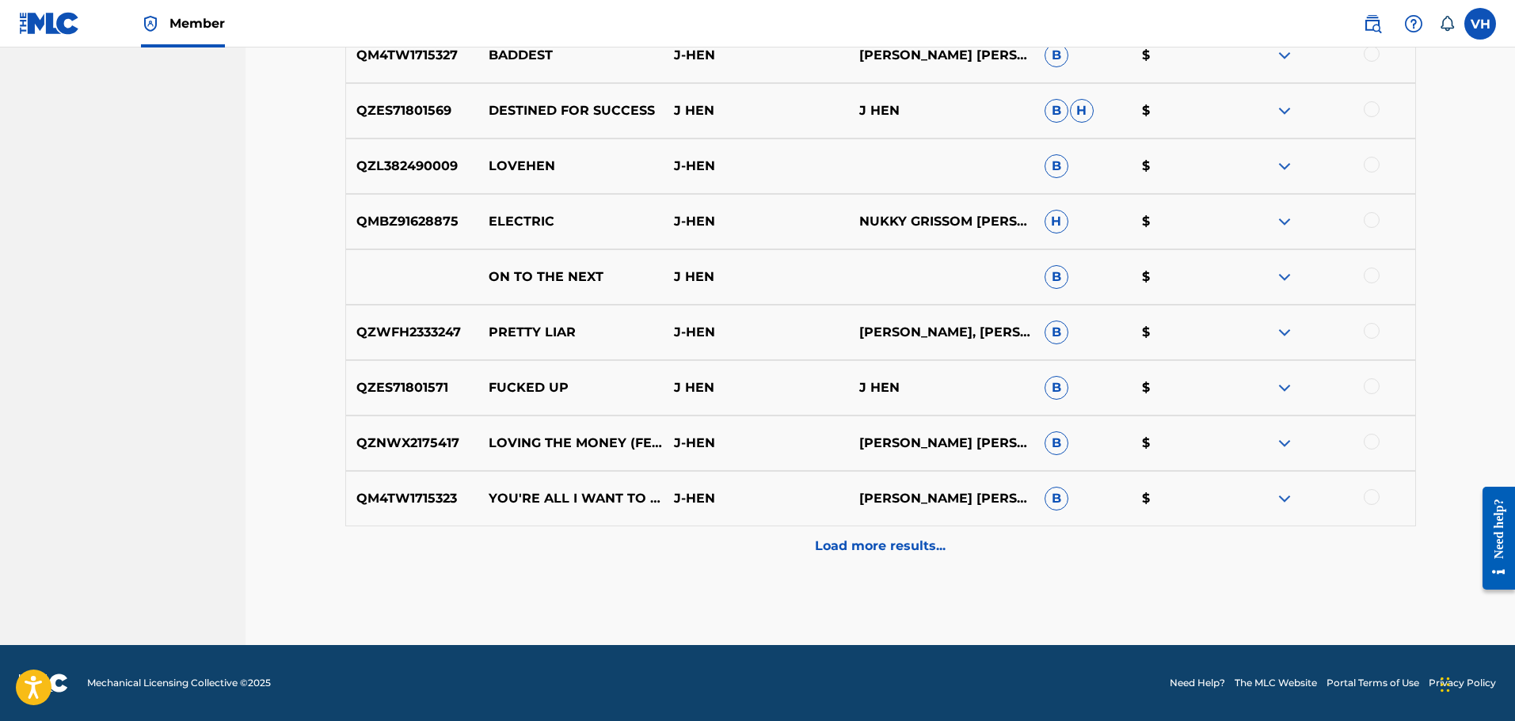
click at [889, 544] on p "Load more results..." at bounding box center [880, 546] width 131 height 19
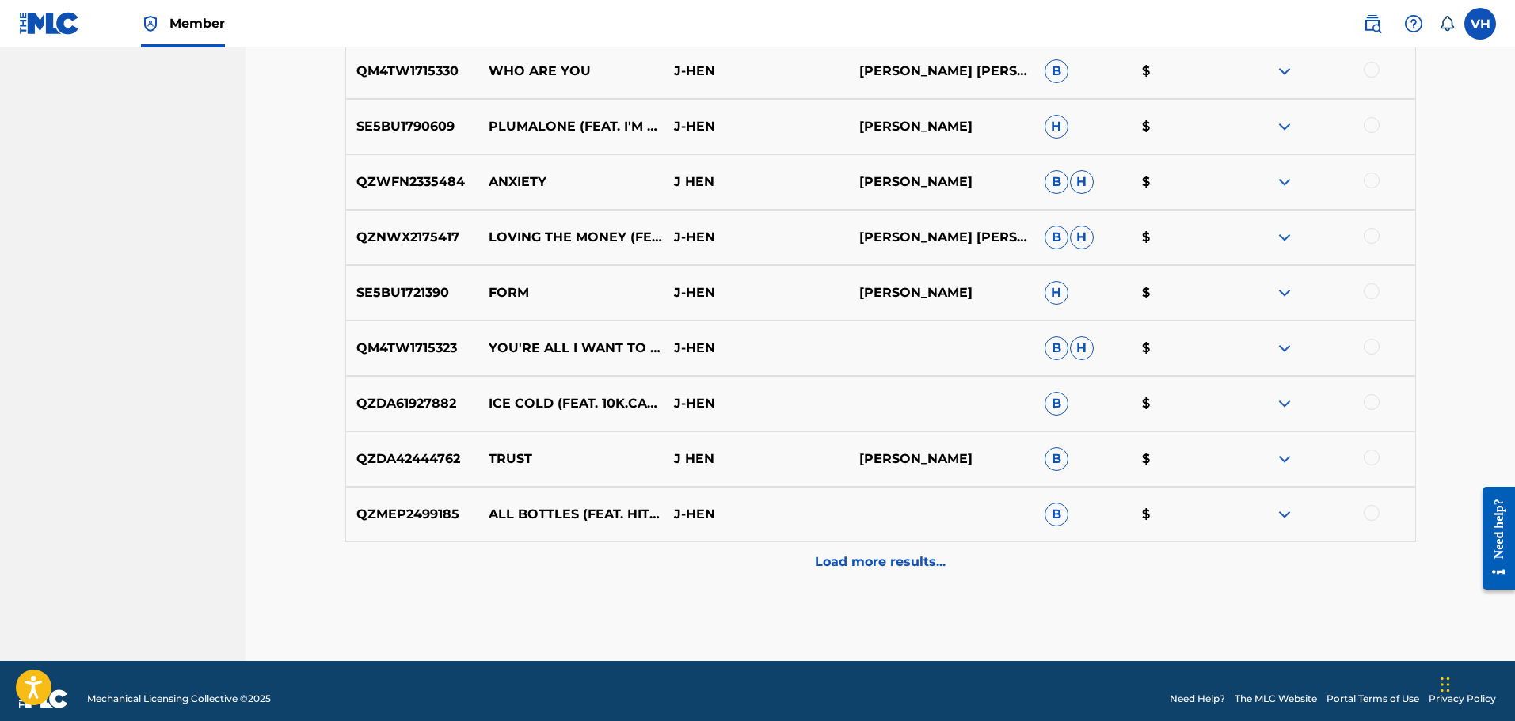
scroll to position [6834, 0]
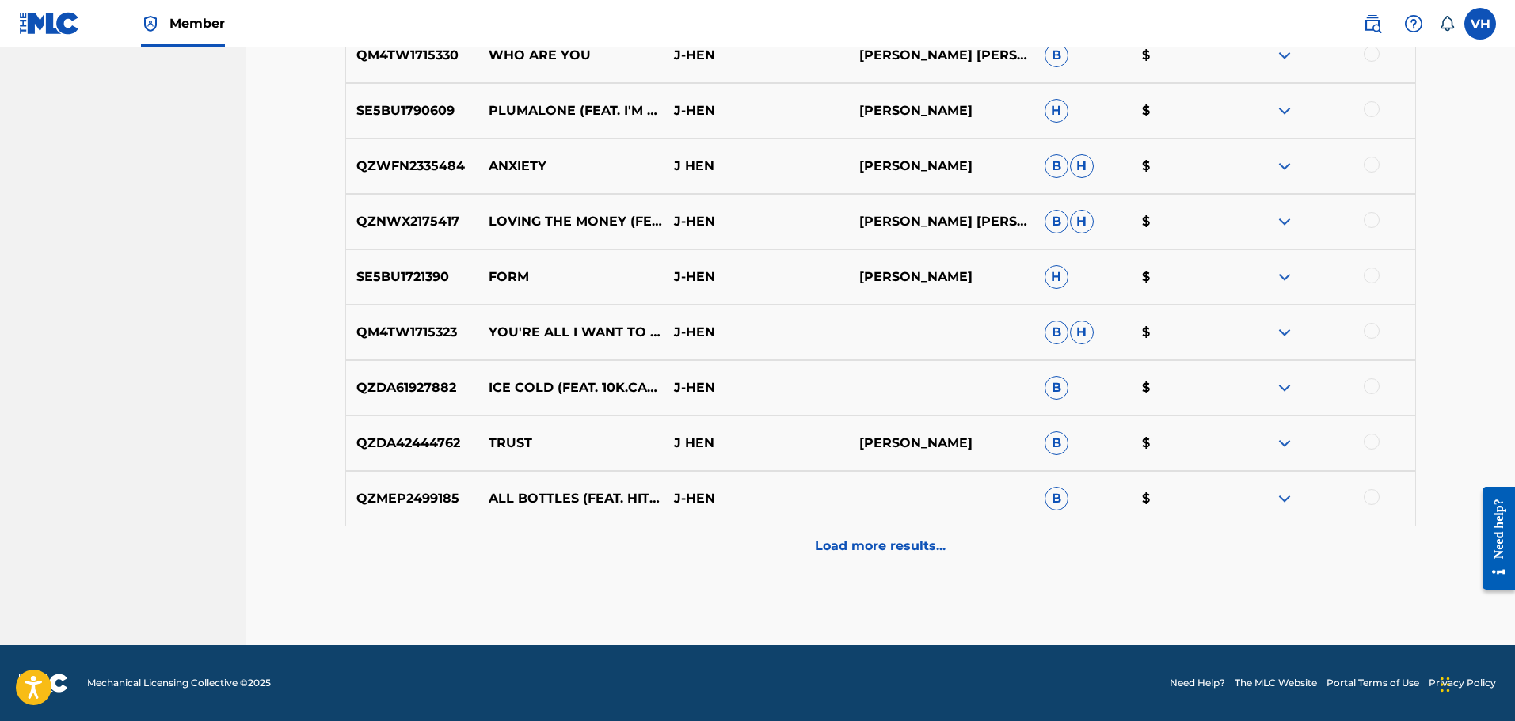
click at [900, 549] on p "Load more results..." at bounding box center [880, 546] width 131 height 19
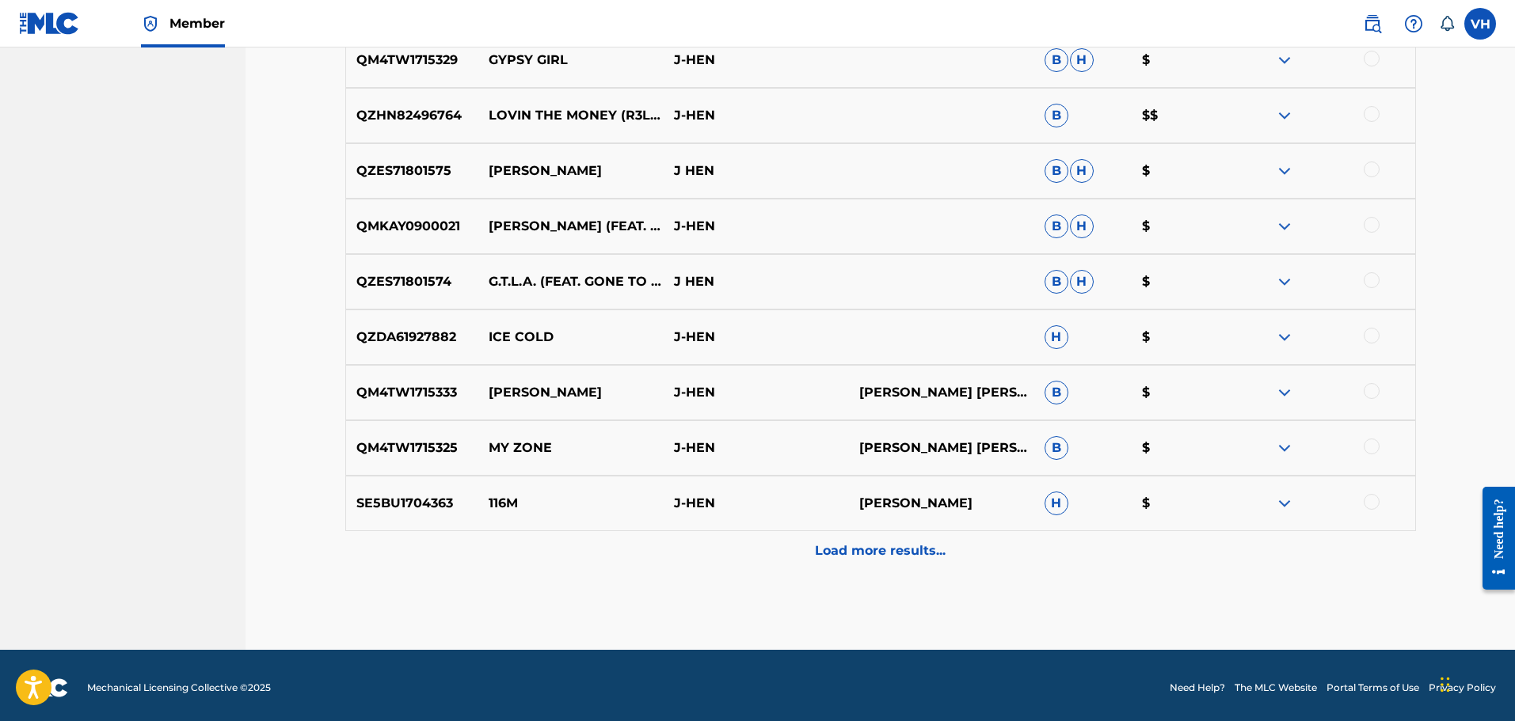
scroll to position [7388, 0]
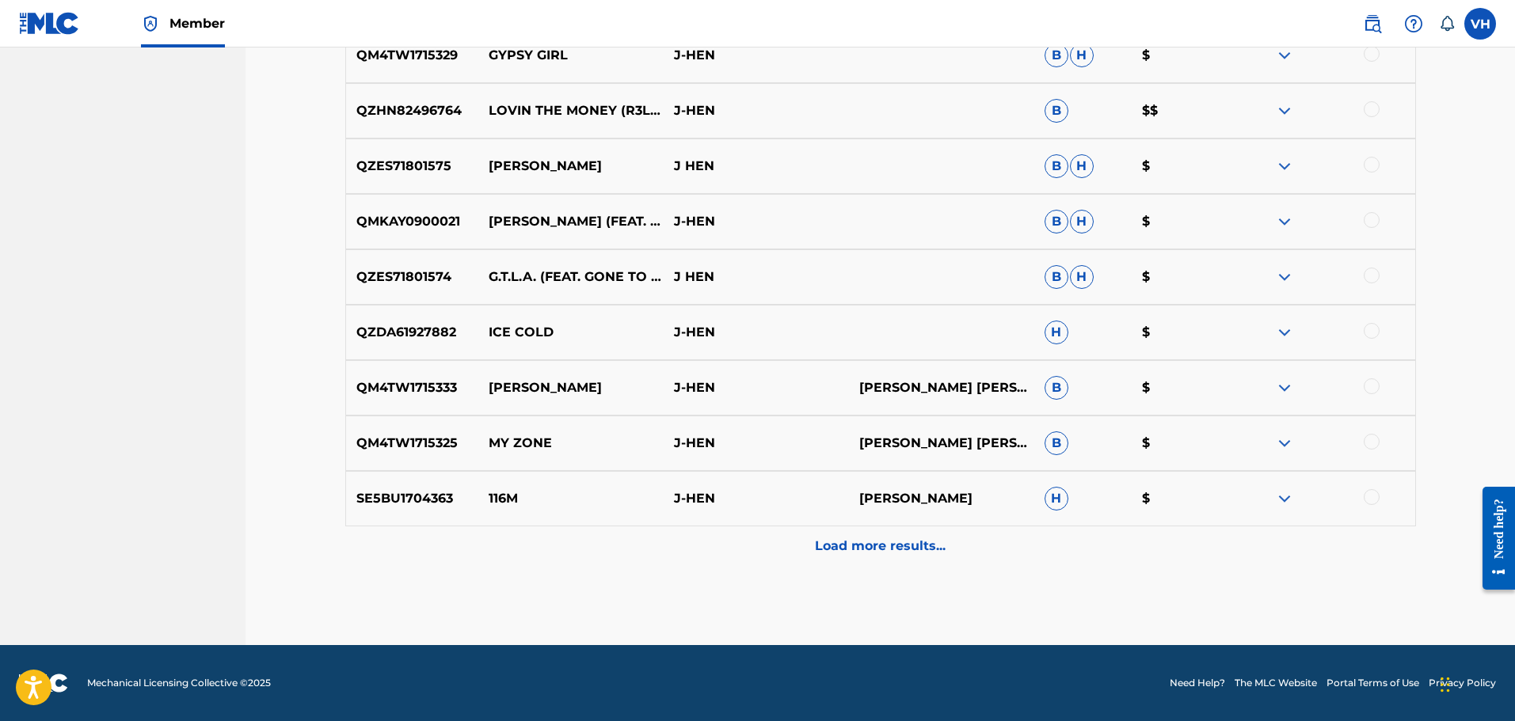
click at [904, 546] on p "Load more results..." at bounding box center [880, 546] width 131 height 19
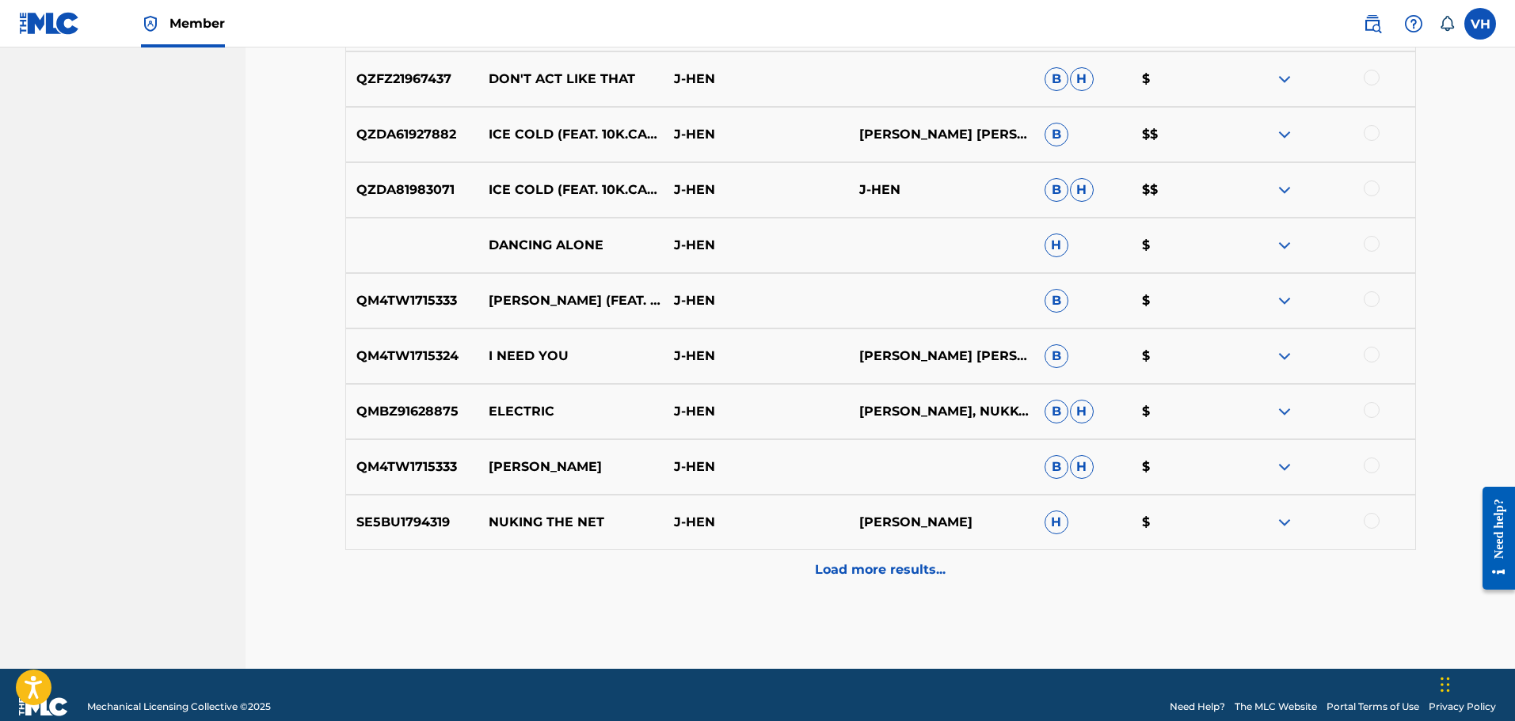
scroll to position [7927, 0]
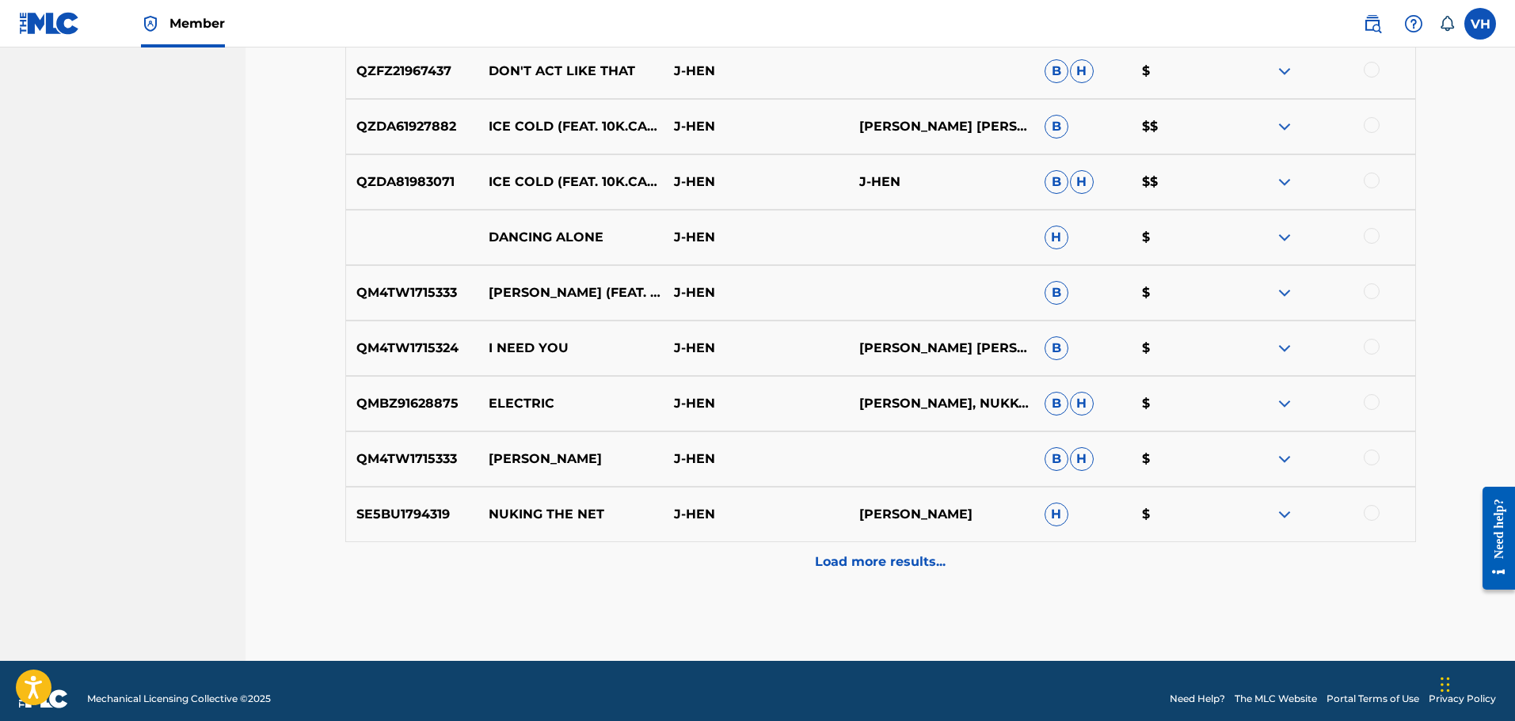
click at [903, 551] on div "Load more results..." at bounding box center [880, 563] width 1071 height 40
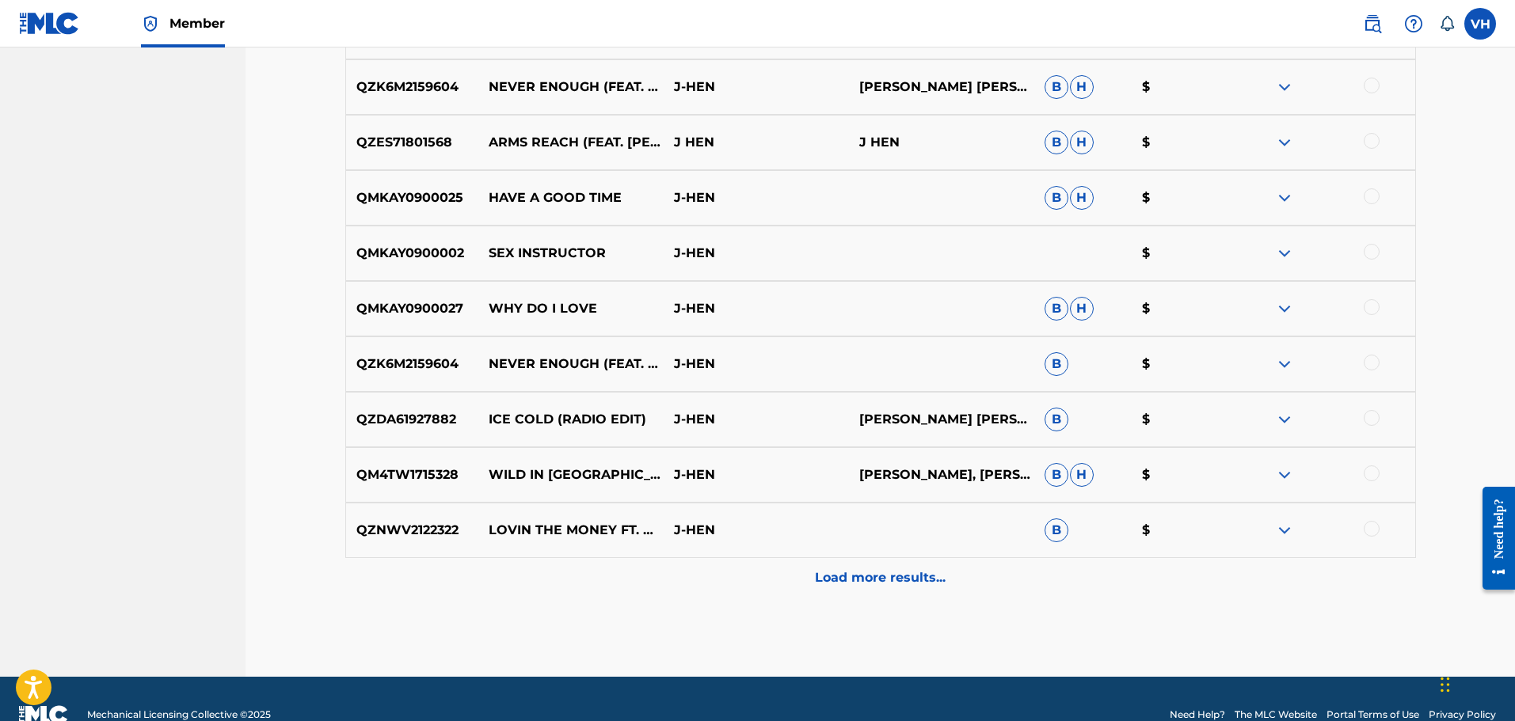
scroll to position [8497, 0]
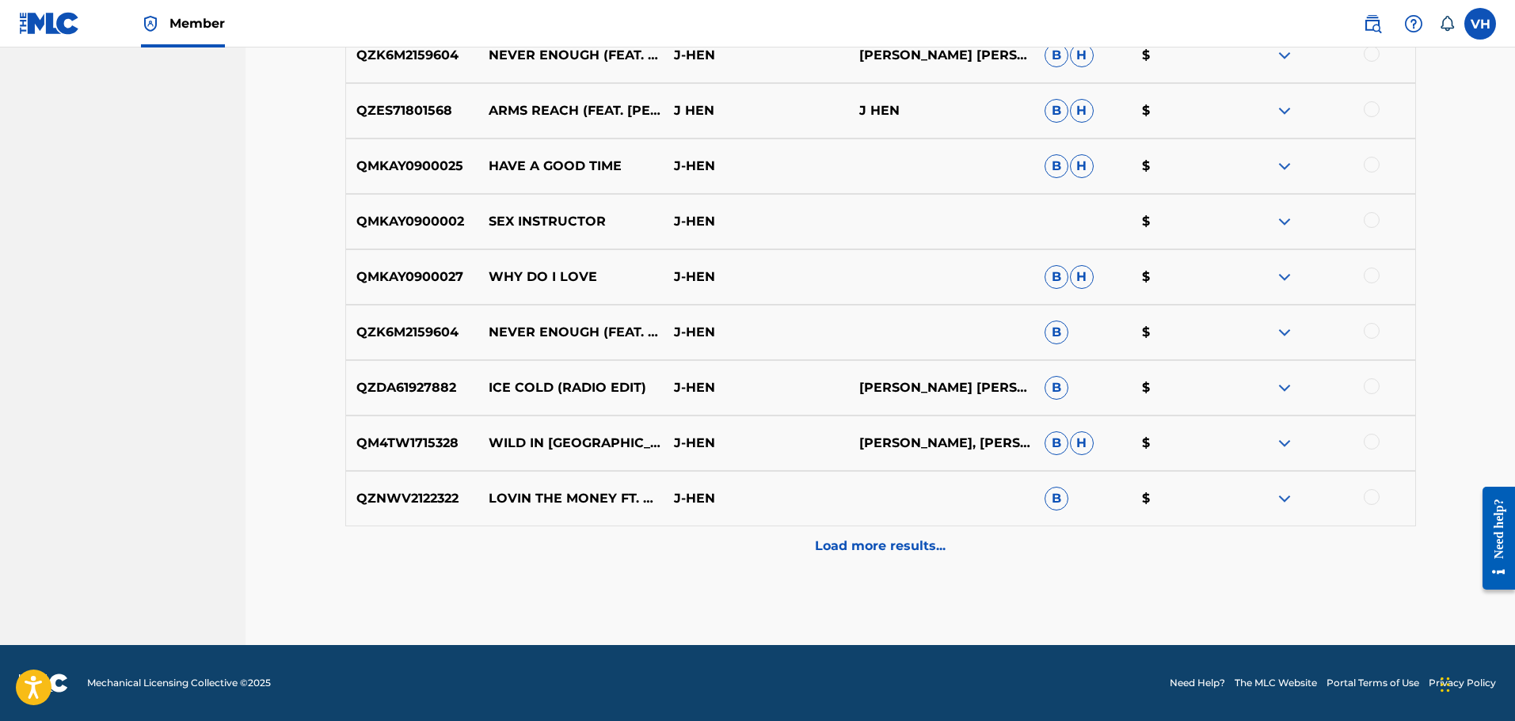
click at [904, 543] on p "Load more results..." at bounding box center [880, 546] width 131 height 19
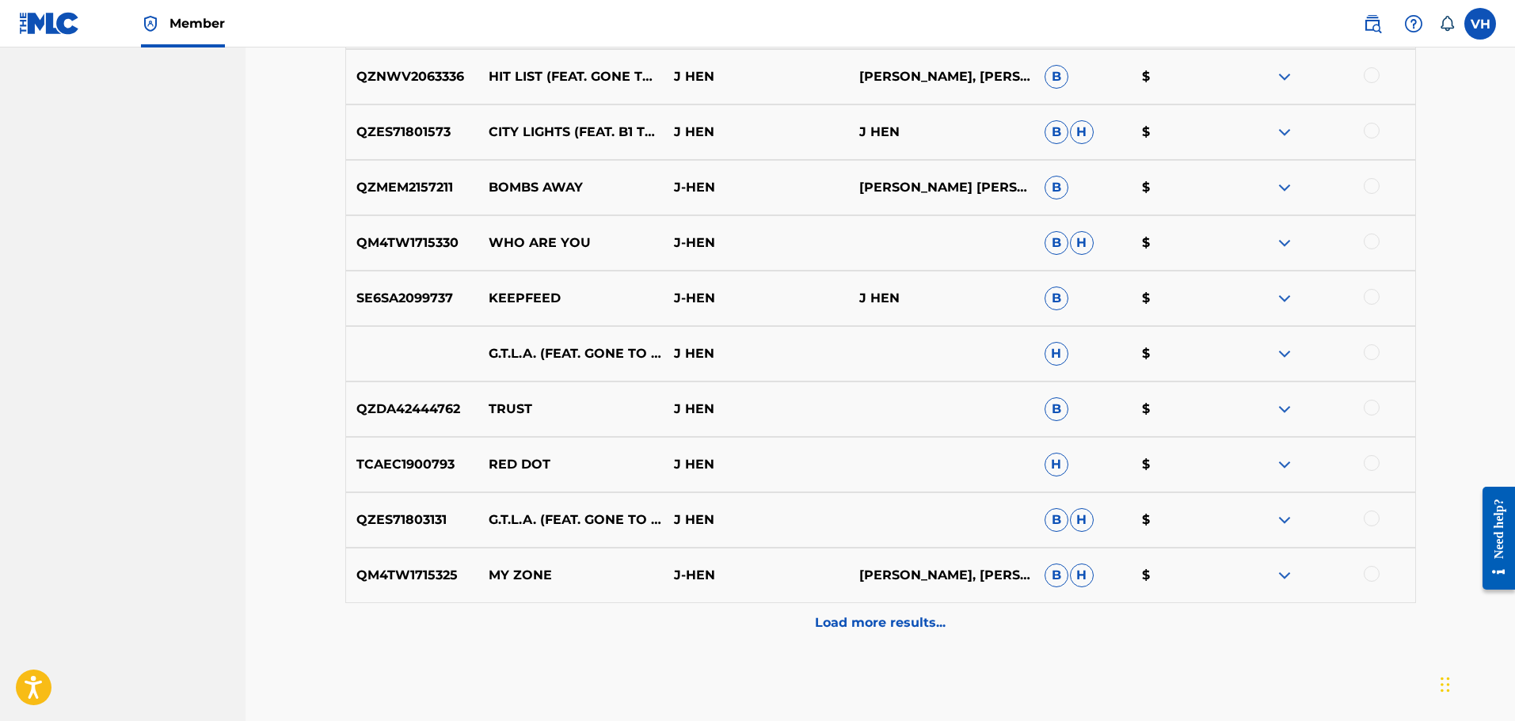
scroll to position [9004, 0]
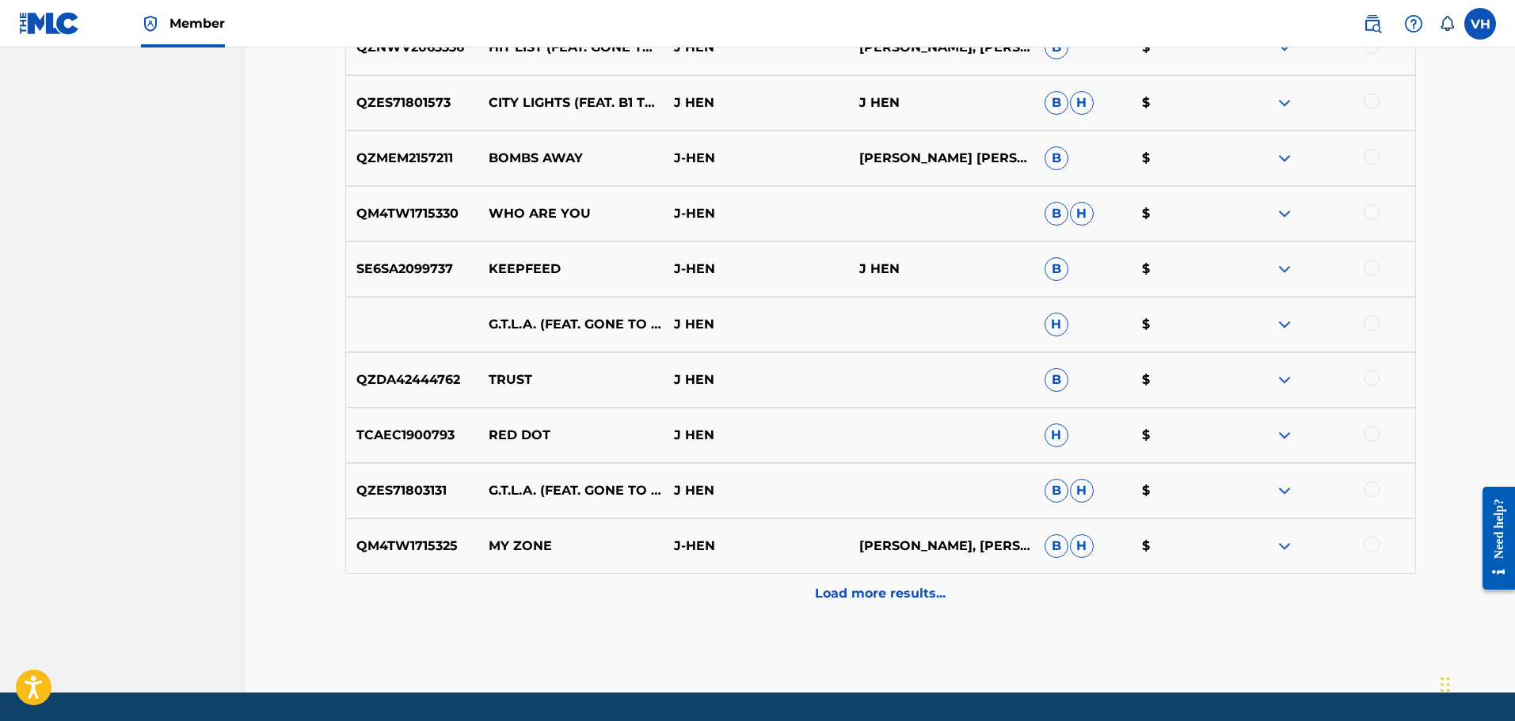
click at [885, 590] on p "Load more results..." at bounding box center [880, 593] width 131 height 19
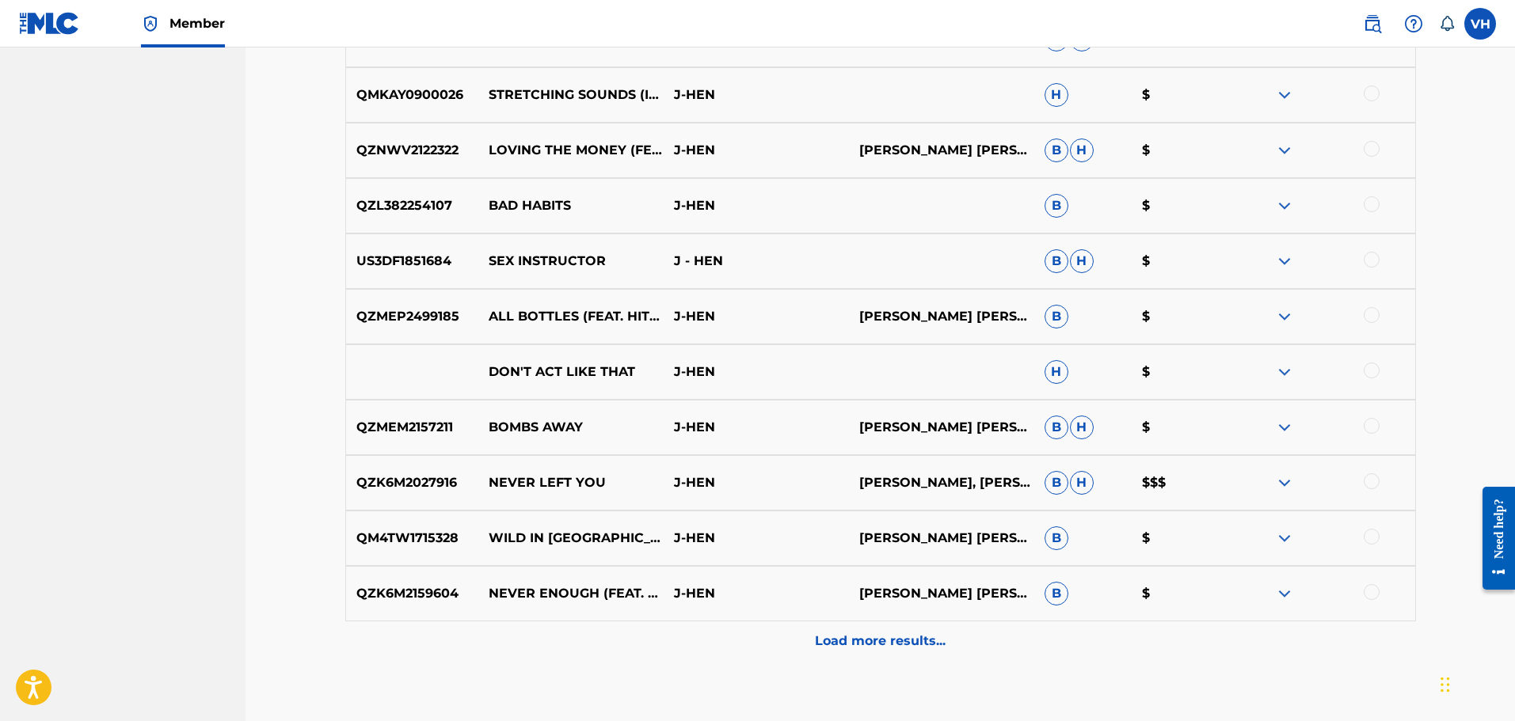
scroll to position [9542, 0]
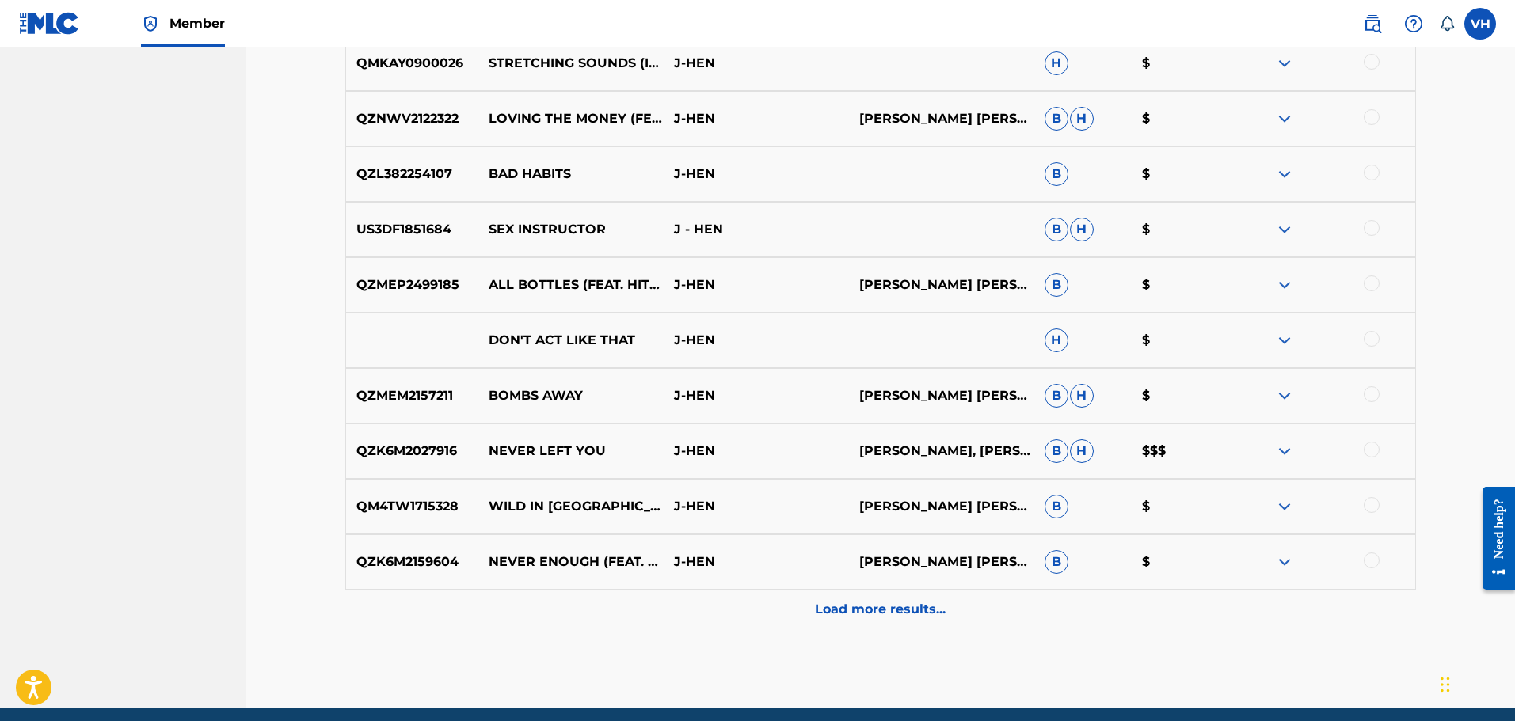
click at [880, 603] on p "Load more results..." at bounding box center [880, 609] width 131 height 19
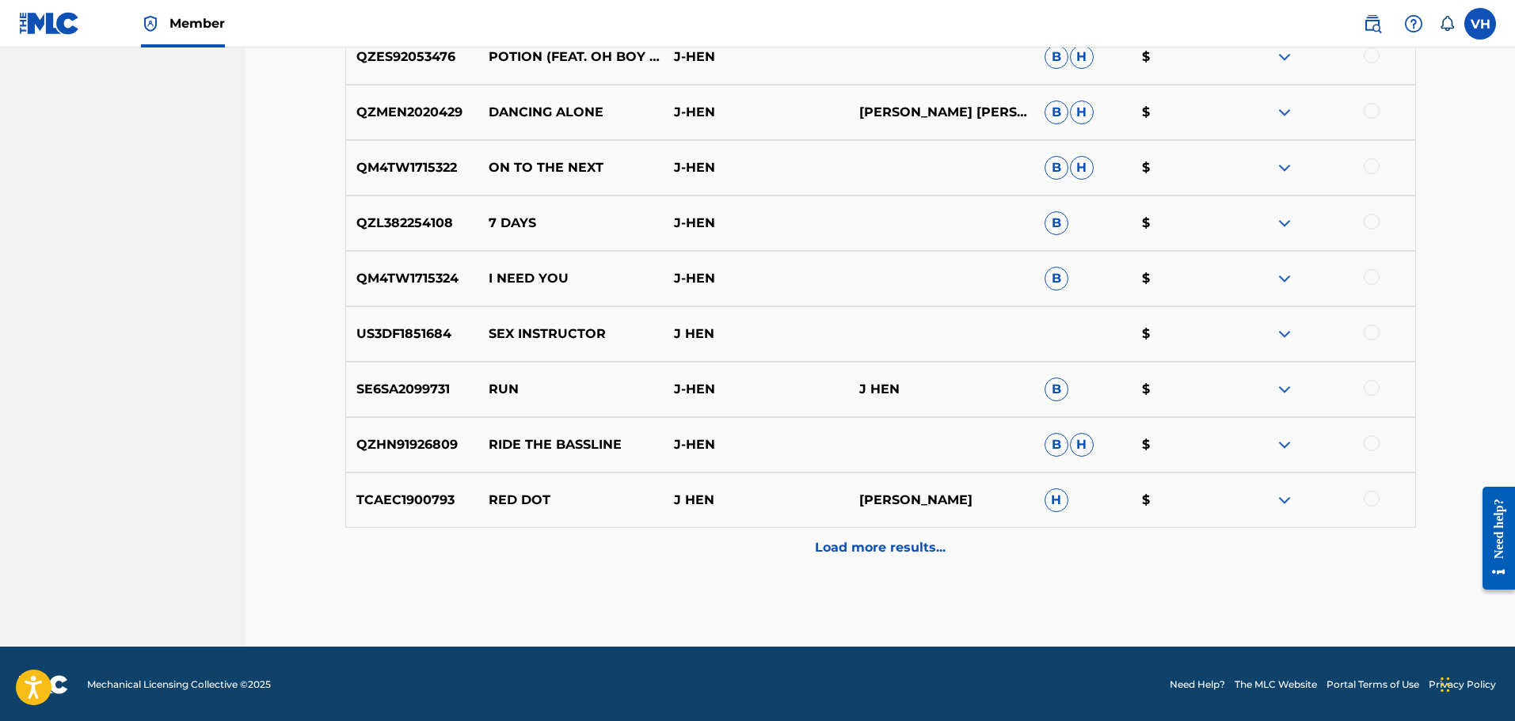
scroll to position [10160, 0]
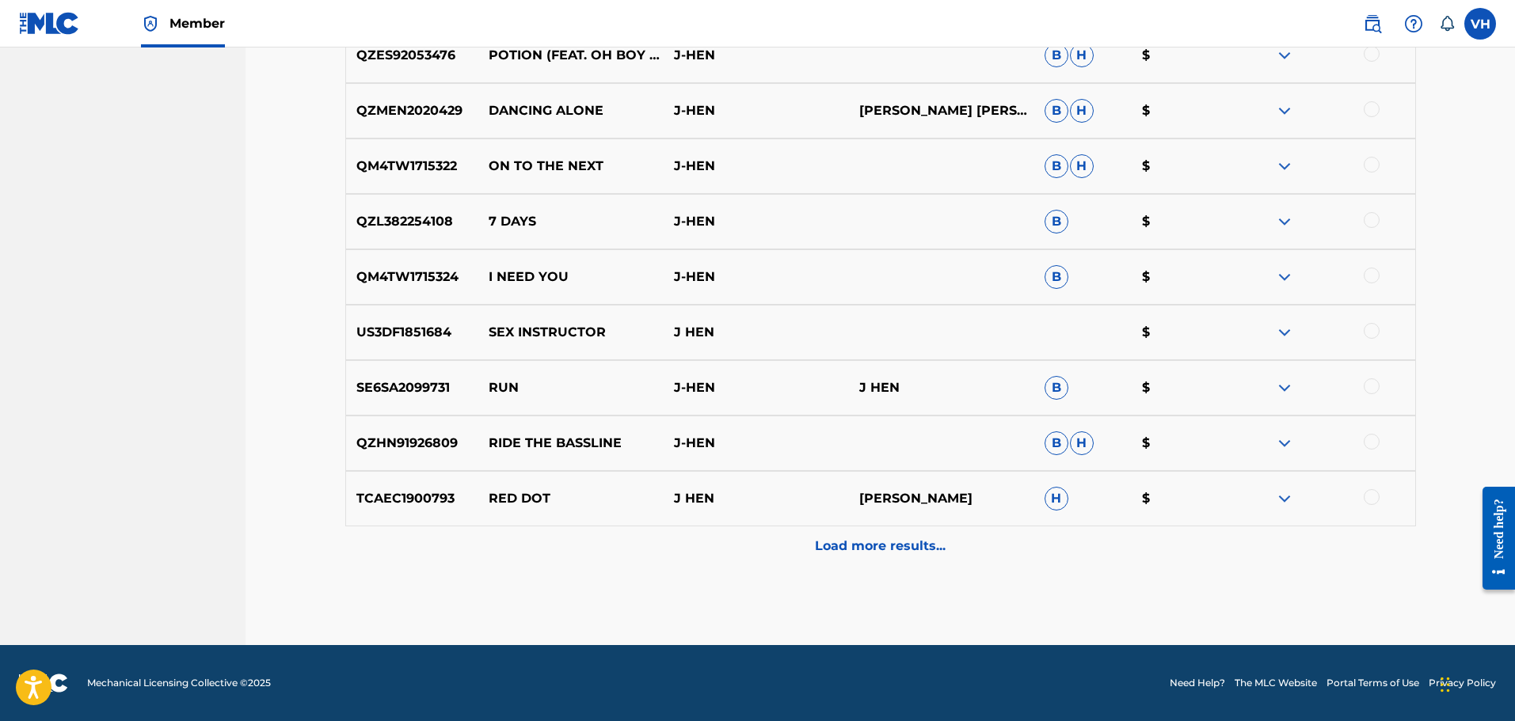
click at [890, 546] on p "Load more results..." at bounding box center [880, 546] width 131 height 19
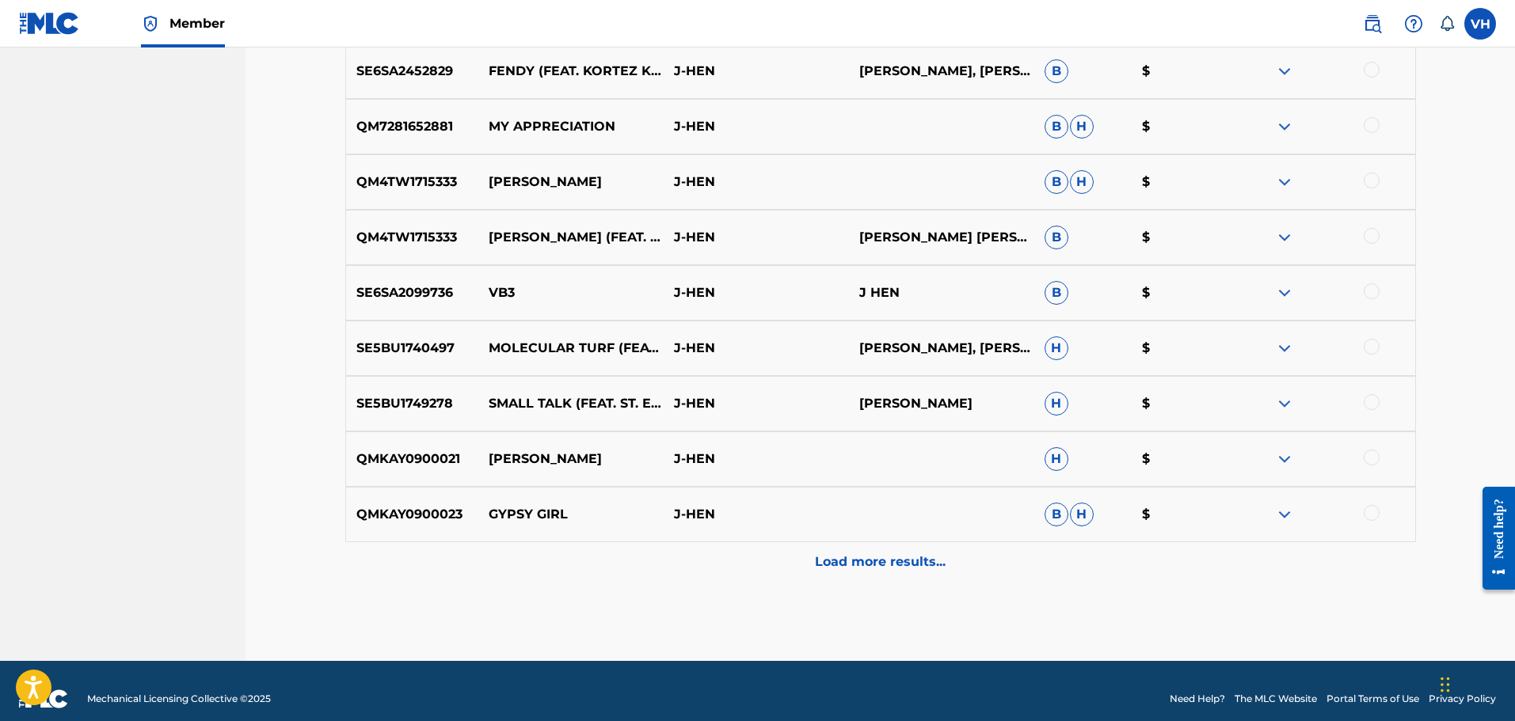
scroll to position [10715, 0]
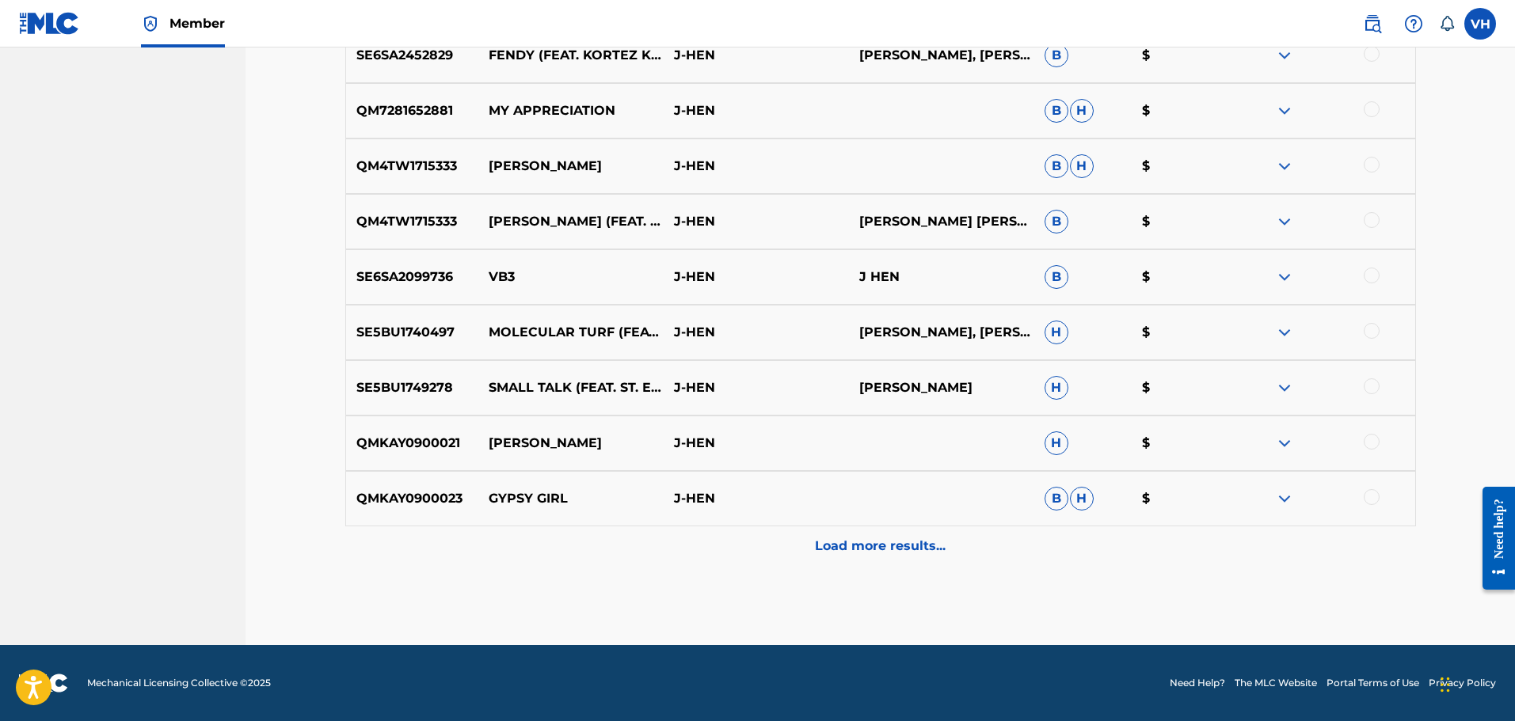
click at [890, 546] on p "Load more results..." at bounding box center [880, 546] width 131 height 19
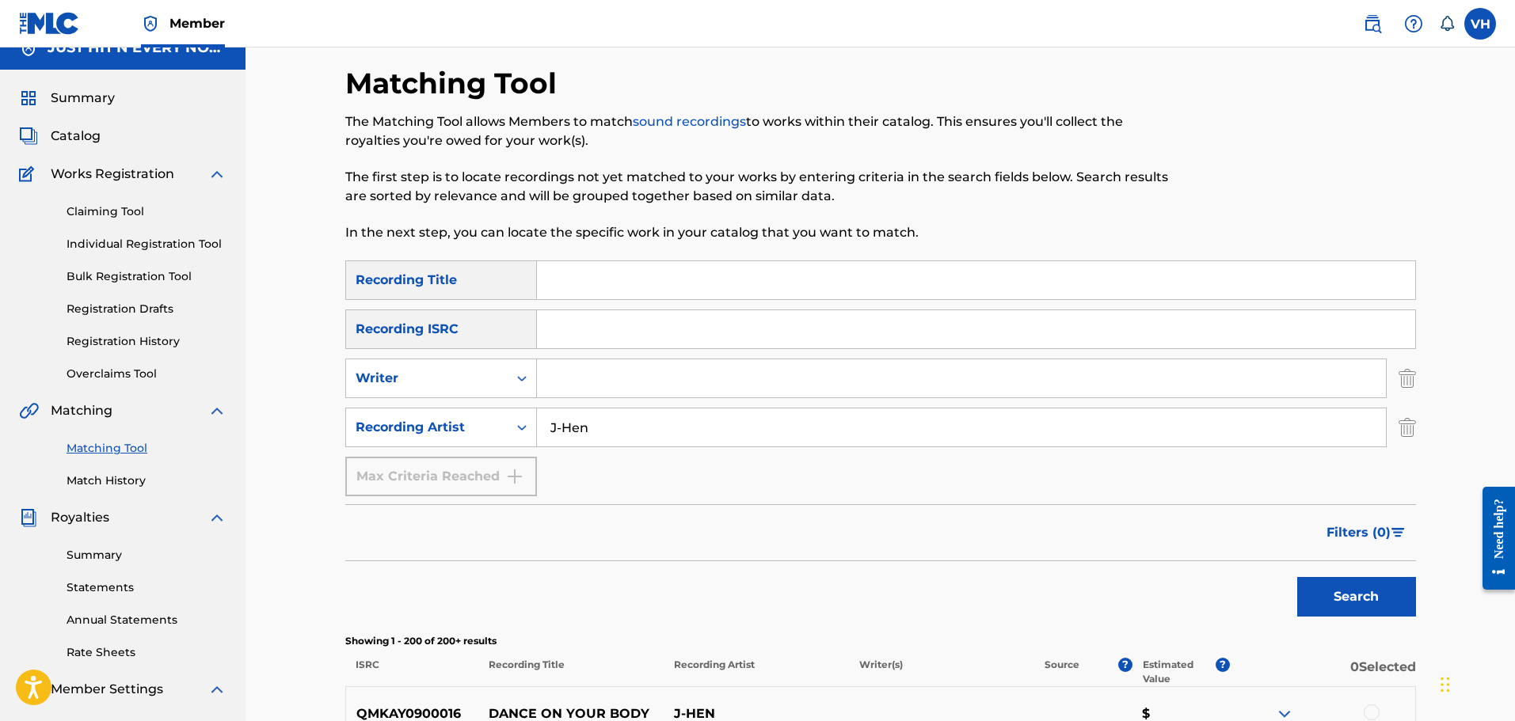
scroll to position [0, 0]
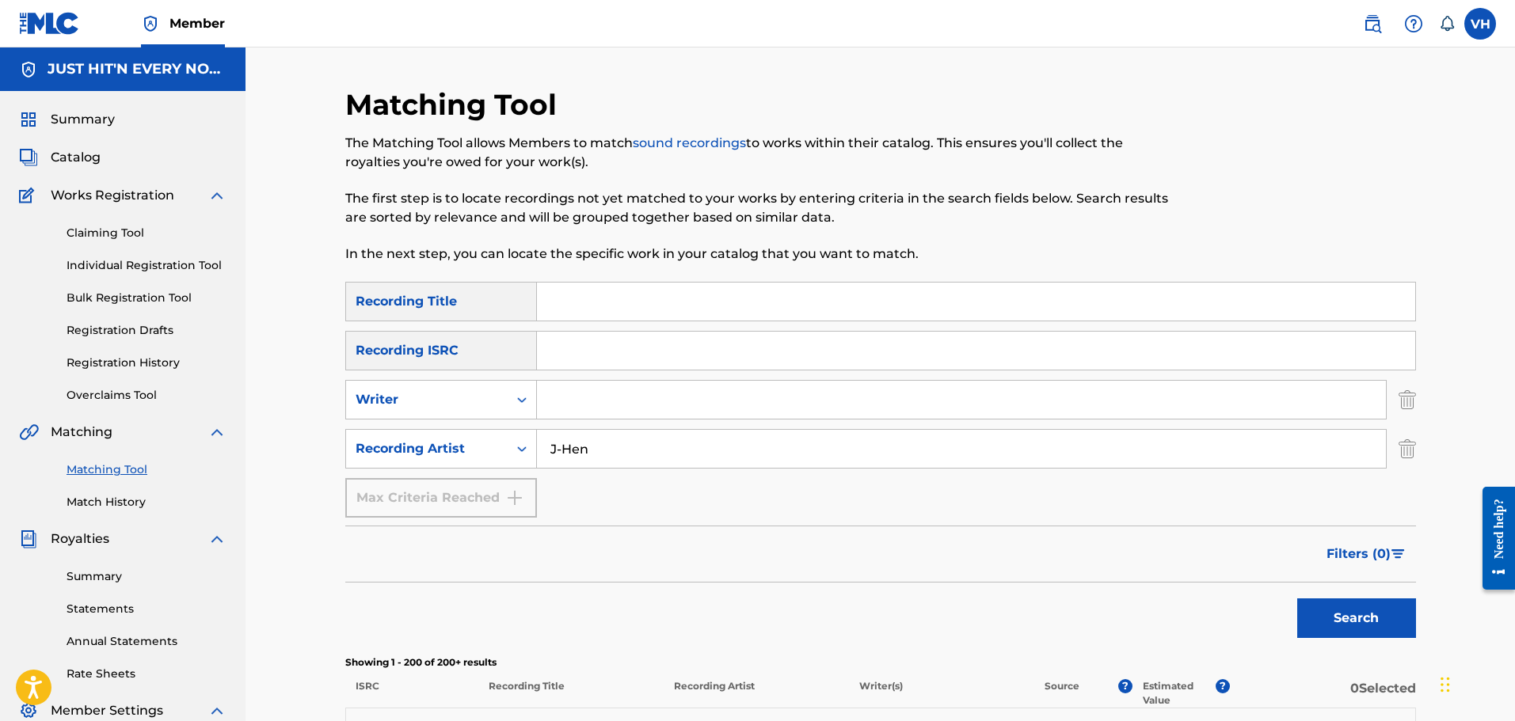
click at [588, 291] on input "Search Form" at bounding box center [976, 302] width 878 height 38
click at [1368, 616] on button "Search" at bounding box center [1356, 619] width 119 height 40
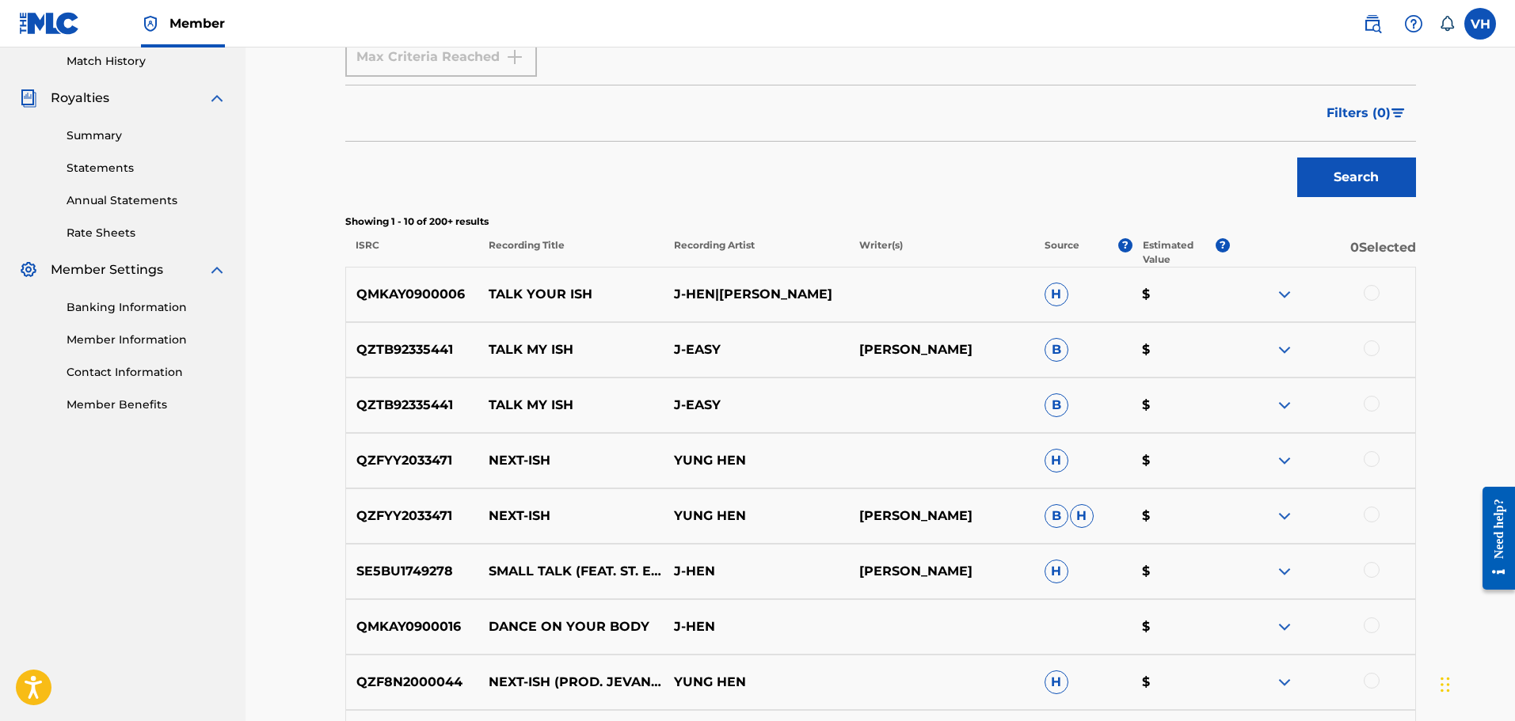
scroll to position [419, 0]
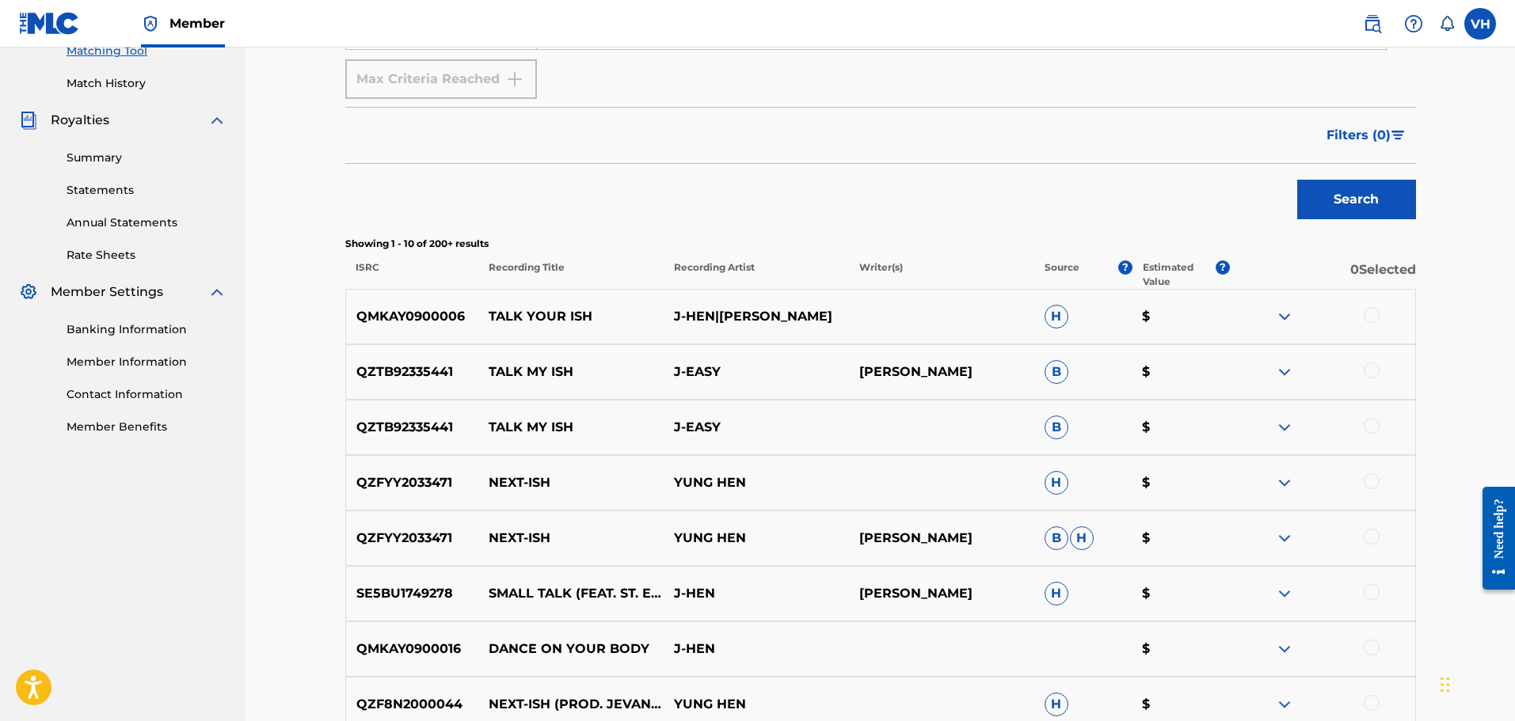
drag, startPoint x: 1517, startPoint y: 348, endPoint x: 42, endPoint y: 78, distance: 1499.8
click at [1289, 312] on img at bounding box center [1284, 316] width 19 height 19
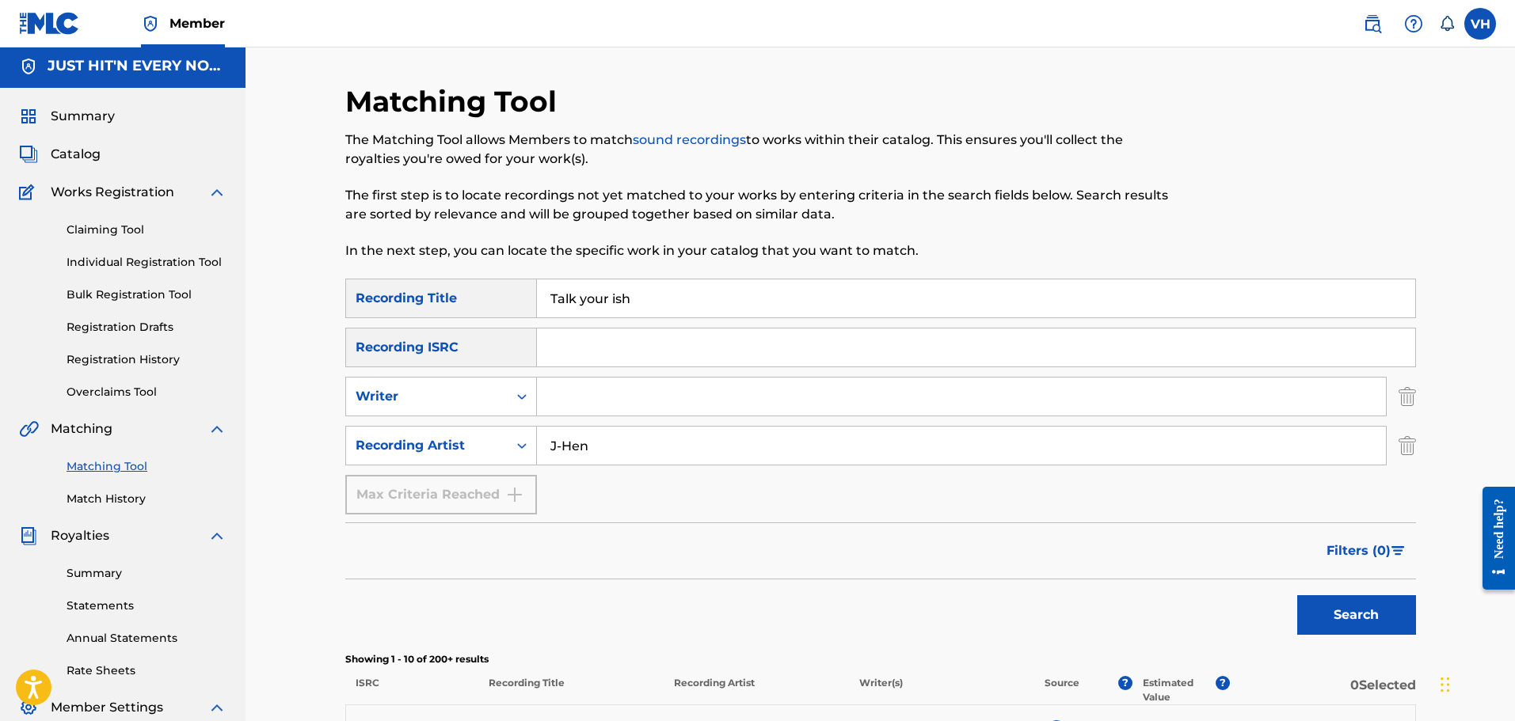
scroll to position [0, 0]
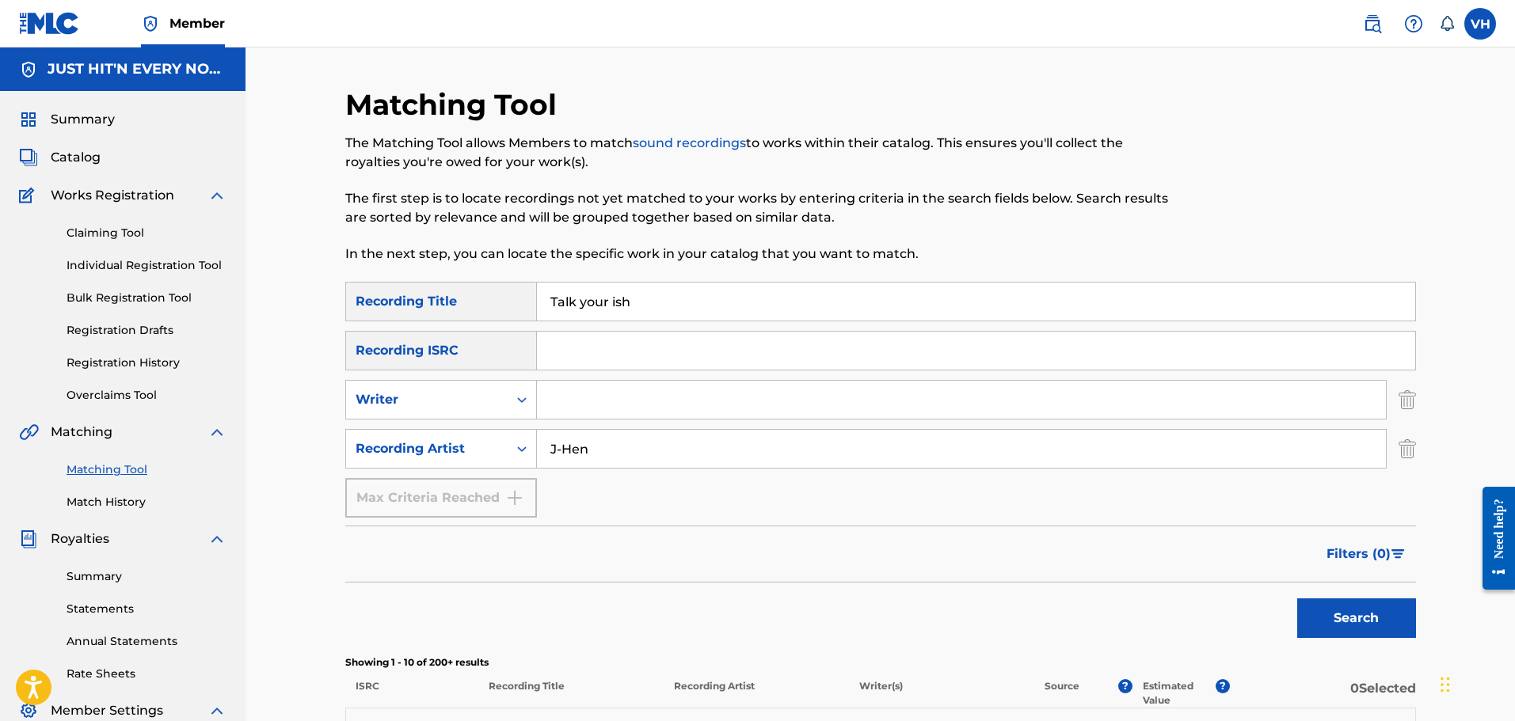
drag, startPoint x: 645, startPoint y: 301, endPoint x: 459, endPoint y: 271, distance: 188.5
type input "magic show"
click at [1297, 599] on button "Search" at bounding box center [1356, 619] width 119 height 40
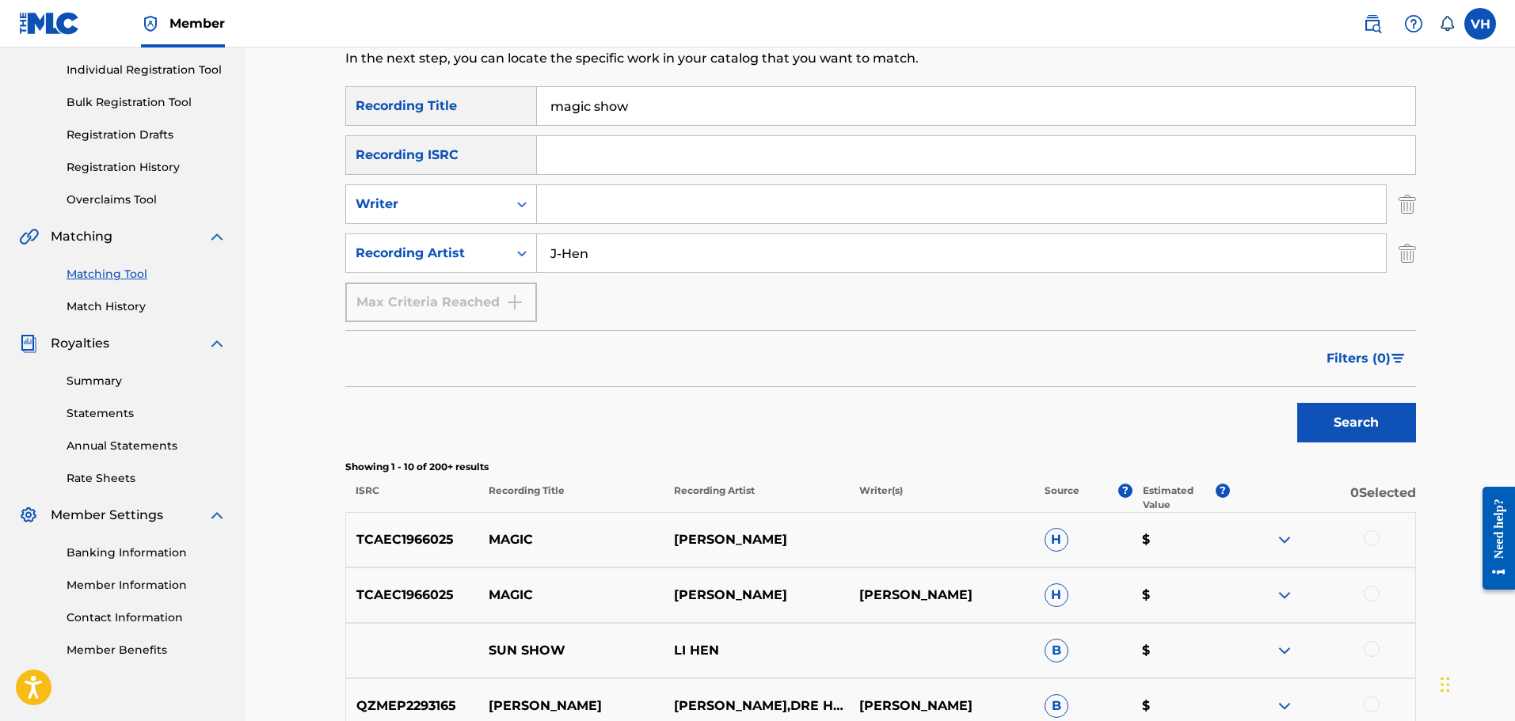
scroll to position [215, 0]
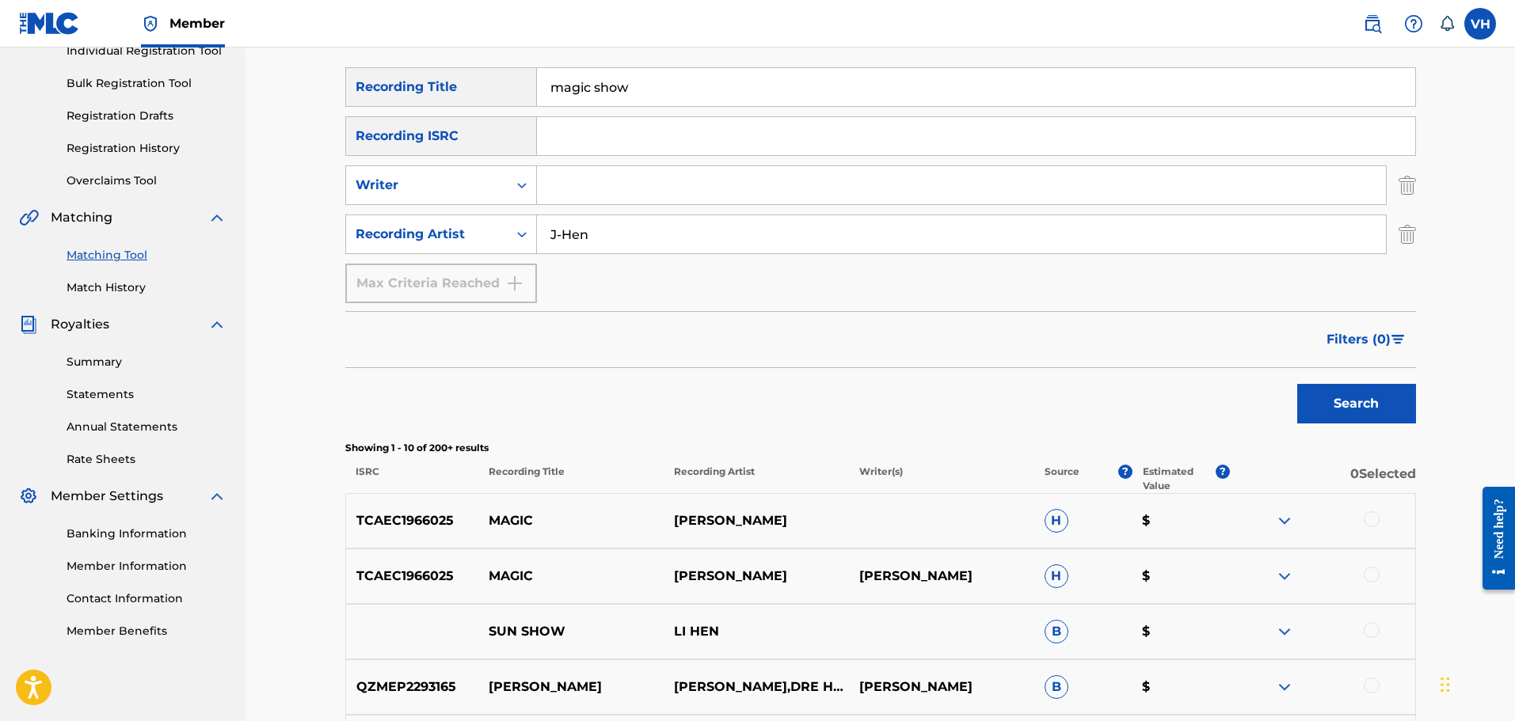
click at [1426, 508] on div "Matching Tool The Matching Tool allows Members to match sound recordings to wor…" at bounding box center [880, 519] width 1109 height 1294
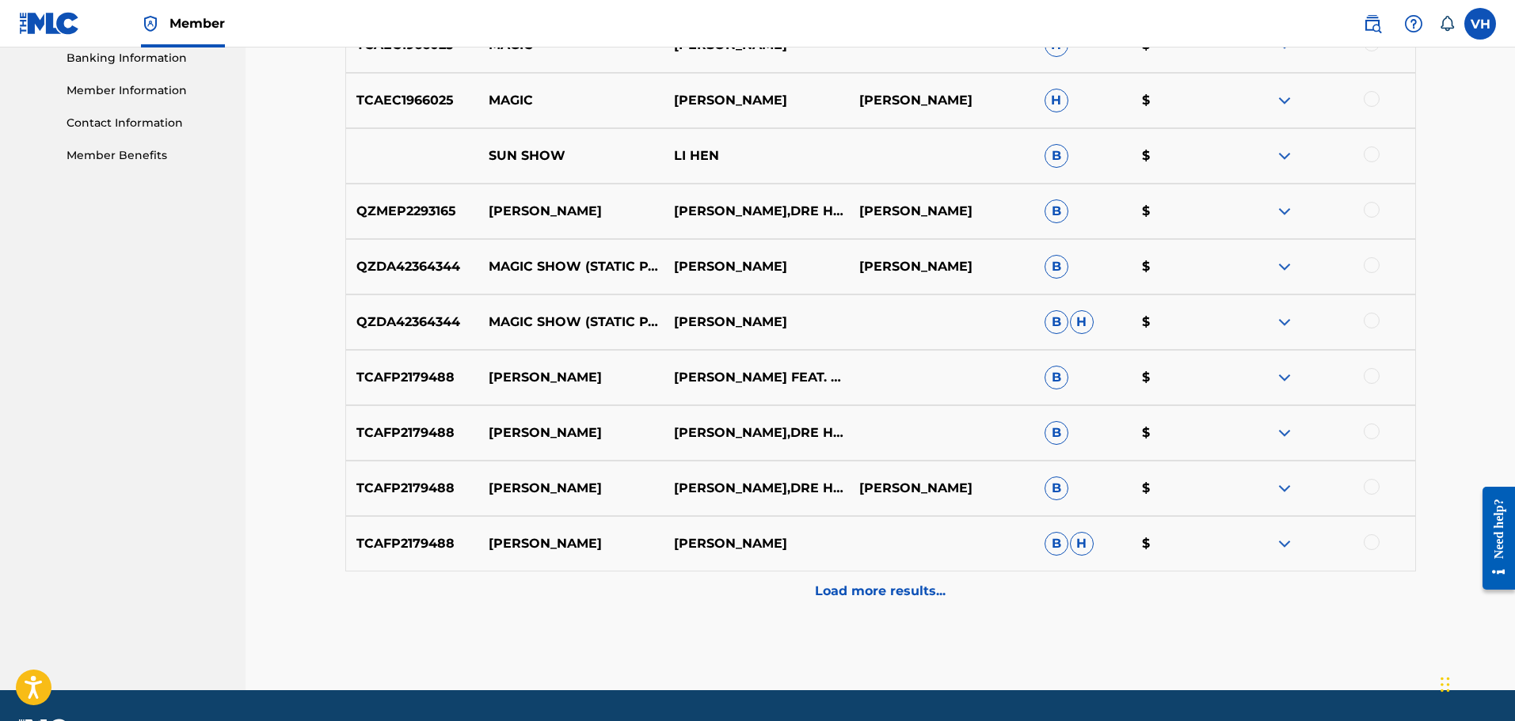
scroll to position [736, 0]
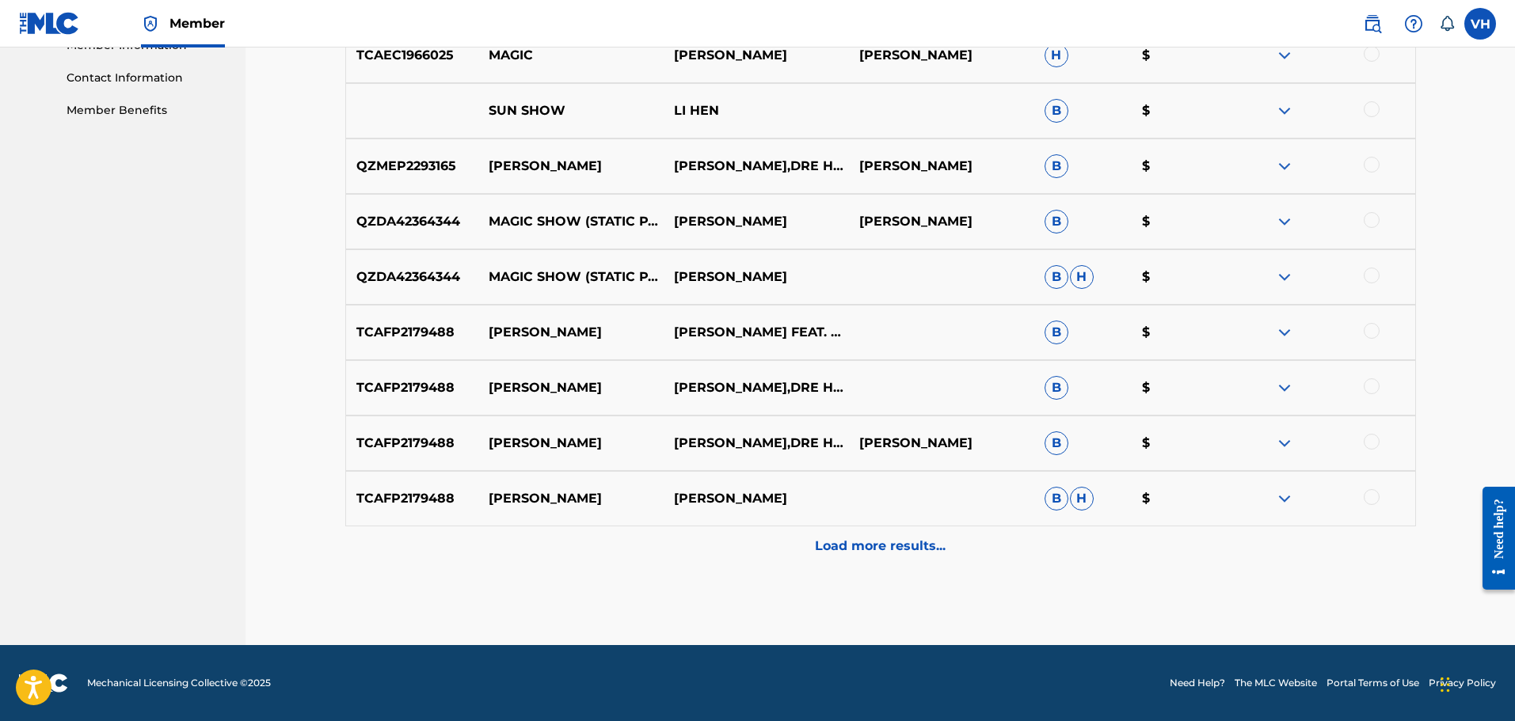
click at [824, 555] on p "Load more results..." at bounding box center [880, 546] width 131 height 19
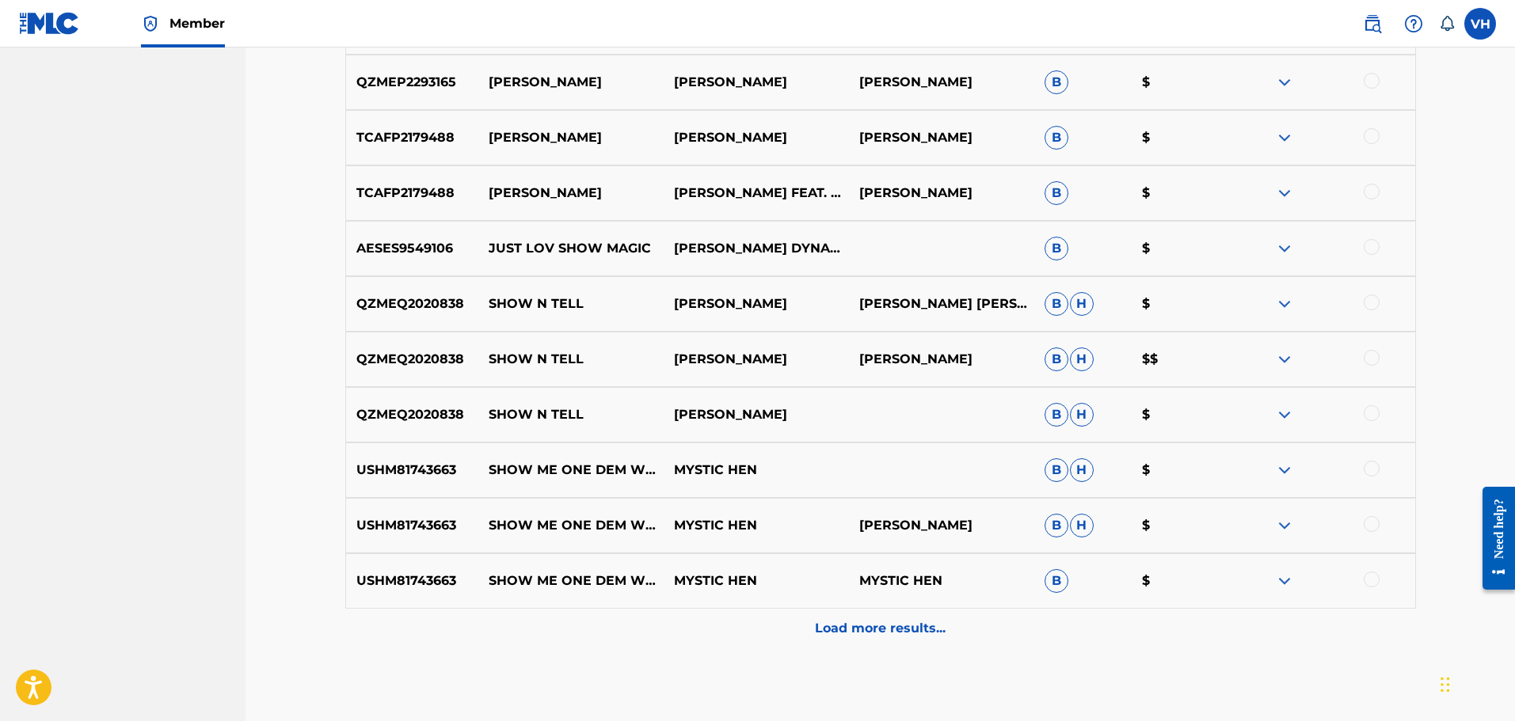
scroll to position [1211, 0]
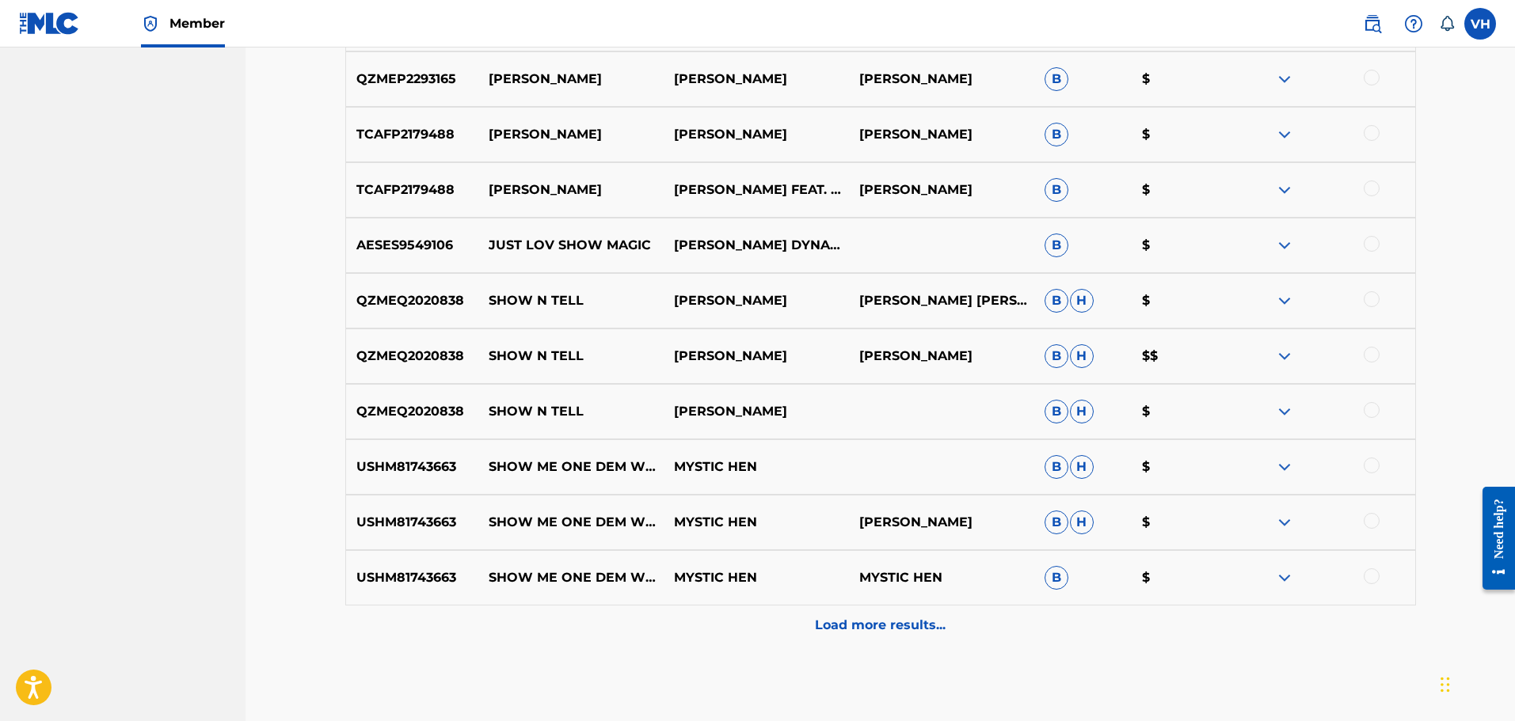
click at [886, 623] on p "Load more results..." at bounding box center [880, 625] width 131 height 19
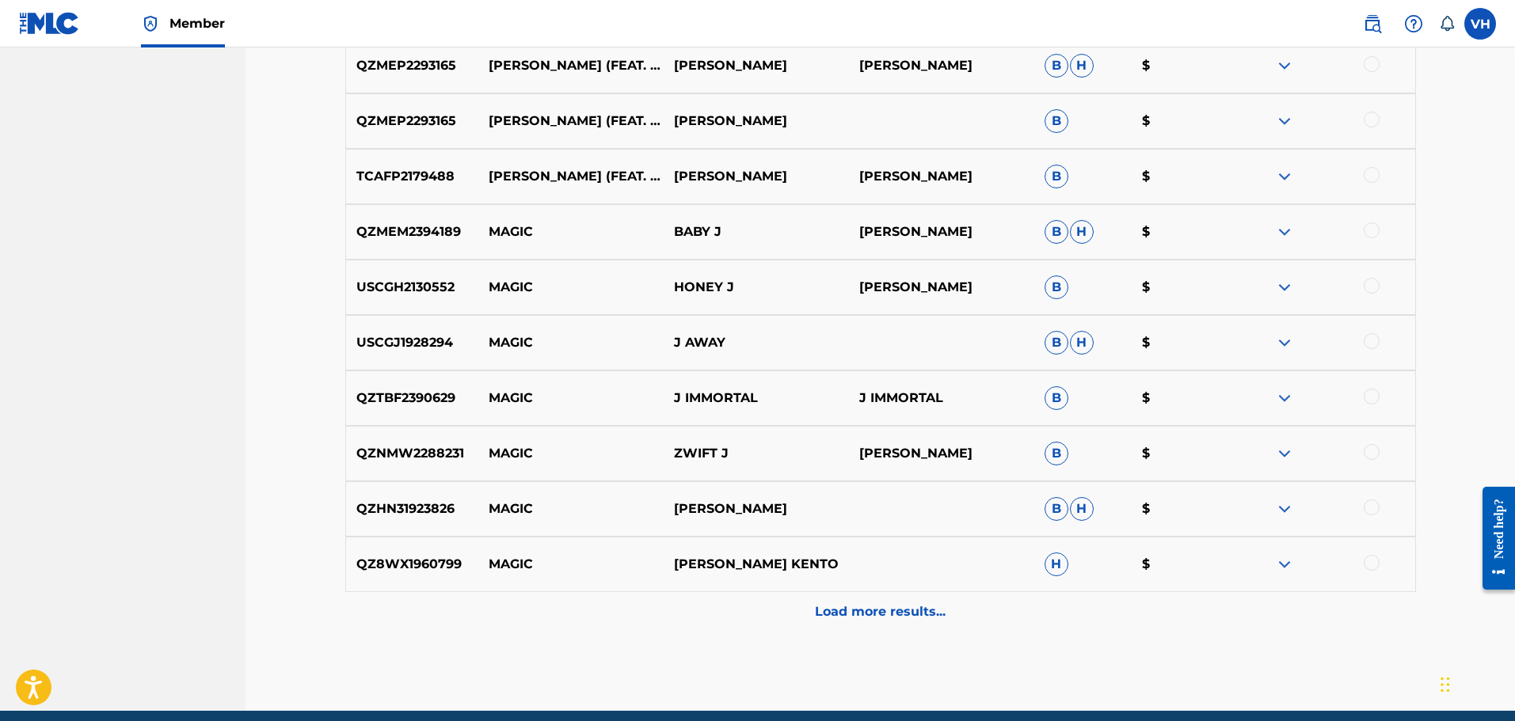
scroll to position [1845, 0]
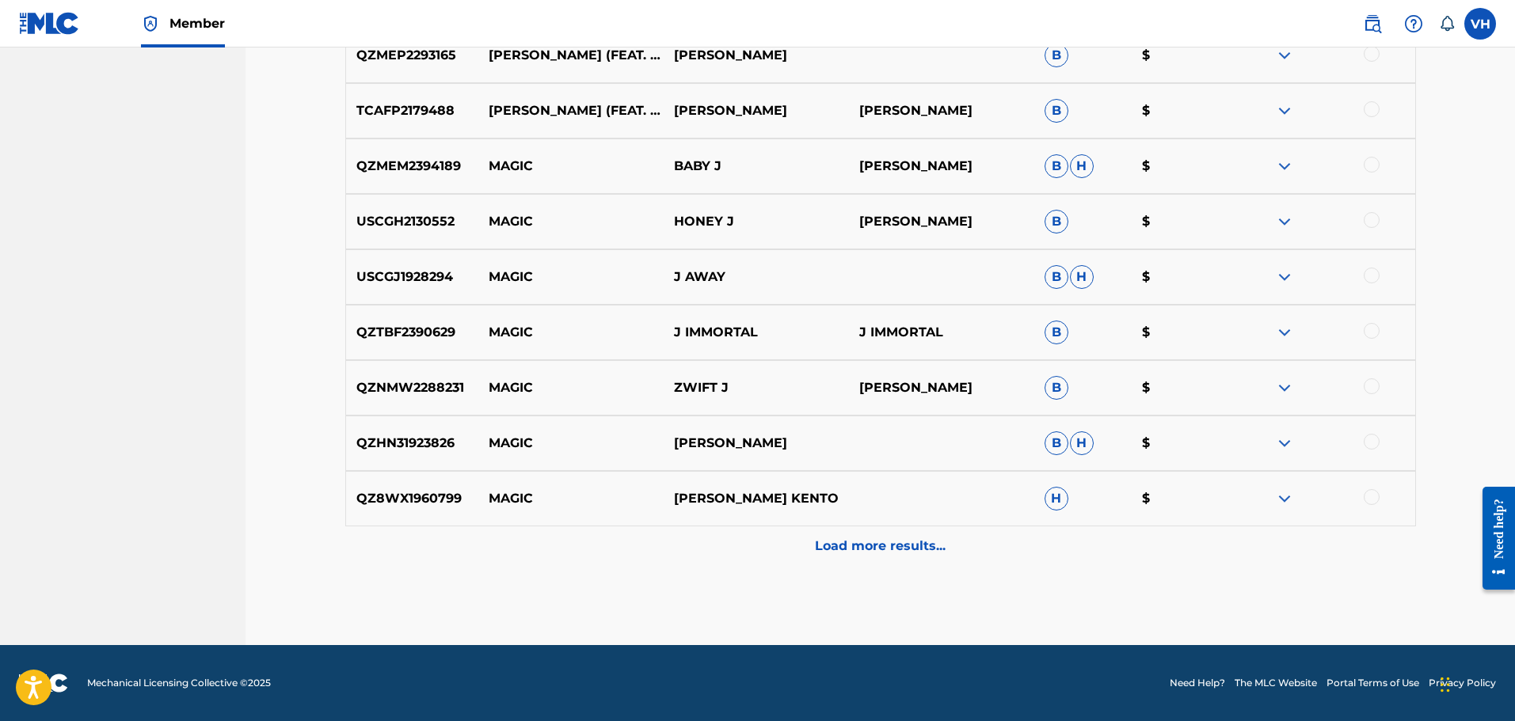
click at [870, 550] on p "Load more results..." at bounding box center [880, 546] width 131 height 19
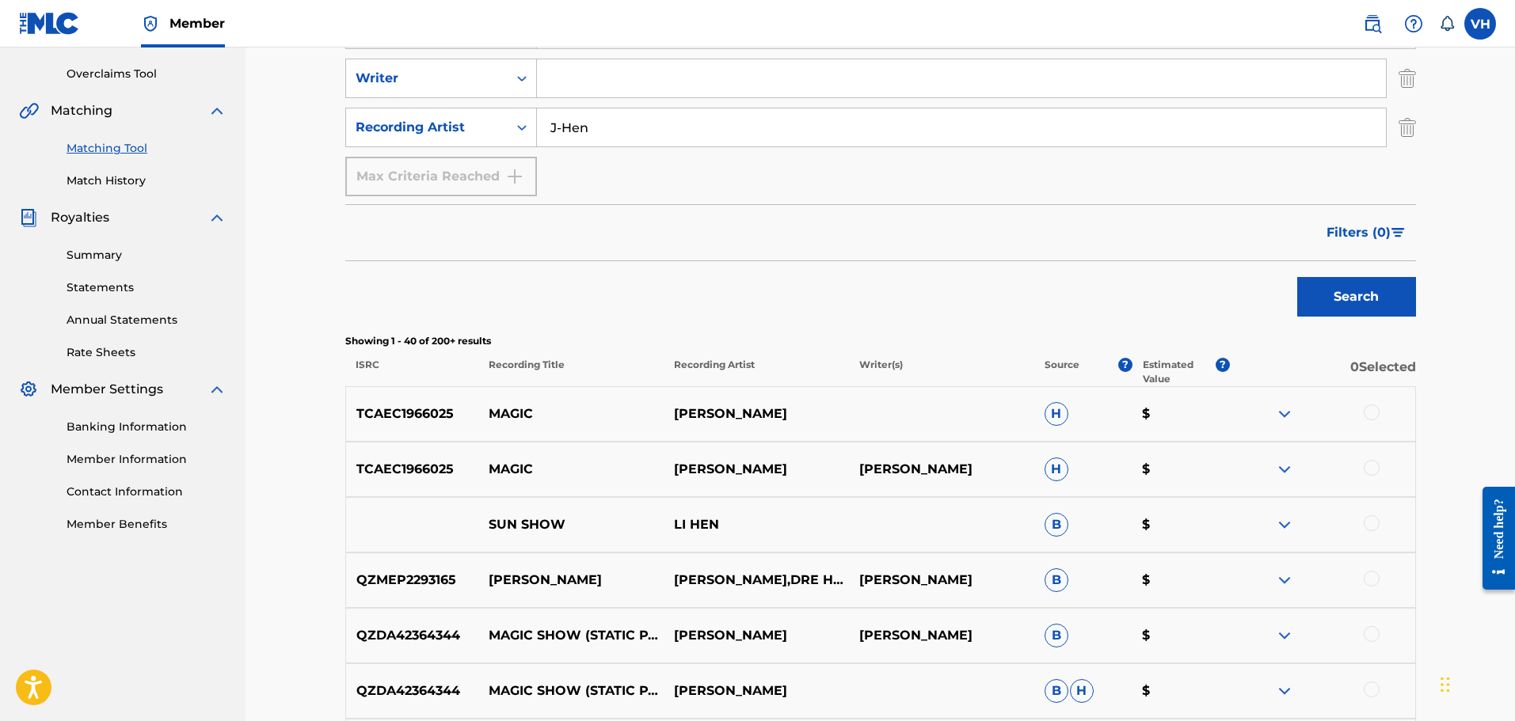
scroll to position [0, 0]
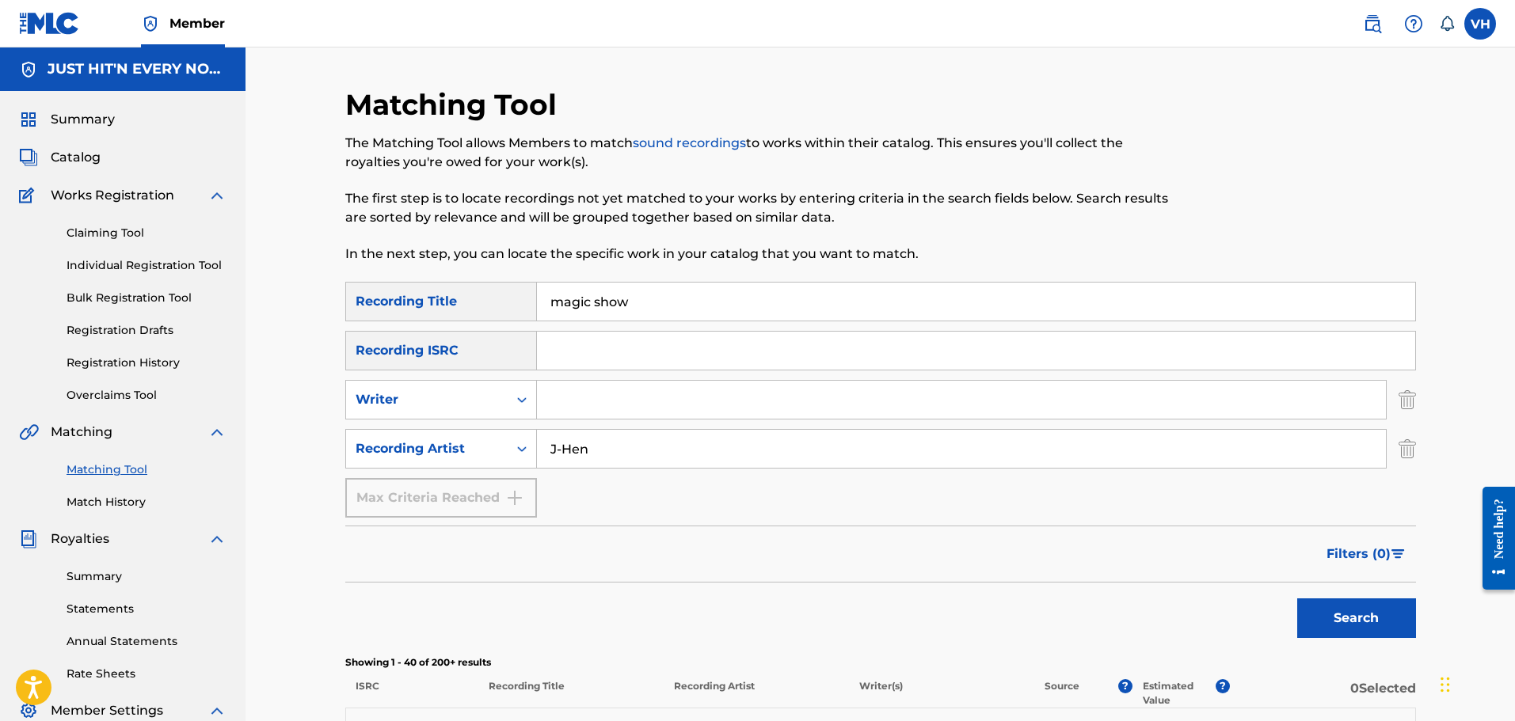
click at [592, 400] on input "Search Form" at bounding box center [961, 400] width 849 height 38
type input "[PERSON_NAME]"
click at [1368, 630] on button "Search" at bounding box center [1356, 619] width 119 height 40
drag, startPoint x: 639, startPoint y: 297, endPoint x: 477, endPoint y: 297, distance: 162.4
click at [477, 297] on div "SearchWithCriteria5c65f4b1-fb41-43b9-993c-9aedd43ea91a Recording Title magic sh…" at bounding box center [880, 302] width 1071 height 40
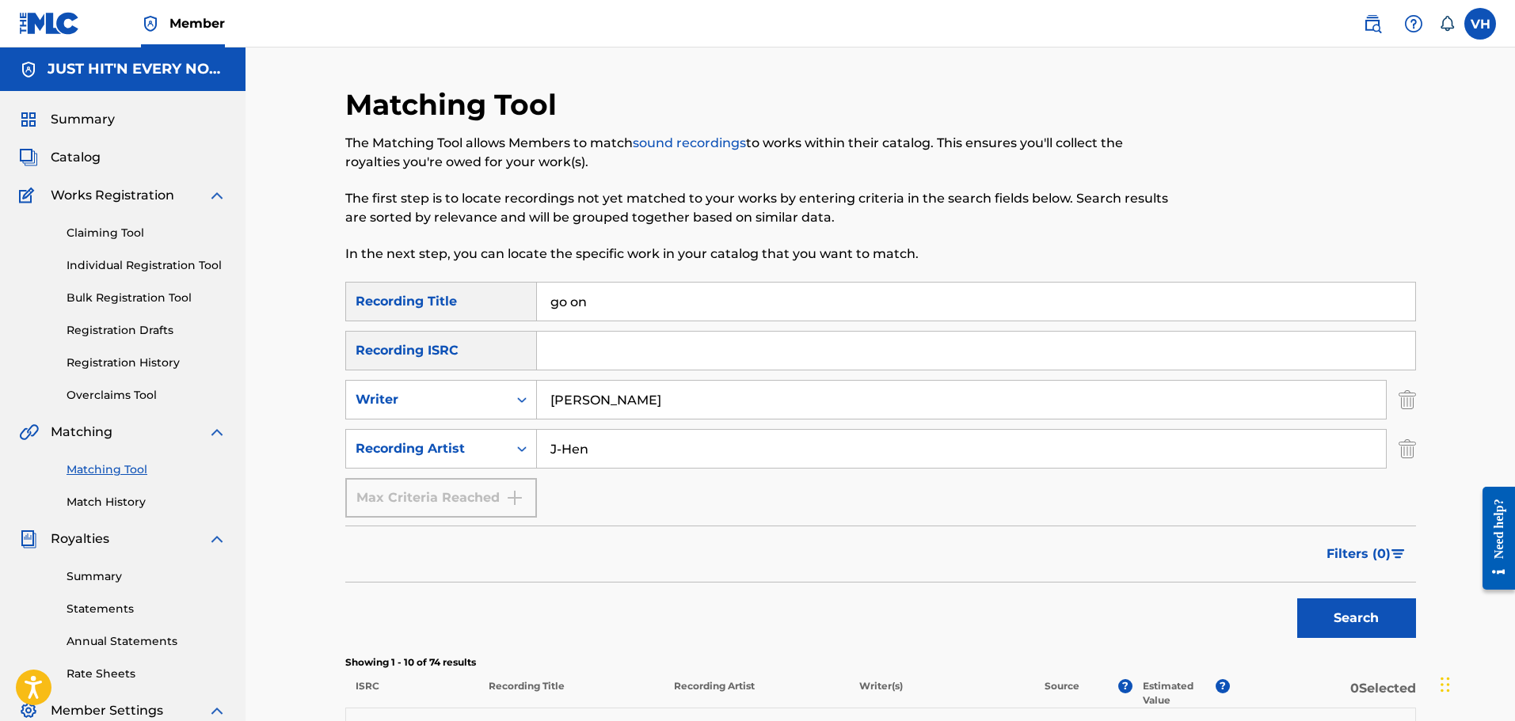
type input "go on"
click at [1297, 599] on button "Search" at bounding box center [1356, 619] width 119 height 40
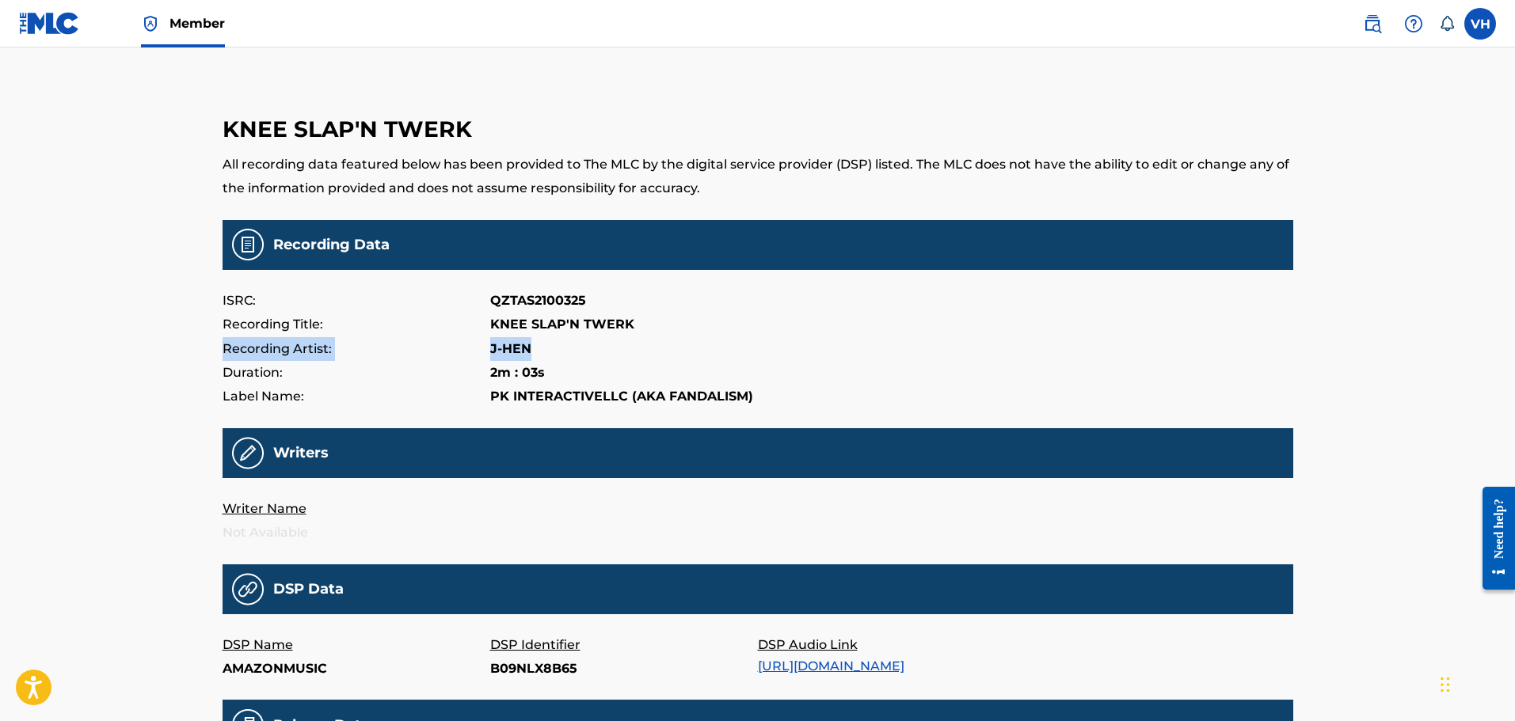
drag, startPoint x: 1513, startPoint y: 318, endPoint x: 1511, endPoint y: 360, distance: 42.0
click at [1511, 360] on div "Member VH VH Velicia Henry hipstarsent@gmail.com Notification Preferences Profi…" at bounding box center [757, 558] width 1515 height 1117
click at [1117, 357] on div "Recording Artist: J-HEN" at bounding box center [758, 349] width 1071 height 24
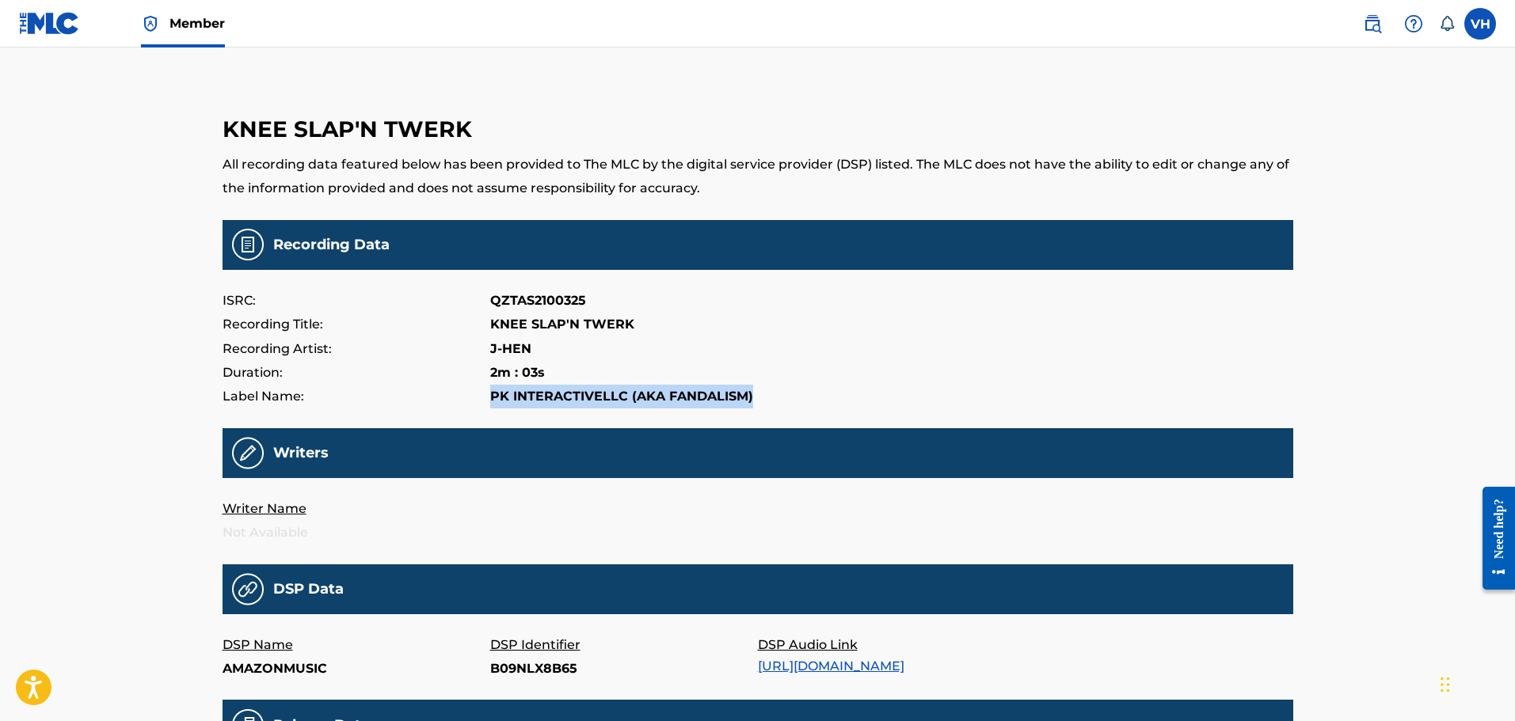
drag, startPoint x: 492, startPoint y: 398, endPoint x: 748, endPoint y: 403, distance: 255.9
click at [748, 403] on p "PK INTERACTIVE LLC (AKA FANDALISM)" at bounding box center [621, 397] width 263 height 24
copy p "PK INTERACTIVE LLC (AKA FANDALISM)"
